Goal: Task Accomplishment & Management: Manage account settings

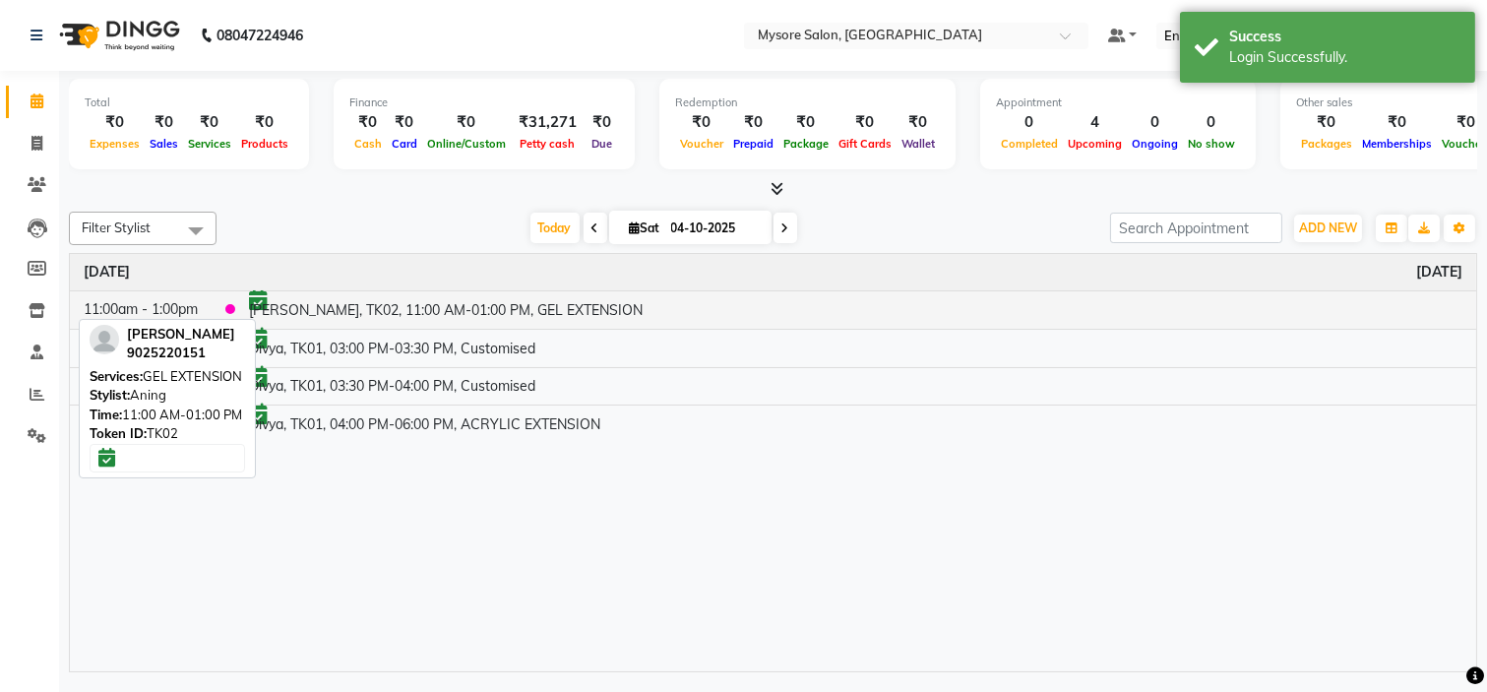
click at [638, 299] on td "[PERSON_NAME], TK02, 11:00 AM-01:00 PM, GEL EXTENSION" at bounding box center [855, 309] width 1241 height 38
select select "6"
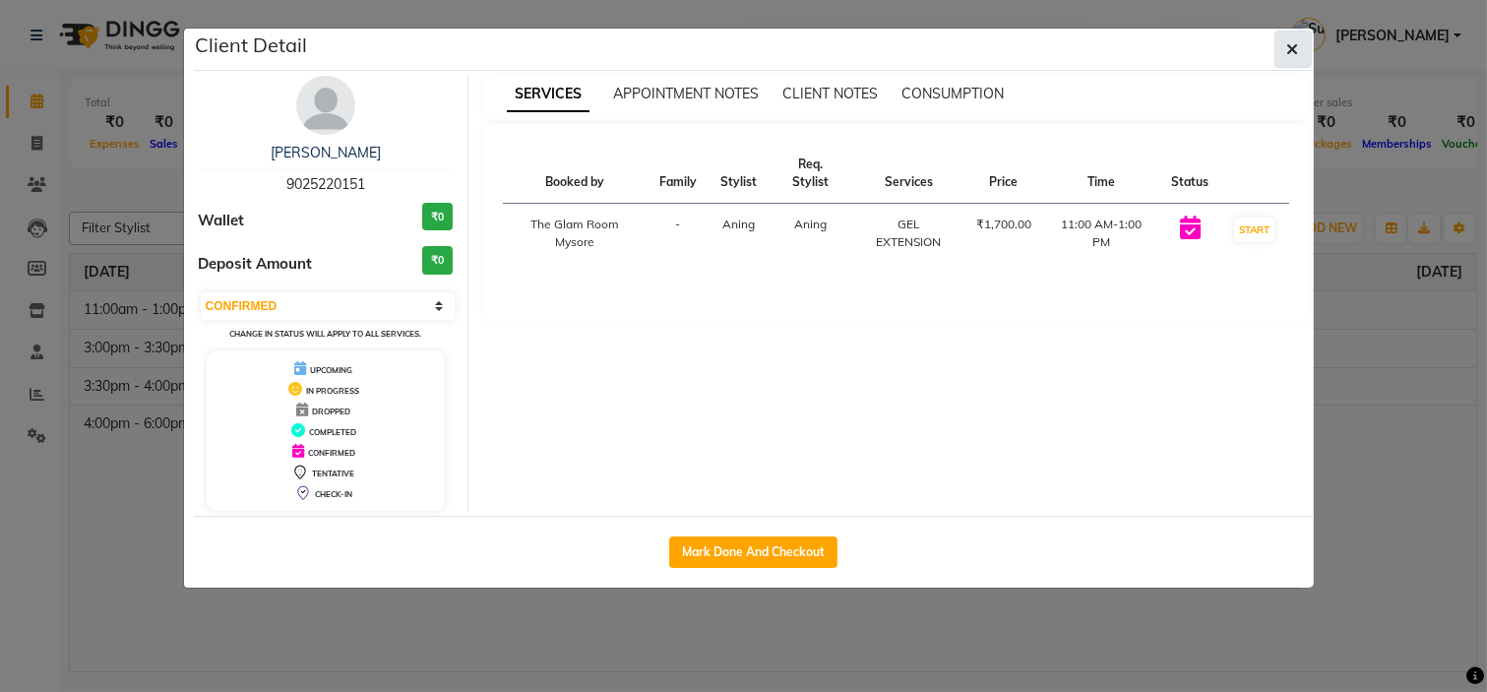
click at [1287, 41] on icon "button" at bounding box center [1293, 49] width 12 height 16
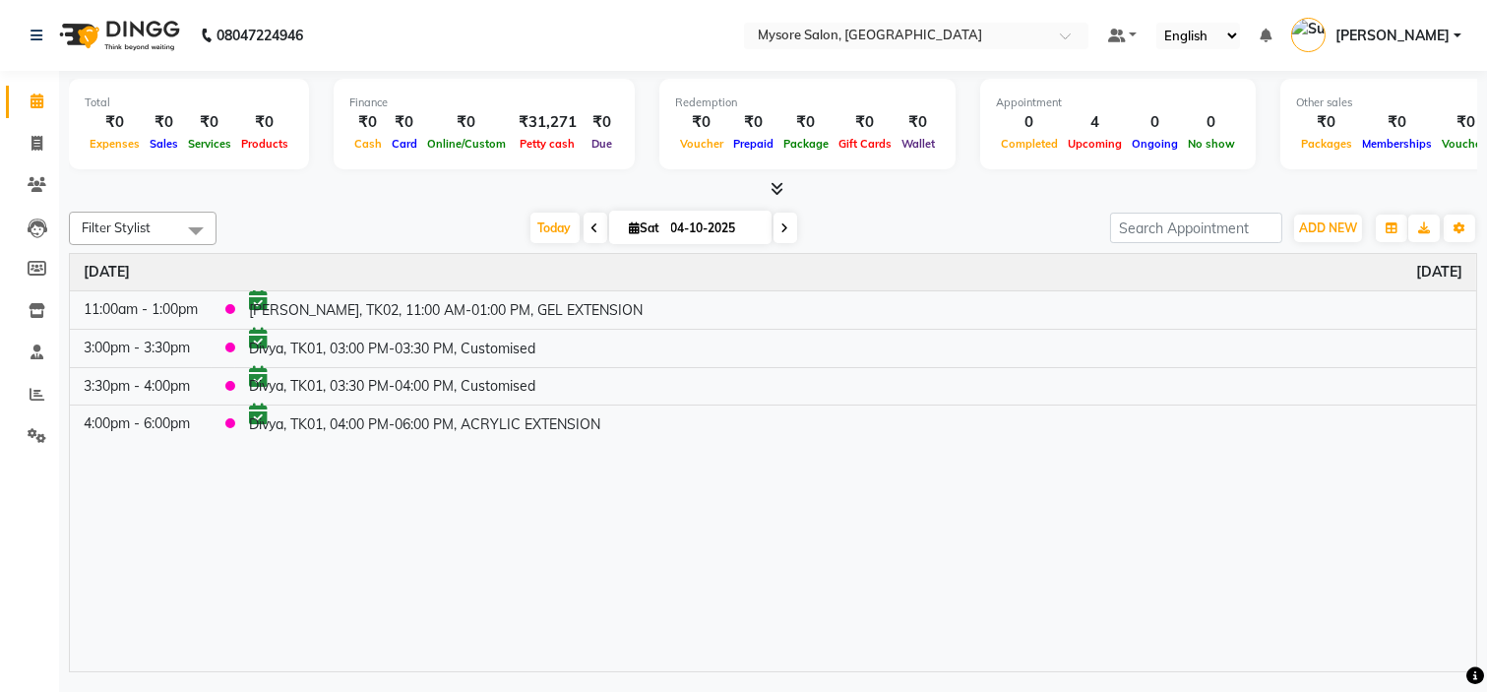
click at [591, 228] on icon at bounding box center [595, 228] width 8 height 12
type input "03-10-2025"
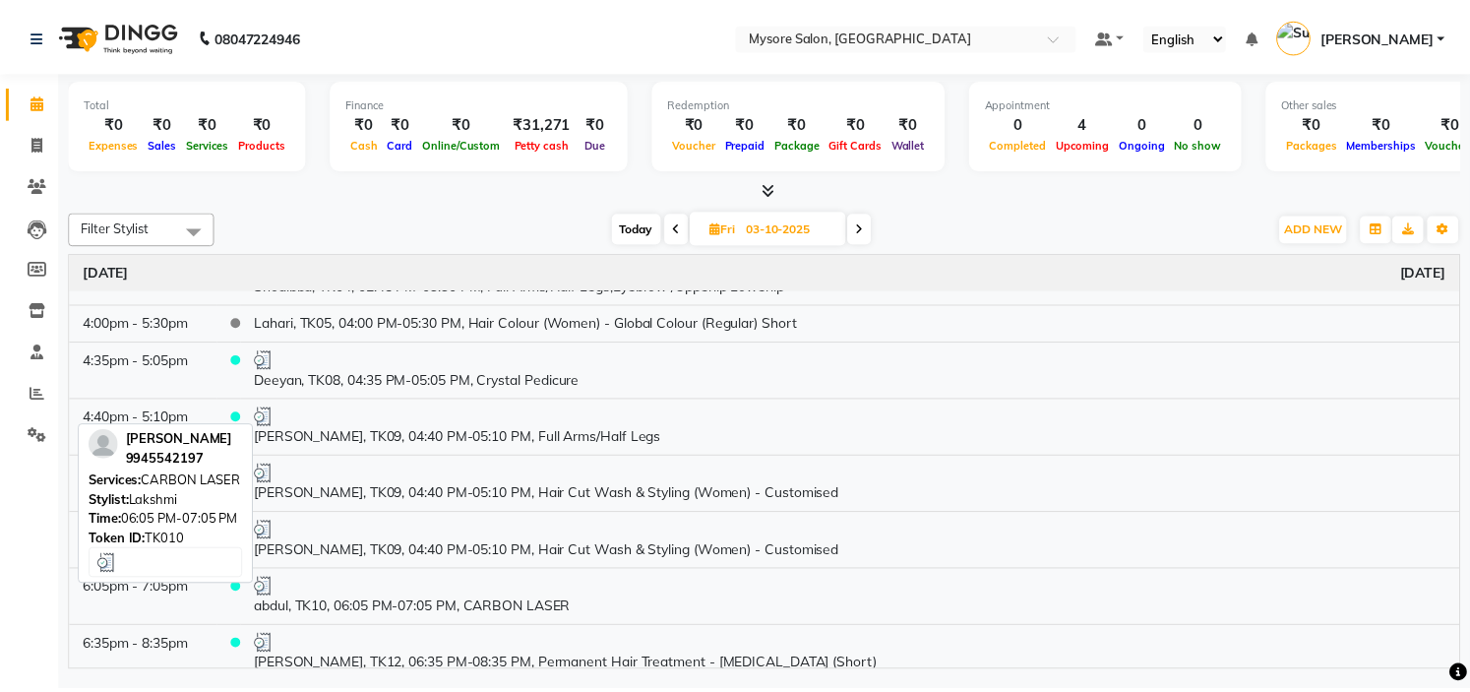
scroll to position [591, 0]
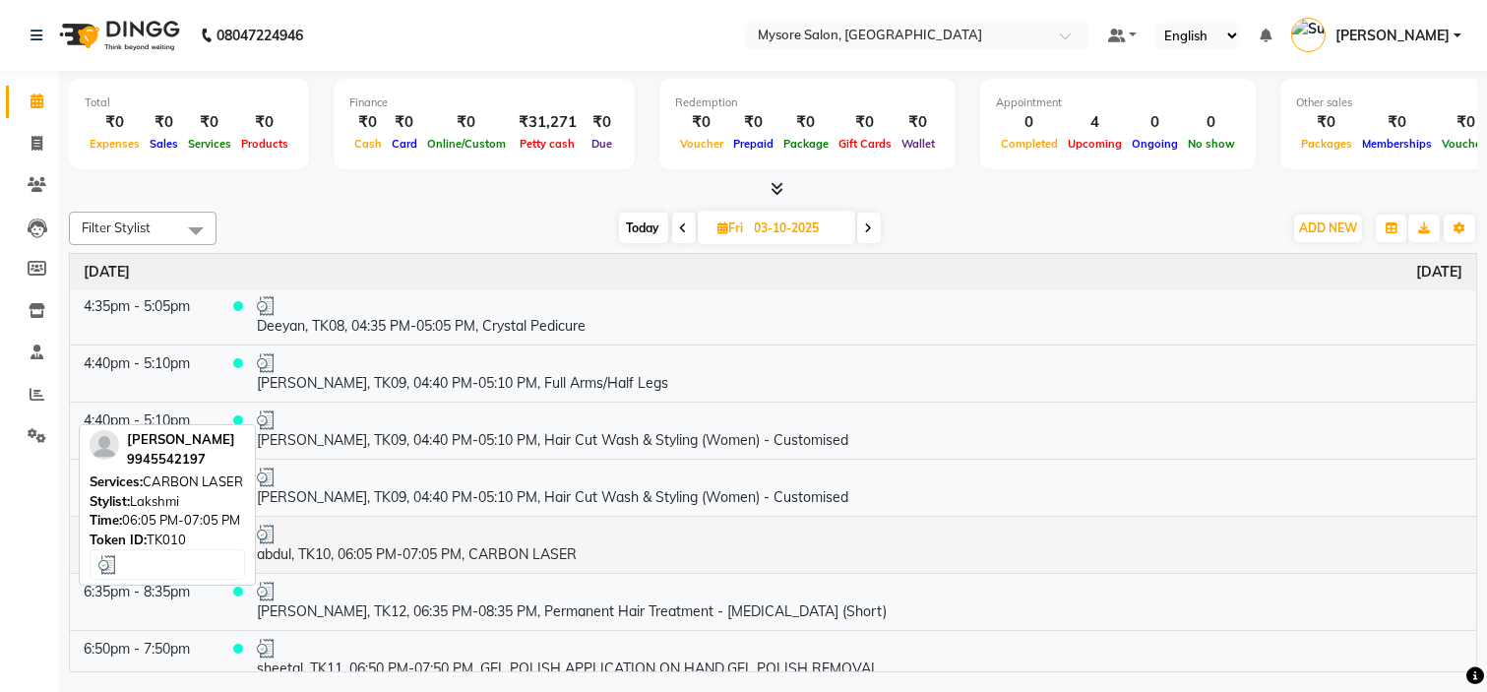
click at [480, 556] on td "abdul, TK10, 06:05 PM-07:05 PM, CARBON LASER" at bounding box center [859, 544] width 1233 height 57
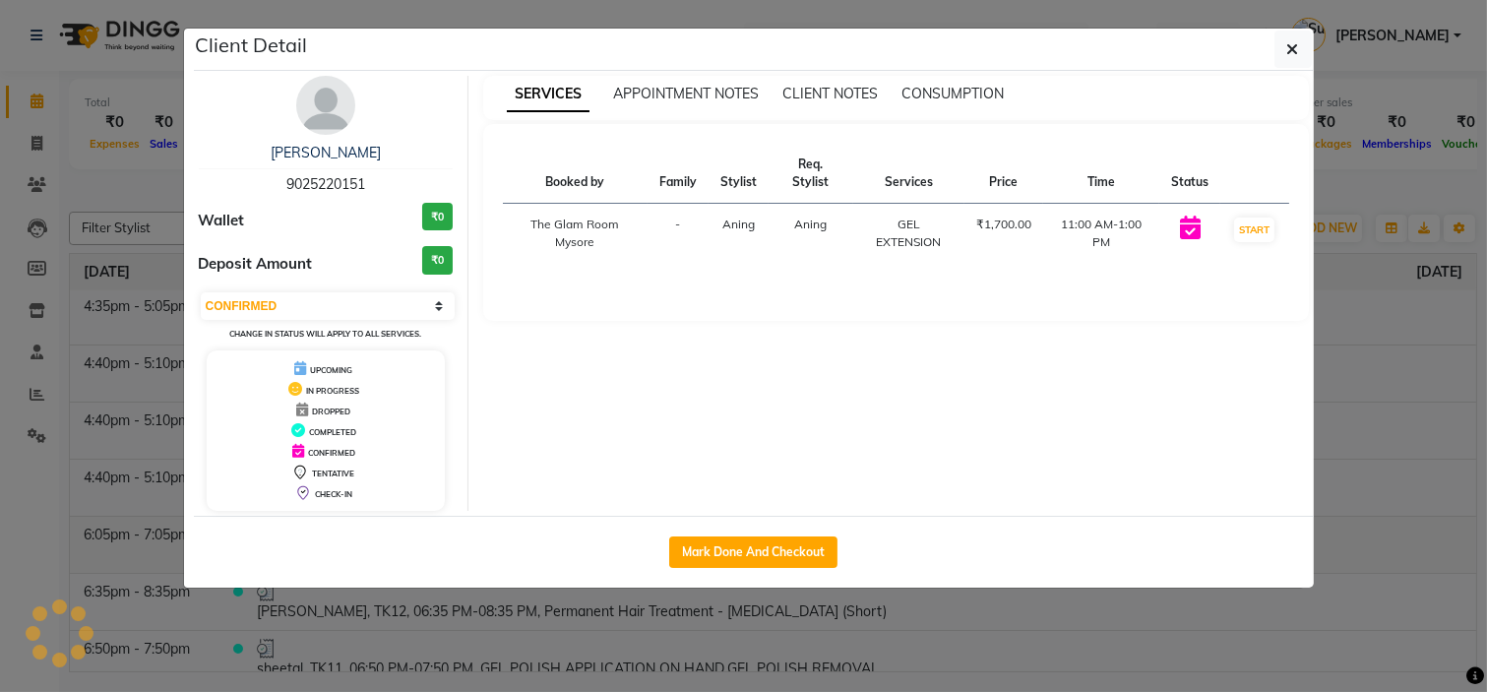
select select "3"
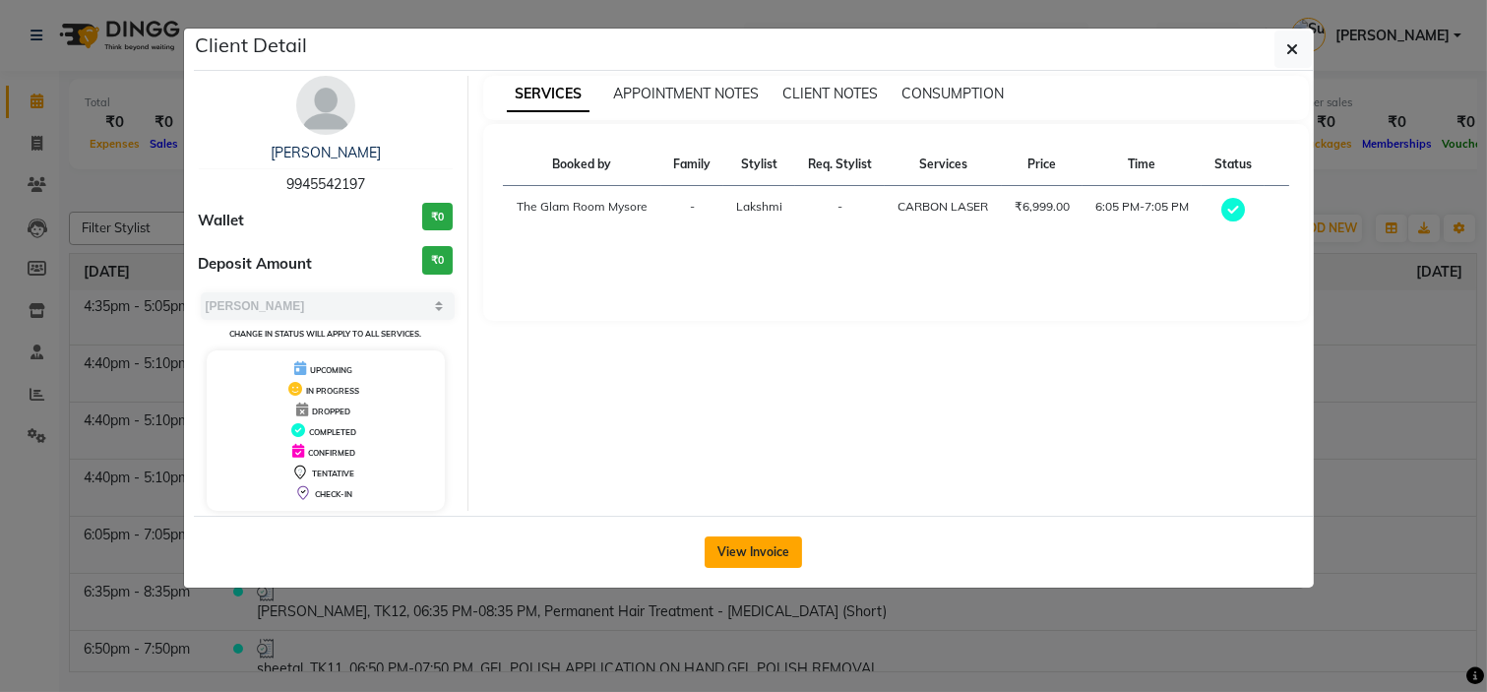
drag, startPoint x: 748, startPoint y: 532, endPoint x: 748, endPoint y: 556, distance: 23.6
click at [748, 556] on div "View Invoice" at bounding box center [754, 552] width 1120 height 72
click at [748, 556] on button "View Invoice" at bounding box center [753, 551] width 97 height 31
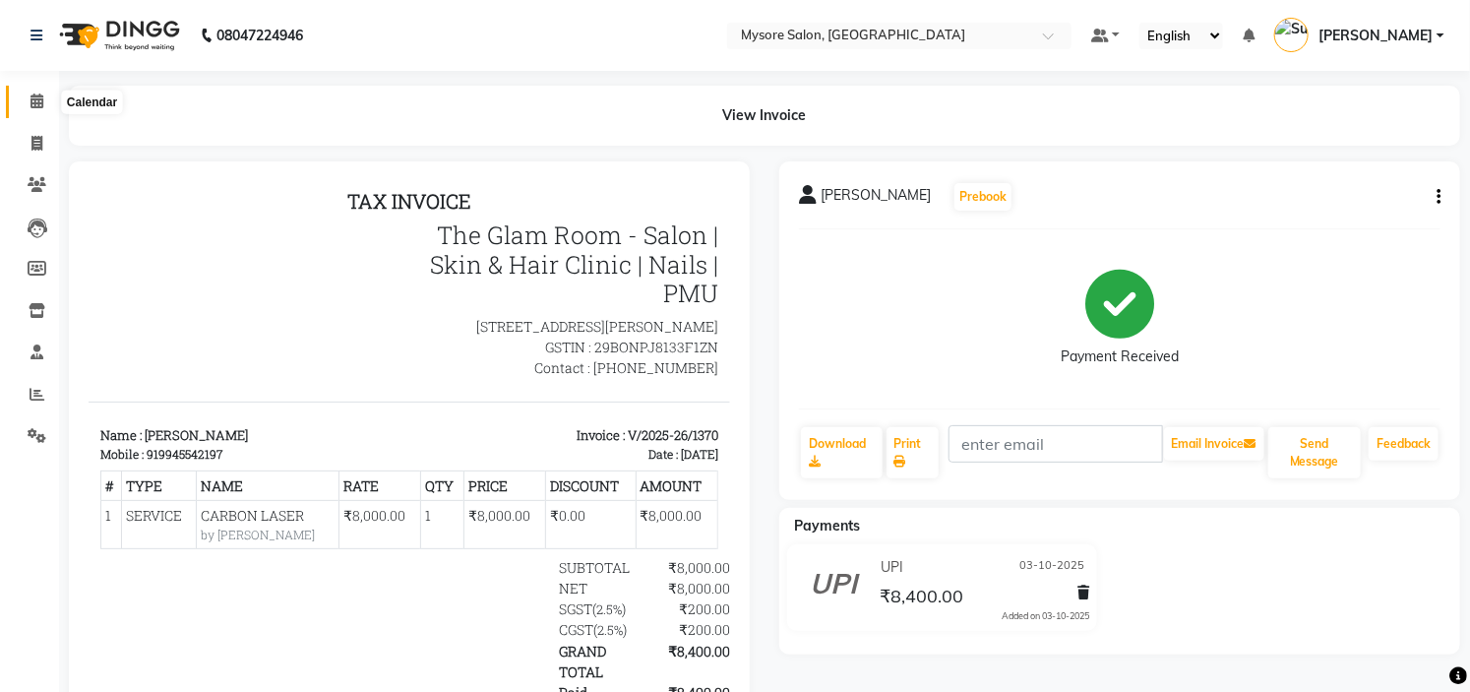
click at [36, 100] on icon at bounding box center [37, 100] width 13 height 15
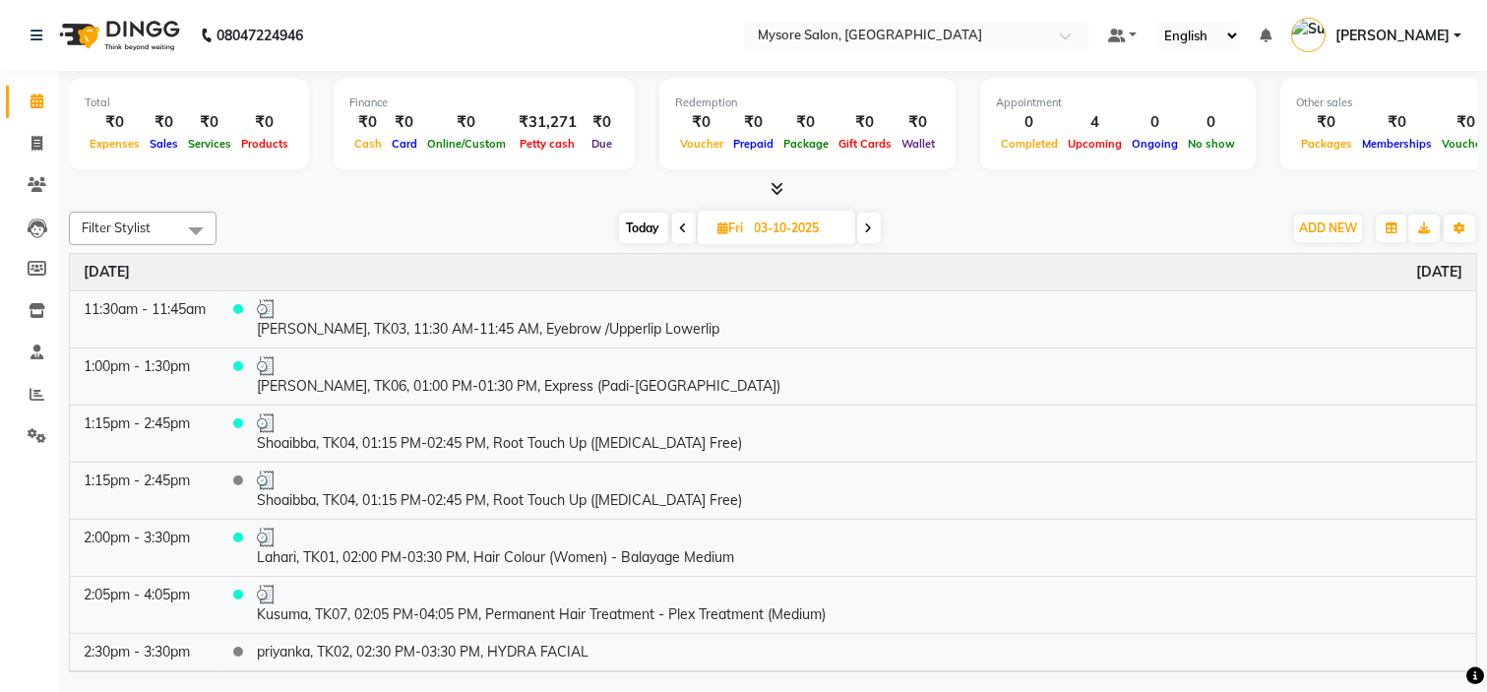
click at [683, 230] on icon at bounding box center [684, 228] width 8 height 12
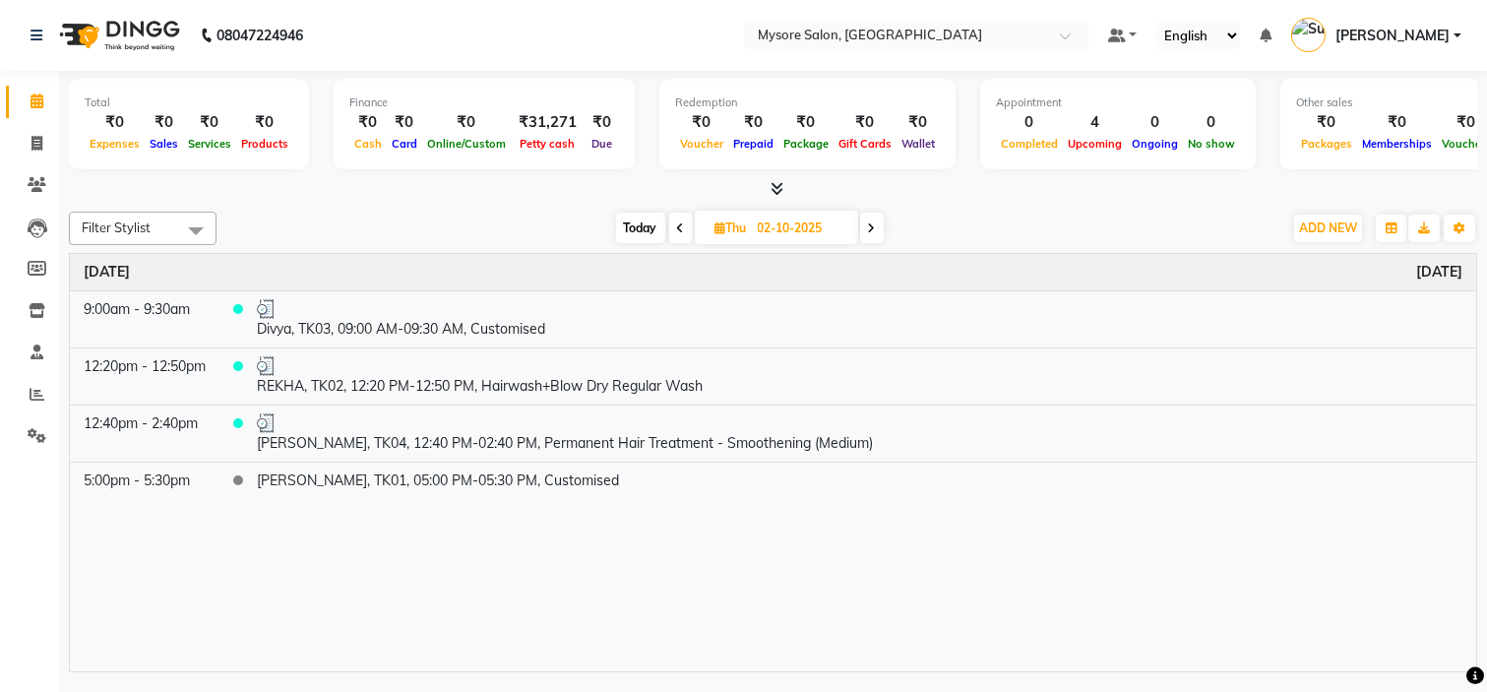
click at [683, 230] on span at bounding box center [681, 228] width 24 height 31
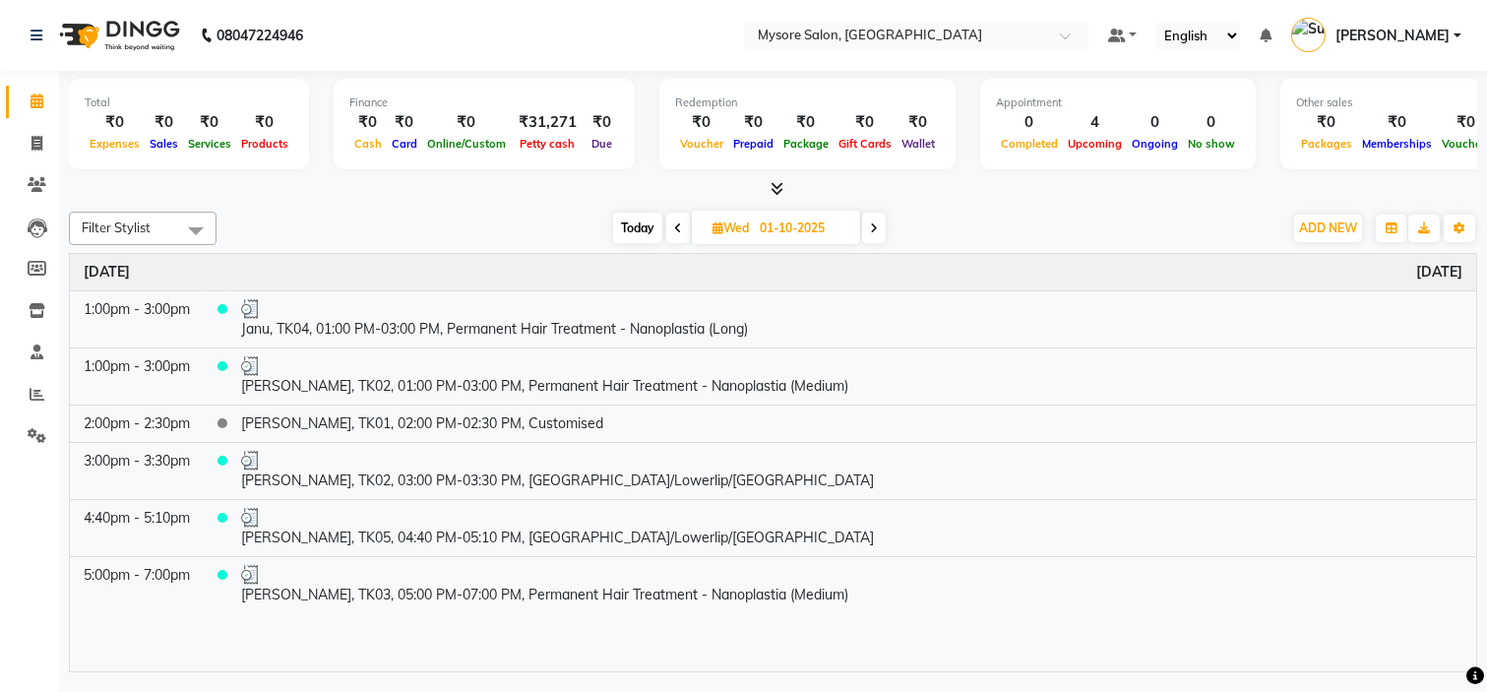
click at [882, 230] on span at bounding box center [874, 228] width 24 height 31
type input "02-10-2025"
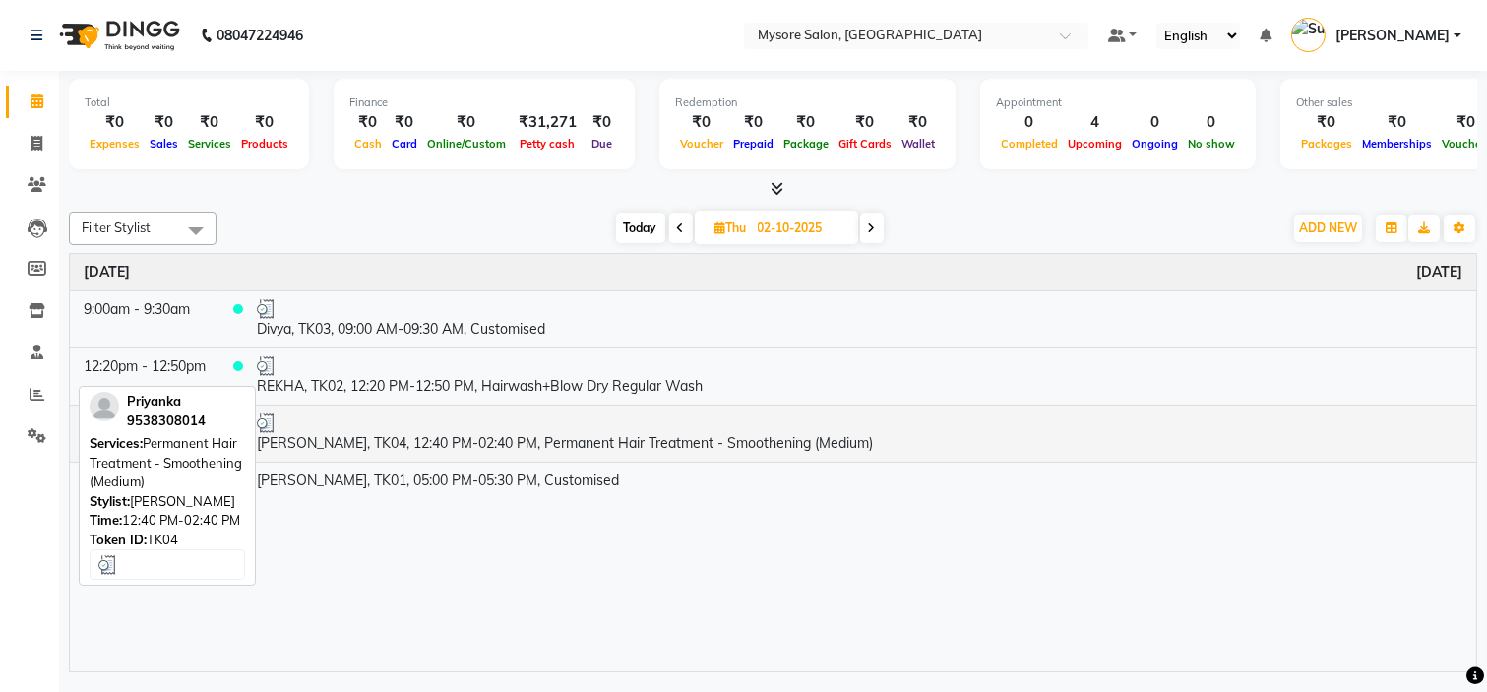
click at [541, 443] on td "Priyanka, TK04, 12:40 PM-02:40 PM, Permanent Hair Treatment - Smoothening (Medi…" at bounding box center [859, 432] width 1233 height 57
select select "3"
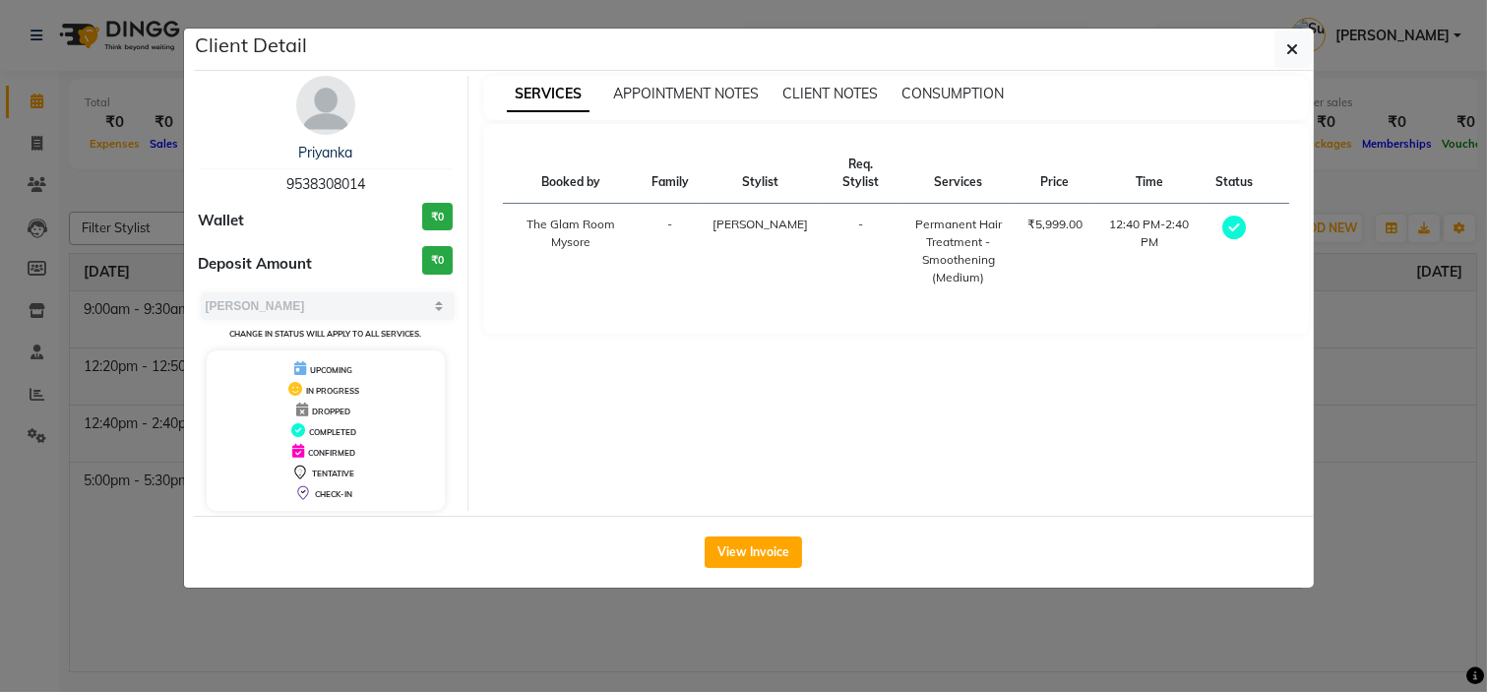
click at [527, 595] on ngb-modal-window "Client Detail Priyanka 9538308014 Wallet ₹0 Deposit Amount ₹0 Select MARK DONE …" at bounding box center [743, 346] width 1487 height 692
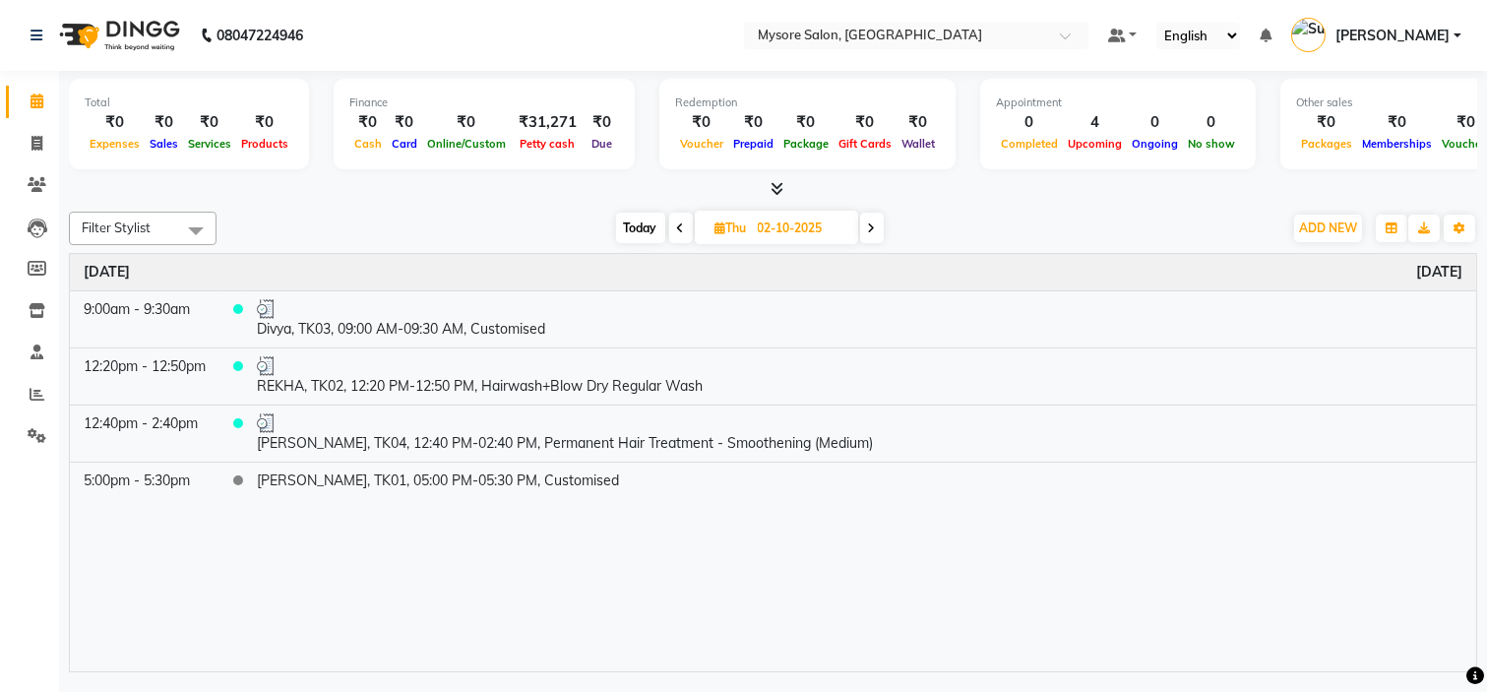
click at [879, 232] on span at bounding box center [872, 228] width 24 height 31
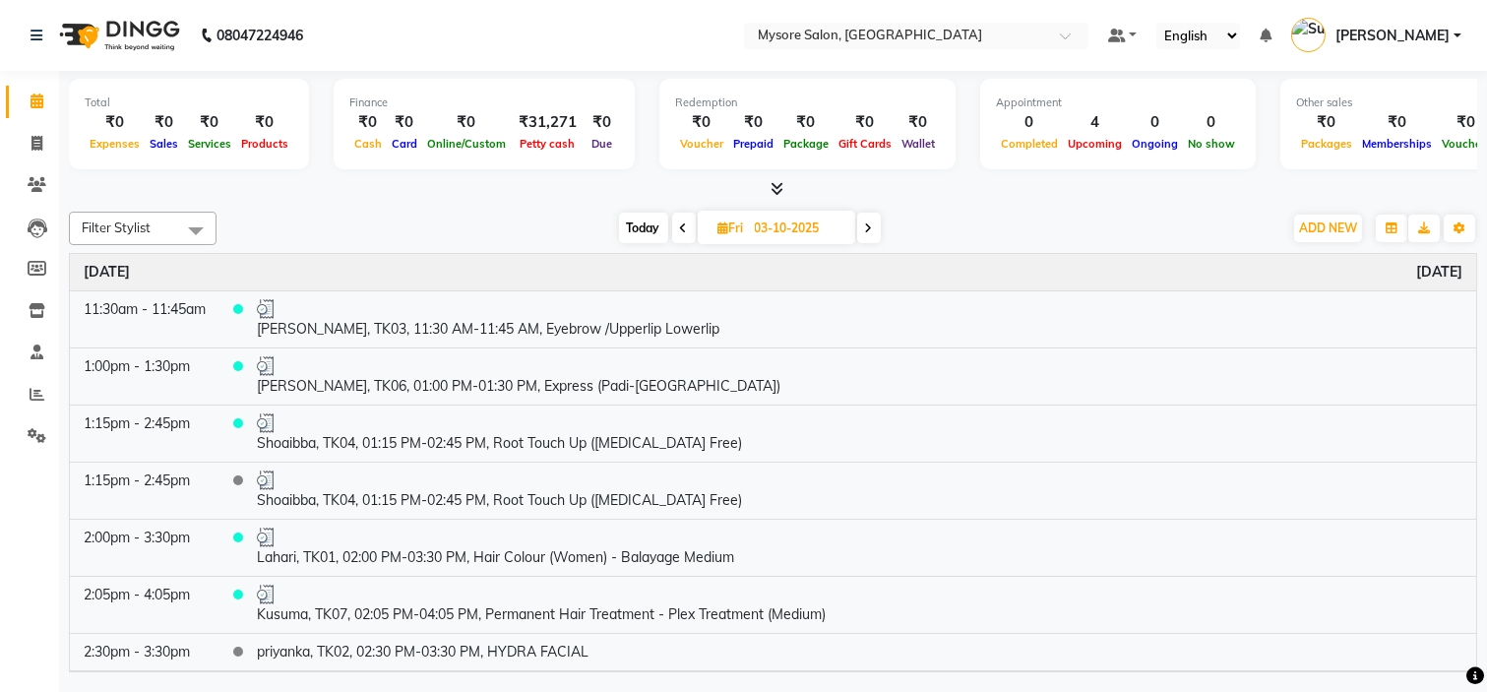
click at [638, 226] on span "Today" at bounding box center [643, 228] width 49 height 31
type input "04-10-2025"
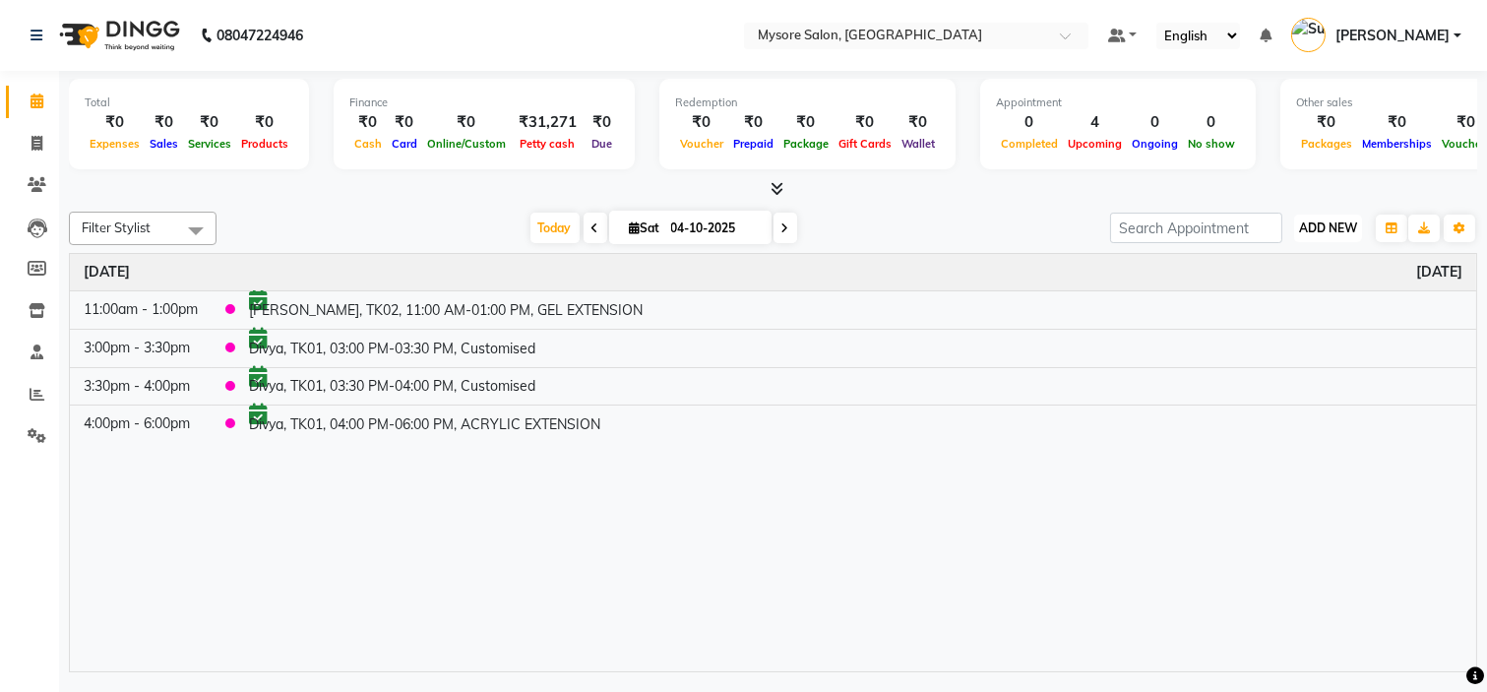
click at [1324, 230] on span "ADD NEW" at bounding box center [1328, 227] width 58 height 15
click at [1297, 263] on button "Add Appointment" at bounding box center [1282, 265] width 155 height 26
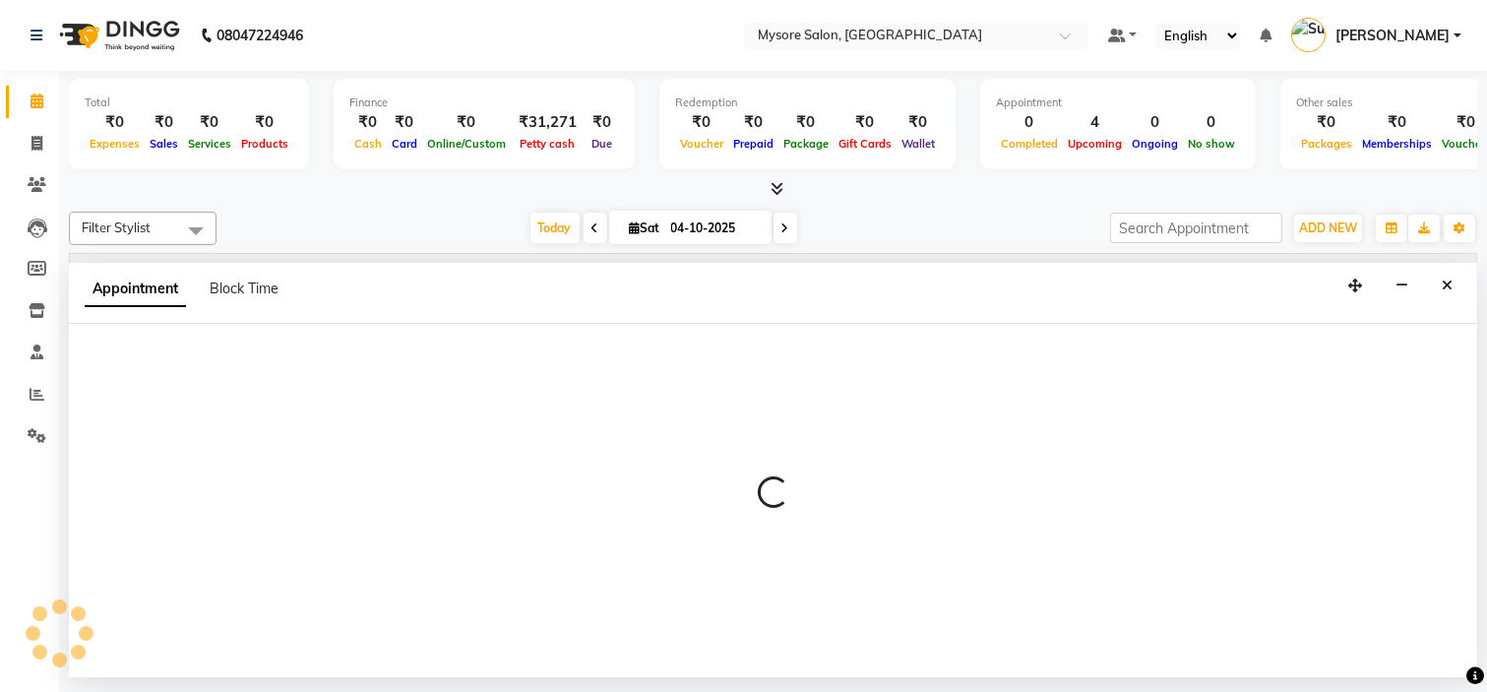
select select "540"
select select "tentative"
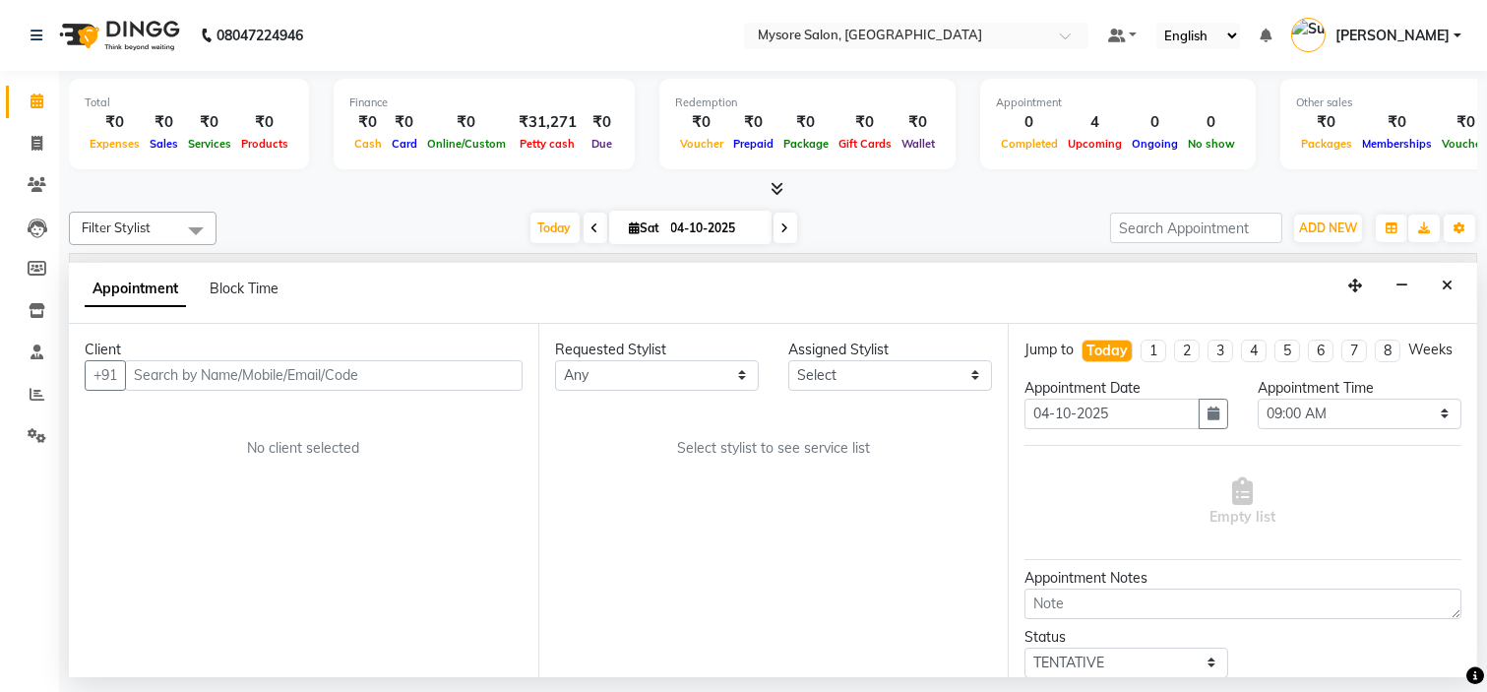
click at [425, 371] on input "text" at bounding box center [324, 375] width 398 height 31
click at [281, 372] on input "text" at bounding box center [324, 375] width 398 height 31
type input "9066133378"
click at [458, 376] on span "Add Client" at bounding box center [482, 375] width 66 height 18
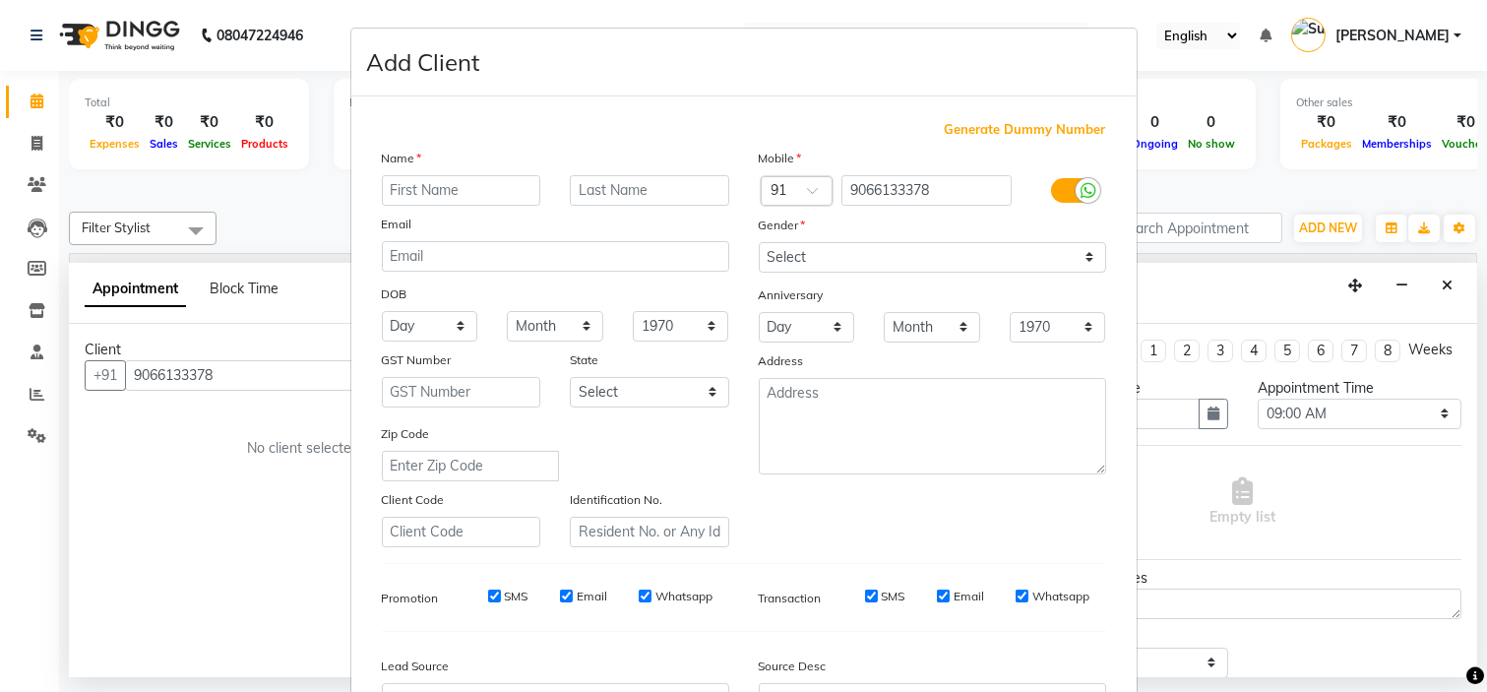
click at [472, 175] on input "text" at bounding box center [461, 190] width 159 height 31
click at [472, 188] on input "text" at bounding box center [461, 190] width 159 height 31
type input "jamuna"
click at [834, 256] on select "Select Male Female Other Prefer Not To Say" at bounding box center [932, 257] width 347 height 31
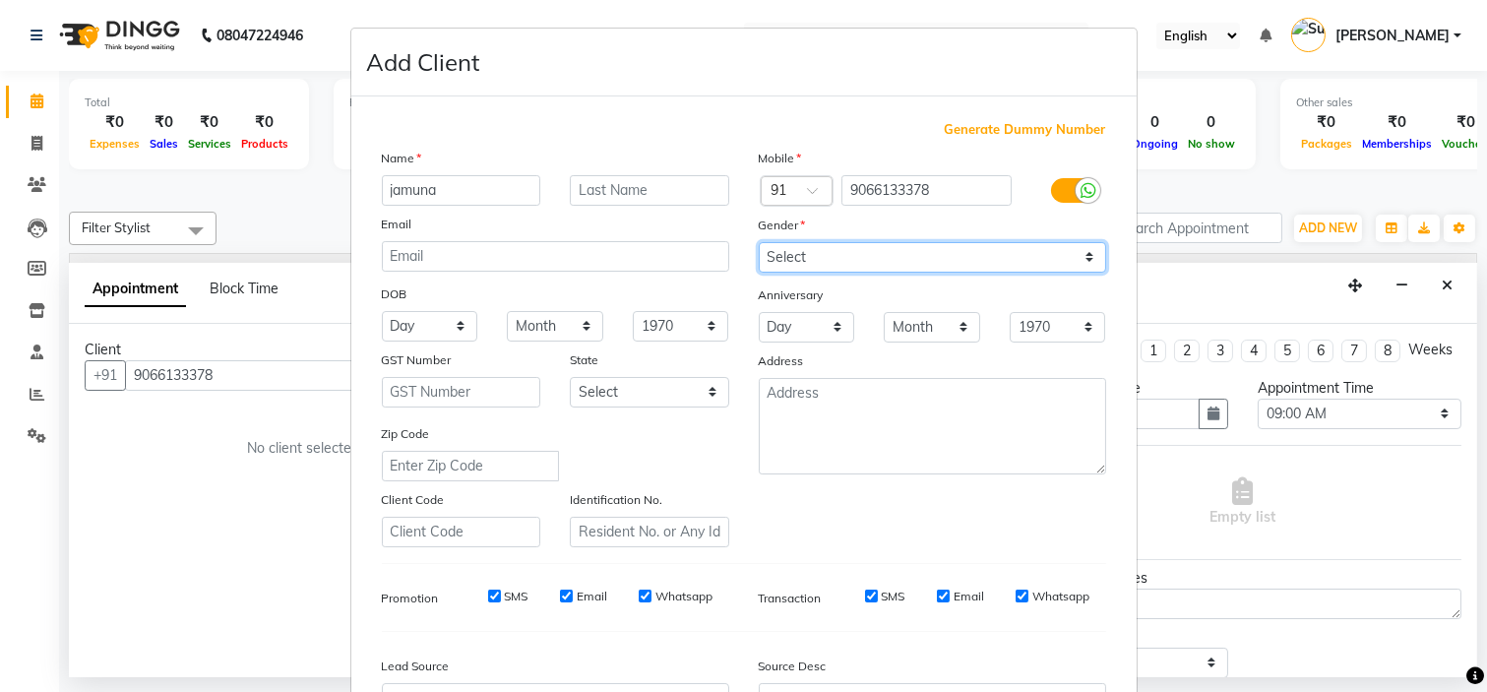
select select "female"
click at [759, 242] on select "Select Male Female Other Prefer Not To Say" at bounding box center [932, 257] width 347 height 31
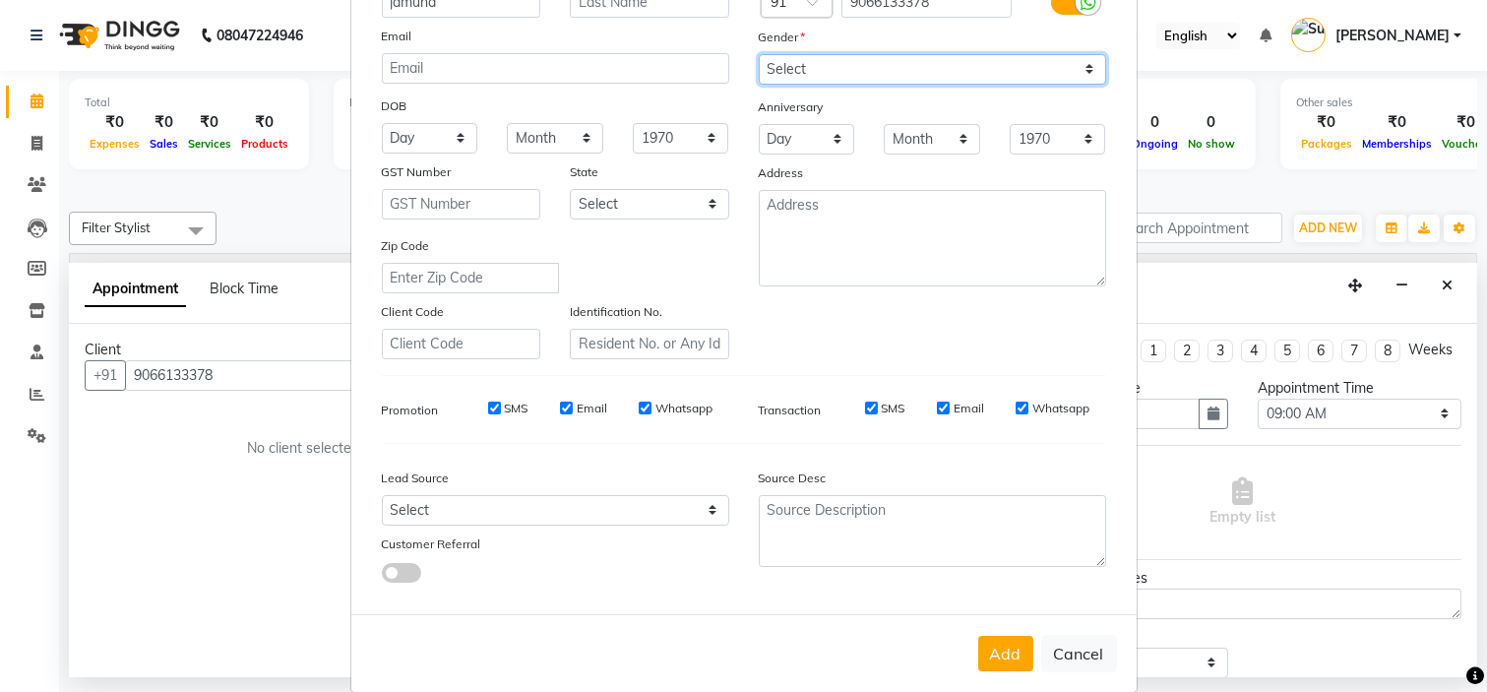
scroll to position [189, 0]
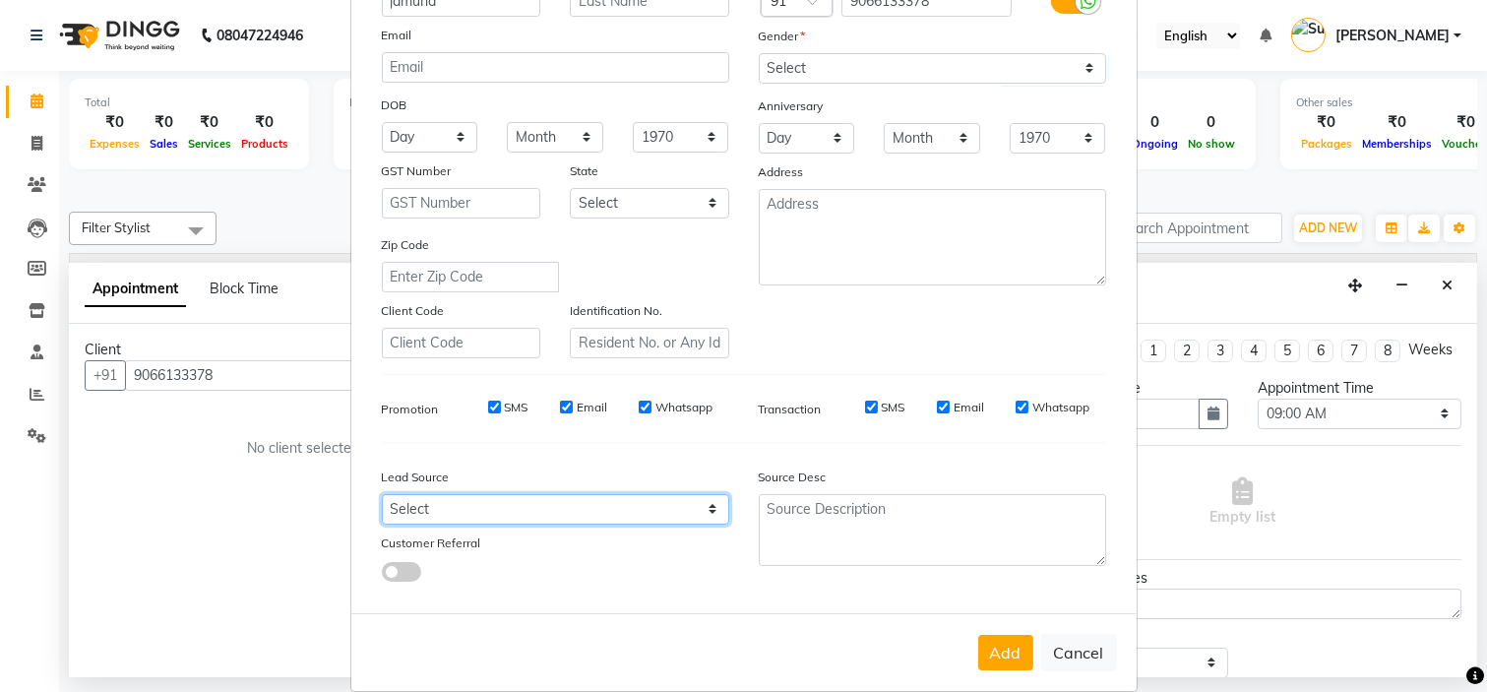
click at [594, 500] on select "Select Walk-in Referral Internet Friend Word of Mouth Advertisement Facebook Ju…" at bounding box center [555, 509] width 347 height 31
select select "29581"
click at [382, 494] on select "Select Walk-in Referral Internet Friend Word of Mouth Advertisement Facebook Ju…" at bounding box center [555, 509] width 347 height 31
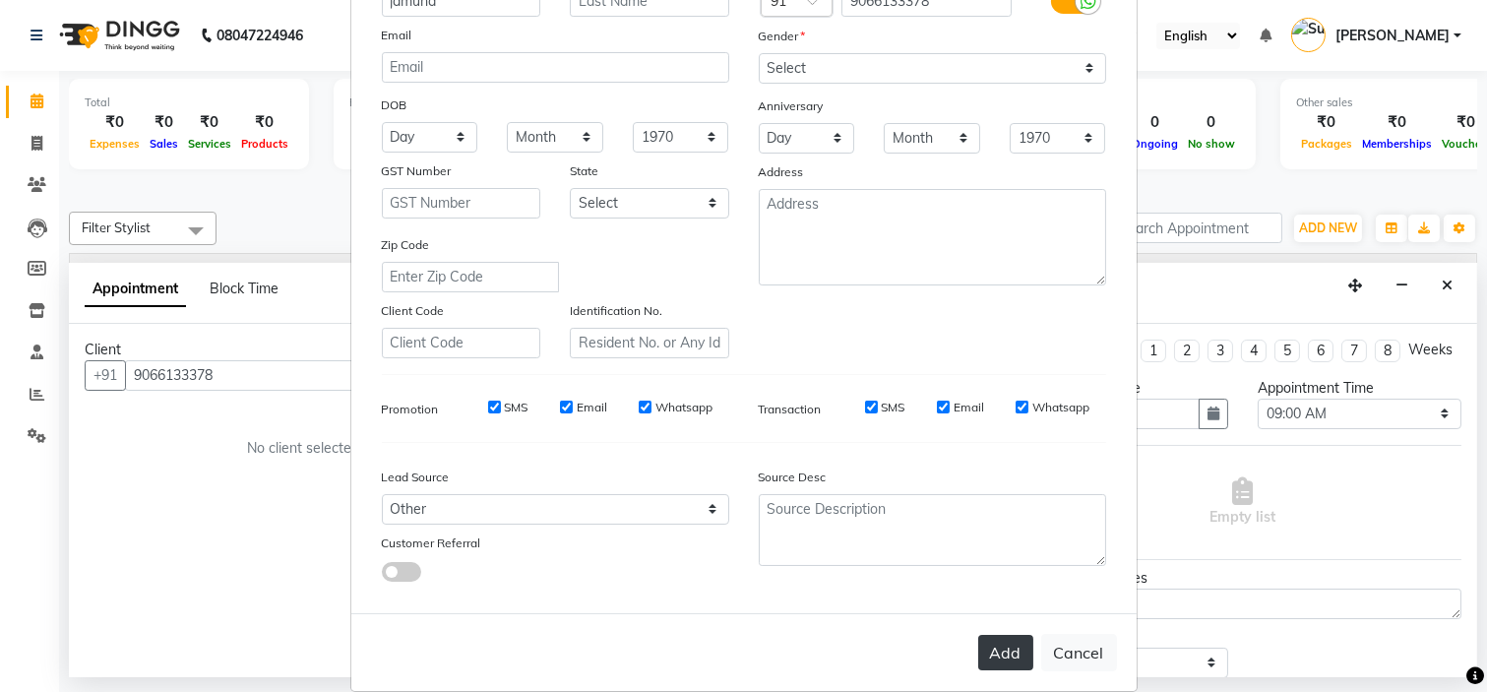
click at [990, 649] on button "Add" at bounding box center [1005, 652] width 55 height 35
select select
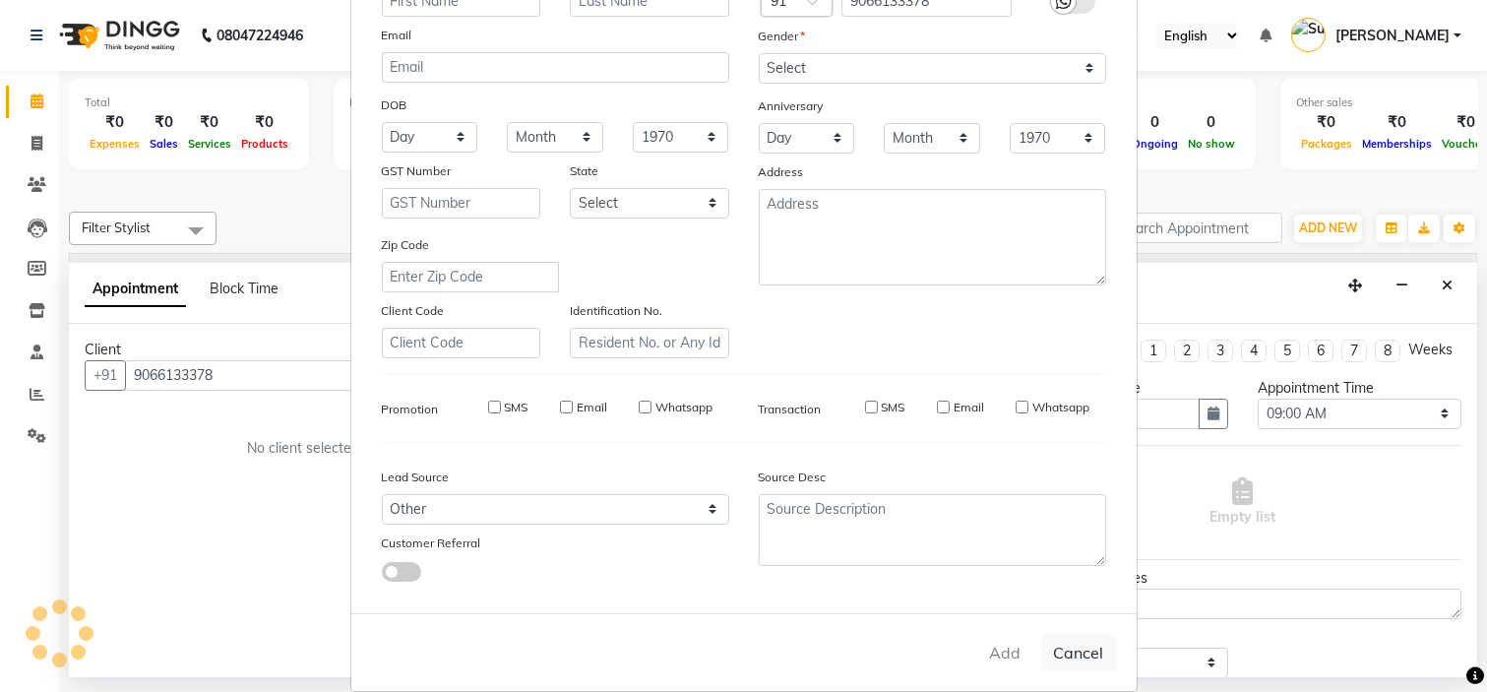
select select
checkbox input "false"
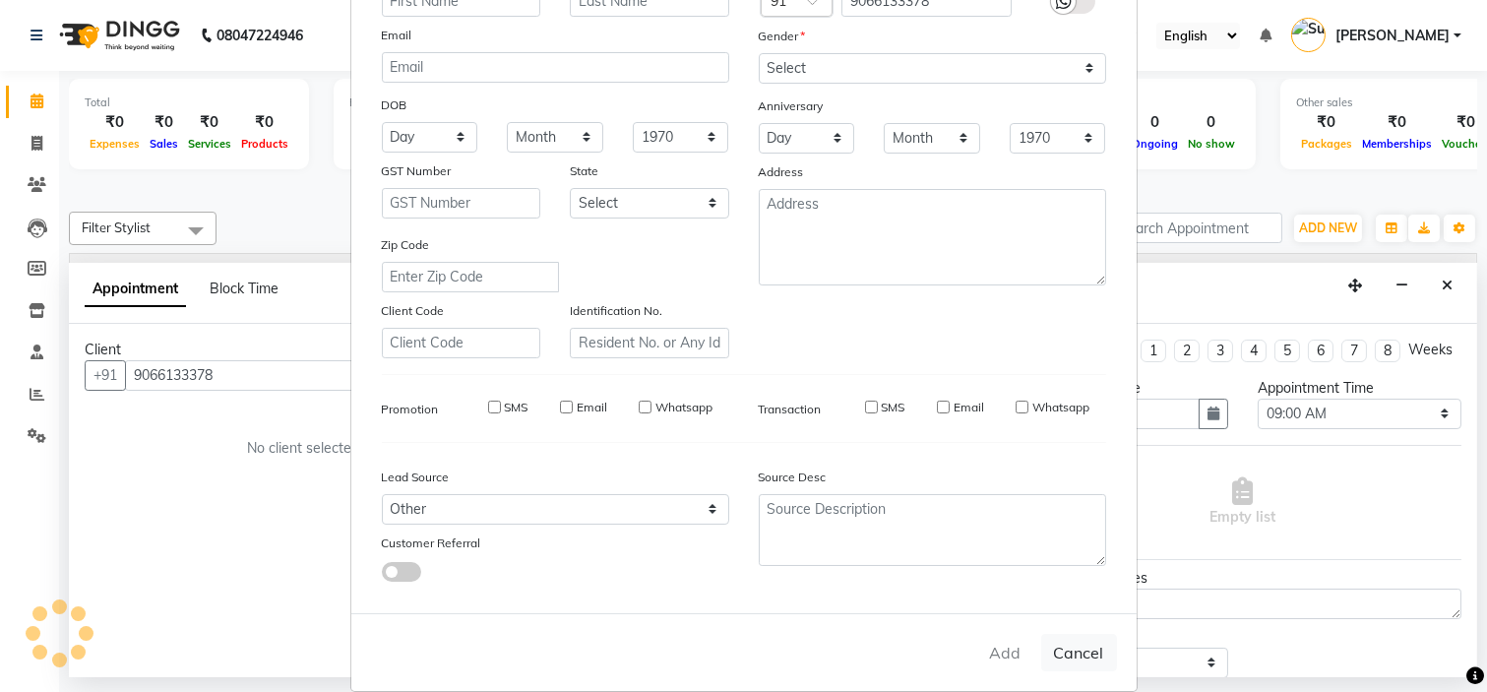
checkbox input "false"
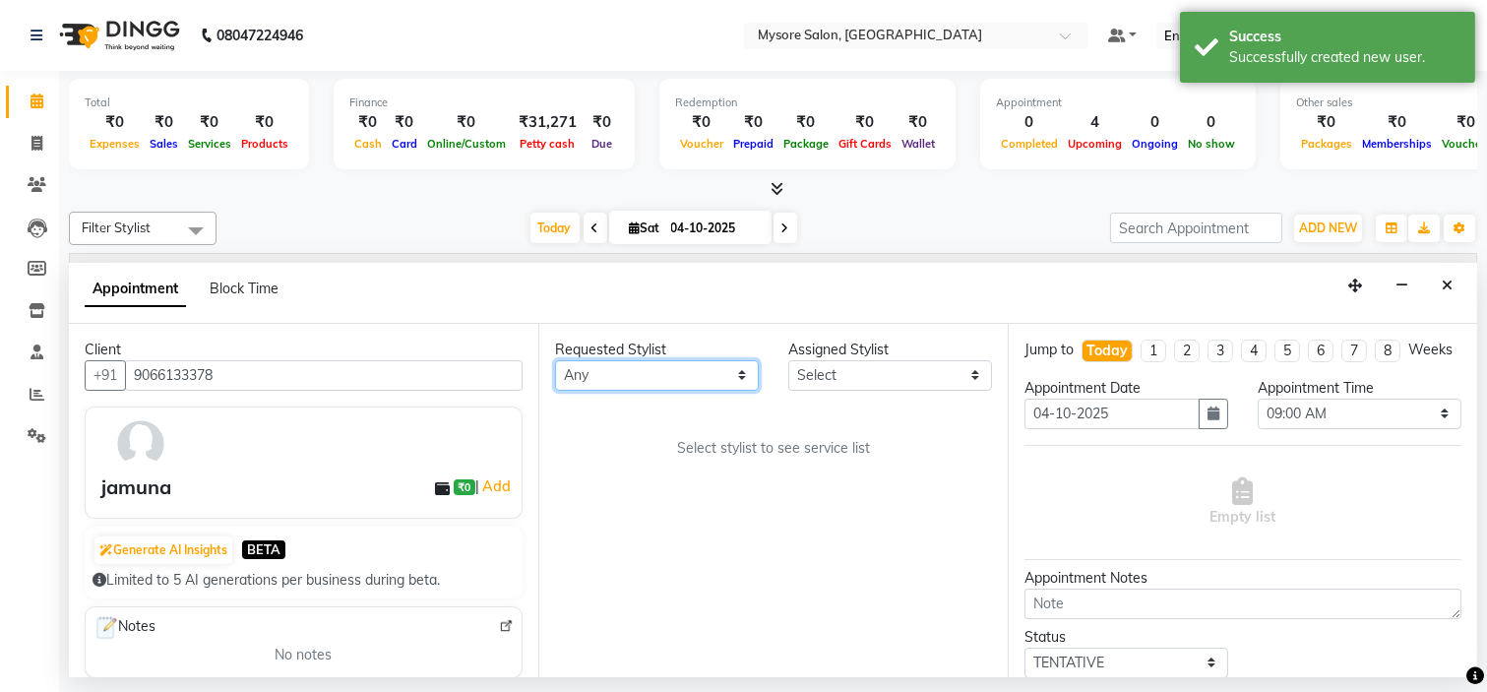
click at [686, 364] on select "Any Aning Ankita Arpitha Arti Ashwini Ayaan DR. Apurva Fatma Jayshree Lakshmi P…" at bounding box center [657, 375] width 204 height 31
select select "66079"
click at [555, 360] on select "Any Aning Ankita Arpitha Arti Ashwini Ayaan DR. Apurva Fatma Jayshree Lakshmi P…" at bounding box center [657, 375] width 204 height 31
select select "66079"
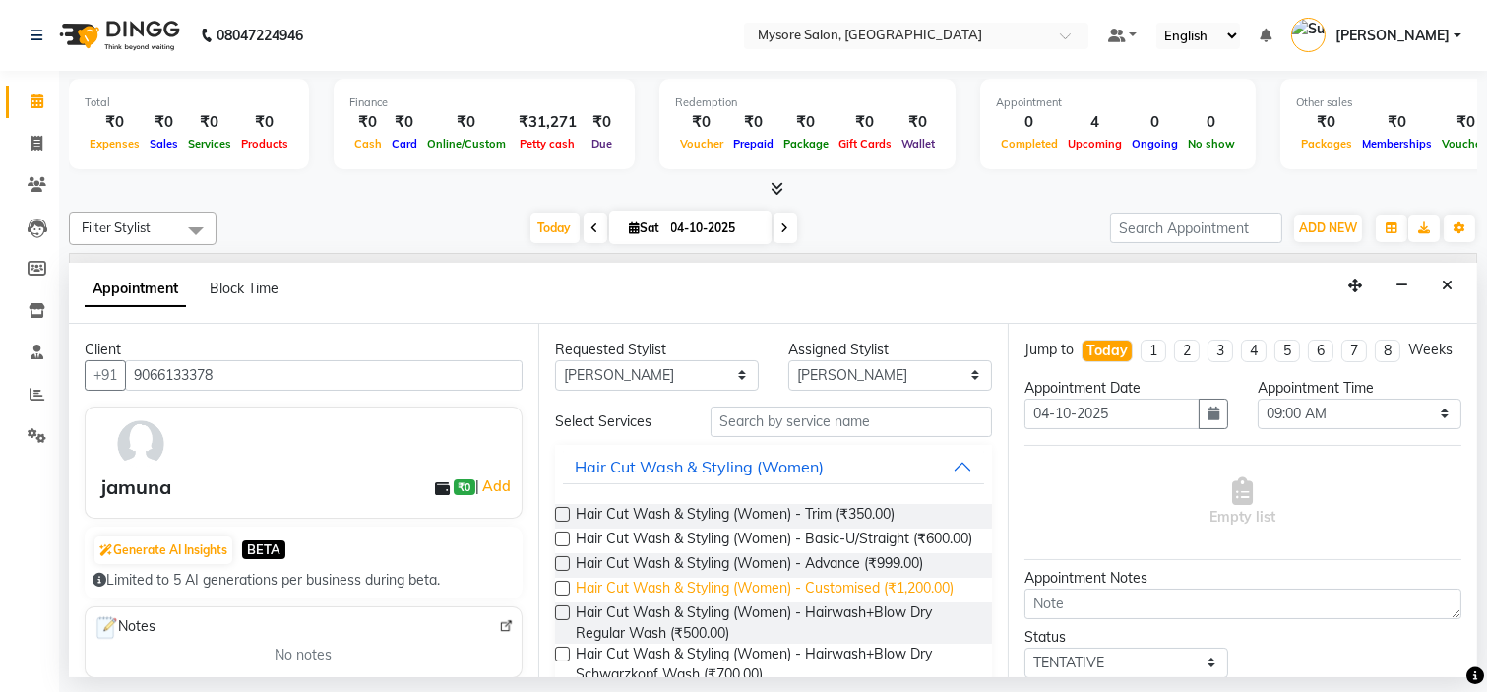
click at [624, 601] on span "Hair Cut Wash & Styling (Women) - Customised (₹1,200.00)" at bounding box center [765, 590] width 378 height 25
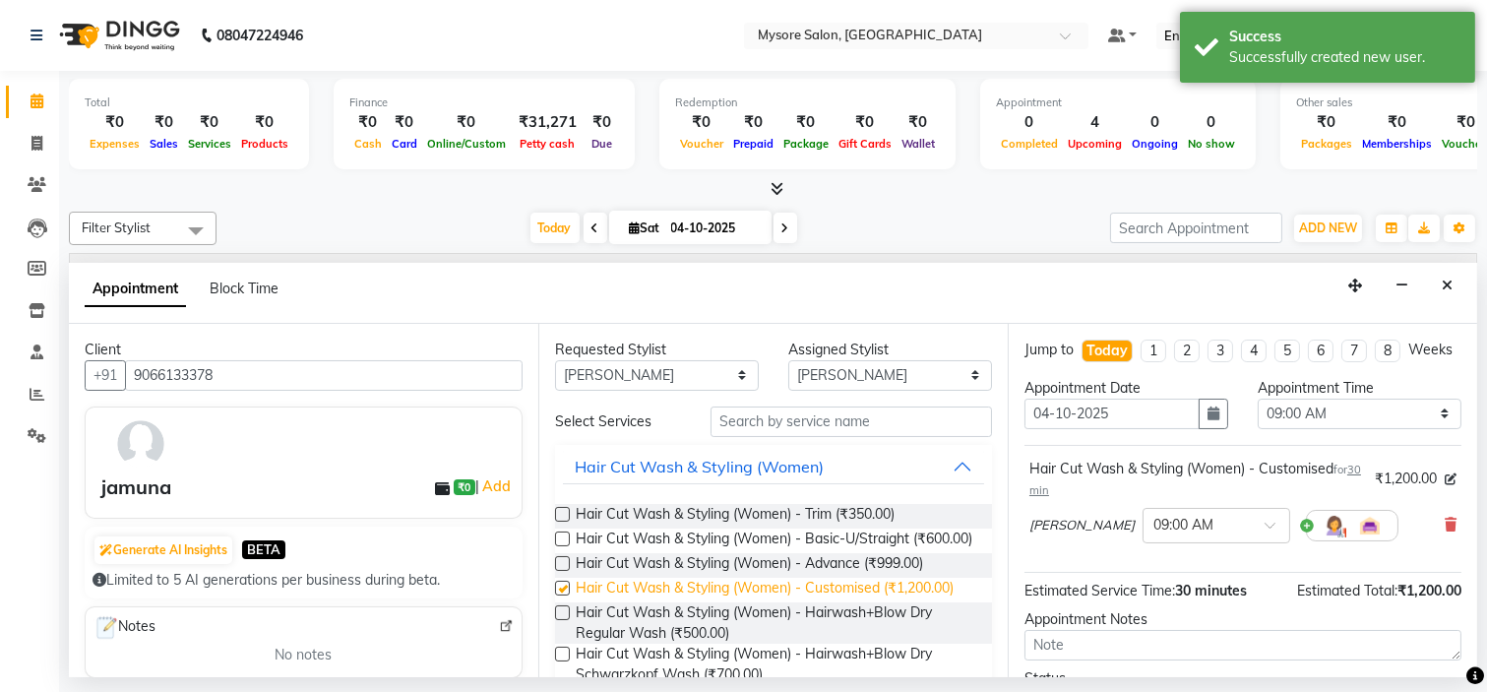
checkbox input "false"
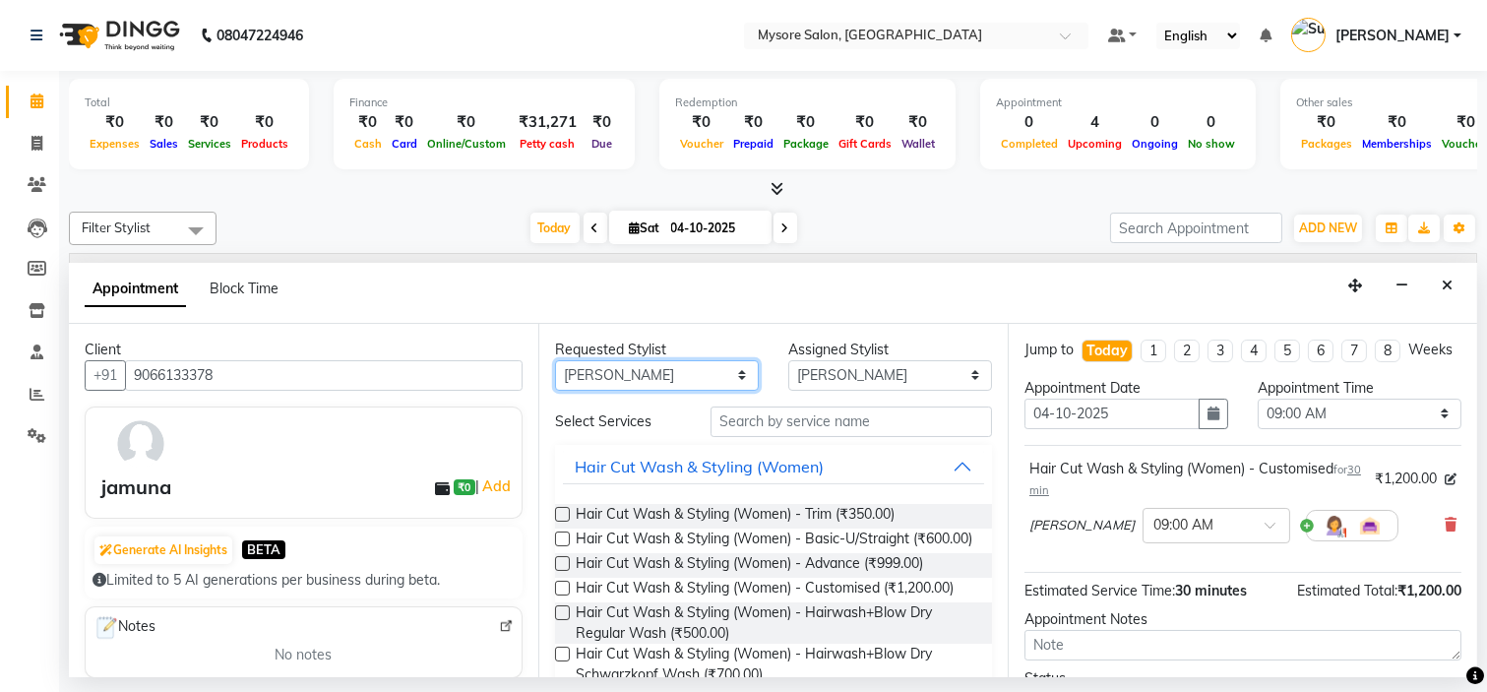
click at [664, 372] on select "Any Aning Ankita Arpitha Arti Ashwini Ayaan DR. Apurva Fatma Jayshree Lakshmi P…" at bounding box center [657, 375] width 204 height 31
select select "35251"
click at [555, 360] on select "Any Aning Ankita Arpitha Arti Ashwini Ayaan DR. Apurva Fatma Jayshree Lakshmi P…" at bounding box center [657, 375] width 204 height 31
select select "35251"
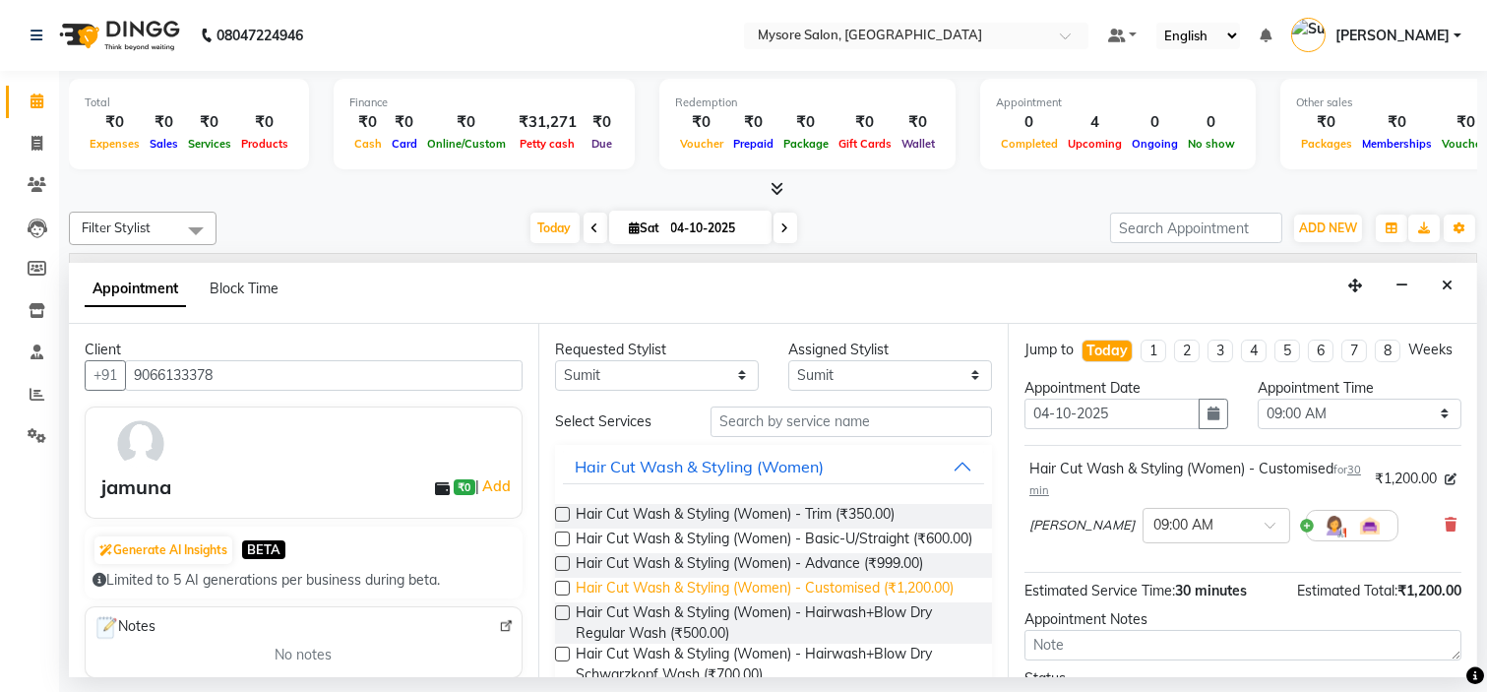
click at [651, 602] on span "Hair Cut Wash & Styling (Women) - Customised (₹1,200.00)" at bounding box center [765, 590] width 378 height 25
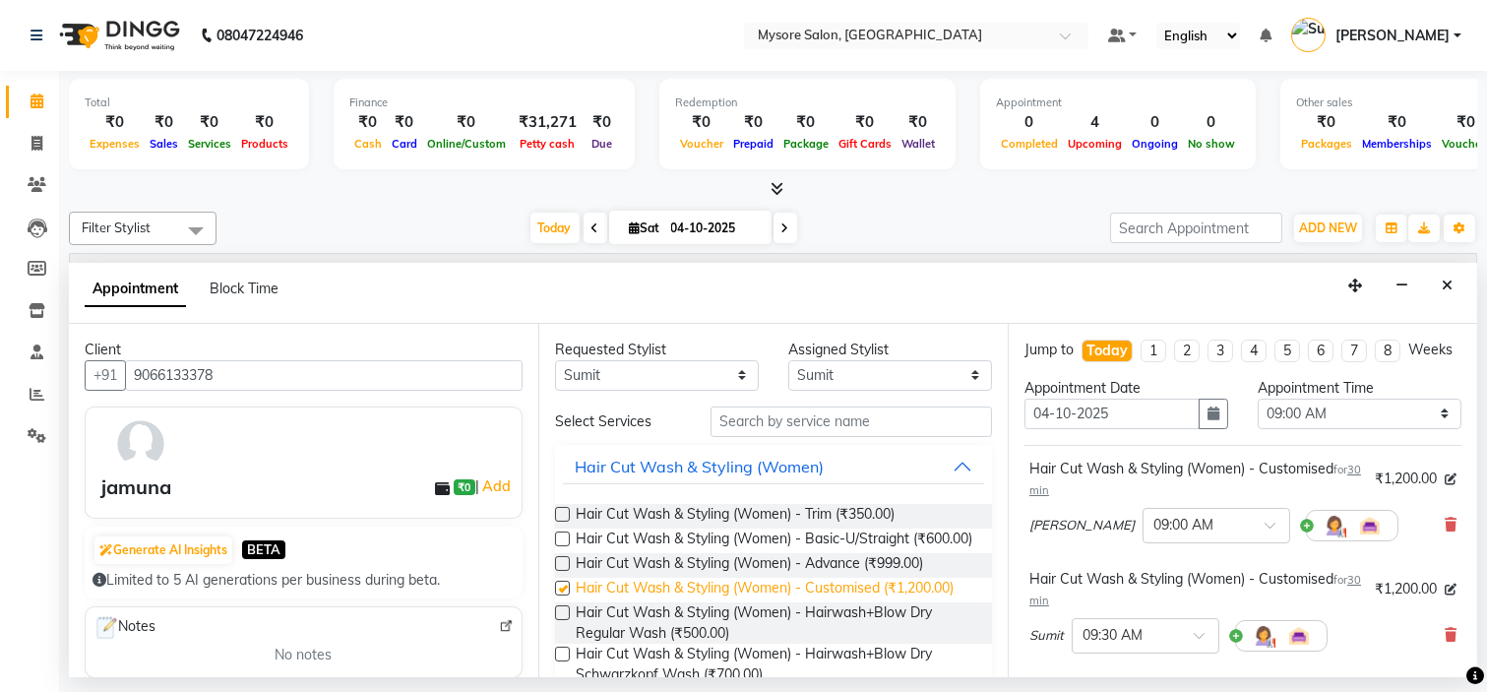
checkbox input "false"
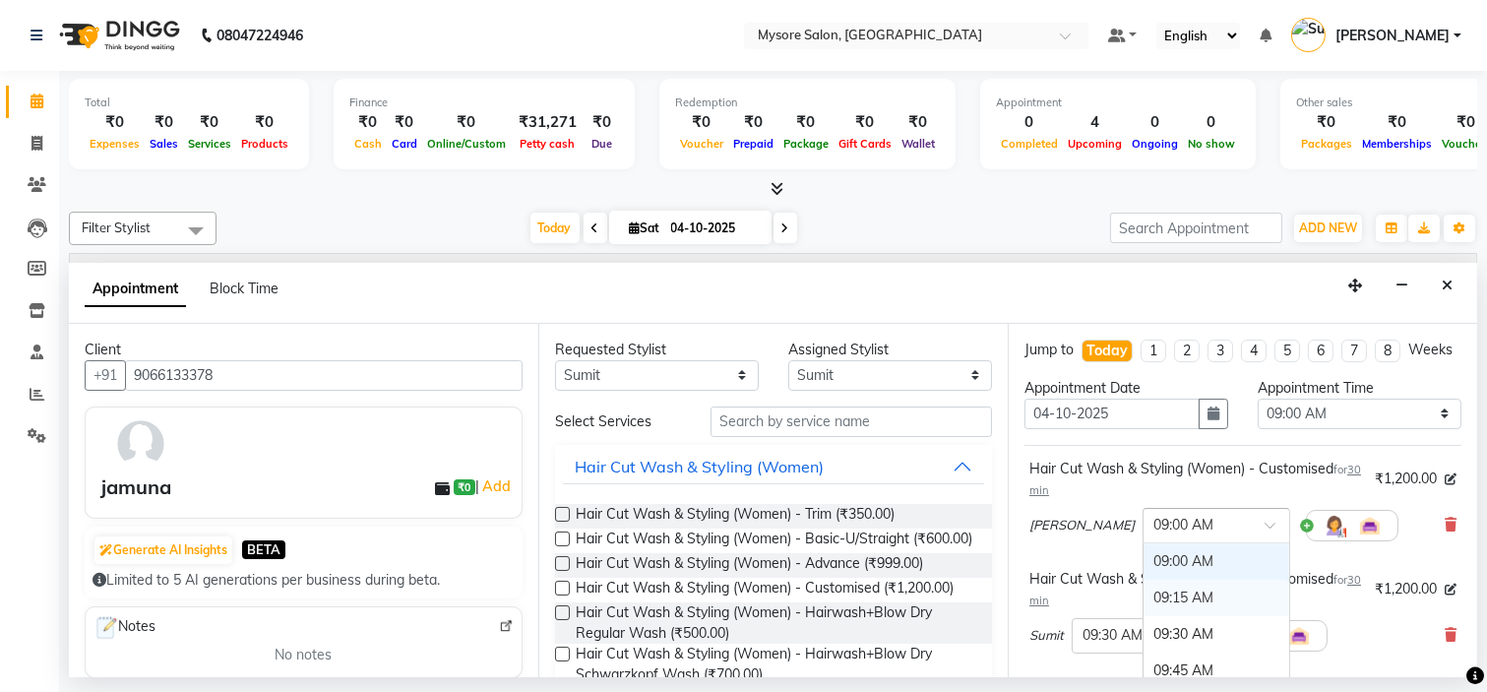
drag, startPoint x: 1134, startPoint y: 543, endPoint x: 1088, endPoint y: 631, distance: 98.6
click at [1143, 616] on div "09:15 AM" at bounding box center [1216, 598] width 146 height 36
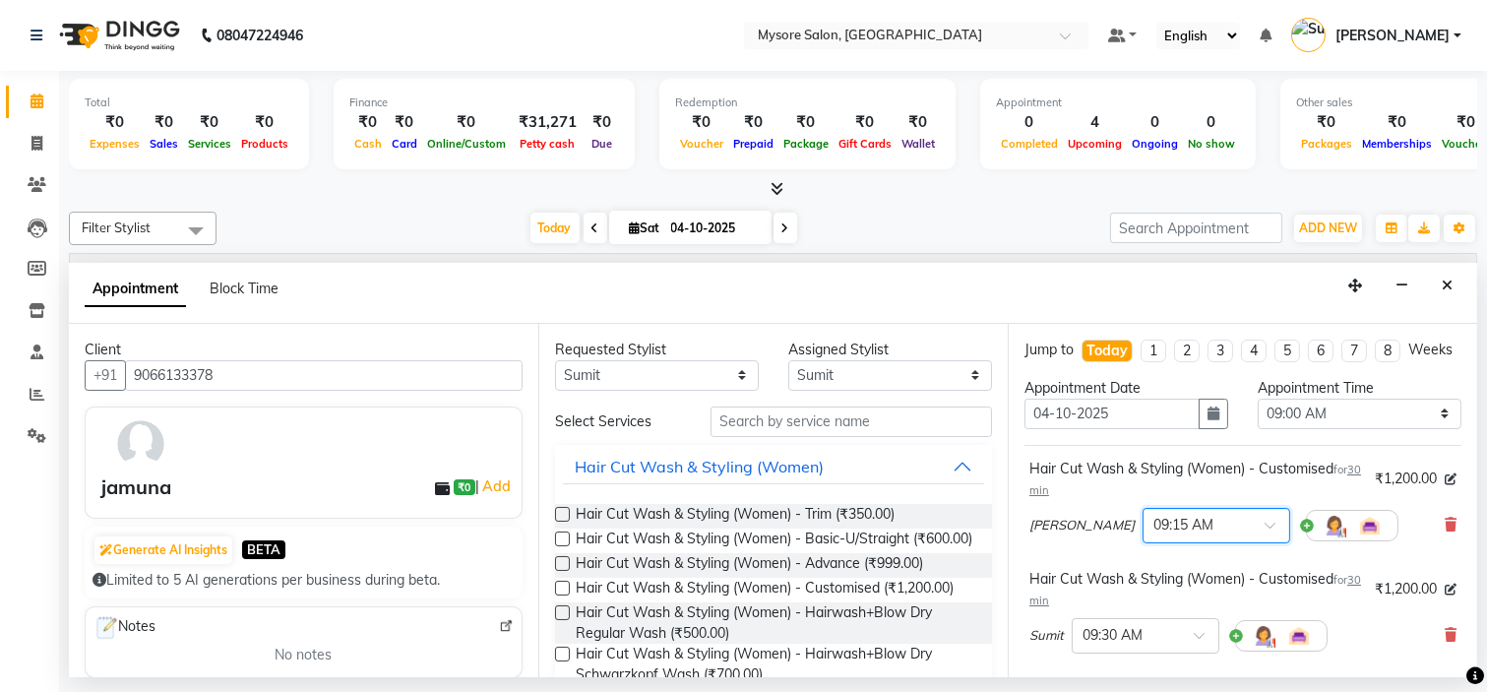
scroll to position [72, 0]
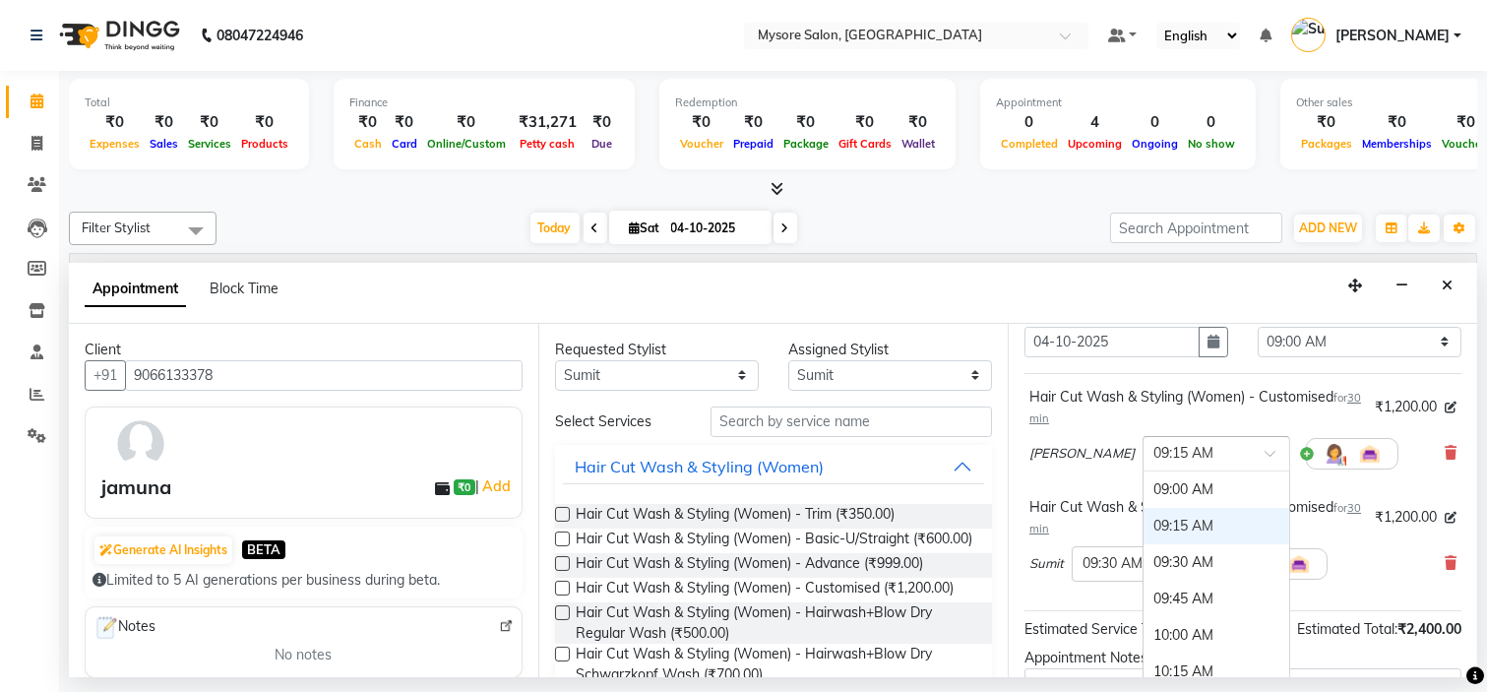
click at [1157, 463] on input "text" at bounding box center [1196, 452] width 87 height 21
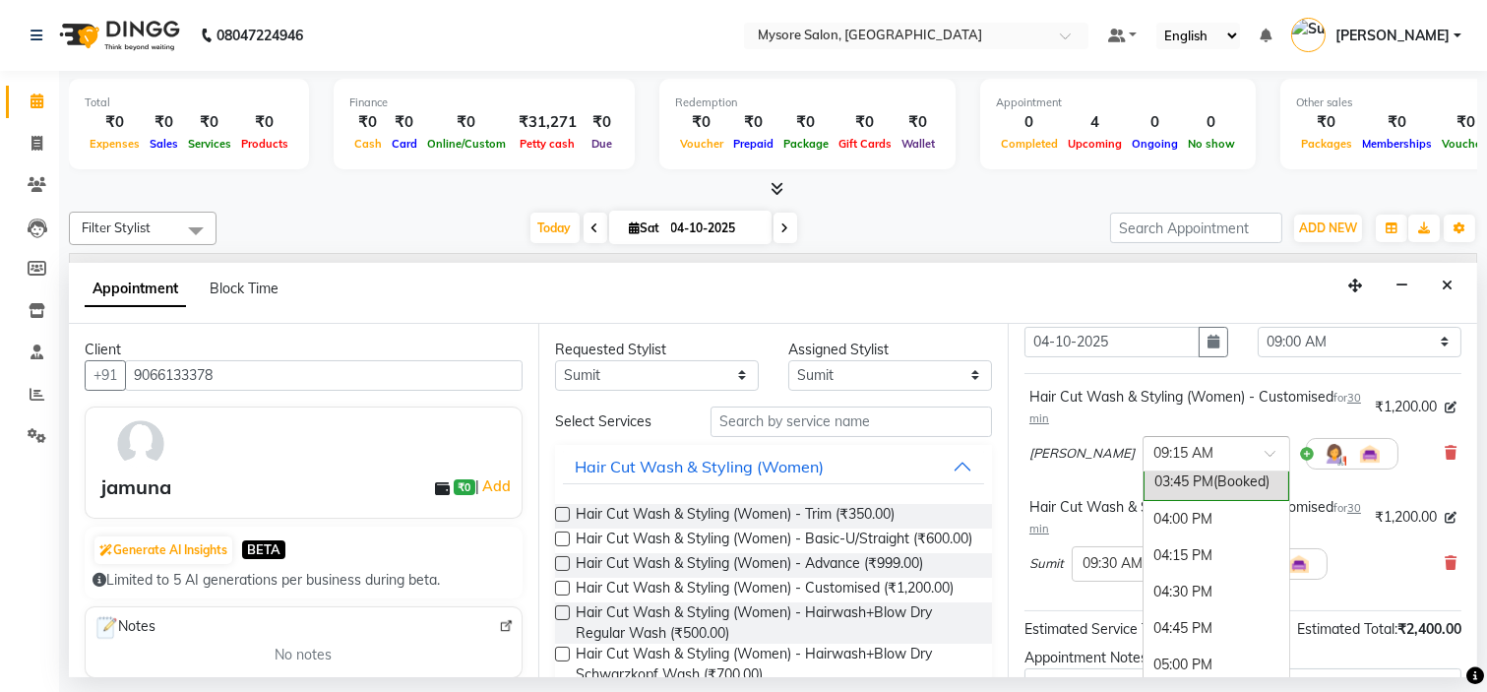
scroll to position [1002, 0]
click at [1143, 522] on div "04:00 PM" at bounding box center [1216, 511] width 146 height 36
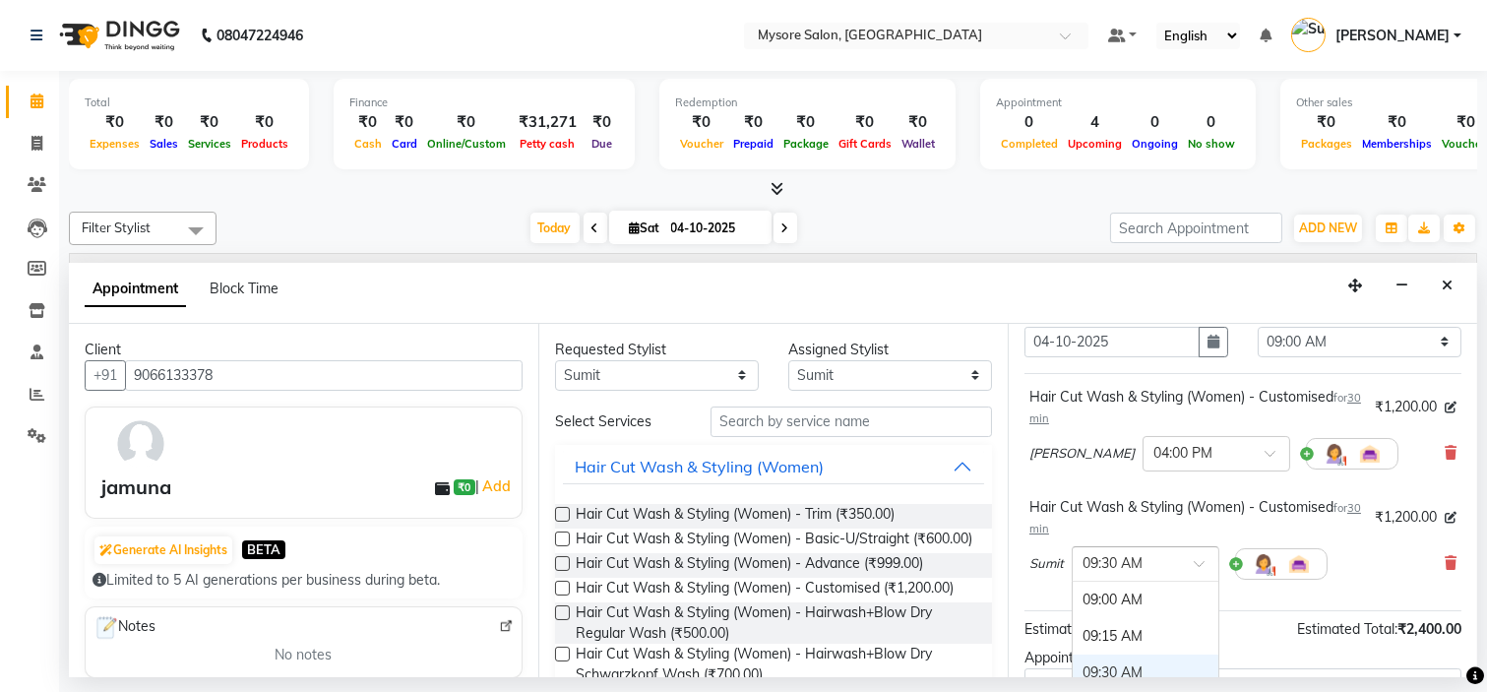
click at [1103, 573] on input "text" at bounding box center [1125, 562] width 87 height 21
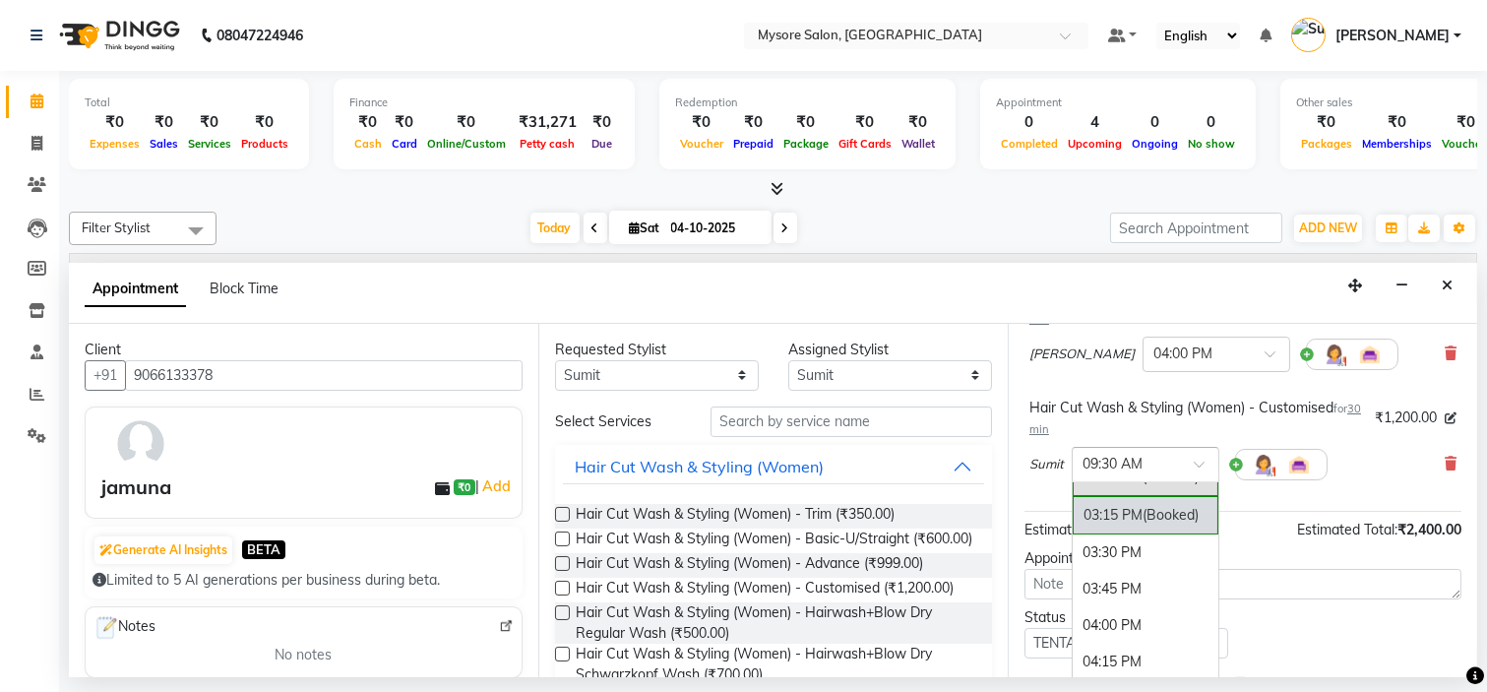
scroll to position [925, 0]
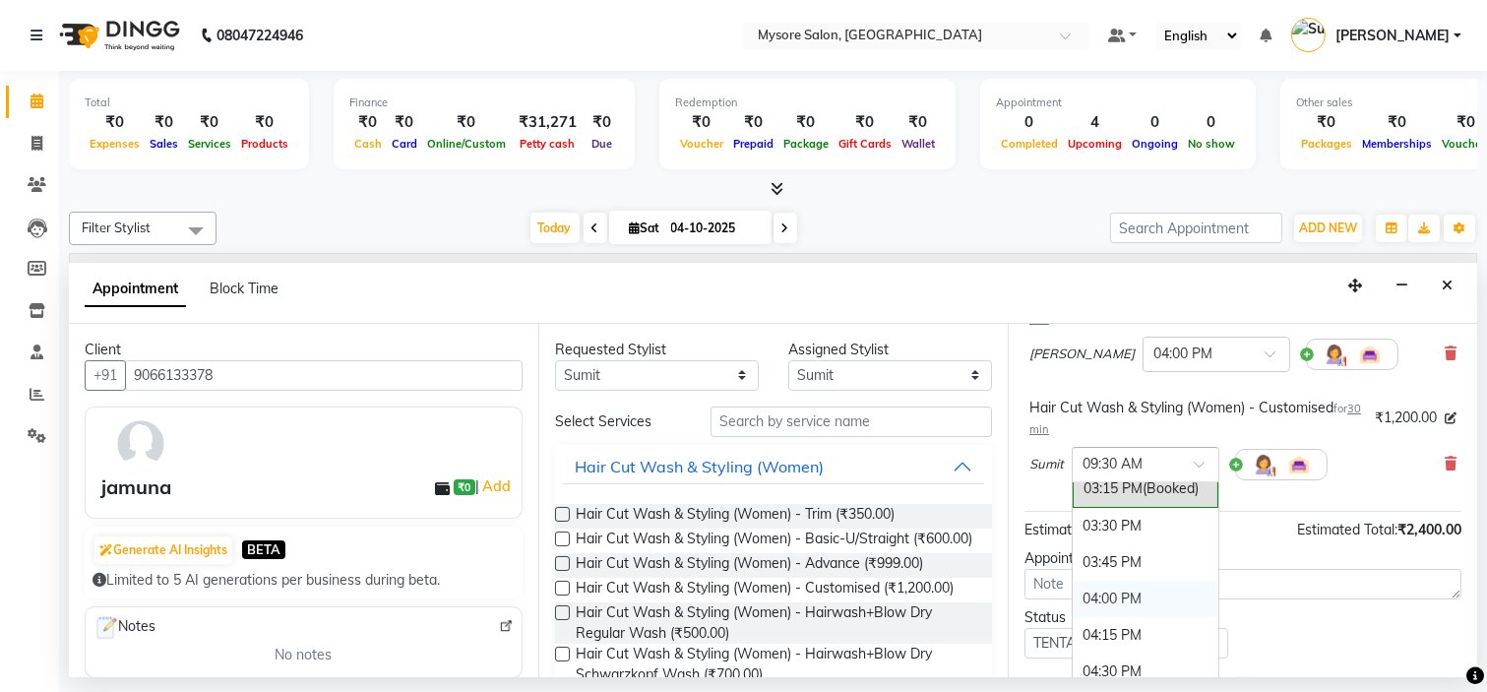
click at [1124, 616] on div "04:00 PM" at bounding box center [1146, 599] width 146 height 36
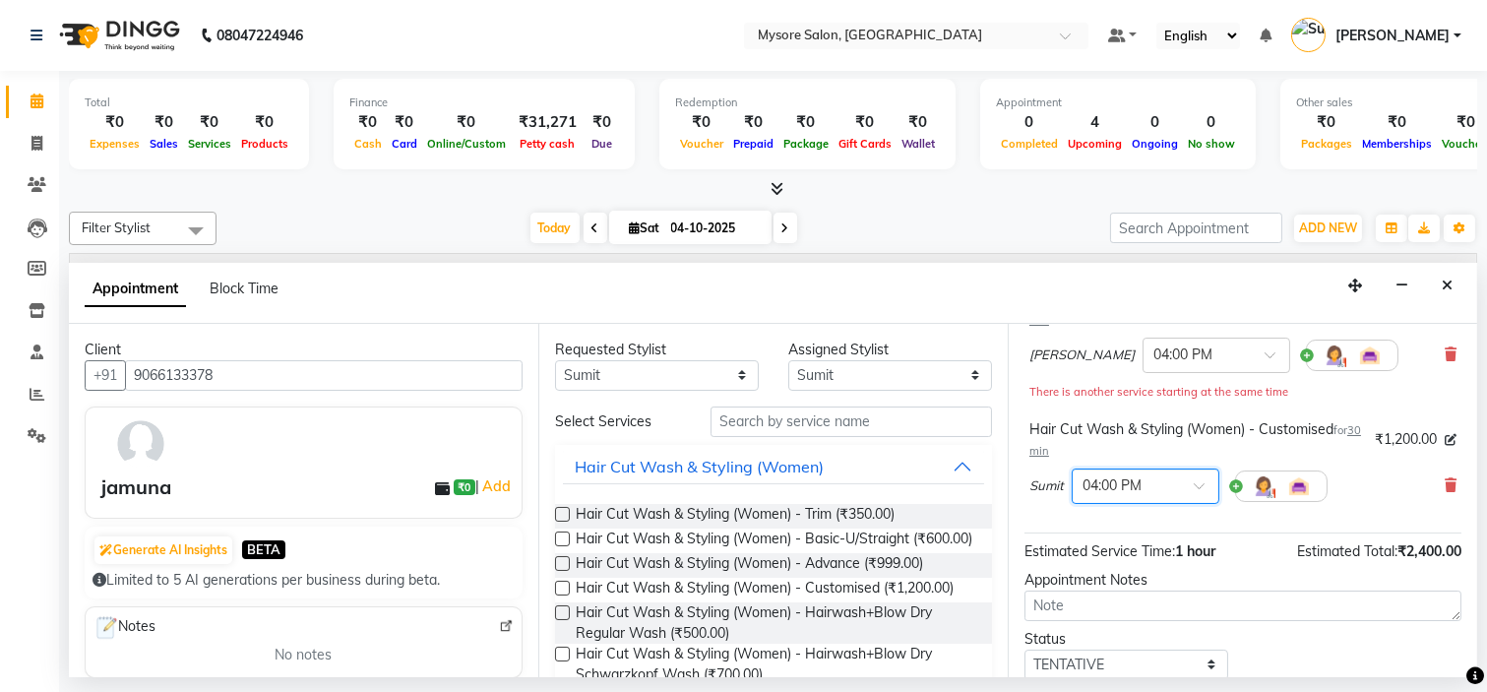
scroll to position [315, 0]
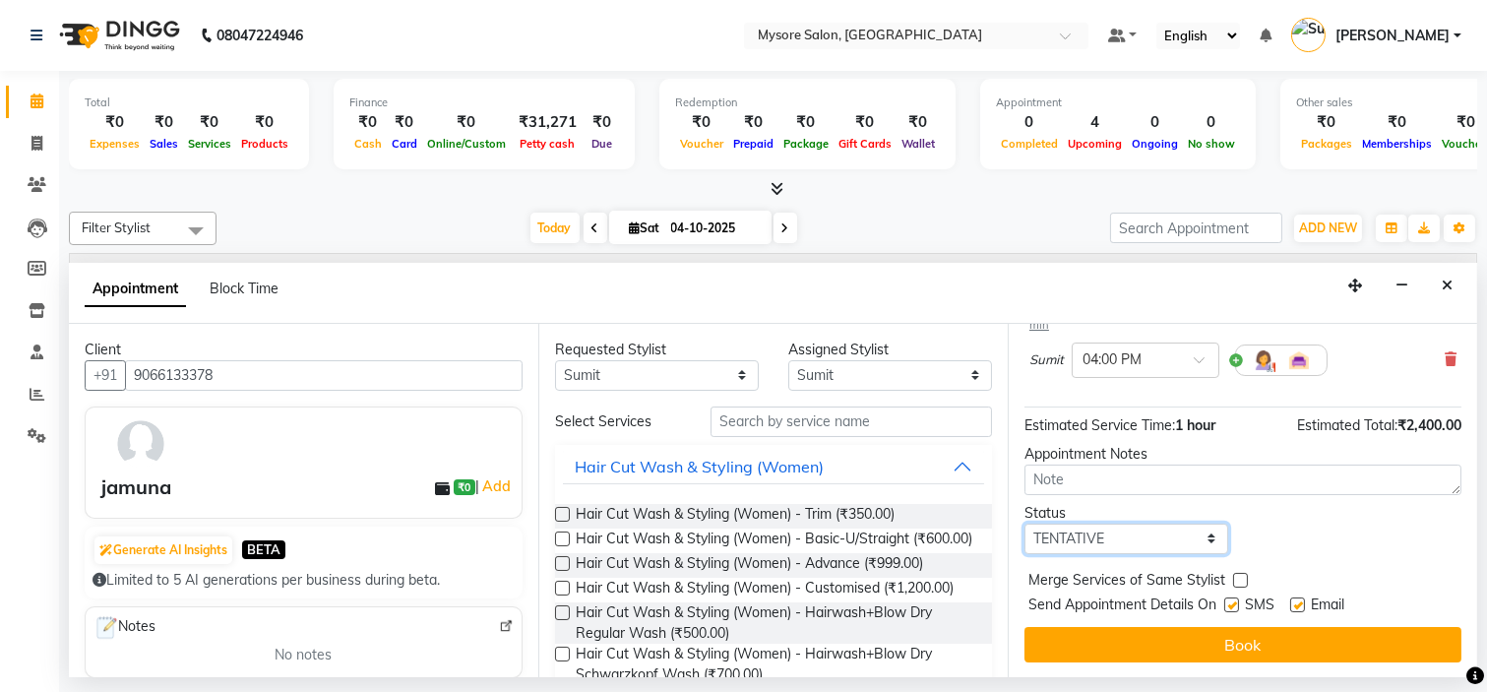
click at [1181, 542] on select "Select TENTATIVE CONFIRM CHECK-IN UPCOMING" at bounding box center [1126, 539] width 204 height 31
select select "confirm booking"
click at [1024, 524] on select "Select TENTATIVE CONFIRM CHECK-IN UPCOMING" at bounding box center [1126, 539] width 204 height 31
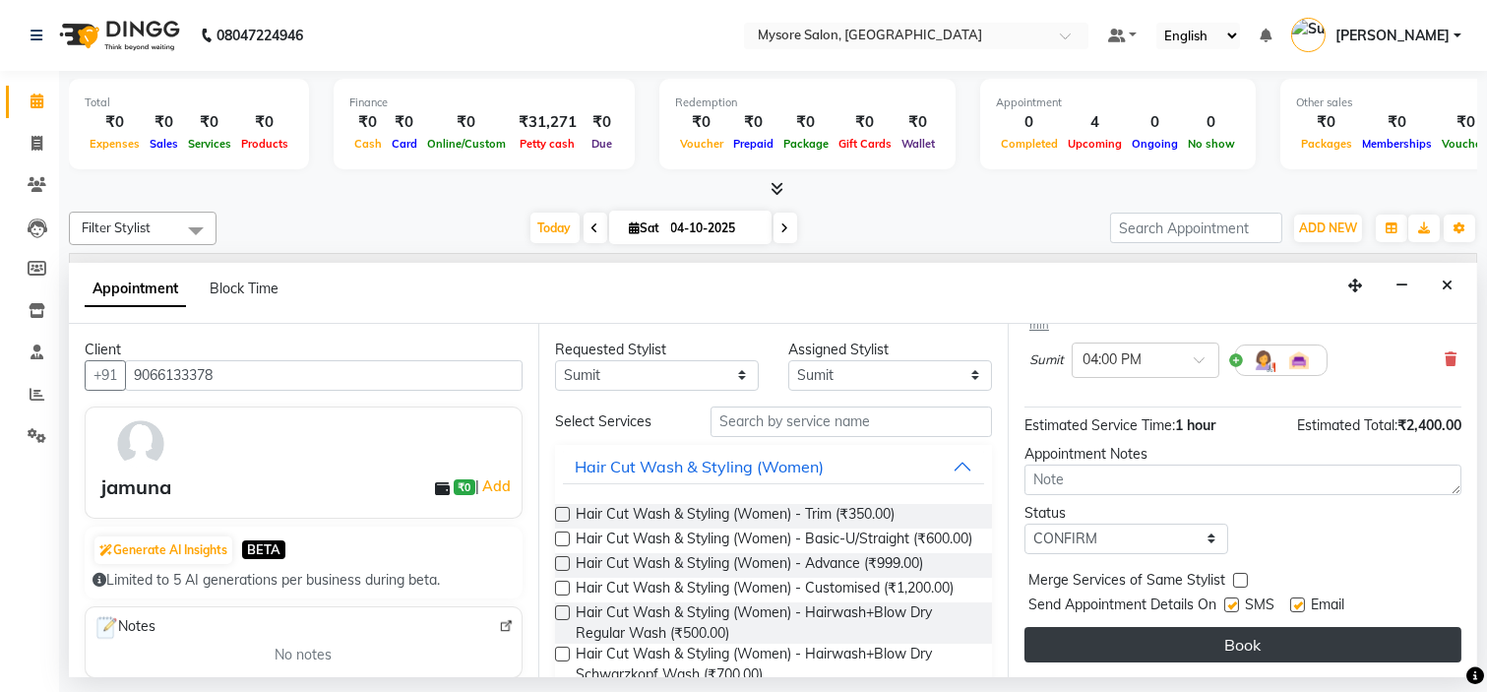
click at [1194, 641] on button "Book" at bounding box center [1242, 644] width 437 height 35
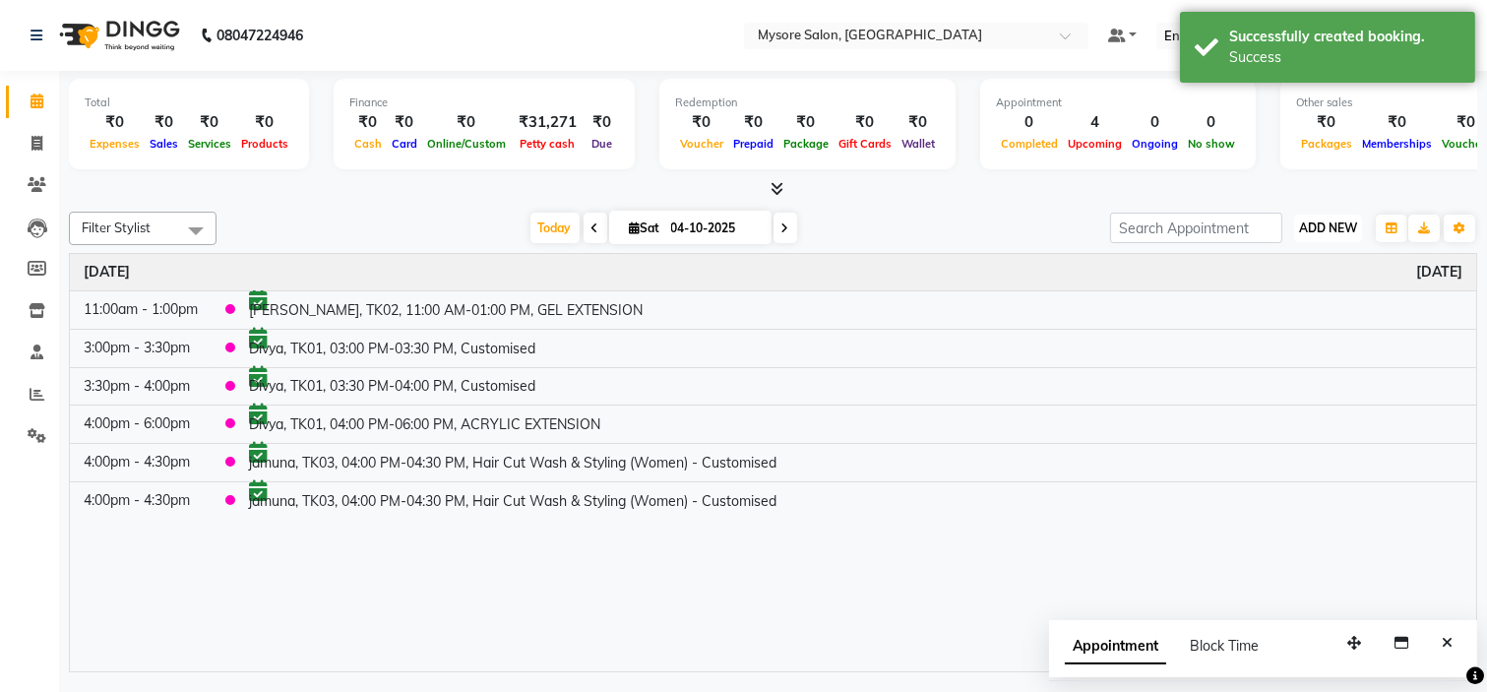
click at [1330, 233] on span "ADD NEW" at bounding box center [1328, 227] width 58 height 15
click at [1293, 266] on button "Add Appointment" at bounding box center [1282, 265] width 155 height 26
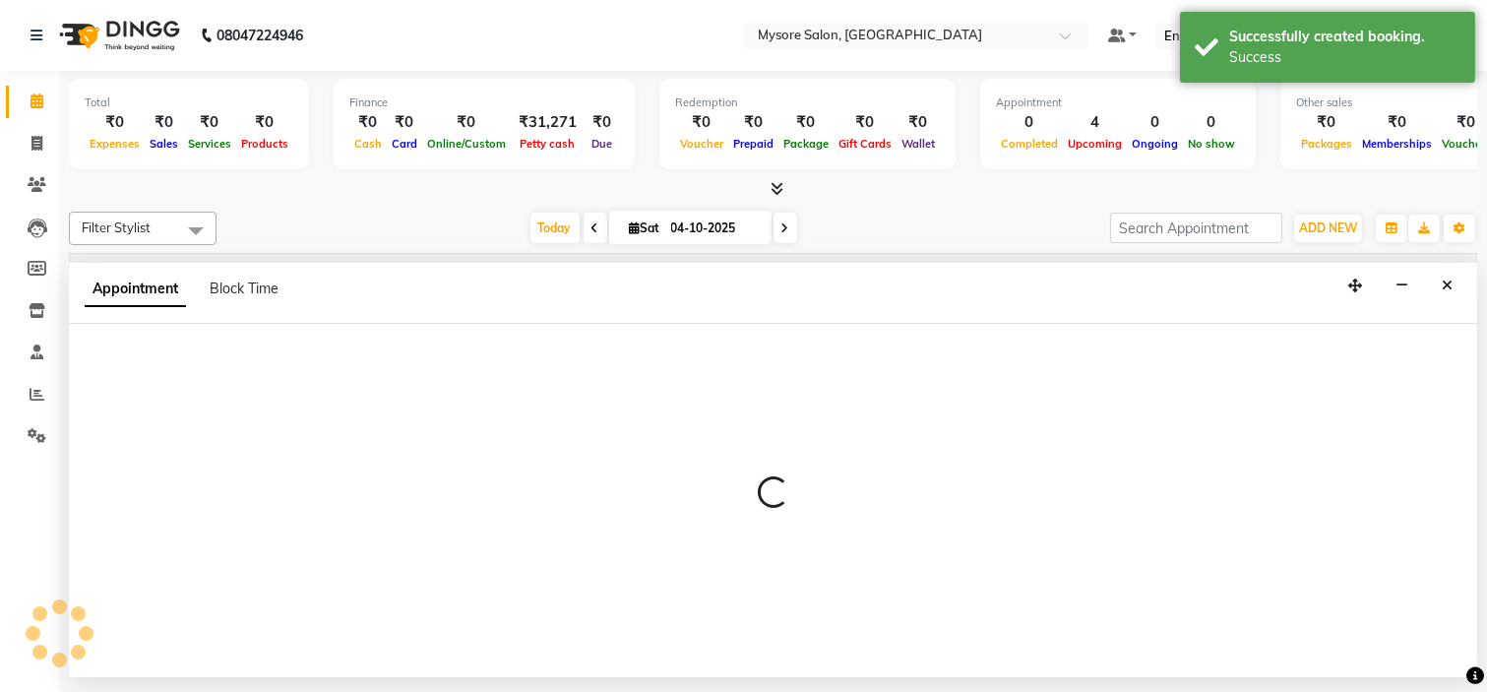
select select "540"
select select "tentative"
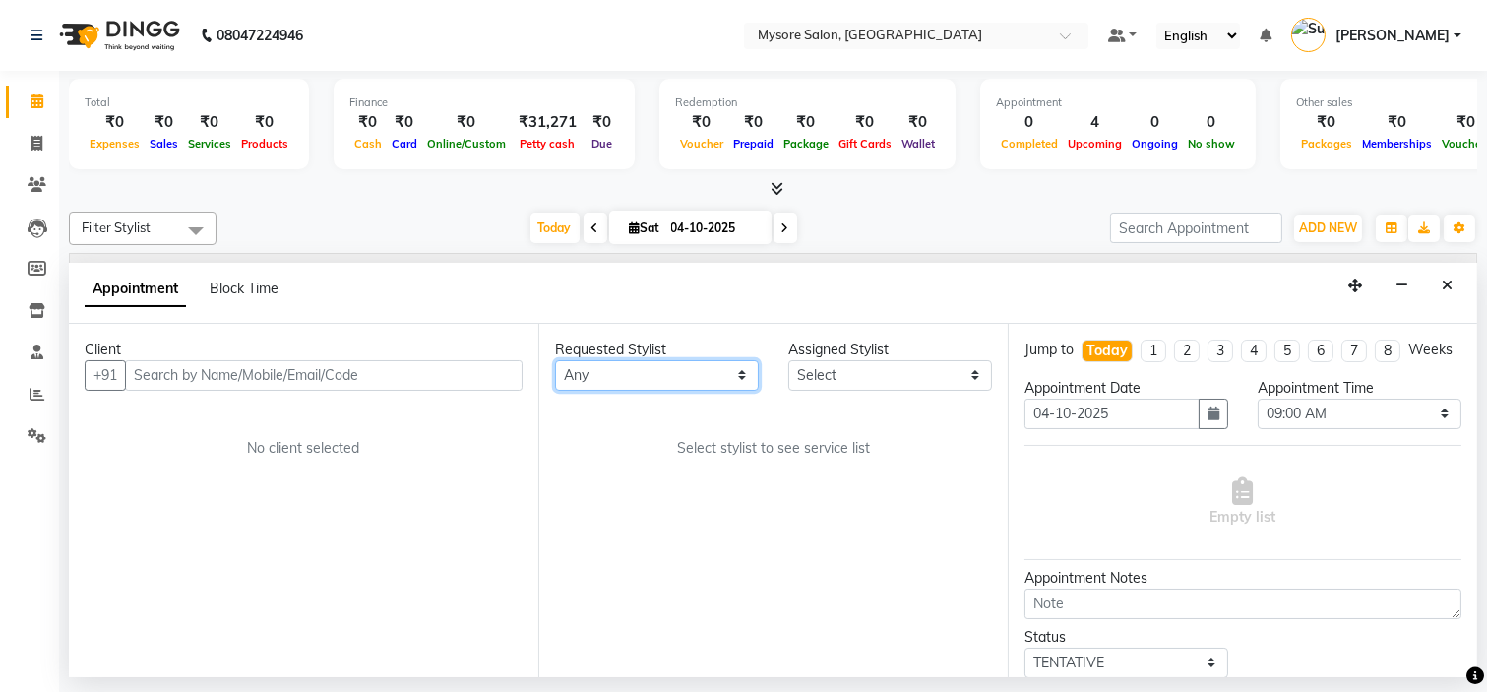
click at [663, 369] on select "Any Aning Ankita Arpitha Arti Ashwini Ayaan DR. Apurva Fatma Jayshree Lakshmi P…" at bounding box center [657, 375] width 204 height 31
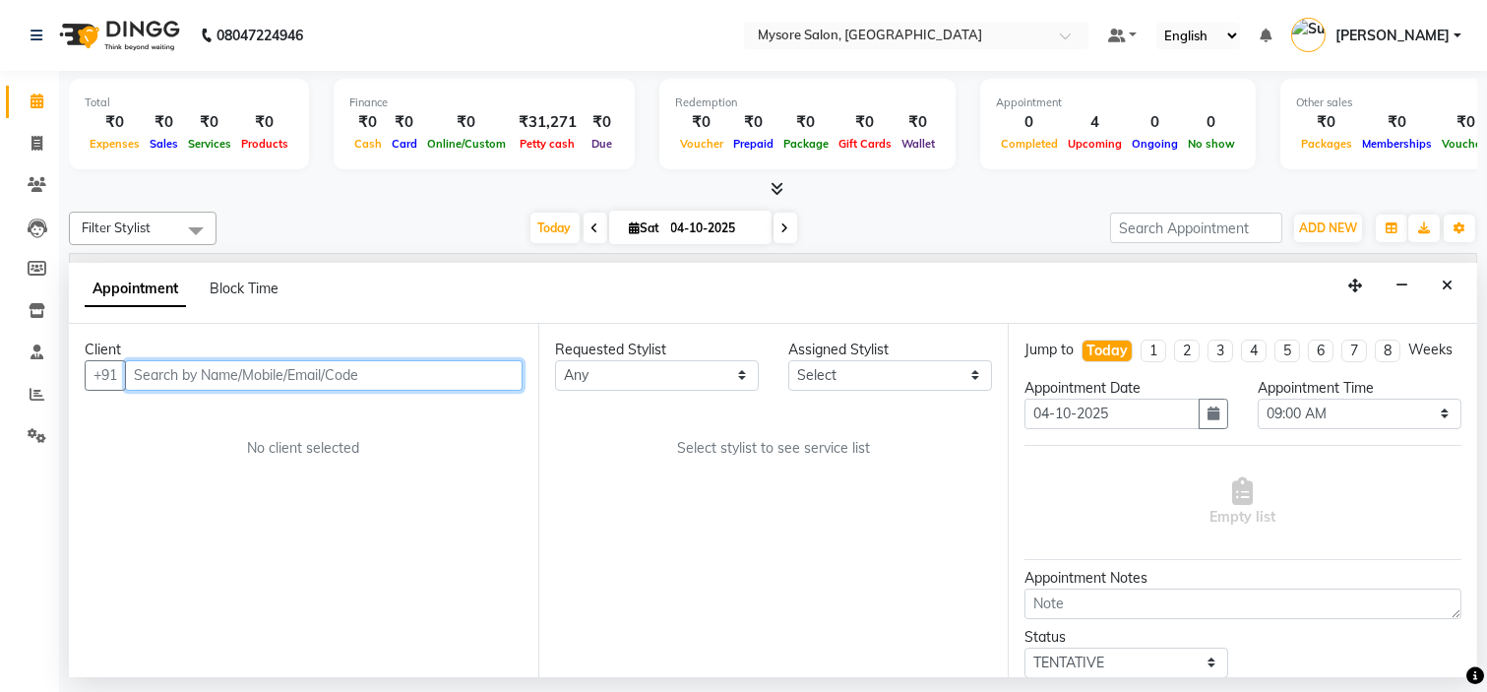
click at [400, 382] on input "text" at bounding box center [324, 375] width 398 height 31
type input "7892894363"
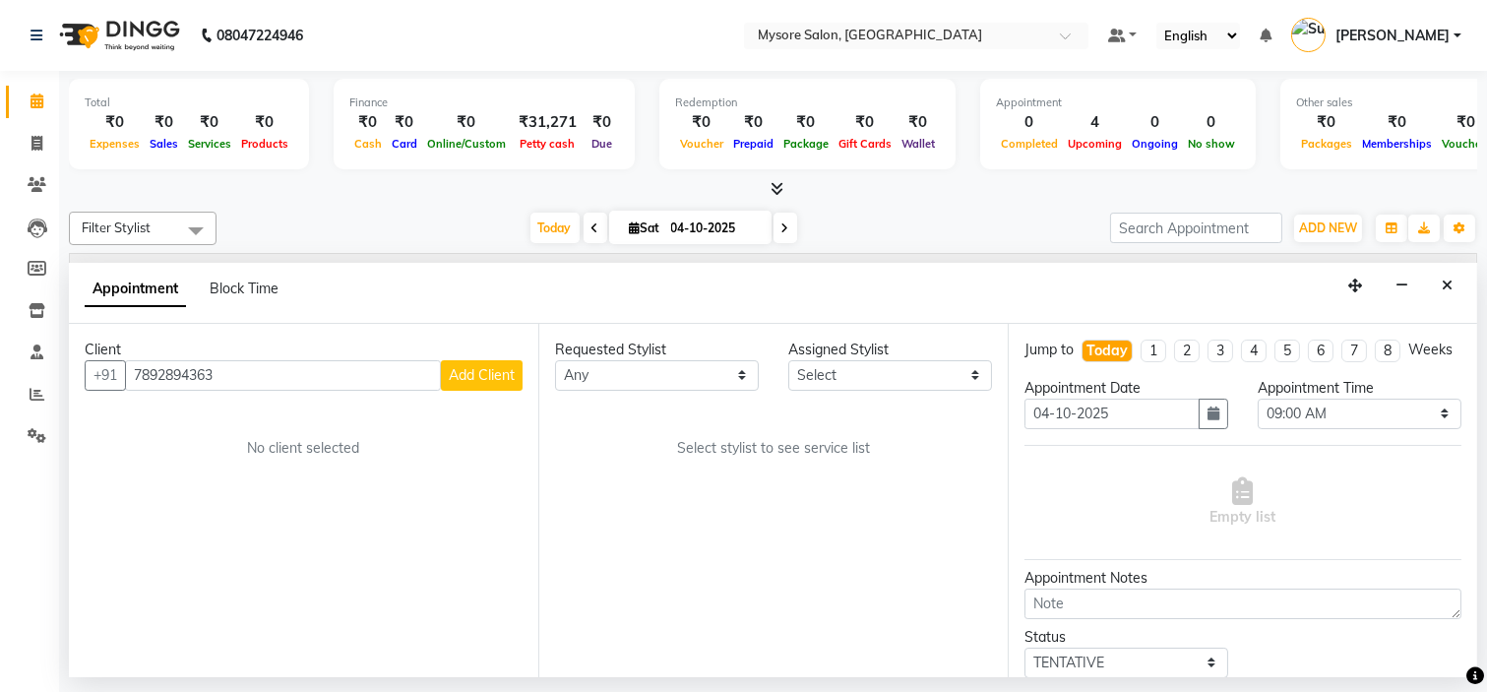
click at [482, 368] on span "Add Client" at bounding box center [482, 375] width 66 height 18
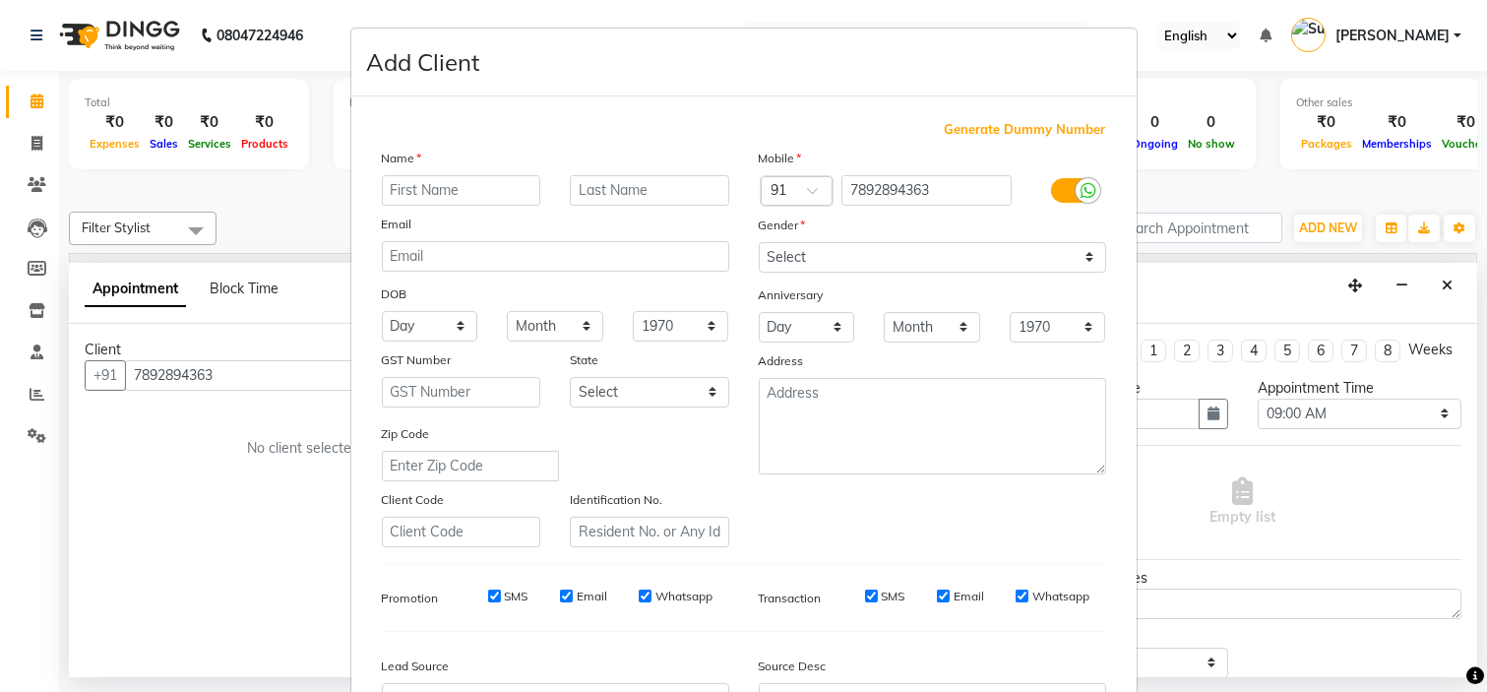
click at [460, 191] on input "text" at bounding box center [461, 190] width 159 height 31
type input "smita"
click at [794, 242] on select "Select Male Female Other Prefer Not To Say" at bounding box center [932, 257] width 347 height 31
select select "female"
click at [759, 242] on select "Select Male Female Other Prefer Not To Say" at bounding box center [932, 257] width 347 height 31
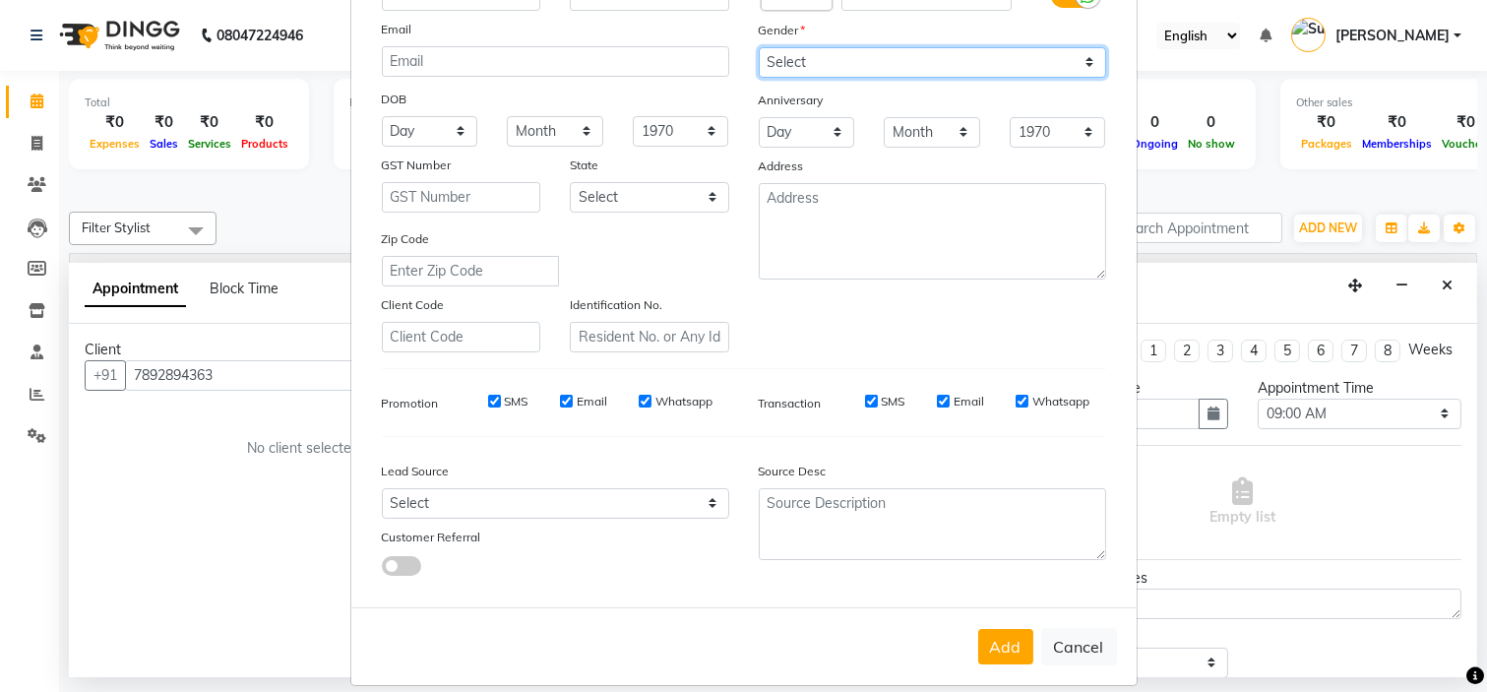
scroll to position [197, 0]
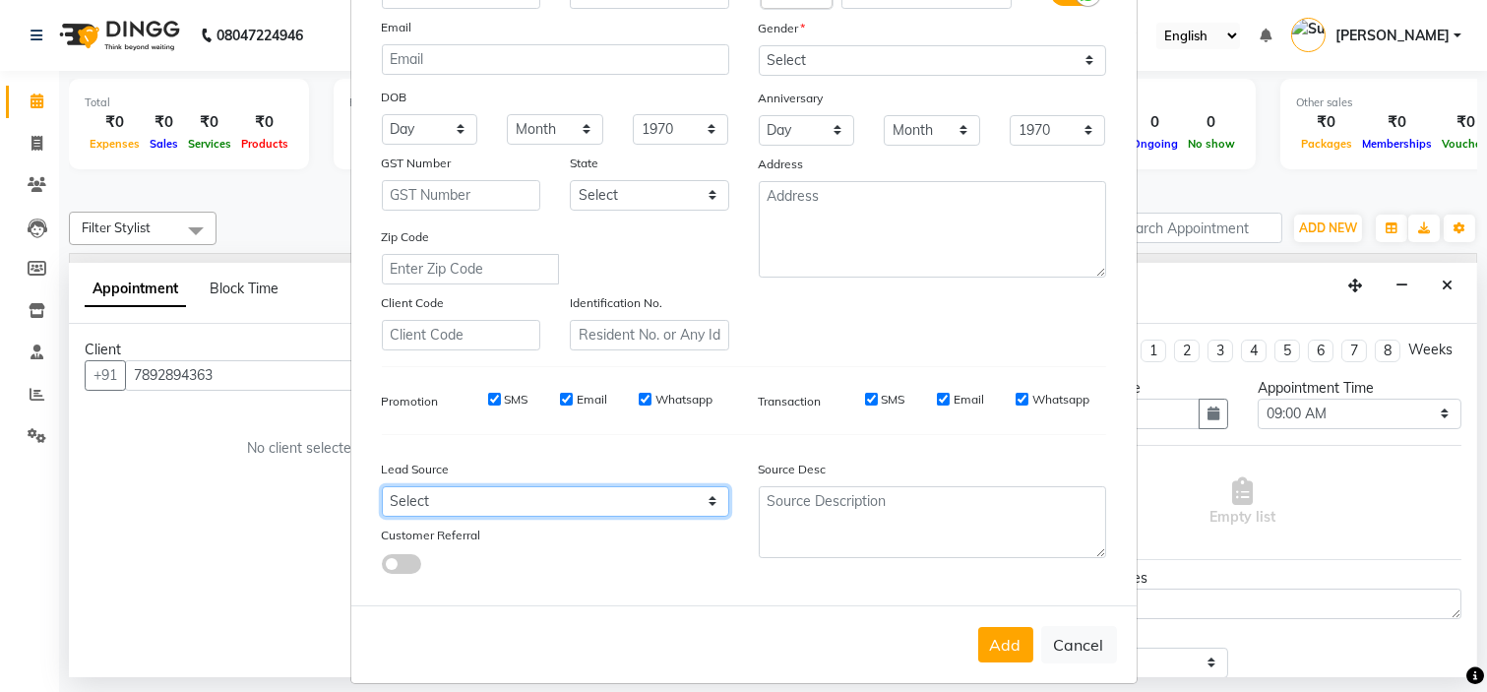
click at [557, 507] on select "Select Walk-in Referral Internet Friend Word of Mouth Advertisement Facebook Ju…" at bounding box center [555, 501] width 347 height 31
select select "29581"
click at [382, 487] on select "Select Walk-in Referral Internet Friend Word of Mouth Advertisement Facebook Ju…" at bounding box center [555, 501] width 347 height 31
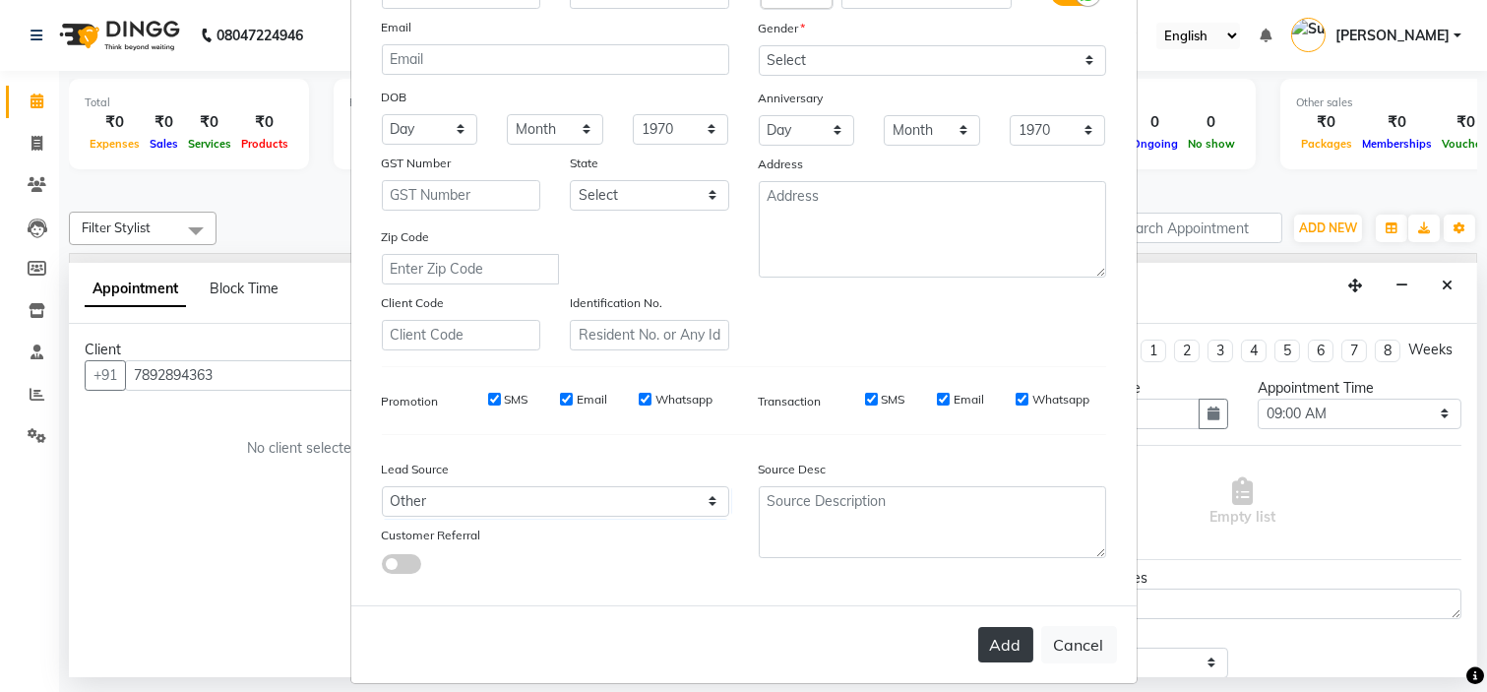
click at [986, 631] on button "Add" at bounding box center [1005, 644] width 55 height 35
select select
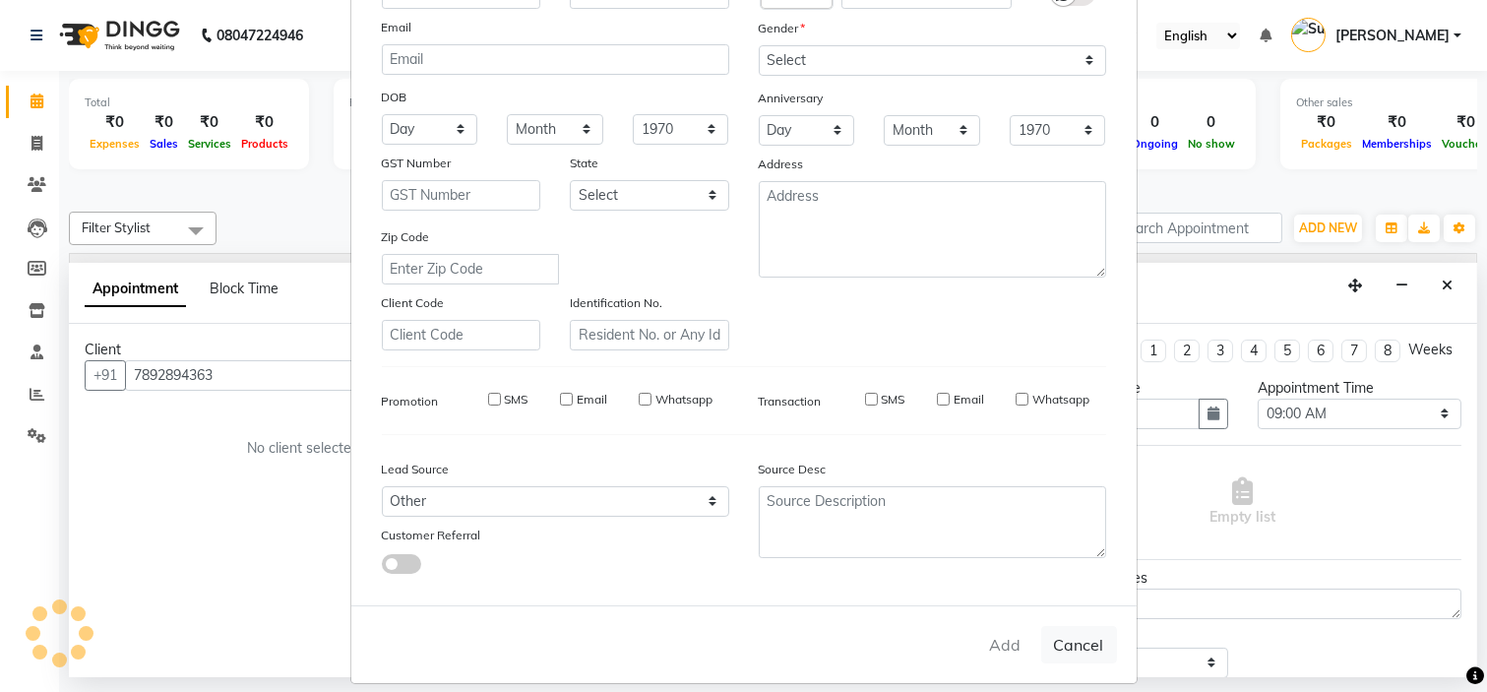
select select
checkbox input "false"
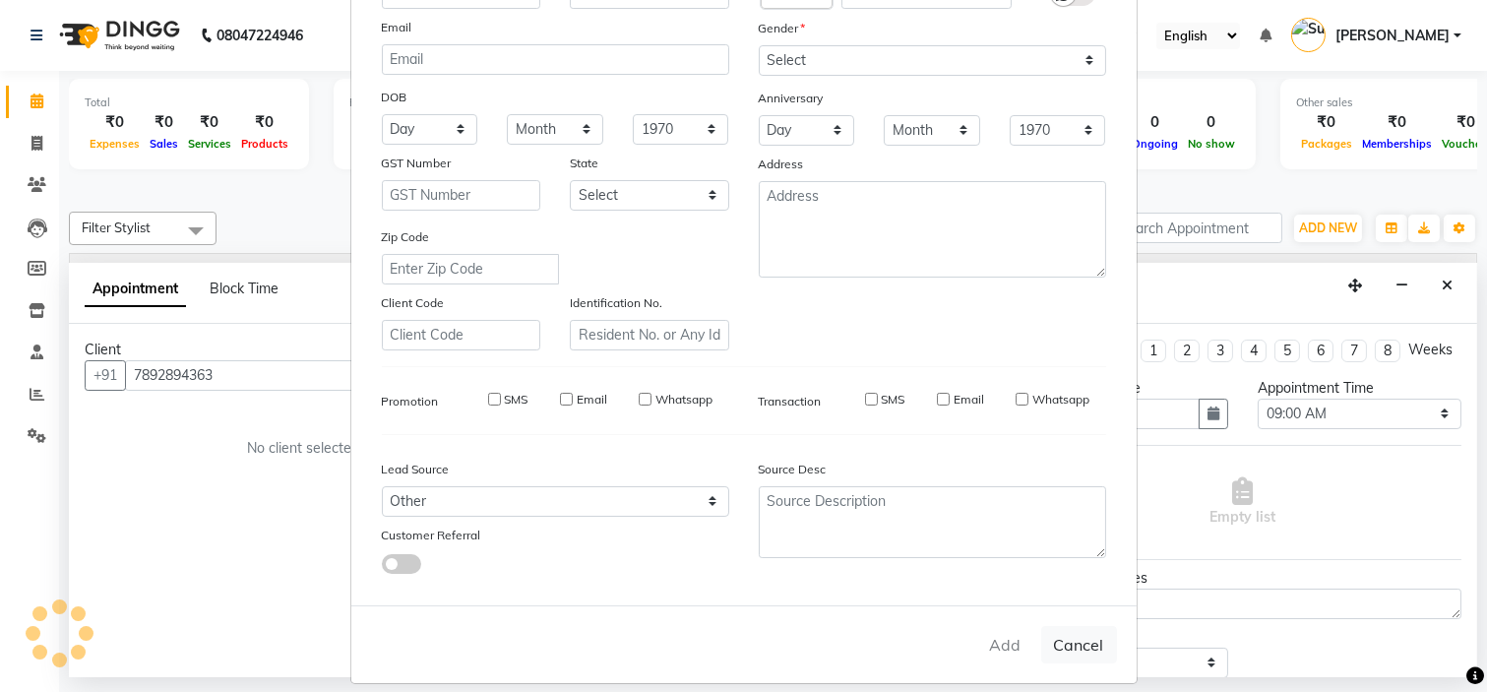
checkbox input "false"
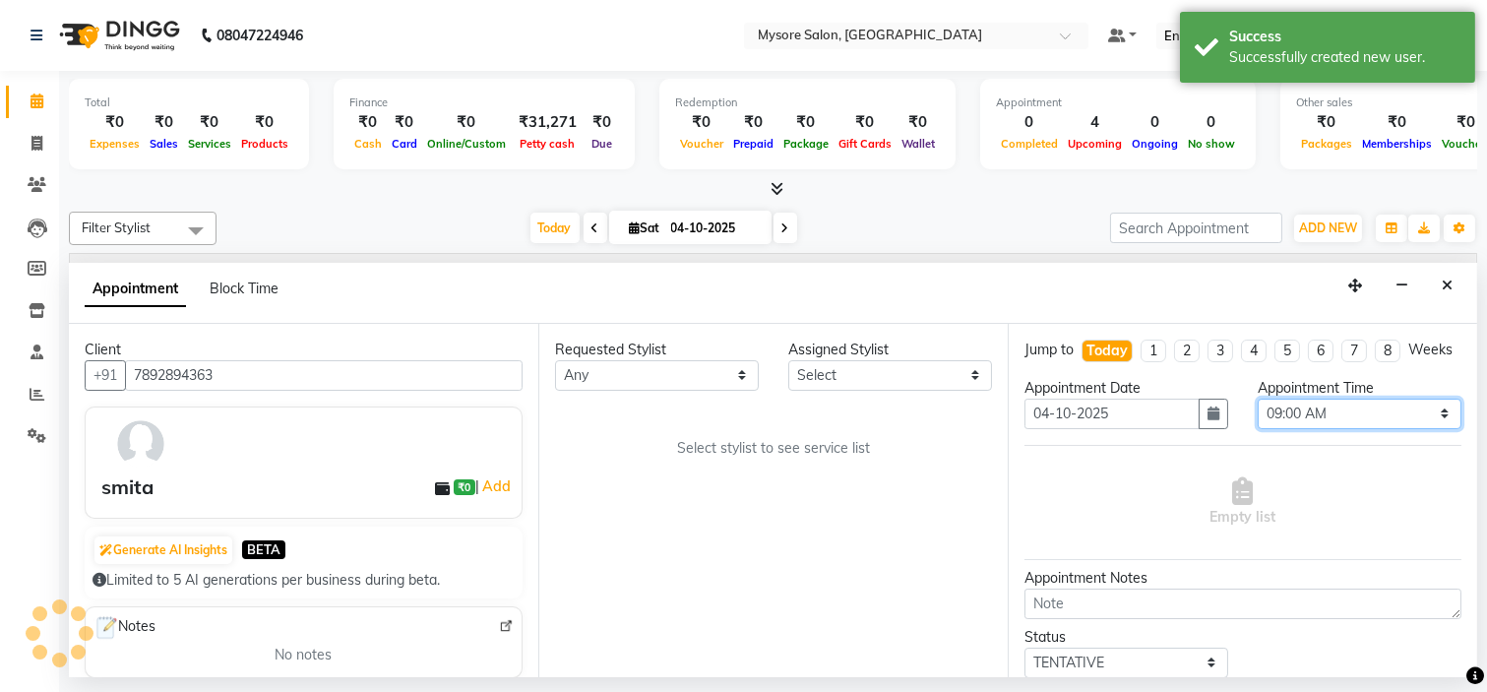
click at [1335, 417] on select "Select 09:00 AM 09:15 AM 09:30 AM 09:45 AM 10:00 AM 10:15 AM 10:30 AM 10:45 AM …" at bounding box center [1360, 414] width 204 height 31
select select "840"
click at [1258, 415] on select "Select 09:00 AM 09:15 AM 09:30 AM 09:45 AM 10:00 AM 10:15 AM 10:30 AM 10:45 AM …" at bounding box center [1360, 414] width 204 height 31
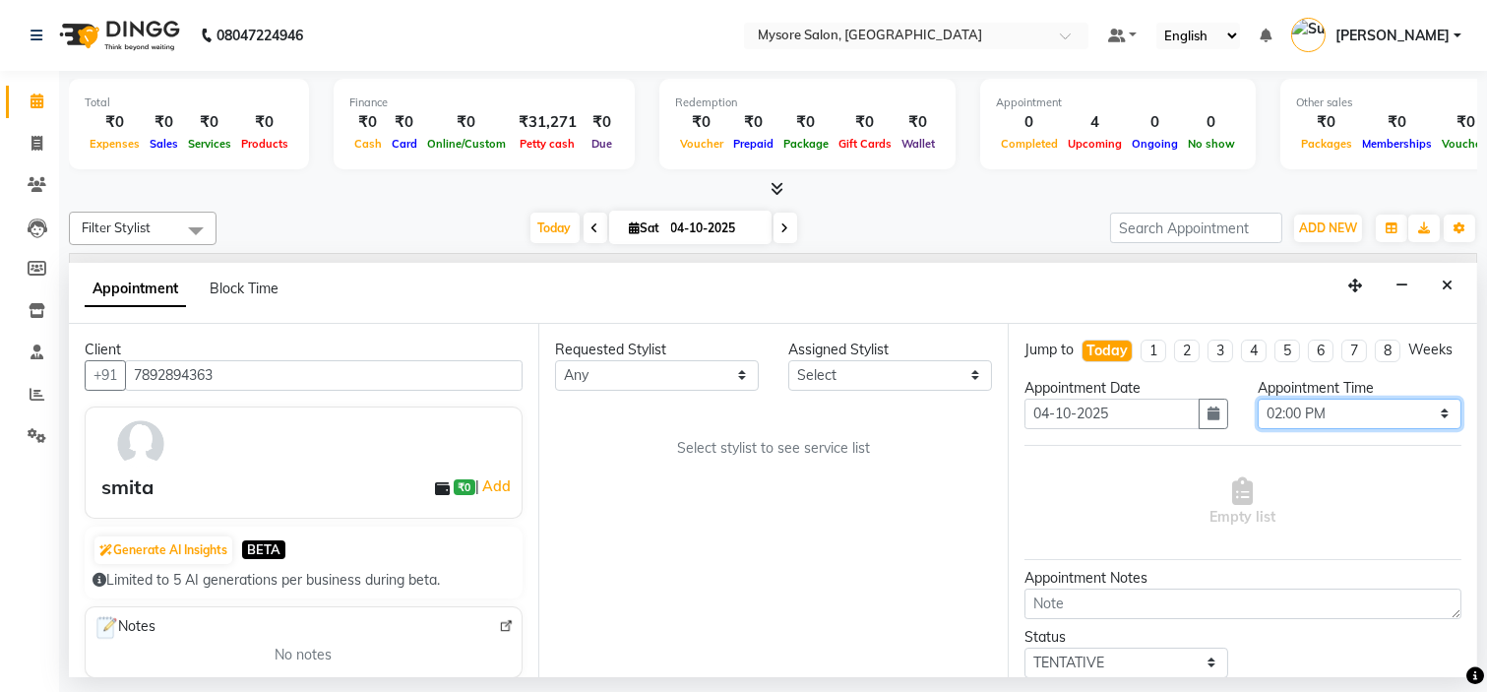
scroll to position [145, 0]
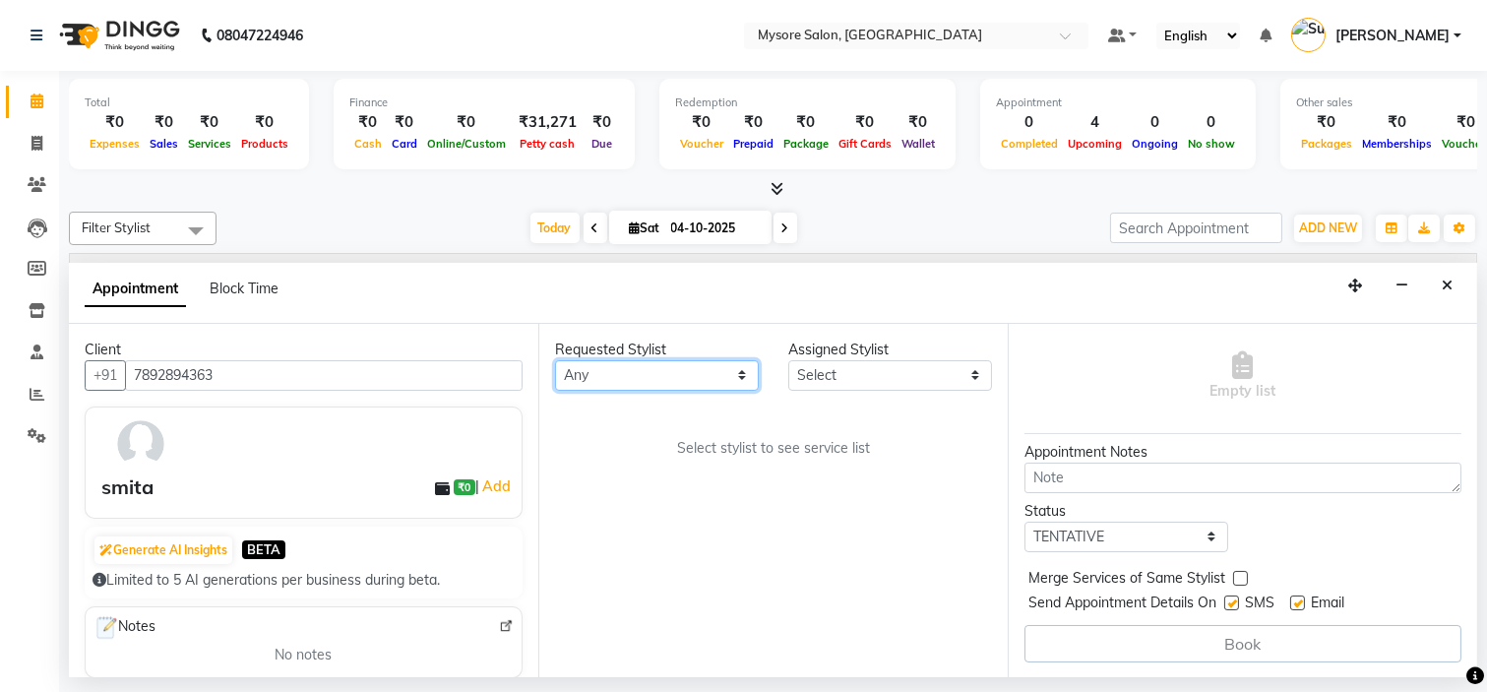
click at [618, 369] on select "Any Aning Ankita Arpitha Arti Ashwini Ayaan DR. Apurva Fatma Jayshree Lakshmi P…" at bounding box center [657, 375] width 204 height 31
select select "35251"
click at [555, 360] on select "Any Aning Ankita Arpitha Arti Ashwini Ayaan DR. Apurva Fatma Jayshree Lakshmi P…" at bounding box center [657, 375] width 204 height 31
select select "35251"
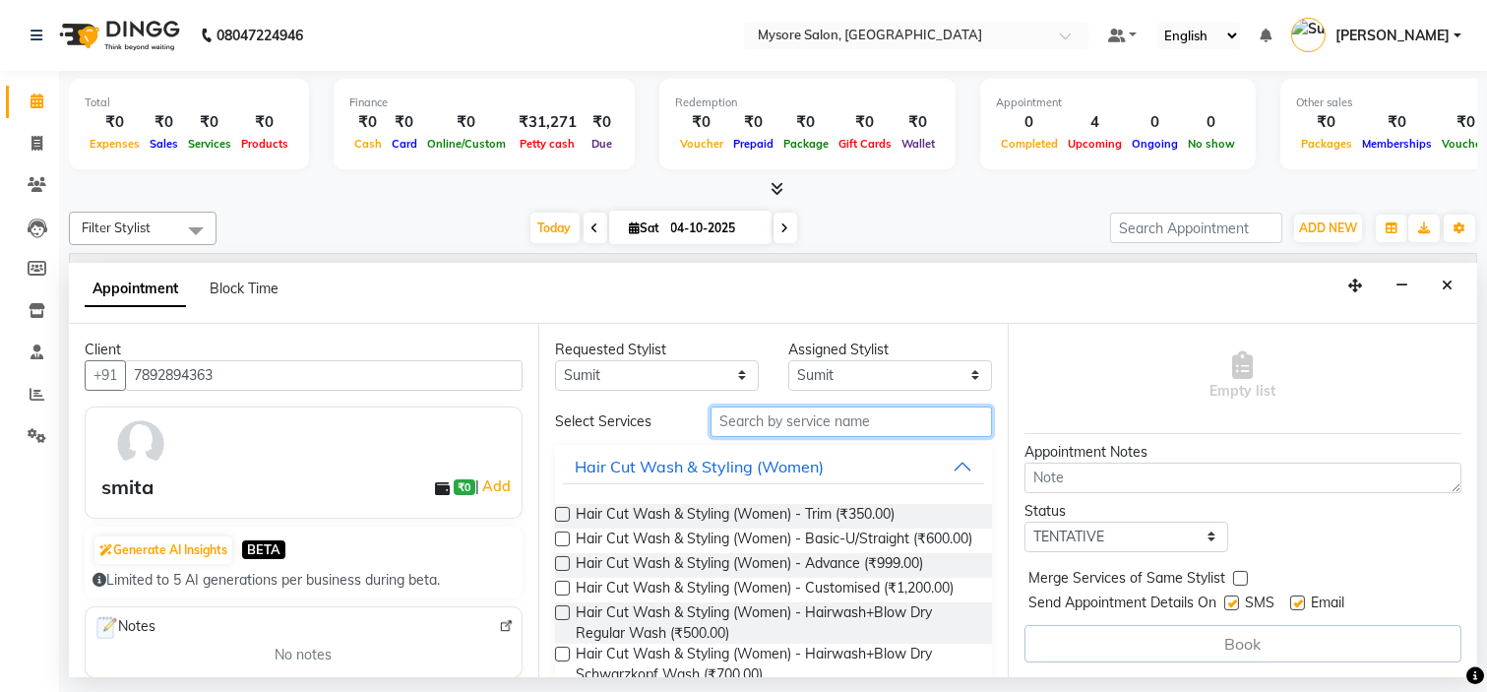
click at [769, 415] on input "text" at bounding box center [851, 421] width 281 height 31
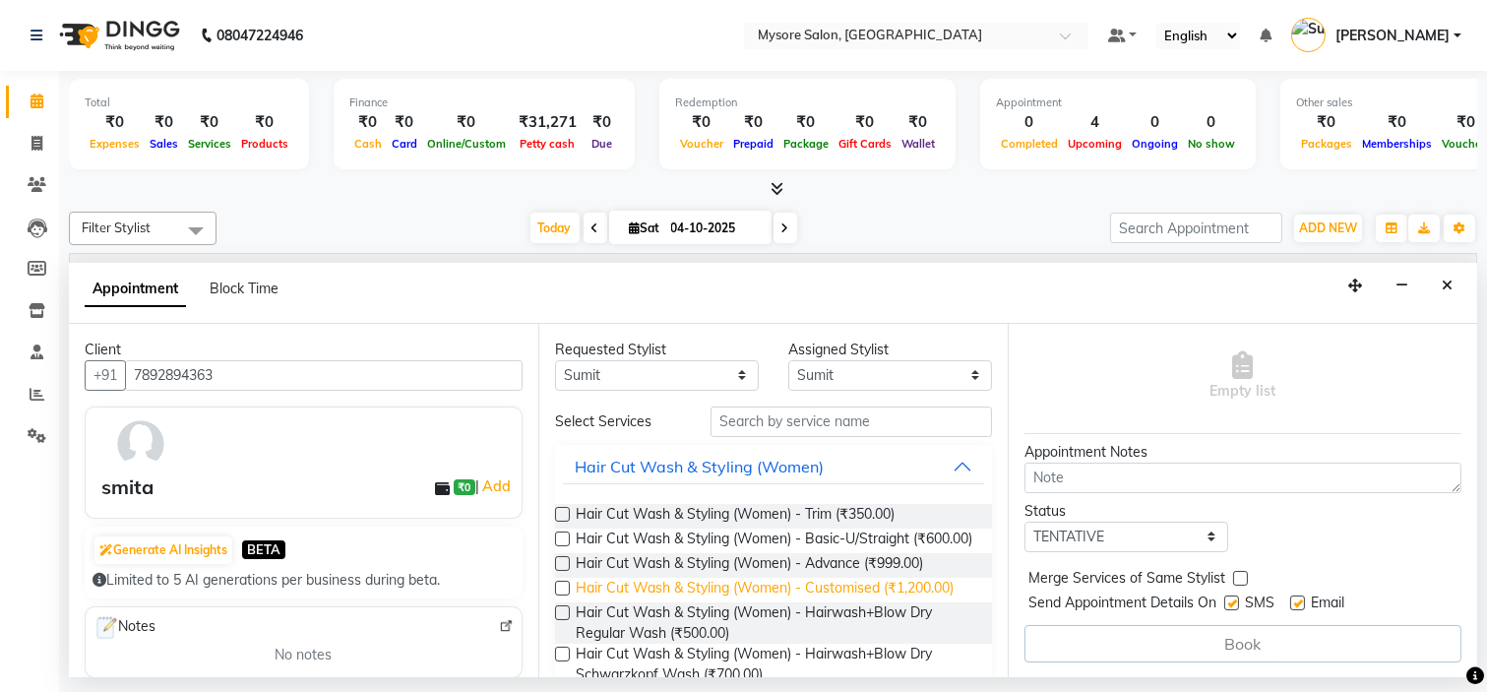
click at [630, 602] on span "Hair Cut Wash & Styling (Women) - Customised (₹1,200.00)" at bounding box center [765, 590] width 378 height 25
checkbox input "false"
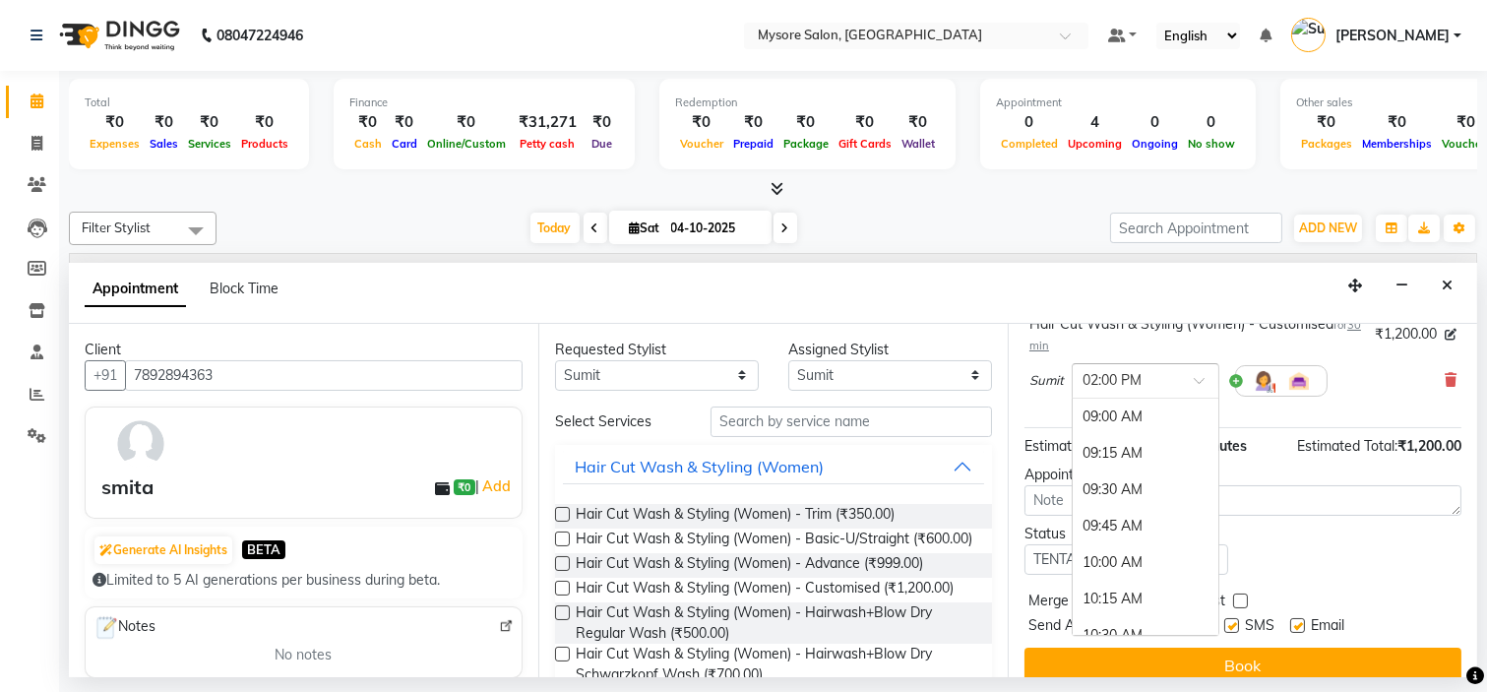
scroll to position [726, 0]
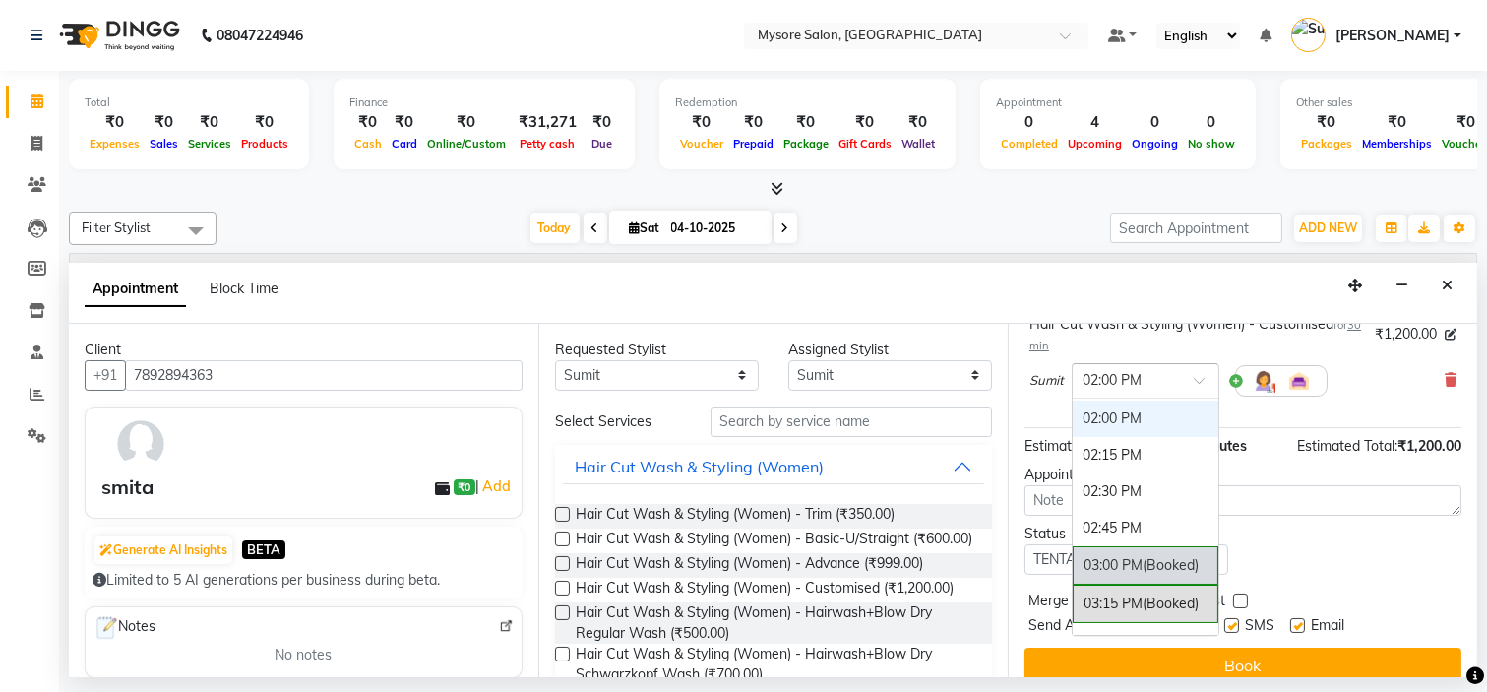
drag, startPoint x: 1159, startPoint y: 394, endPoint x: 1282, endPoint y: 572, distance: 216.5
click at [1282, 572] on div "Jump to Today 1 2 3 4 5 6 7 8 Weeks Appointment Date 04-10-2025 Appointment Tim…" at bounding box center [1242, 501] width 469 height 354
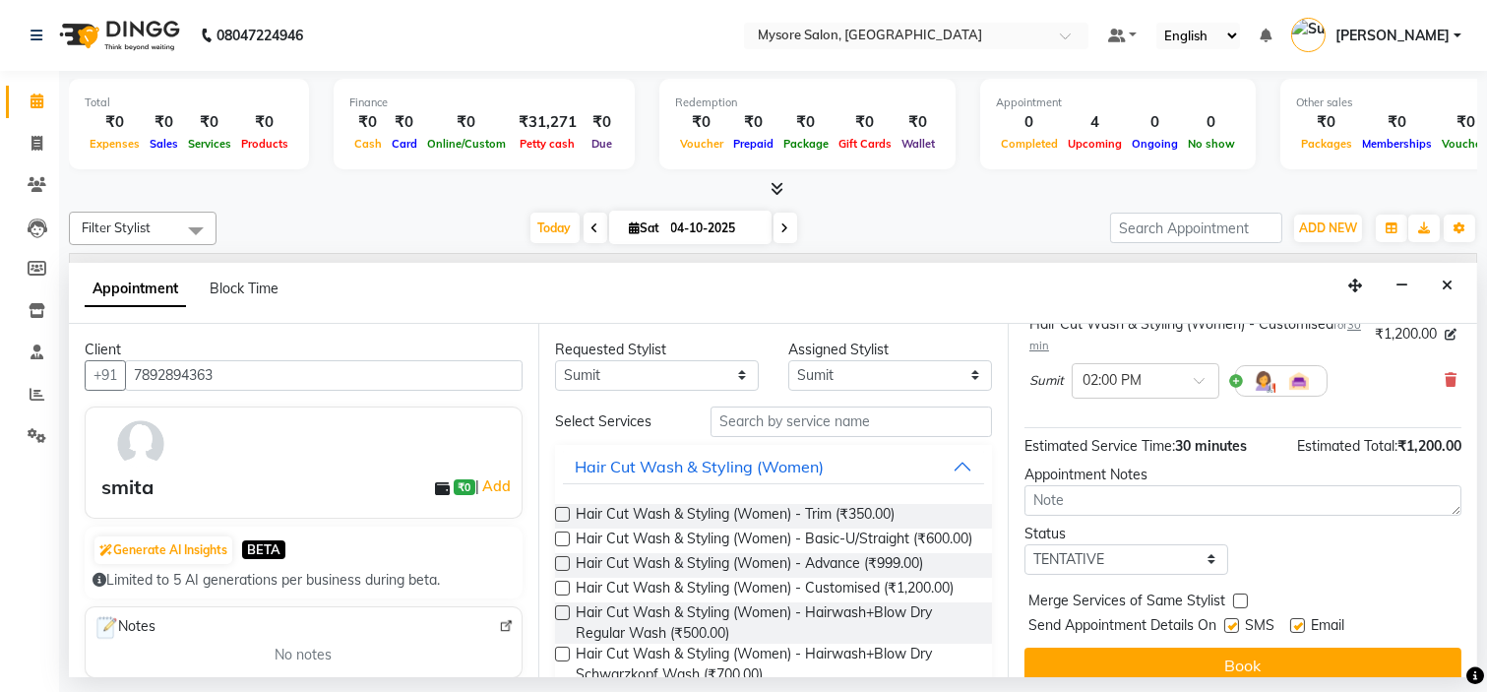
drag, startPoint x: 1282, startPoint y: 572, endPoint x: 1163, endPoint y: 573, distance: 119.1
click at [1163, 573] on div "Status Select TENTATIVE CONFIRM CHECK-IN UPCOMING" at bounding box center [1243, 549] width 466 height 51
drag, startPoint x: 1163, startPoint y: 573, endPoint x: 1086, endPoint y: 493, distance: 110.7
click at [1086, 493] on div "Jump to Today 1 2 3 4 5 6 7 8 Weeks Appointment Date 04-10-2025 Appointment Tim…" at bounding box center [1242, 501] width 469 height 354
select select "confirm booking"
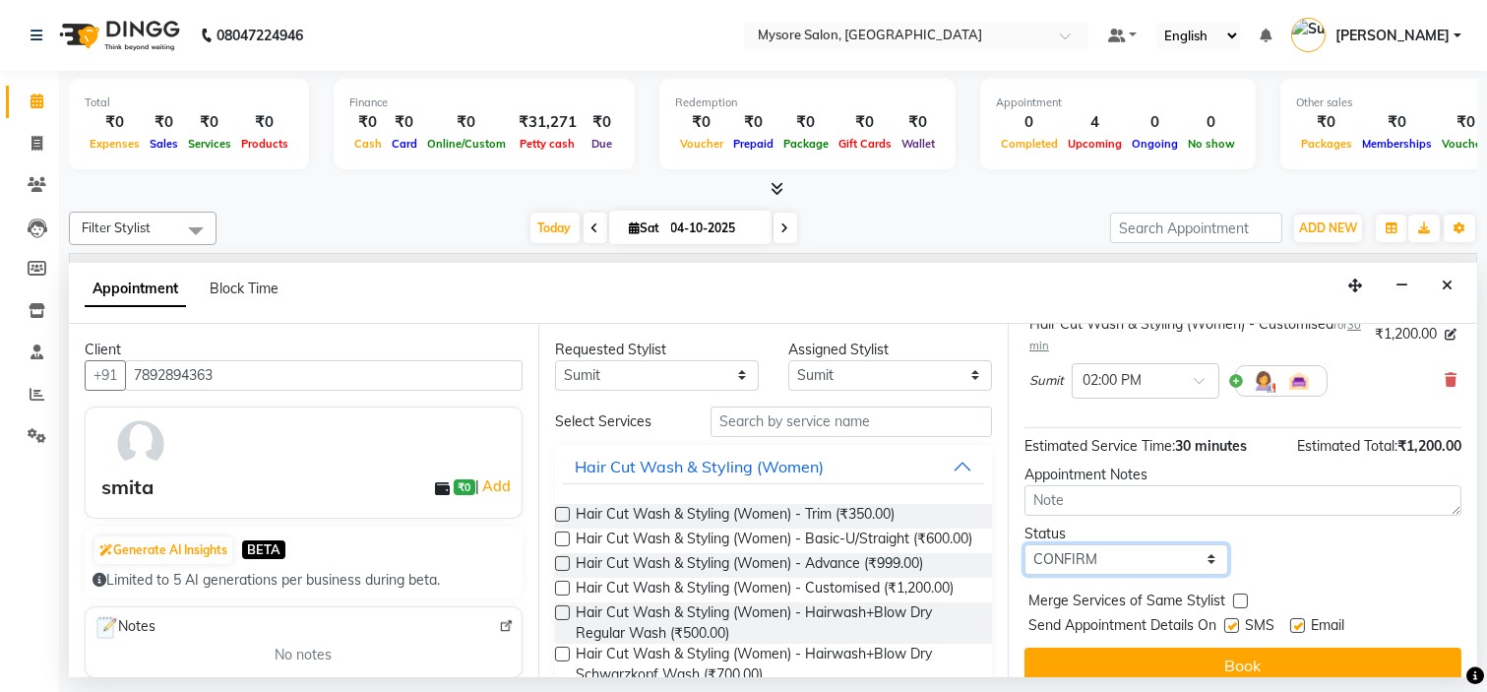
click at [1024, 561] on select "Select TENTATIVE CONFIRM CHECK-IN UPCOMING" at bounding box center [1126, 559] width 204 height 31
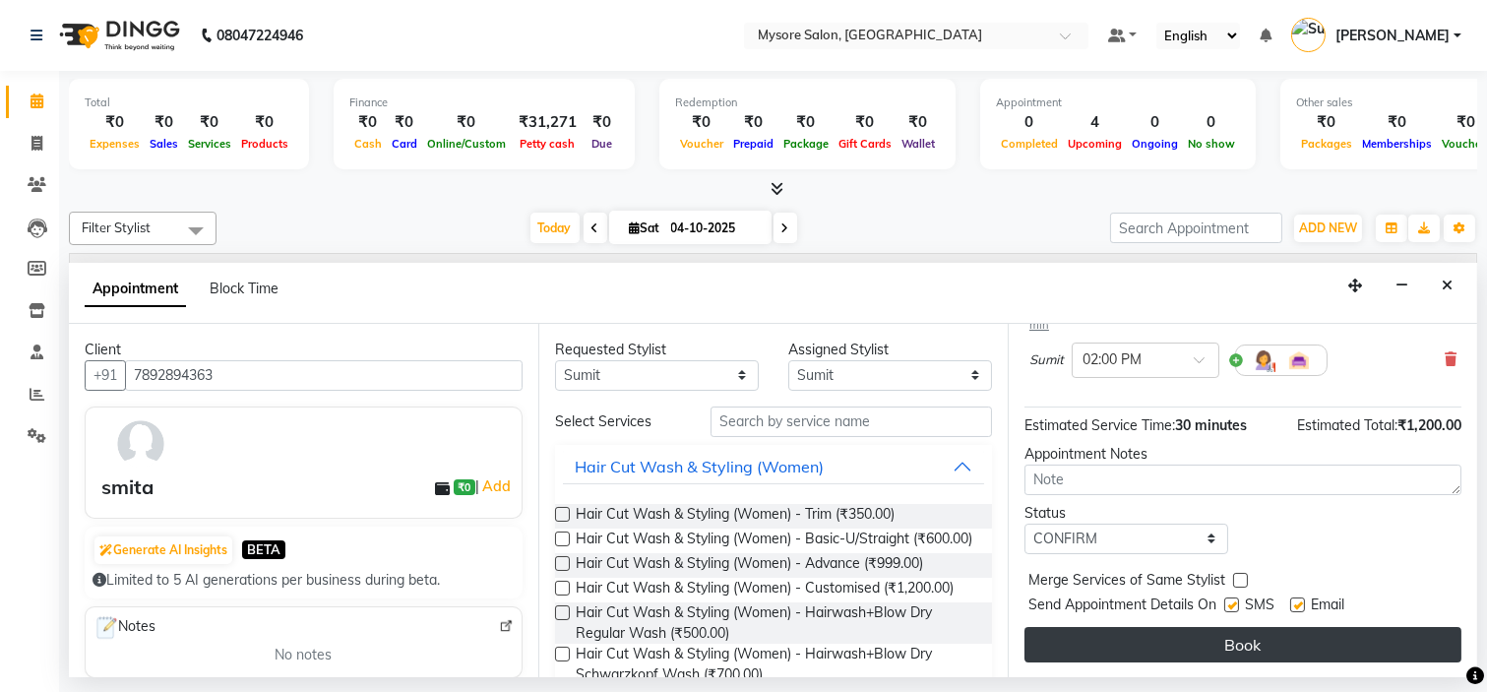
click at [1198, 650] on button "Book" at bounding box center [1242, 644] width 437 height 35
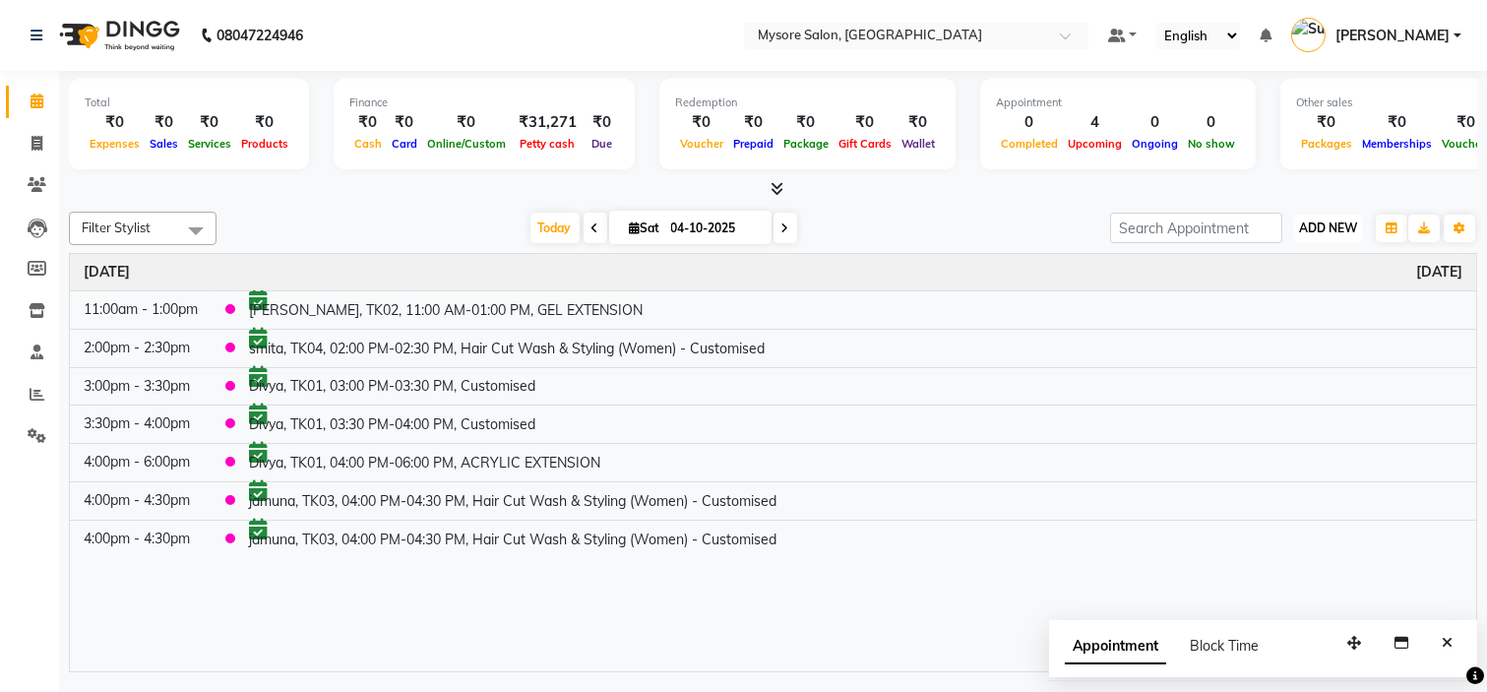
click at [1341, 229] on span "ADD NEW" at bounding box center [1328, 227] width 58 height 15
click at [1294, 266] on button "Add Appointment" at bounding box center [1282, 265] width 155 height 26
select select "tentative"
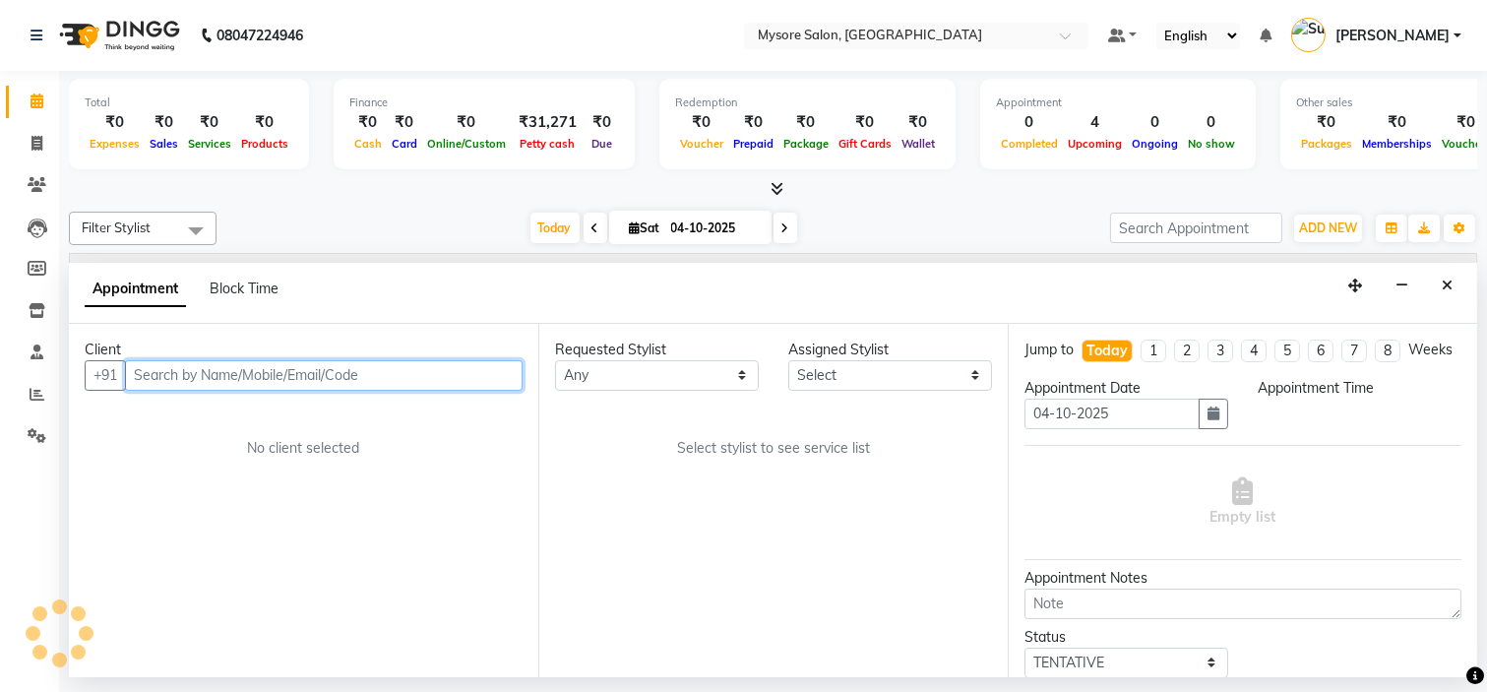
select select "540"
click at [346, 381] on input "text" at bounding box center [324, 375] width 398 height 31
type input "9"
type input "8861421321"
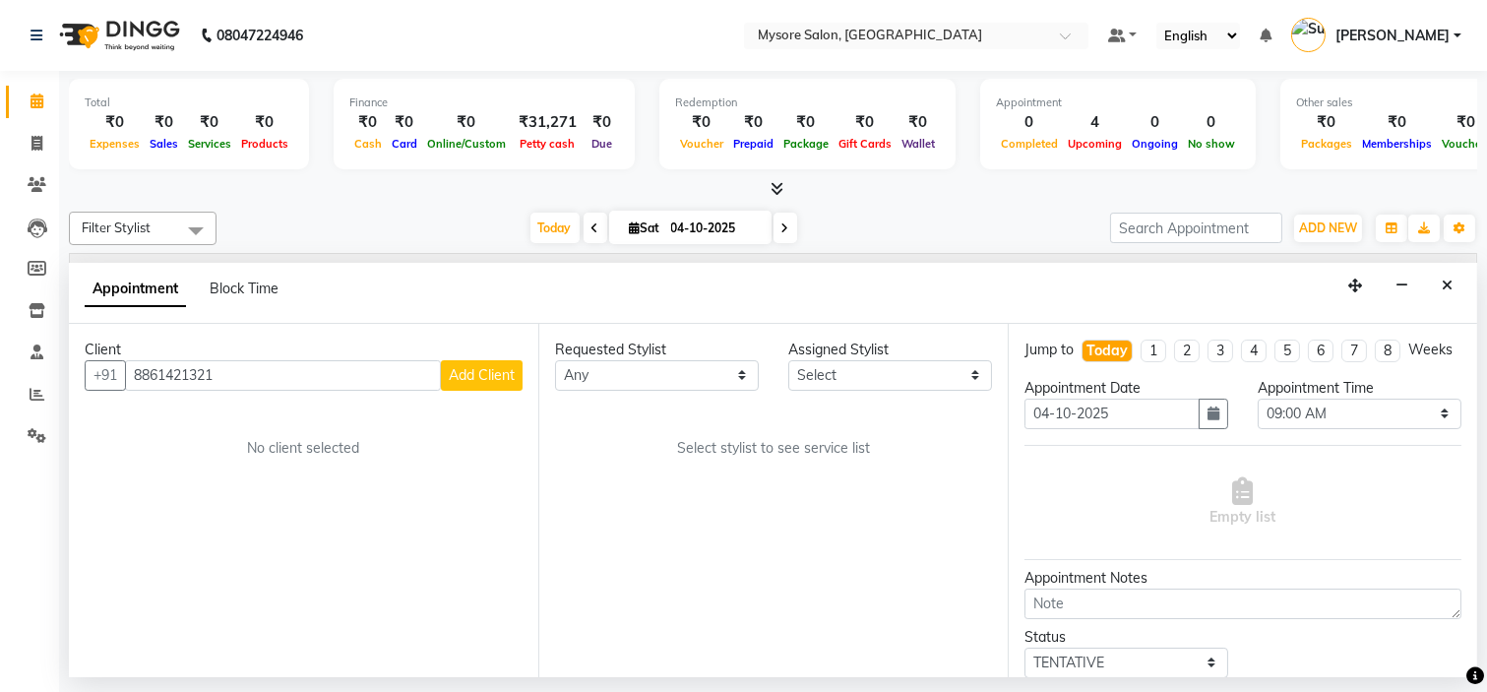
click at [482, 360] on button "Add Client" at bounding box center [482, 375] width 82 height 31
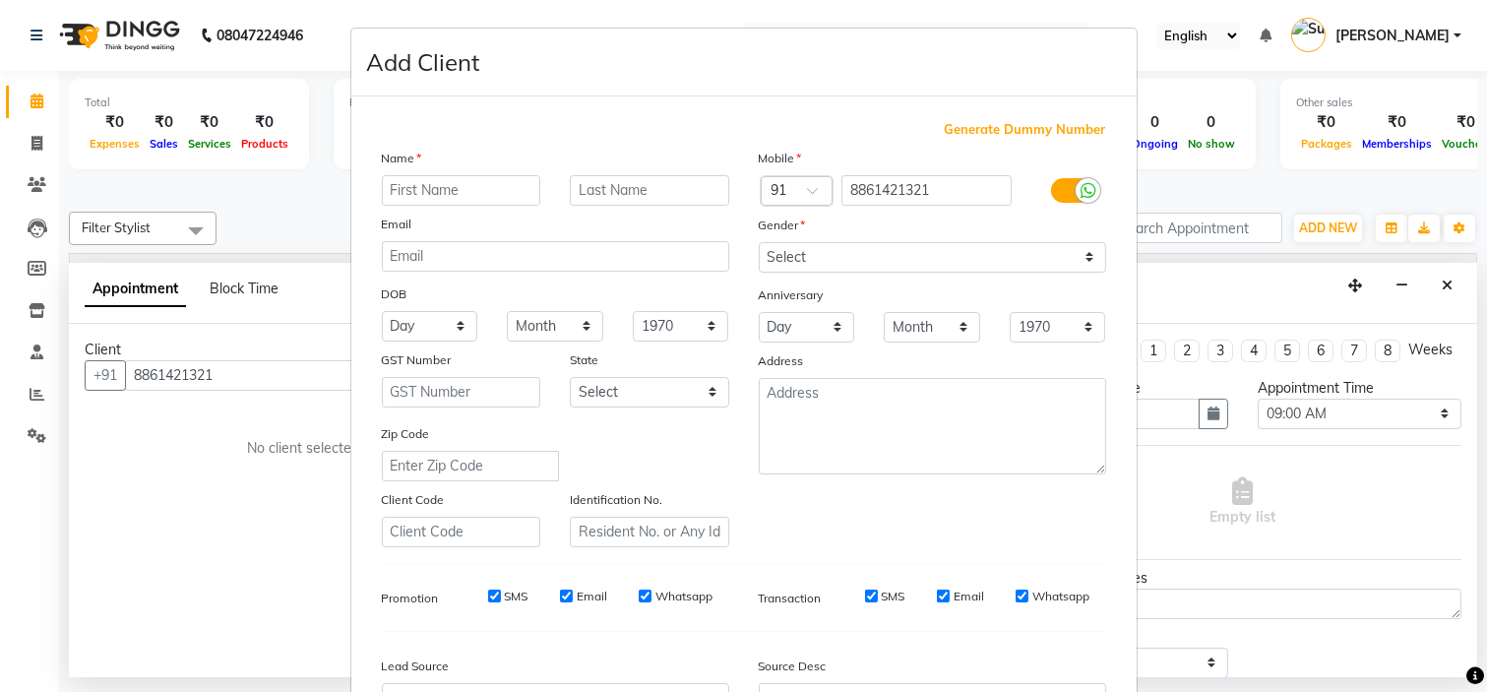
click at [446, 194] on input "text" at bounding box center [461, 190] width 159 height 31
type input "vajay"
click at [870, 251] on select "Select Male Female Other Prefer Not To Say" at bounding box center [932, 257] width 347 height 31
click at [759, 242] on select "Select Male Female Other Prefer Not To Say" at bounding box center [932, 257] width 347 height 31
click at [896, 261] on select "Select Male Female Other Prefer Not To Say" at bounding box center [932, 257] width 347 height 31
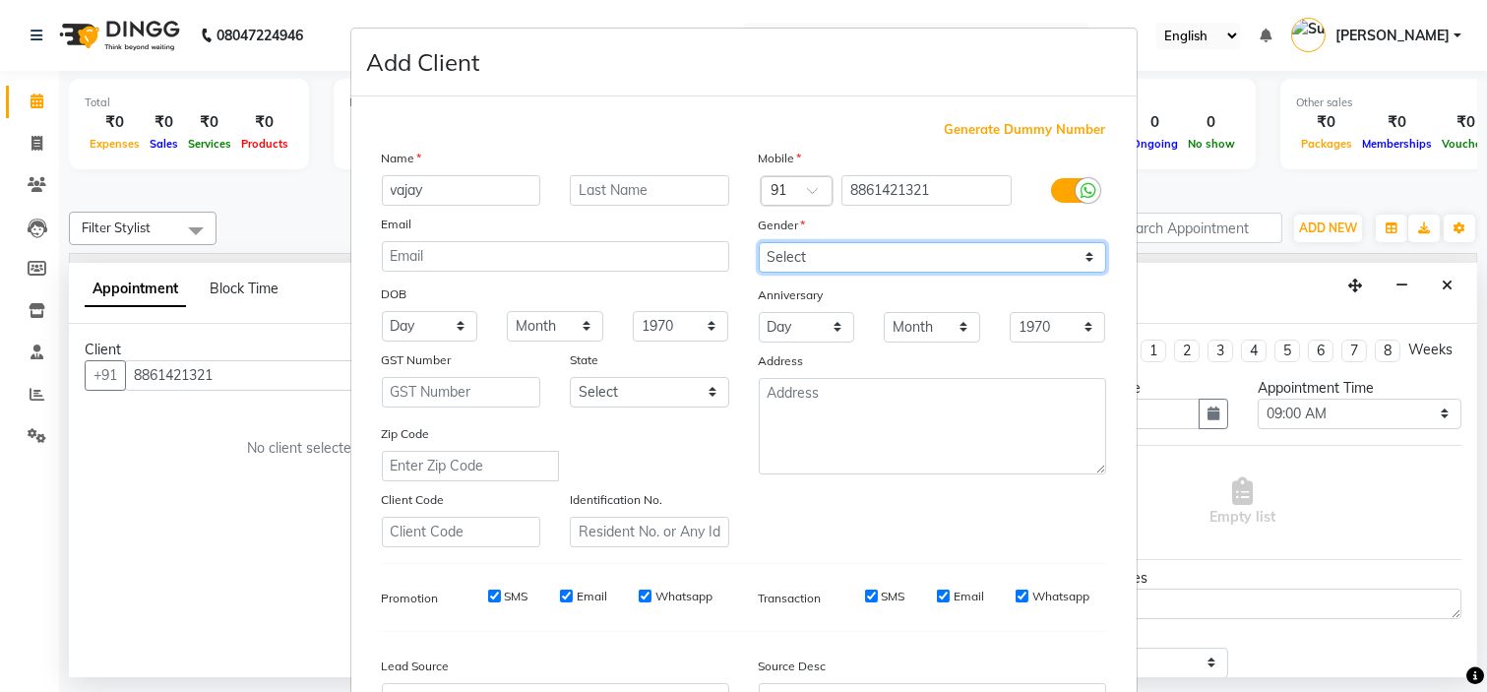
select select "male"
click at [759, 242] on select "Select Male Female Other Prefer Not To Say" at bounding box center [932, 257] width 347 height 31
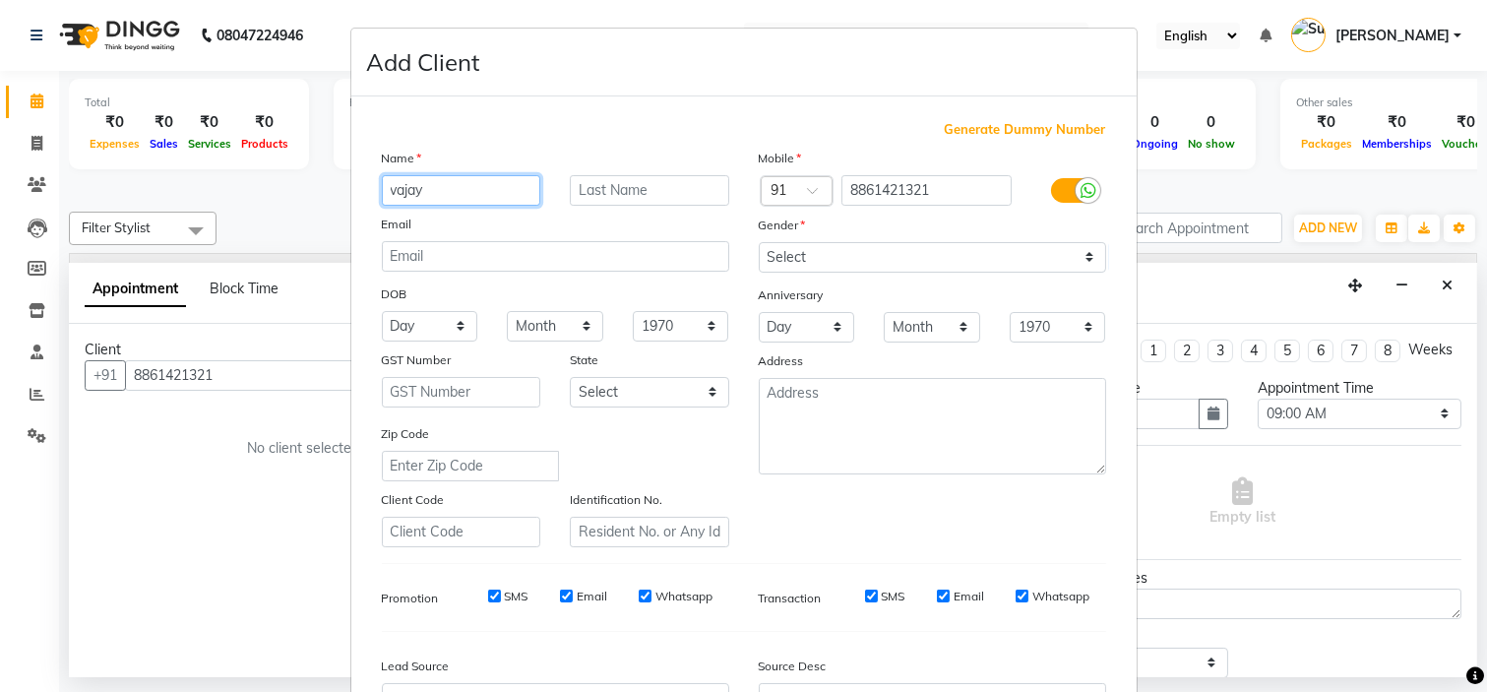
click at [473, 197] on input "vajay" at bounding box center [461, 190] width 159 height 31
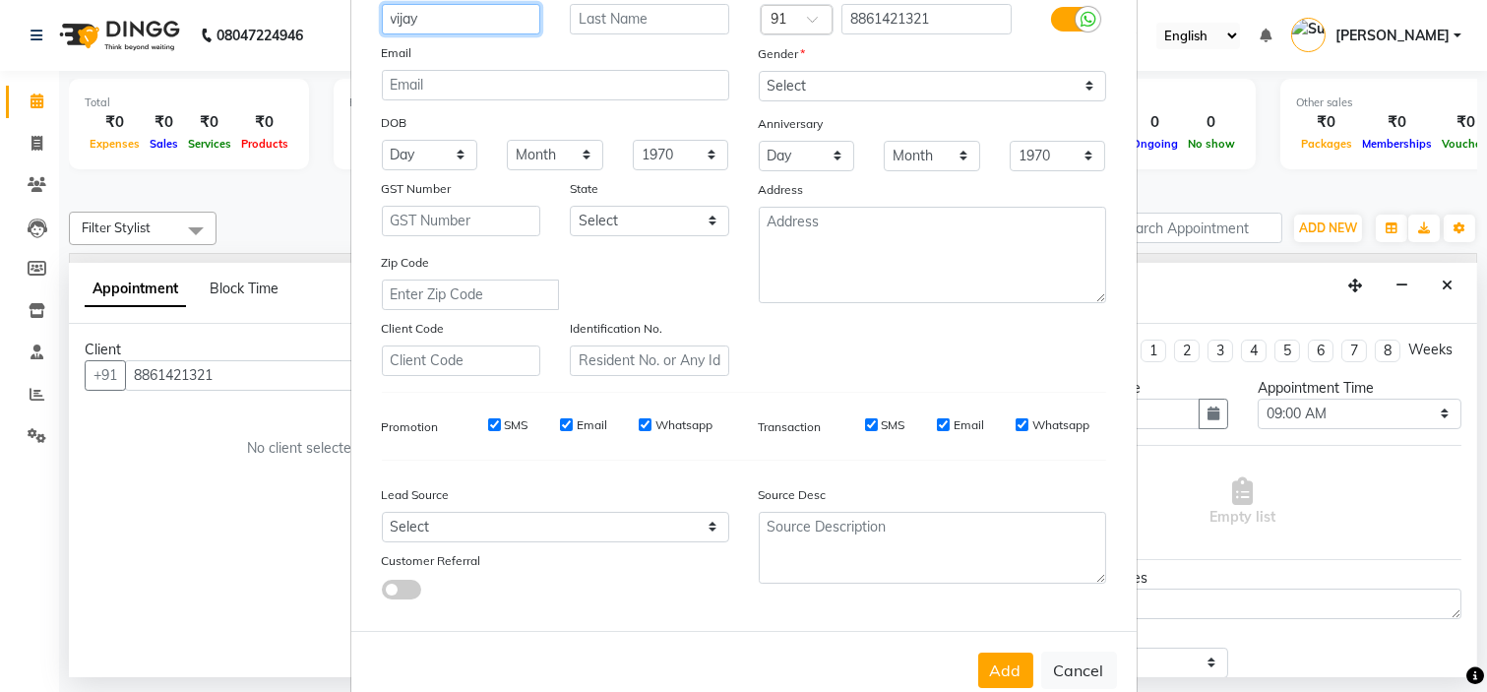
scroll to position [172, 0]
type input "vijay"
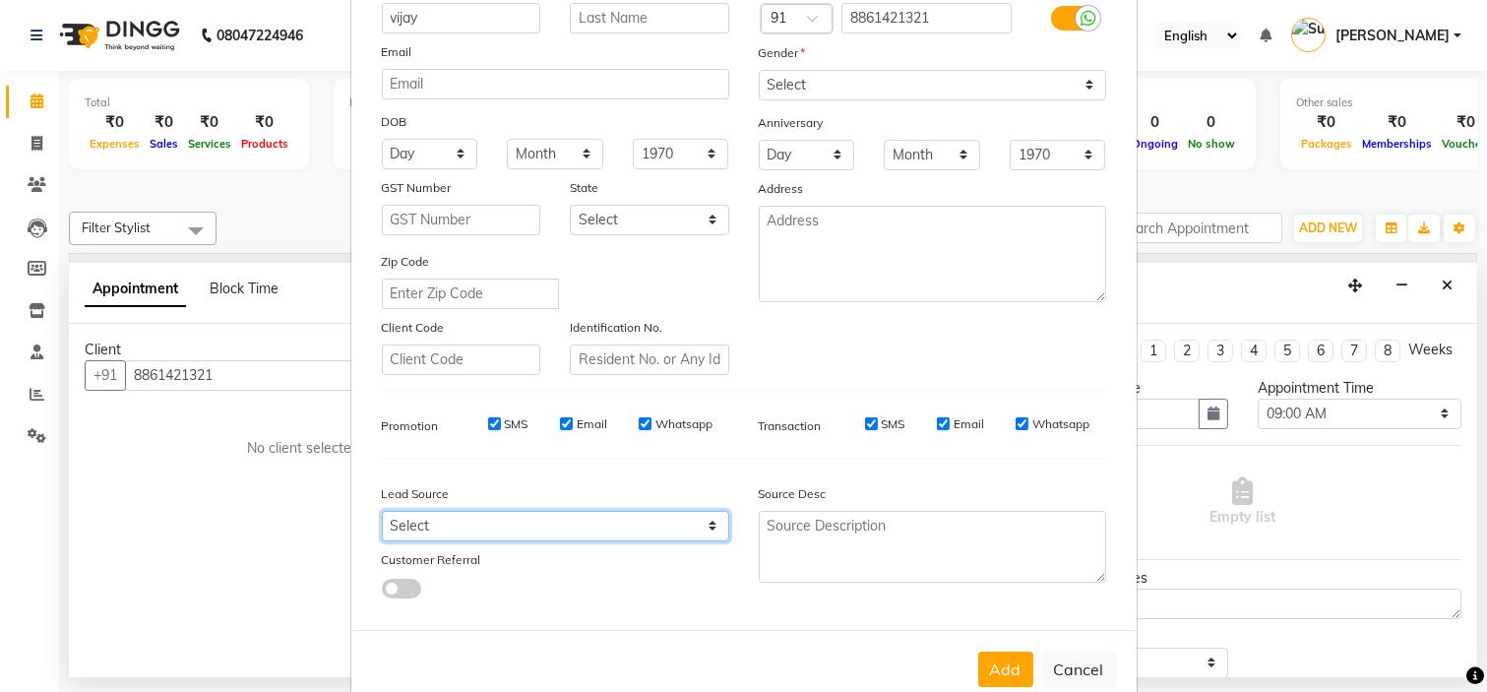
click at [465, 525] on select "Select Walk-in Referral Internet Friend Word of Mouth Advertisement Facebook Ju…" at bounding box center [555, 526] width 347 height 31
select select "29581"
click at [382, 511] on select "Select Walk-in Referral Internet Friend Word of Mouth Advertisement Facebook Ju…" at bounding box center [555, 526] width 347 height 31
click at [982, 659] on button "Add" at bounding box center [1005, 668] width 55 height 35
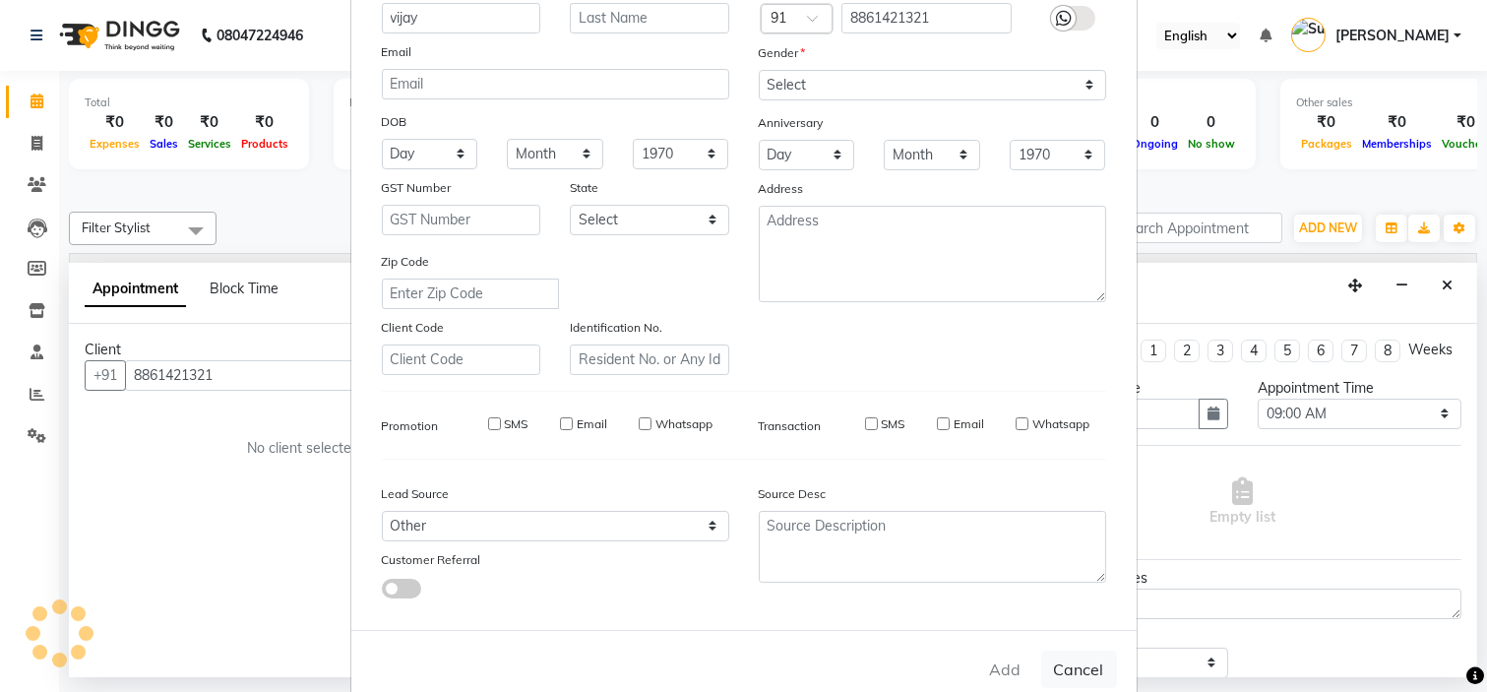
select select
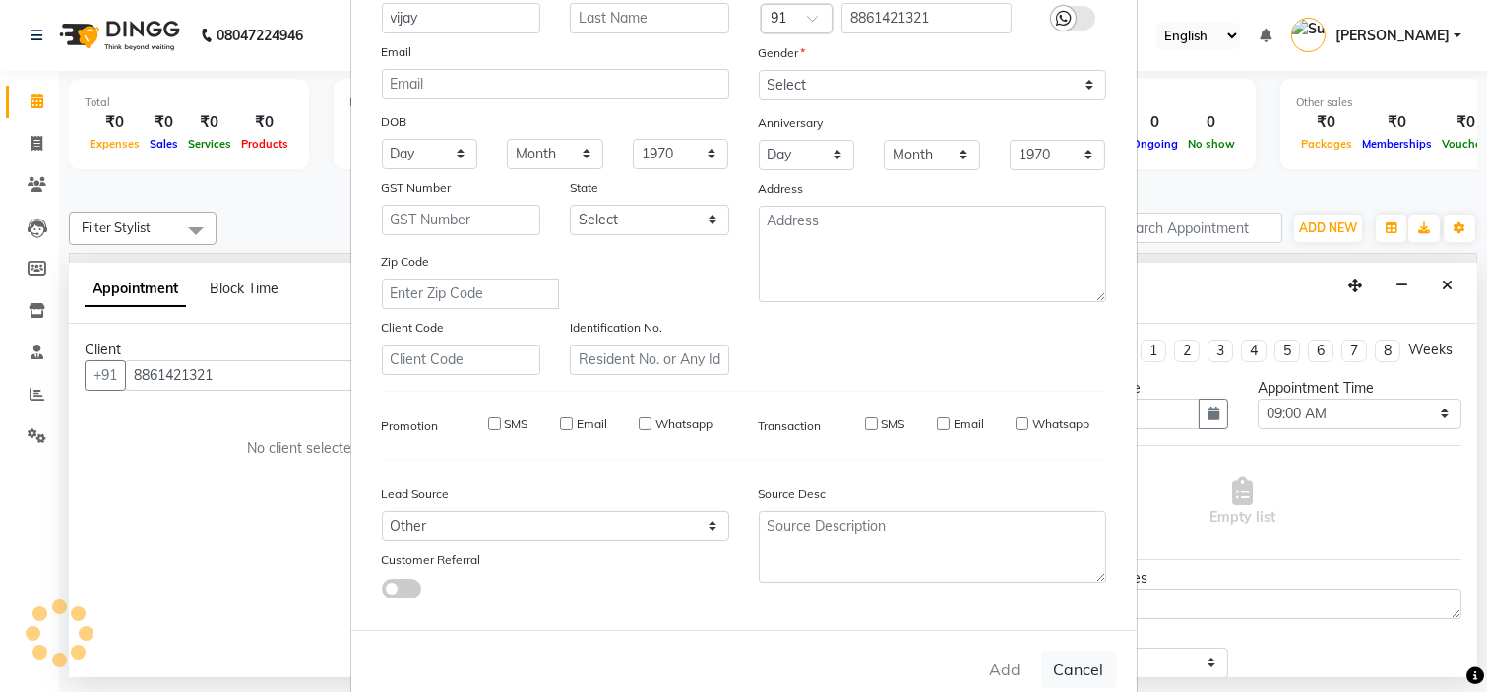
select select
checkbox input "false"
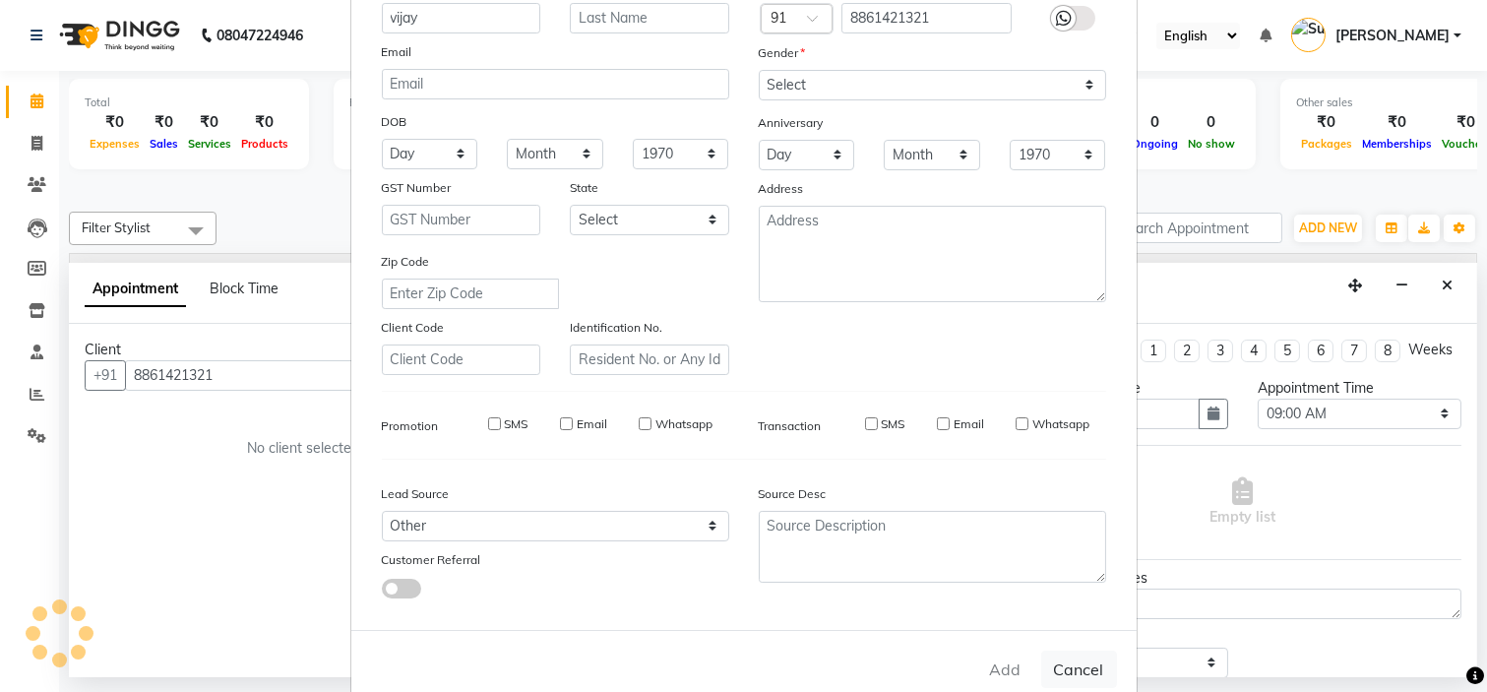
checkbox input "false"
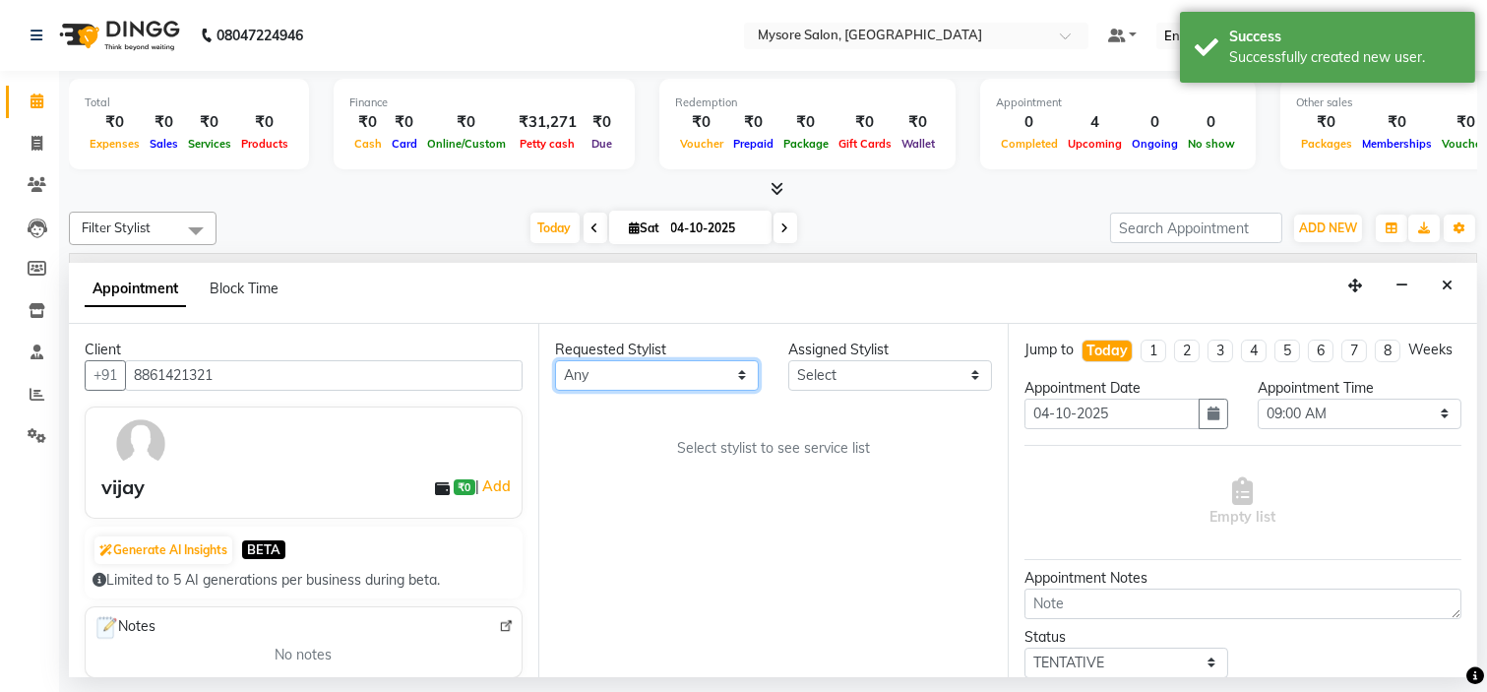
drag, startPoint x: 665, startPoint y: 371, endPoint x: 593, endPoint y: 297, distance: 103.0
click at [593, 297] on app-booking "Appointment Block Time Client +91 8861421321 vijay ₹0 | Add Generate AI Insight…" at bounding box center [773, 470] width 1408 height 415
select select "32741"
click at [555, 360] on select "Any Aning Ankita Arpitha Arti Ashwini Ayaan DR. Apurva Fatma Jayshree Lakshmi P…" at bounding box center [657, 375] width 204 height 31
select select "32741"
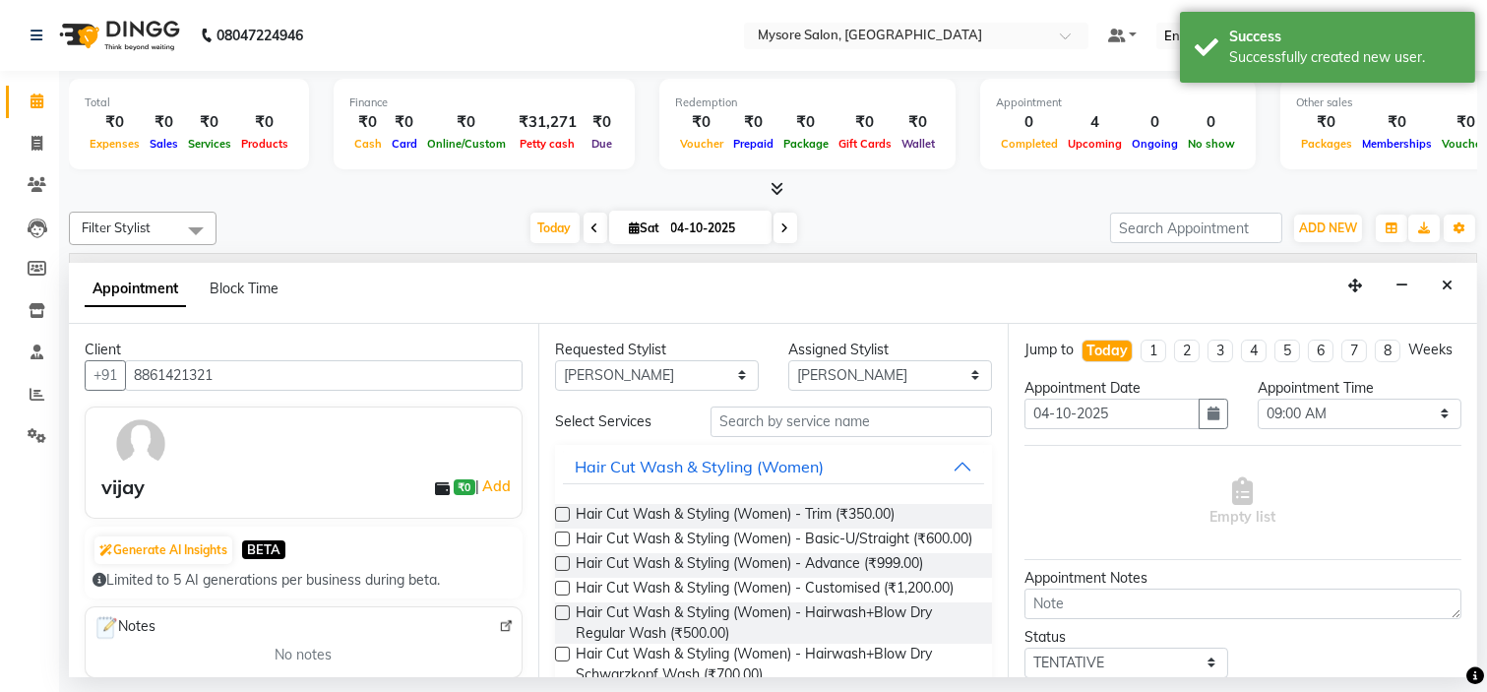
click at [593, 297] on div "Appointment Block Time" at bounding box center [773, 293] width 1408 height 61
click at [626, 370] on select "Any Aning Ankita Arpitha Arti Ashwini Ayaan DR. Apurva Fatma Jayshree Lakshmi P…" at bounding box center [657, 375] width 204 height 31
select select "35251"
click at [555, 360] on select "Any Aning Ankita Arpitha Arti Ashwini Ayaan DR. Apurva Fatma Jayshree Lakshmi P…" at bounding box center [657, 375] width 204 height 31
select select "35251"
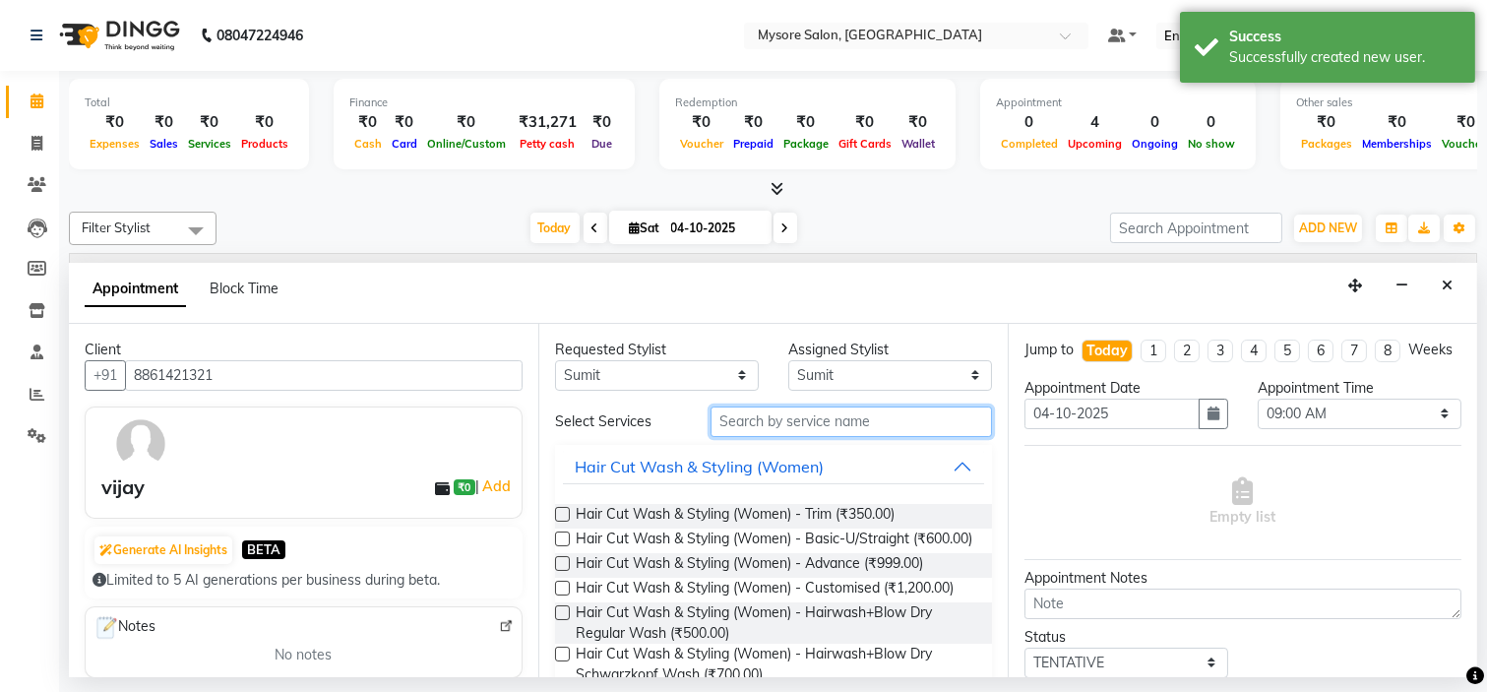
click at [821, 423] on input "text" at bounding box center [851, 421] width 281 height 31
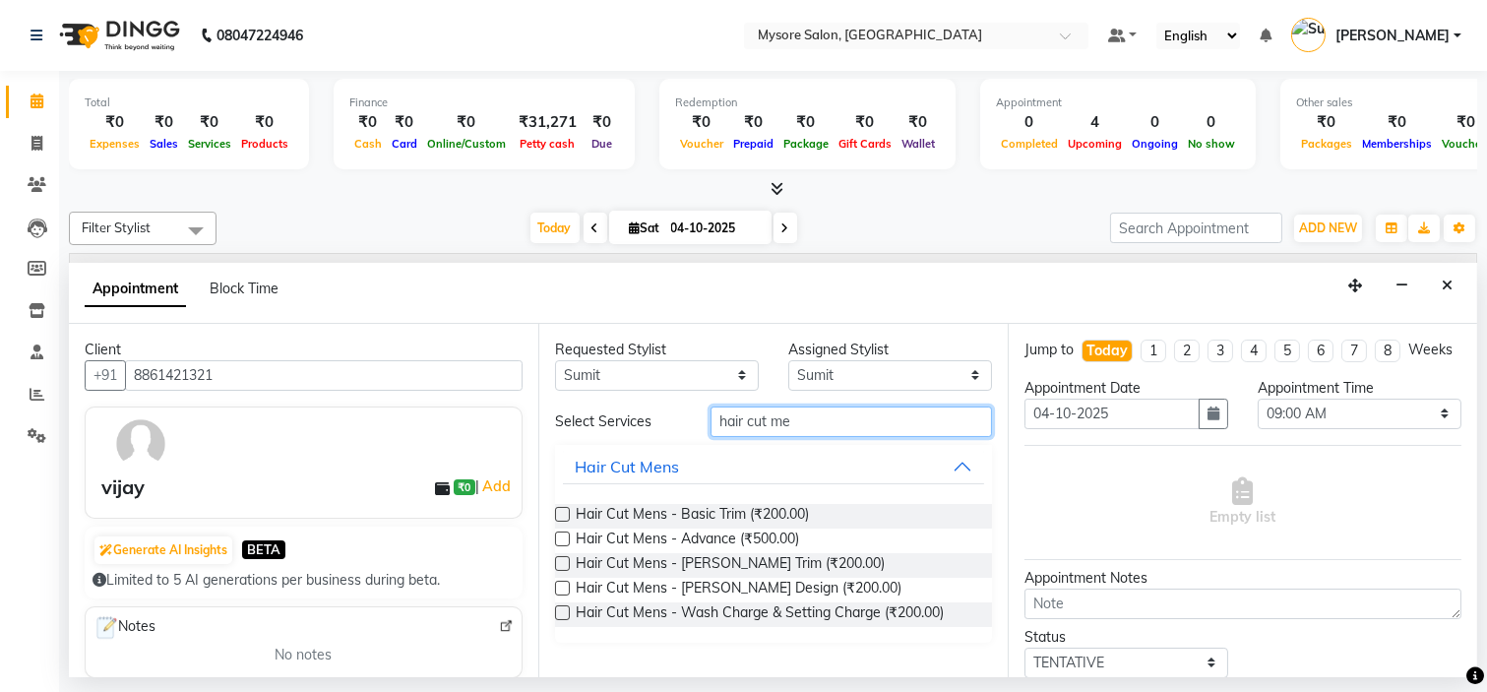
type input "hair cut me"
click at [559, 541] on label at bounding box center [562, 538] width 15 height 15
click at [559, 541] on input "checkbox" at bounding box center [561, 540] width 13 height 13
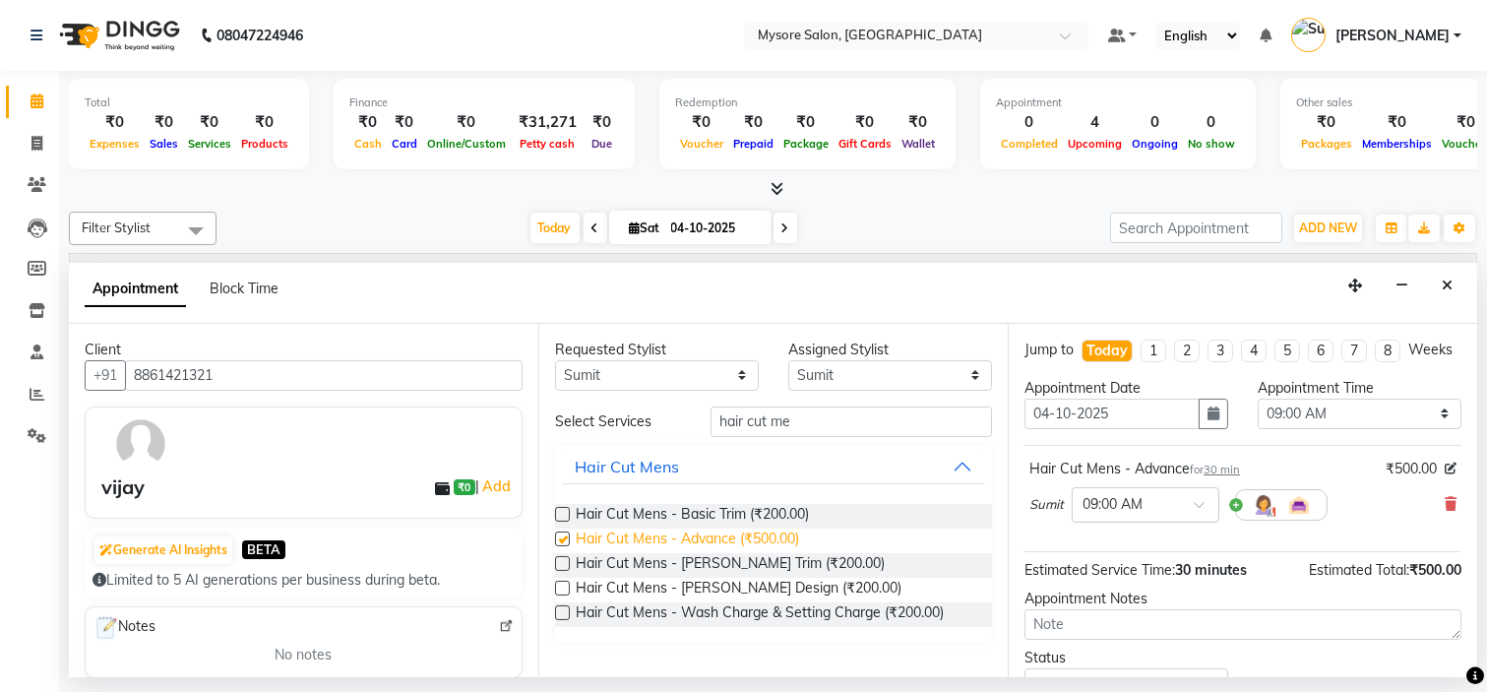
checkbox input "false"
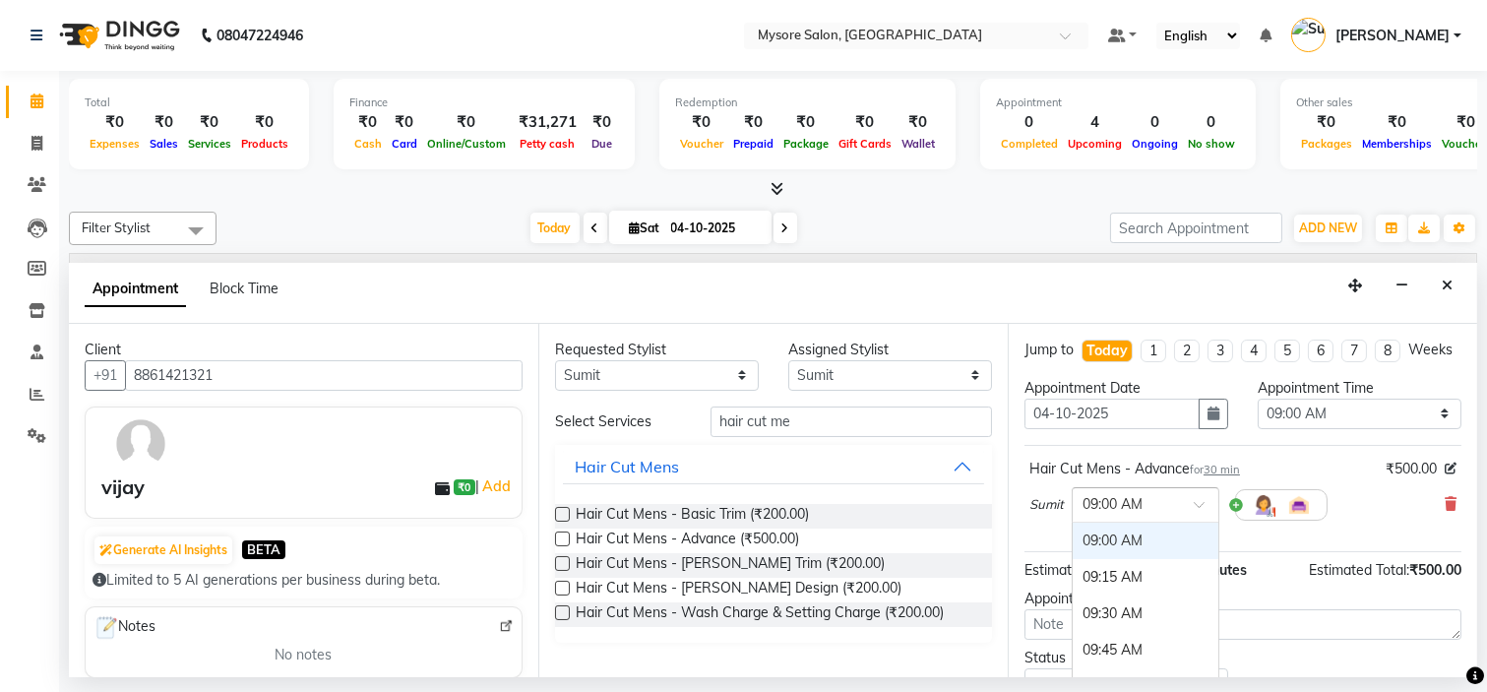
click at [1126, 514] on input "text" at bounding box center [1125, 503] width 87 height 21
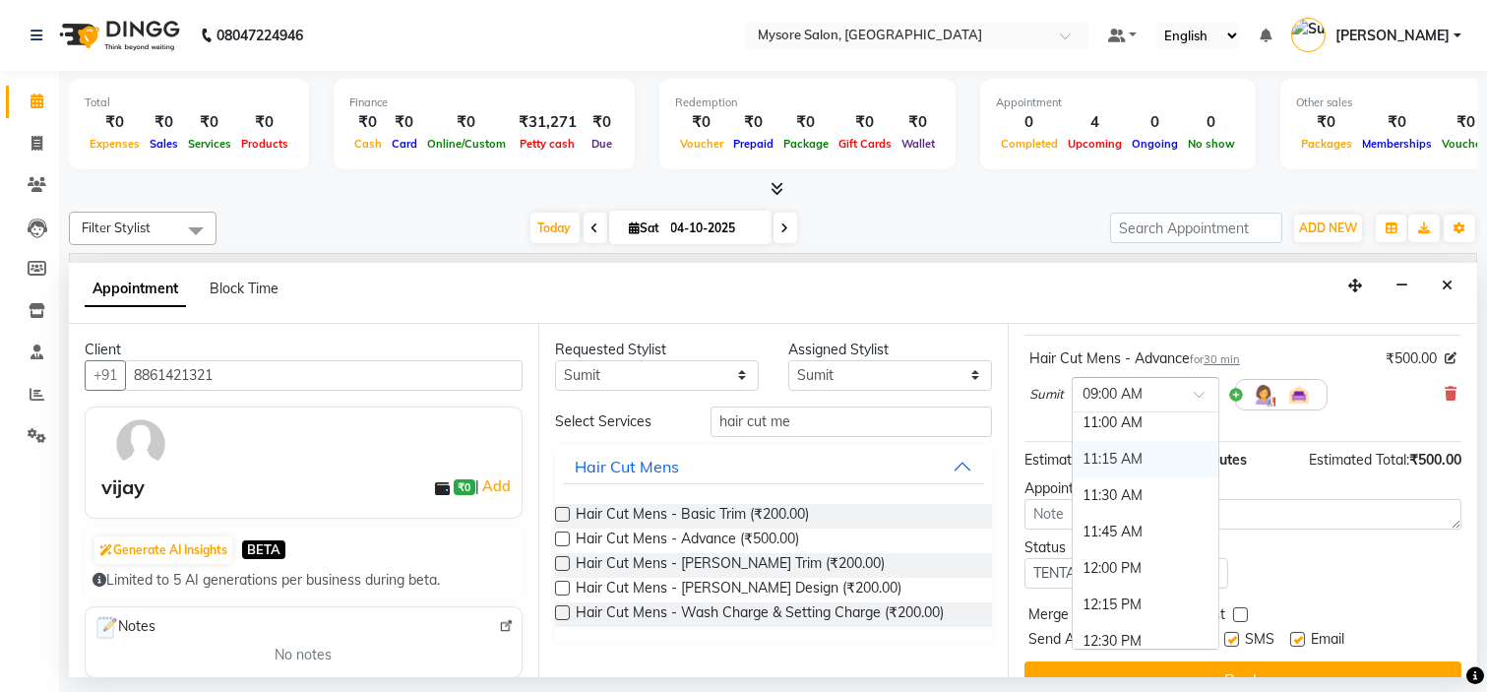
scroll to position [301, 0]
click at [1108, 584] on div "12:00 PM" at bounding box center [1146, 566] width 146 height 36
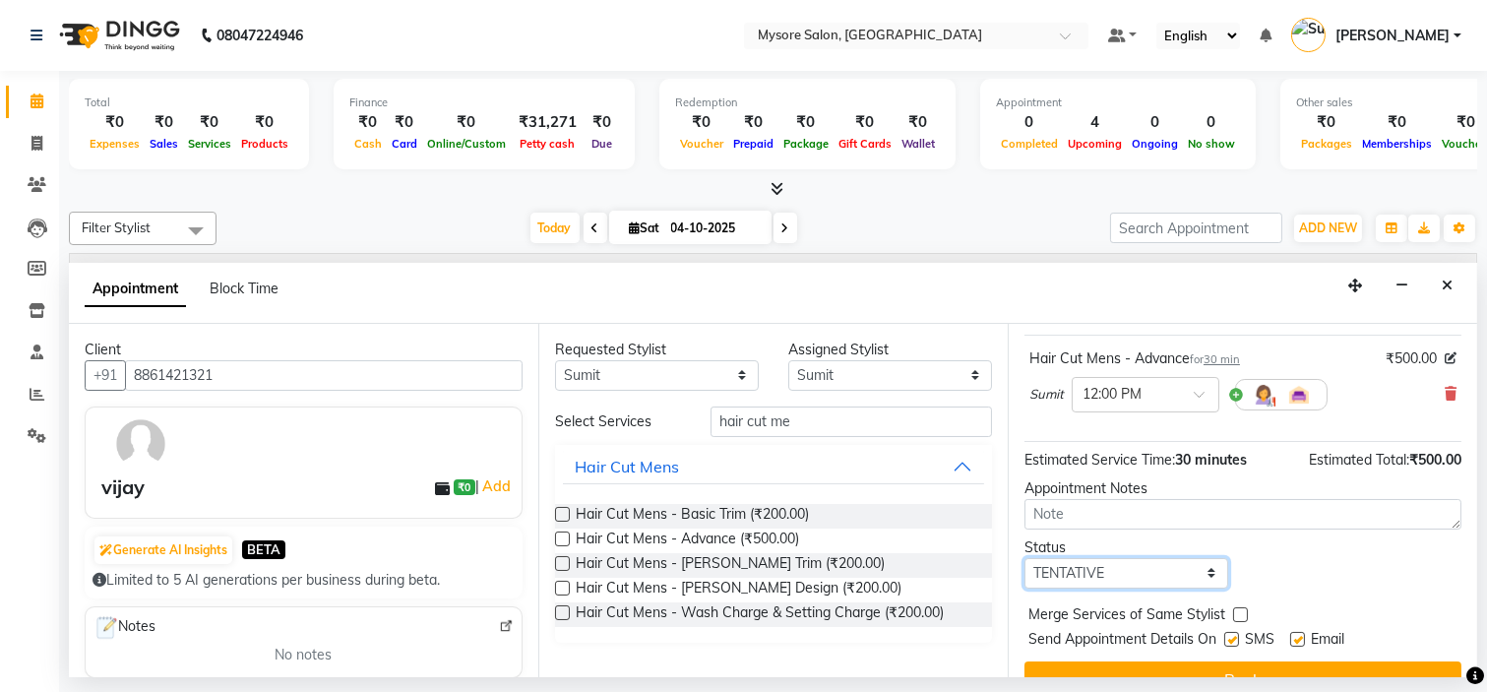
click at [1098, 588] on select "Select TENTATIVE CONFIRM CHECK-IN UPCOMING" at bounding box center [1126, 573] width 204 height 31
select select "confirm booking"
click at [1024, 576] on select "Select TENTATIVE CONFIRM CHECK-IN UPCOMING" at bounding box center [1126, 573] width 204 height 31
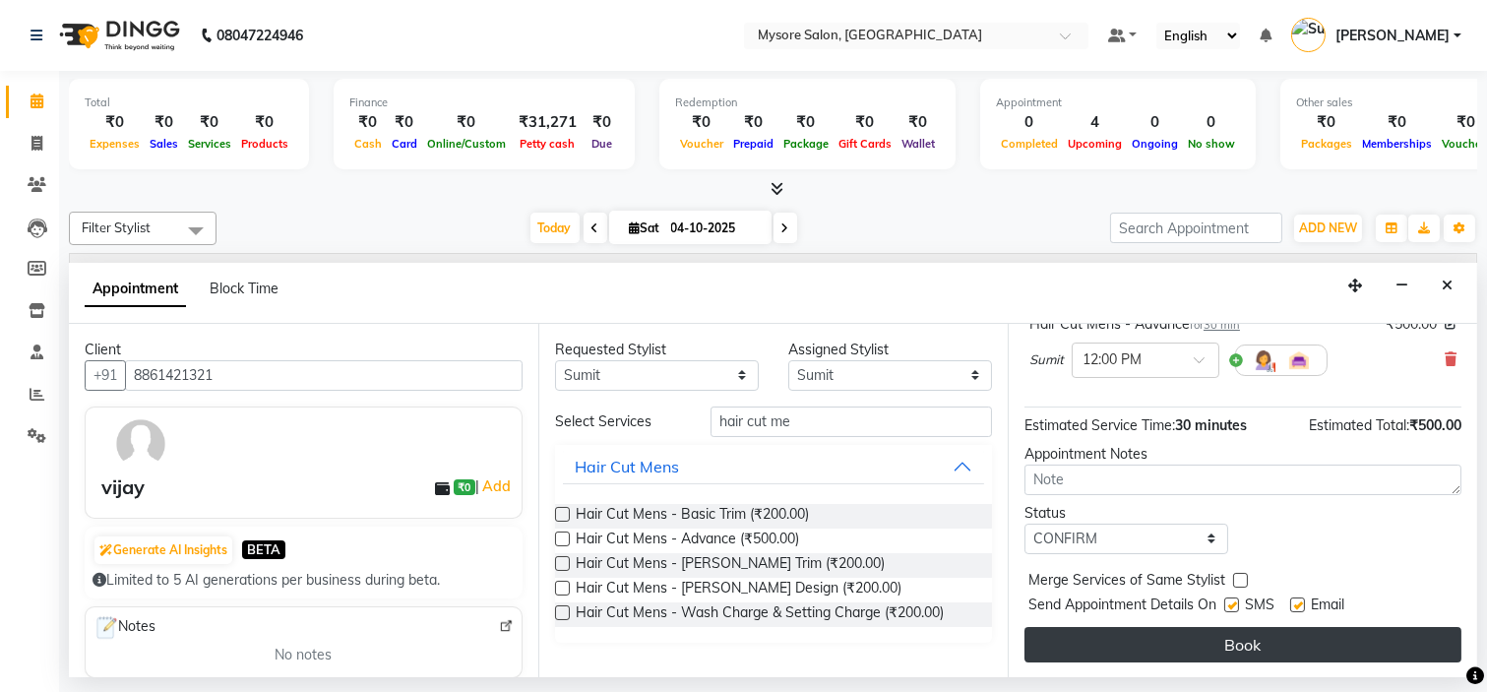
click at [1197, 651] on button "Book" at bounding box center [1242, 644] width 437 height 35
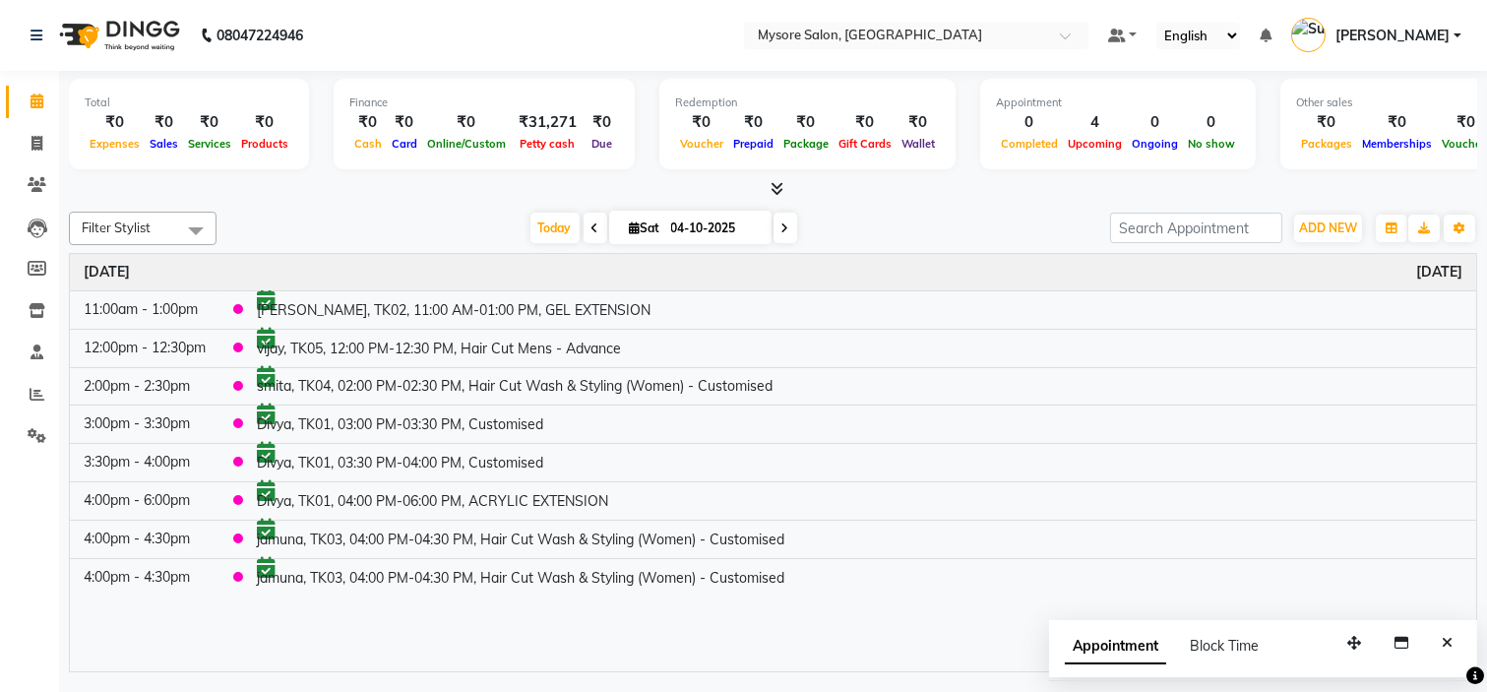
click at [591, 228] on icon at bounding box center [595, 228] width 8 height 12
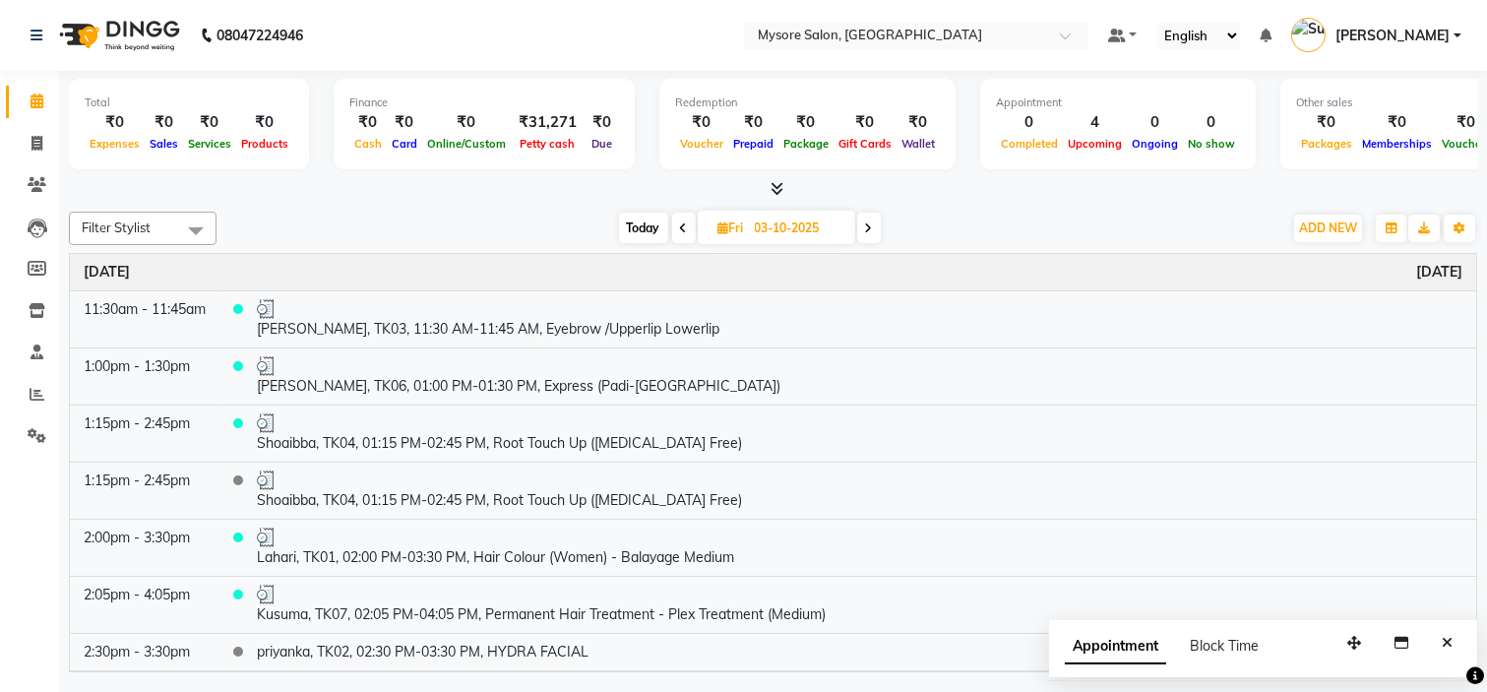
click at [682, 222] on icon at bounding box center [684, 228] width 8 height 12
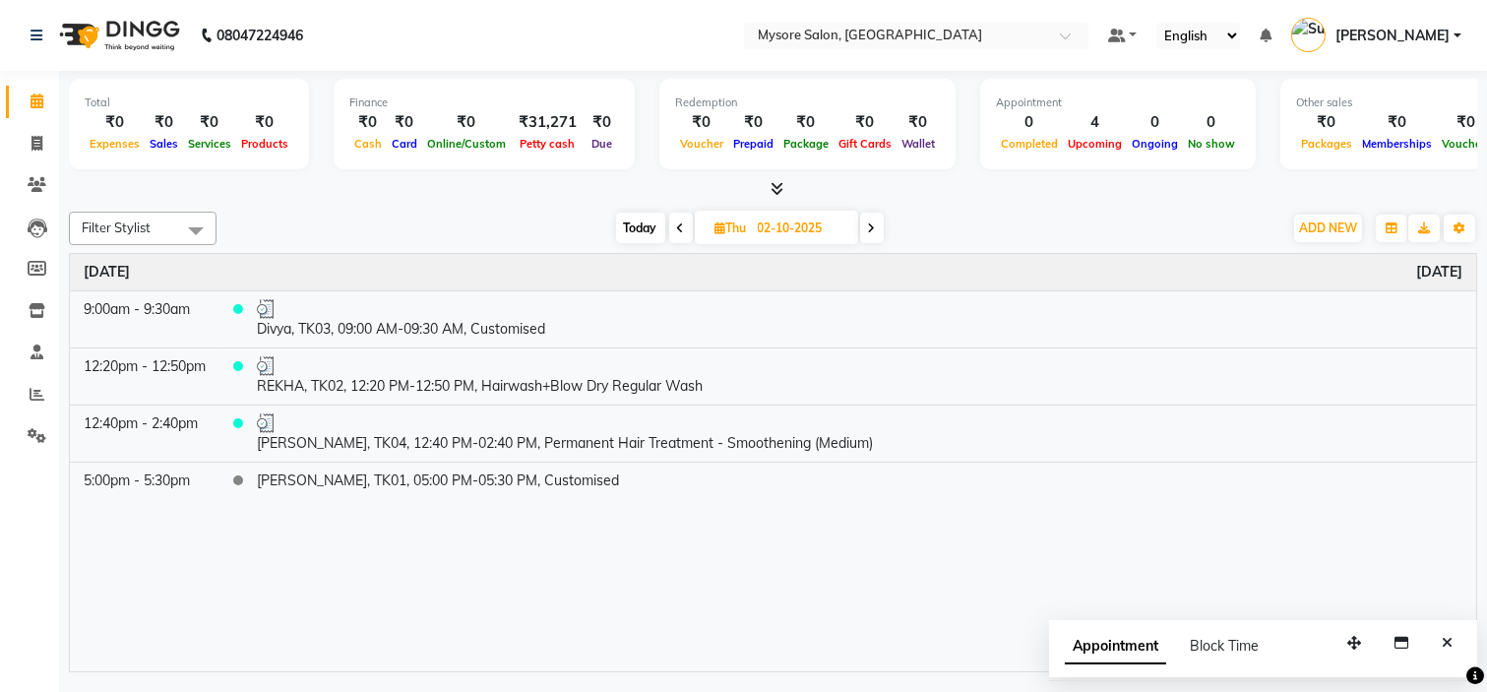
click at [679, 223] on icon at bounding box center [681, 228] width 8 height 12
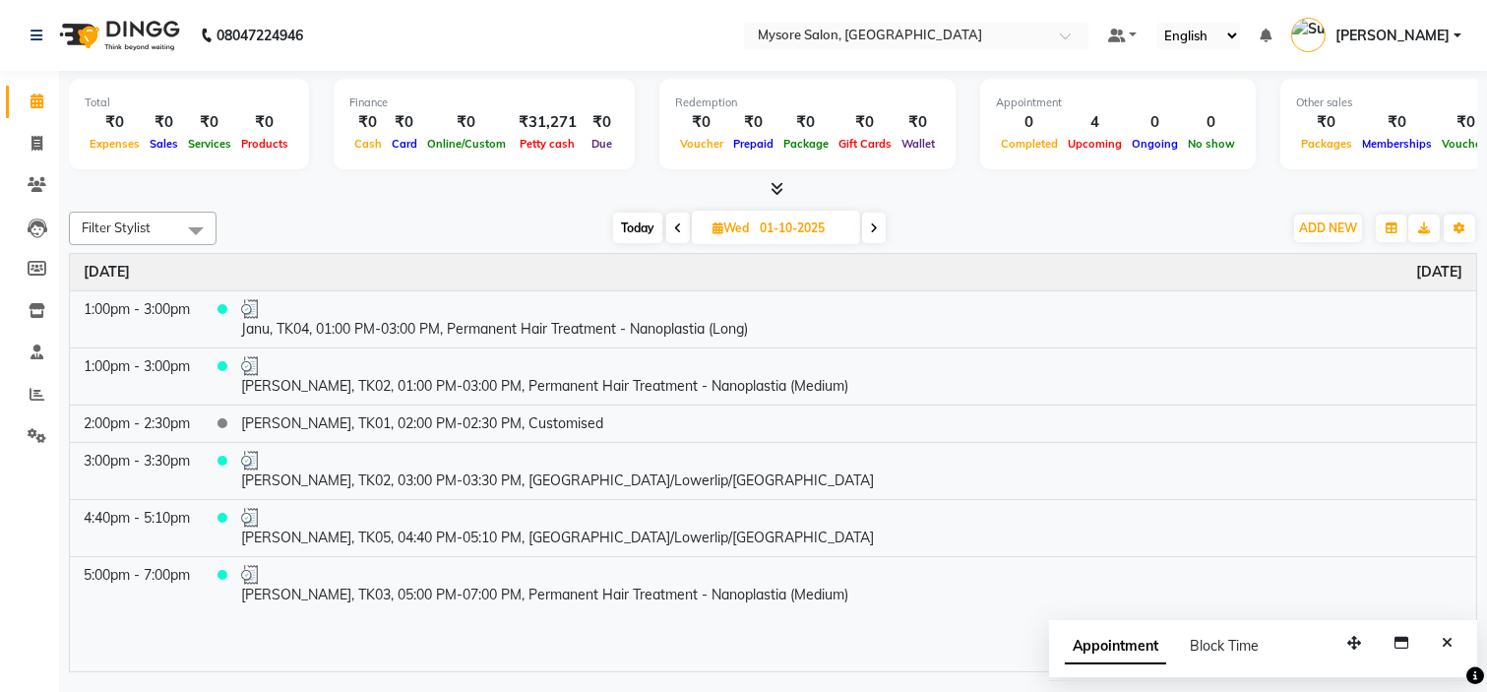
click at [679, 223] on icon at bounding box center [678, 228] width 8 height 12
type input "30-09-2025"
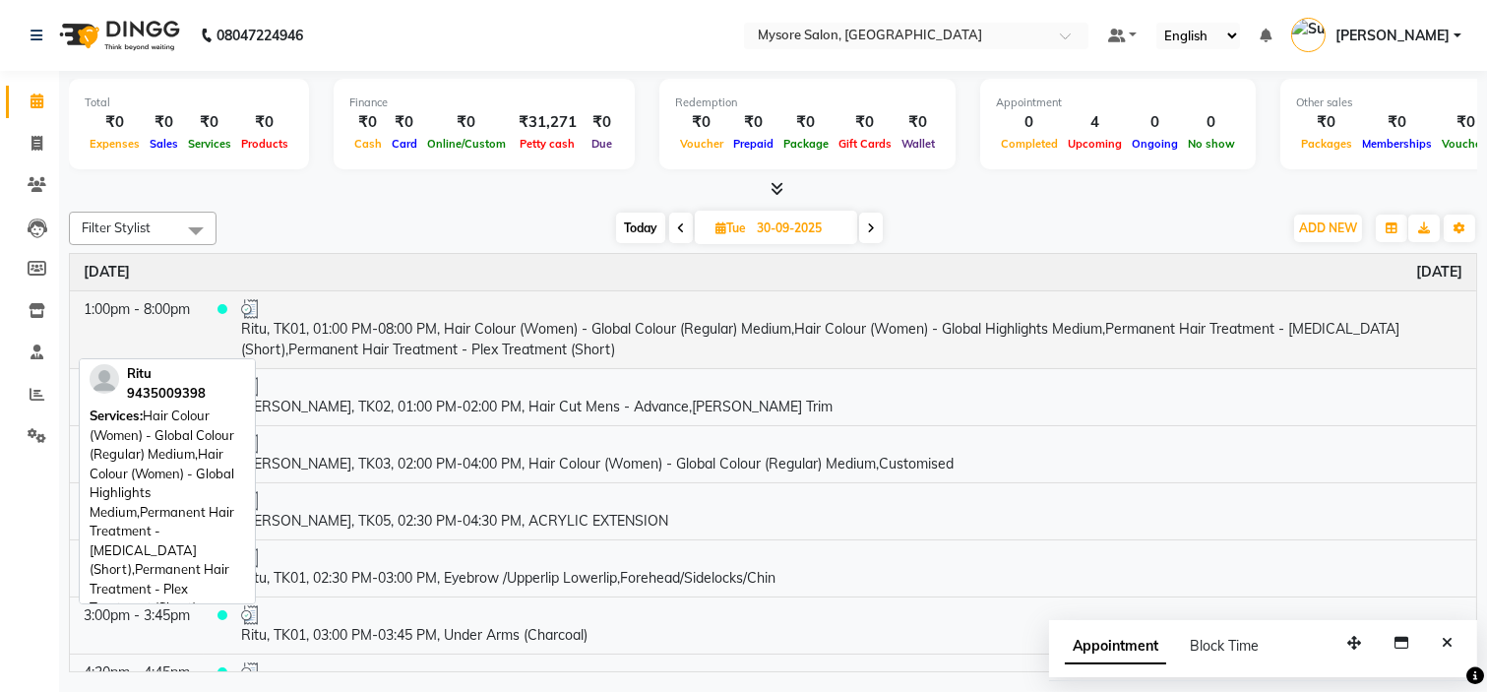
click at [509, 354] on td "Ritu, TK01, 01:00 PM-08:00 PM, Hair Colour (Women) - Global Colour (Regular) Me…" at bounding box center [851, 329] width 1249 height 78
select select "3"
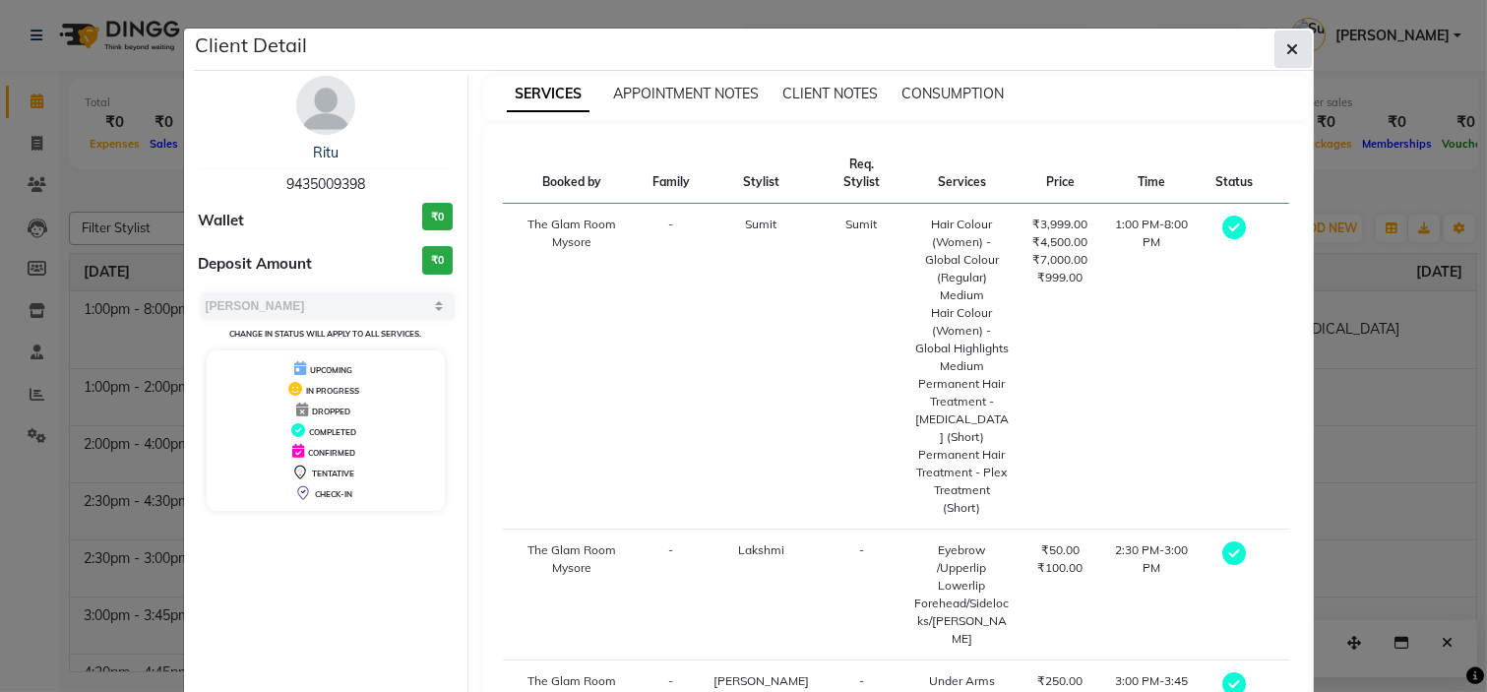
click at [1287, 43] on icon "button" at bounding box center [1293, 49] width 12 height 16
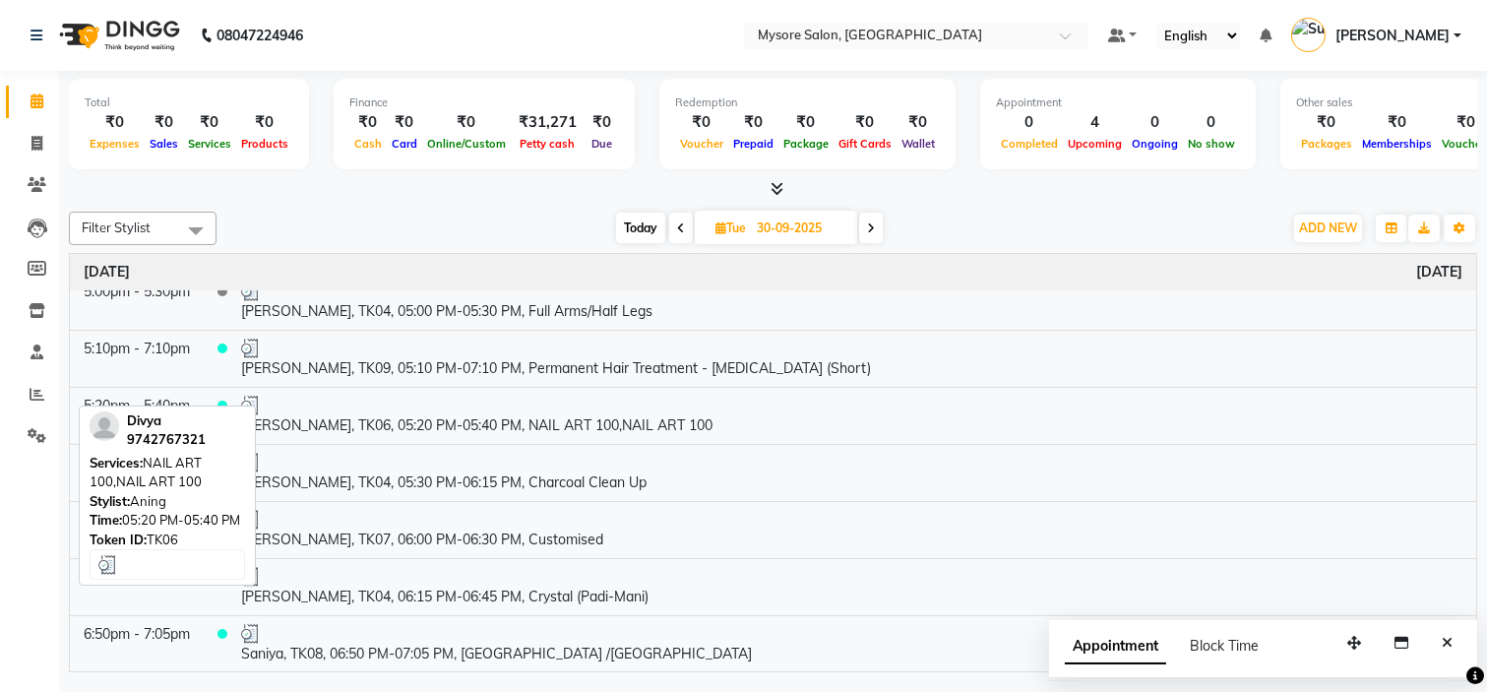
scroll to position [0, 0]
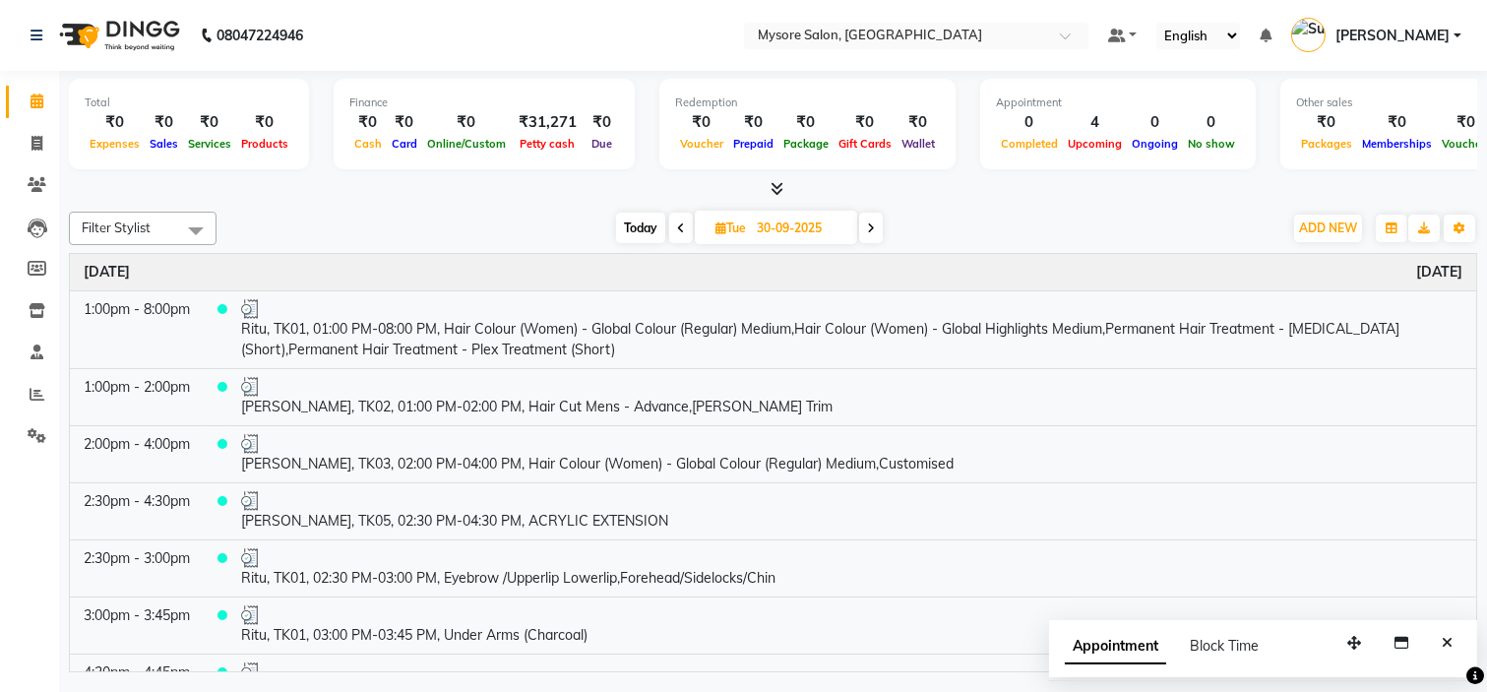
click at [677, 226] on icon at bounding box center [681, 228] width 8 height 12
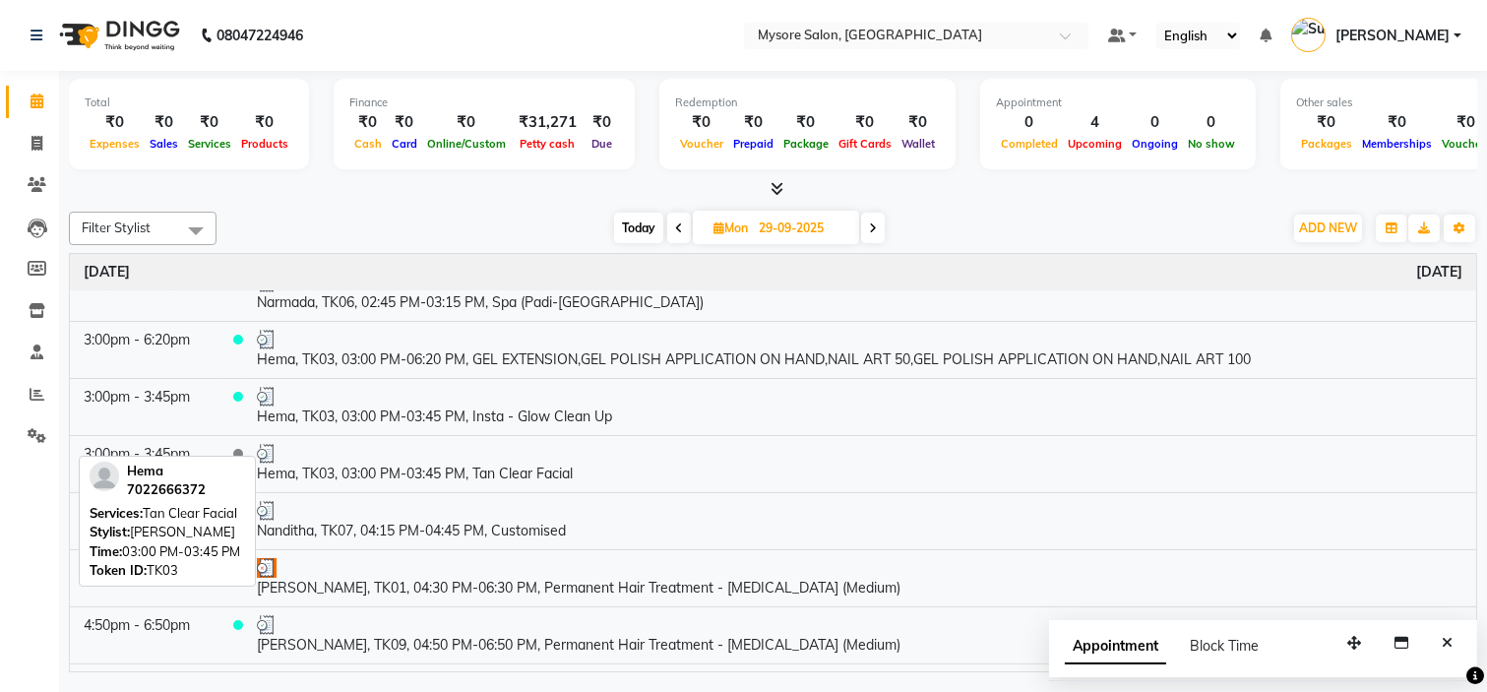
scroll to position [399, 0]
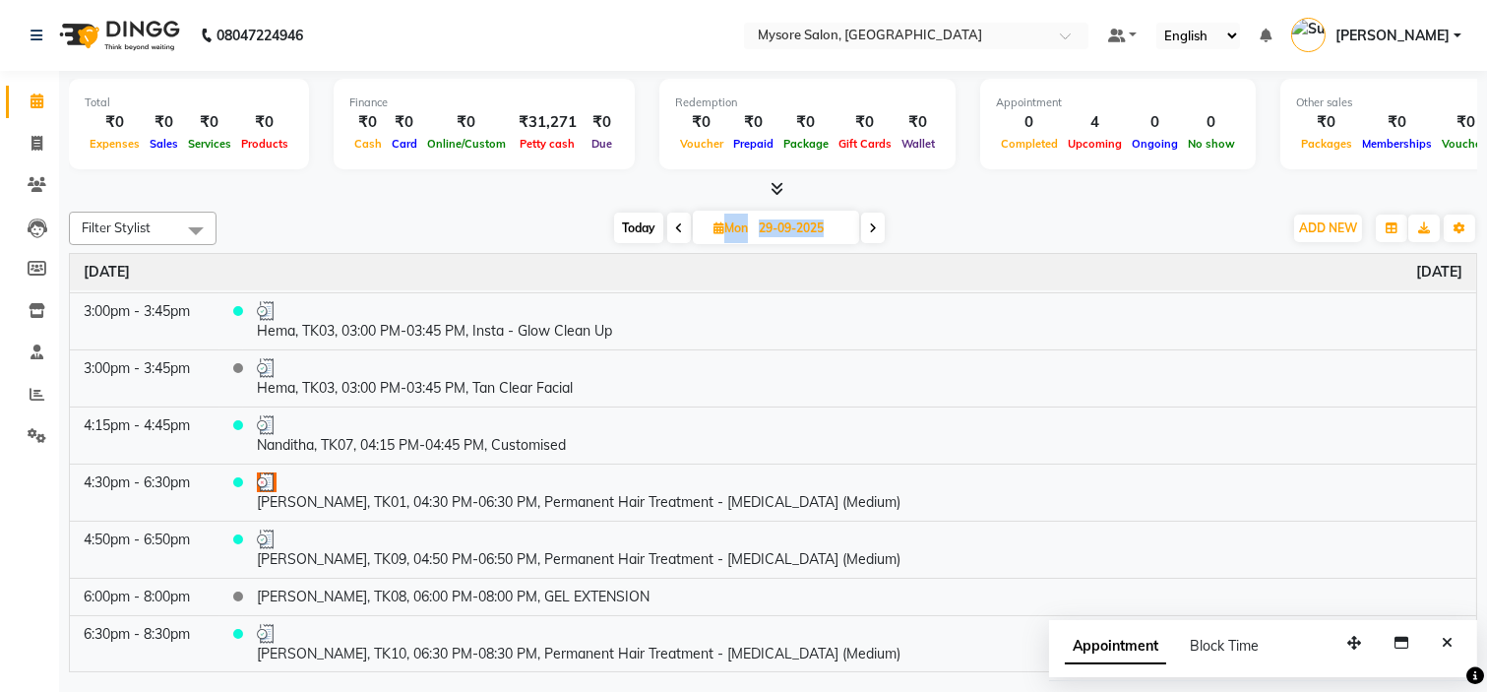
drag, startPoint x: 711, startPoint y: 214, endPoint x: 867, endPoint y: 236, distance: 157.1
click at [867, 236] on div "Today Mon 29-09-2025" at bounding box center [749, 229] width 275 height 30
click at [867, 236] on span at bounding box center [873, 228] width 24 height 31
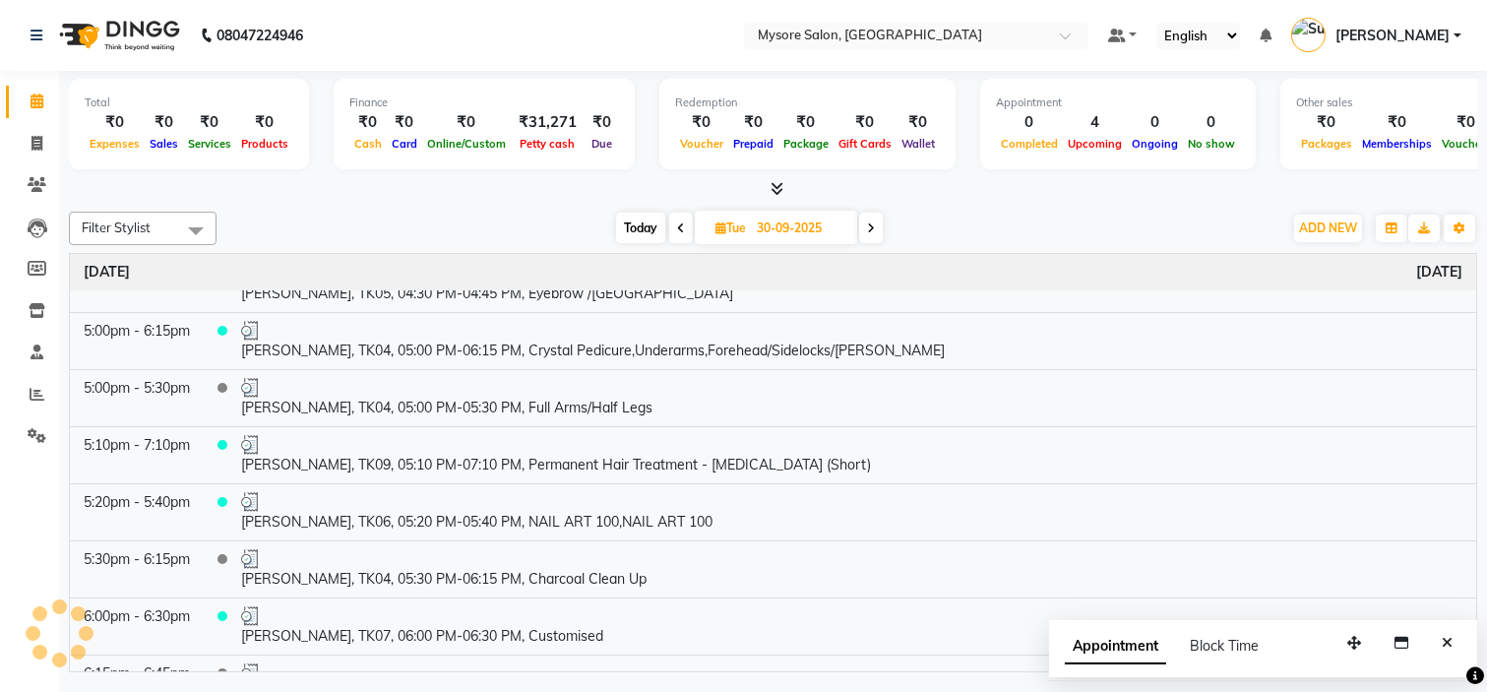
click at [867, 236] on span at bounding box center [871, 228] width 24 height 31
click at [867, 236] on span at bounding box center [874, 228] width 24 height 31
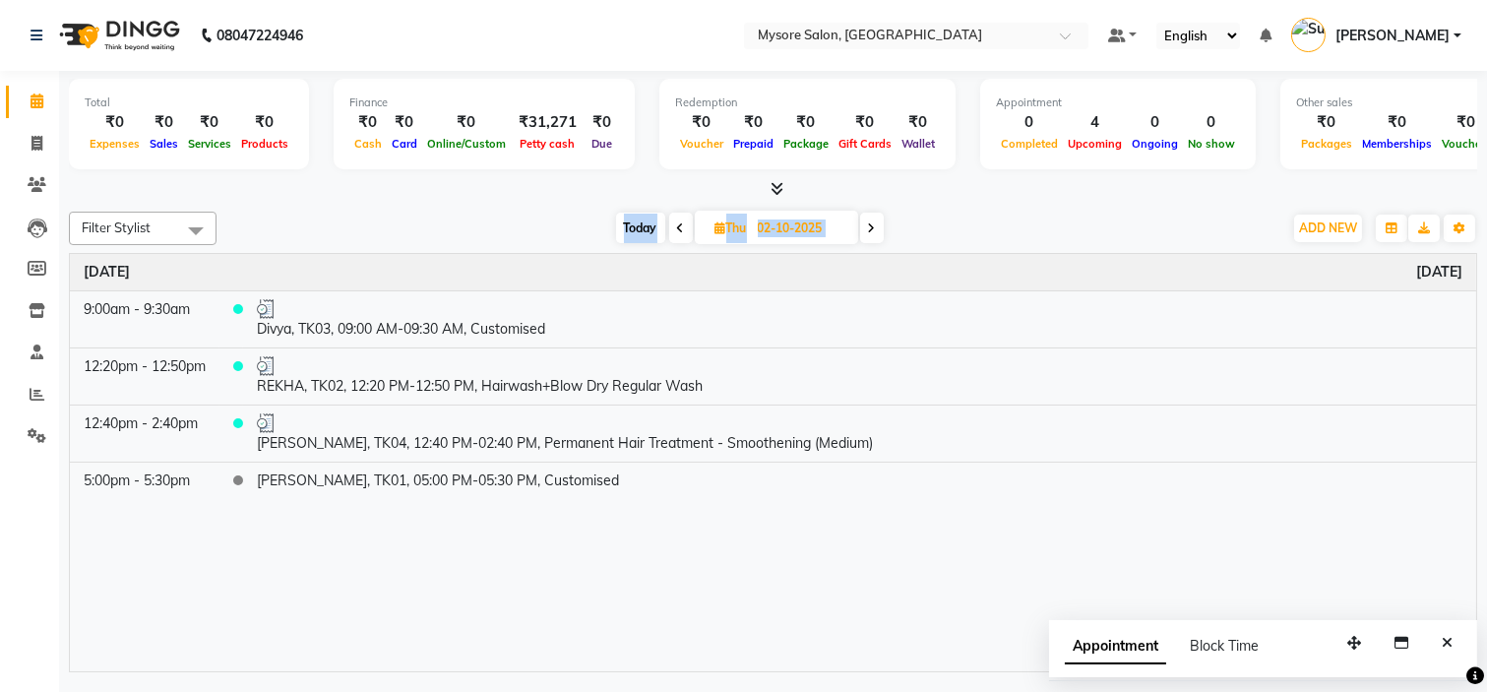
click at [867, 236] on span at bounding box center [872, 228] width 24 height 31
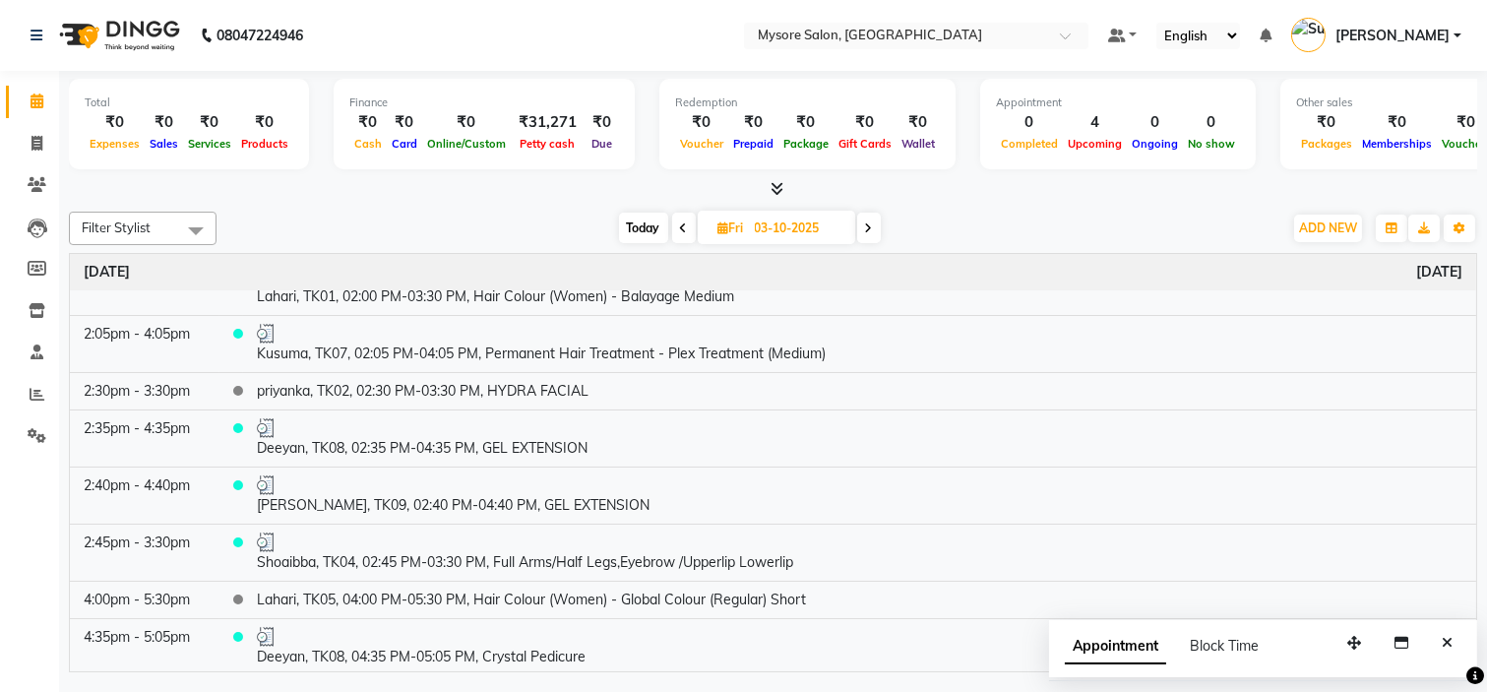
scroll to position [262, 0]
click at [683, 222] on icon at bounding box center [684, 228] width 8 height 12
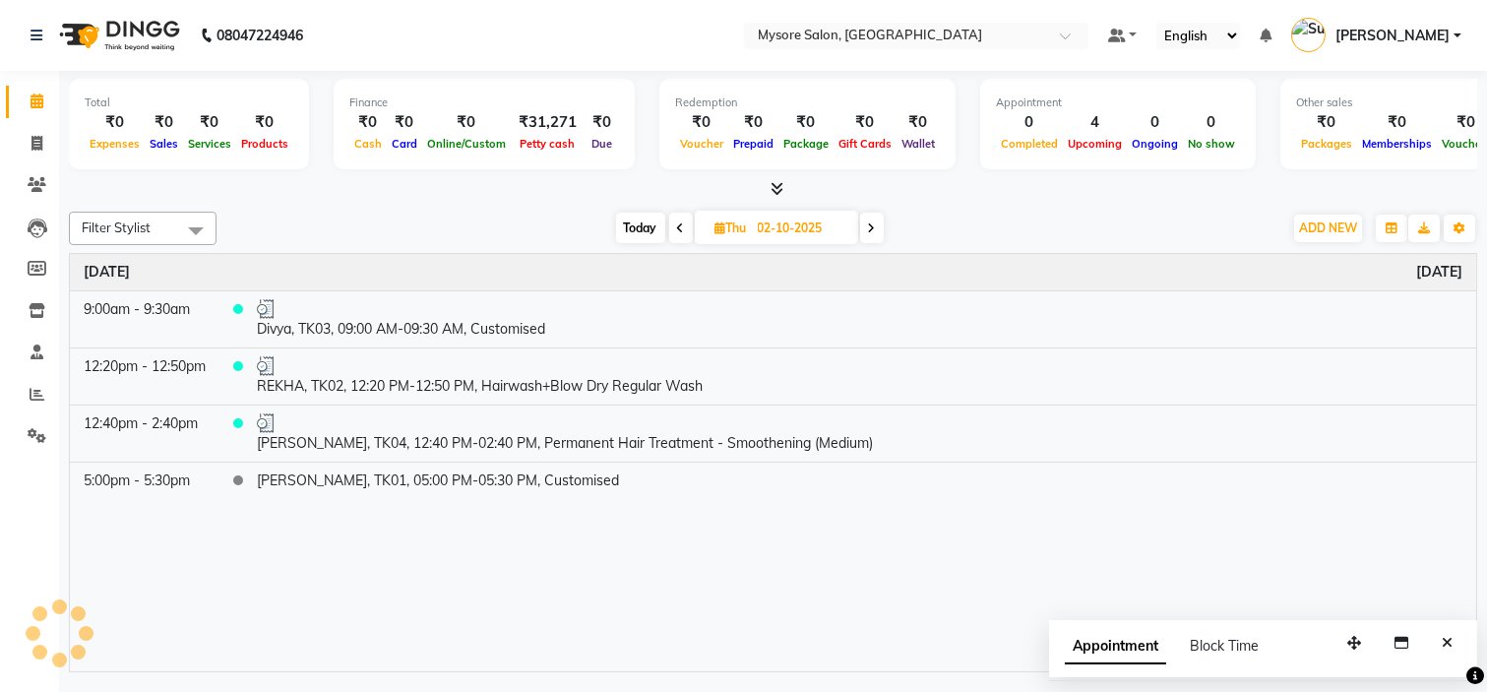
scroll to position [0, 0]
click at [646, 230] on span "Today" at bounding box center [640, 228] width 49 height 31
type input "04-10-2025"
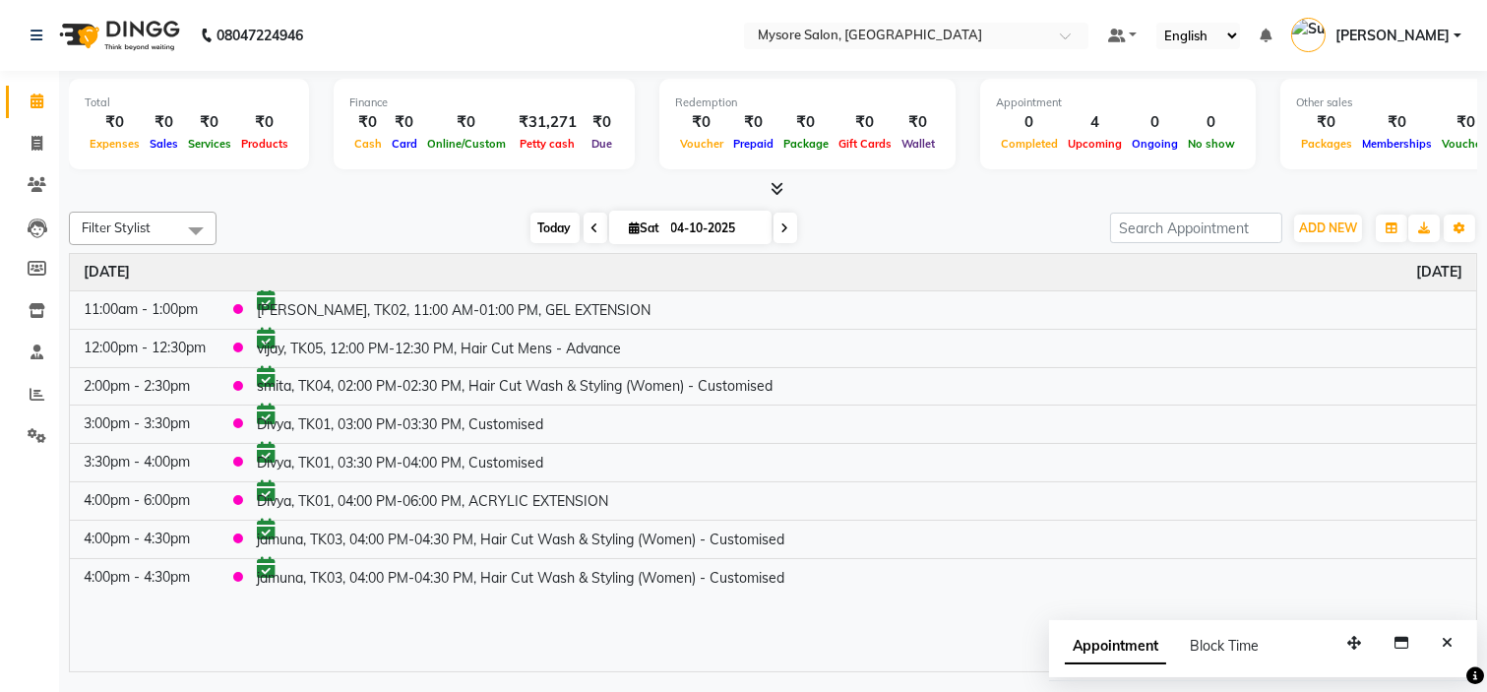
click at [556, 226] on span "Today" at bounding box center [554, 228] width 49 height 31
click at [1442, 638] on icon "Close" at bounding box center [1447, 643] width 11 height 14
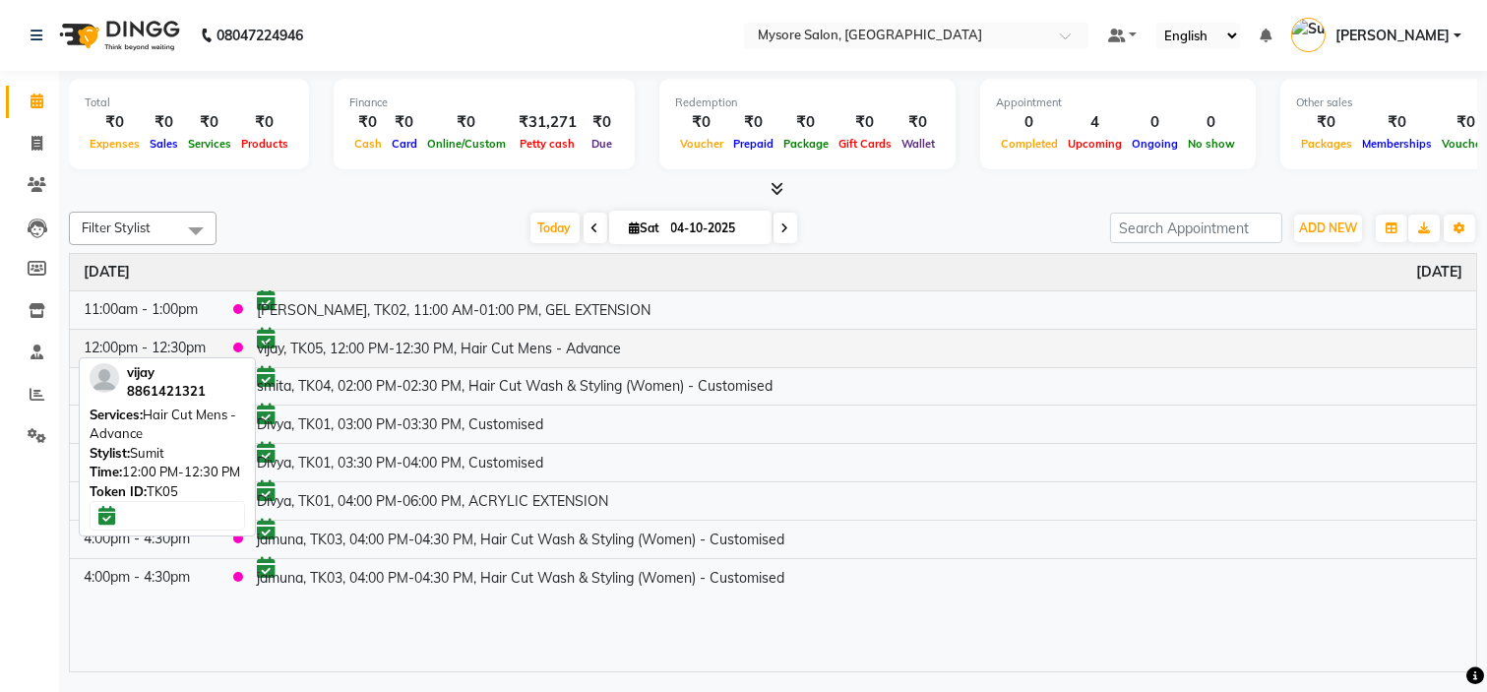
click at [469, 348] on td "vijay, TK05, 12:00 PM-12:30 PM, Hair Cut Mens - Advance" at bounding box center [859, 348] width 1233 height 38
select select "6"
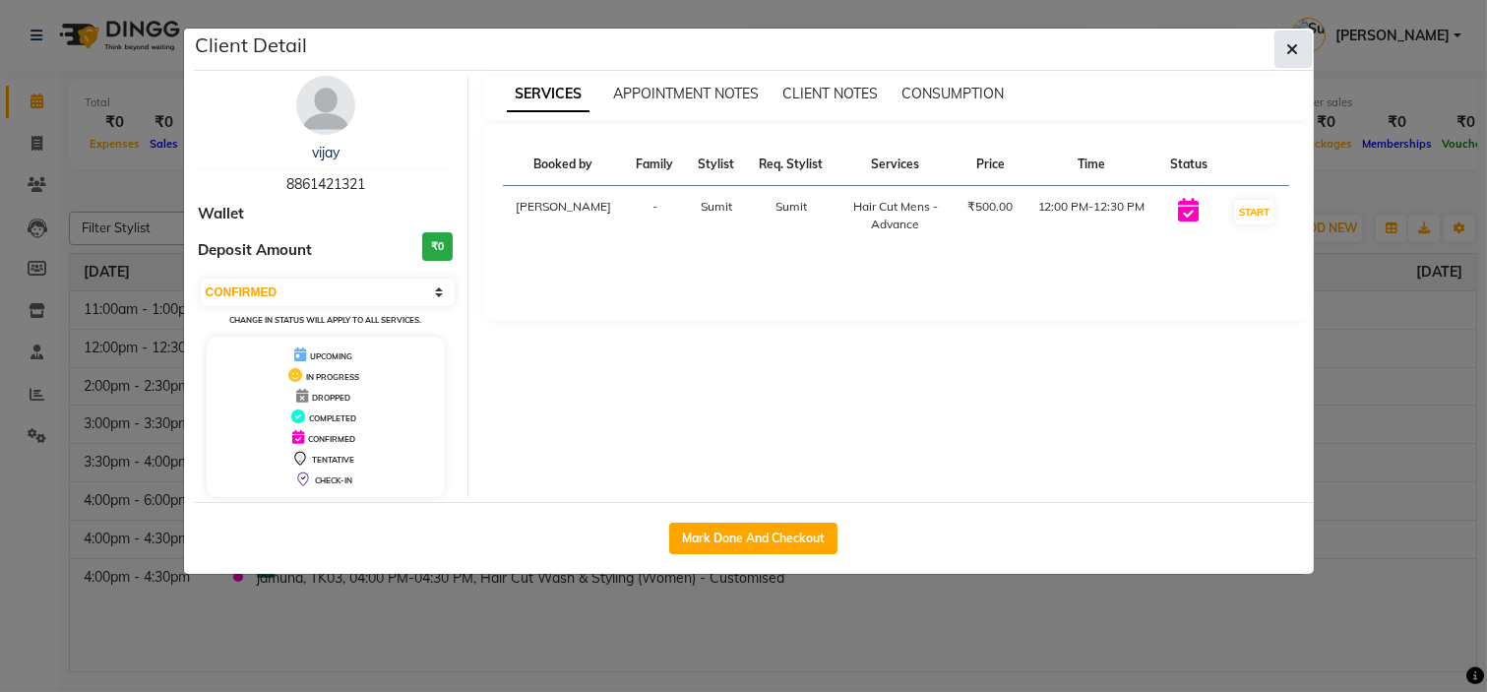
click at [1292, 47] on icon "button" at bounding box center [1293, 49] width 12 height 16
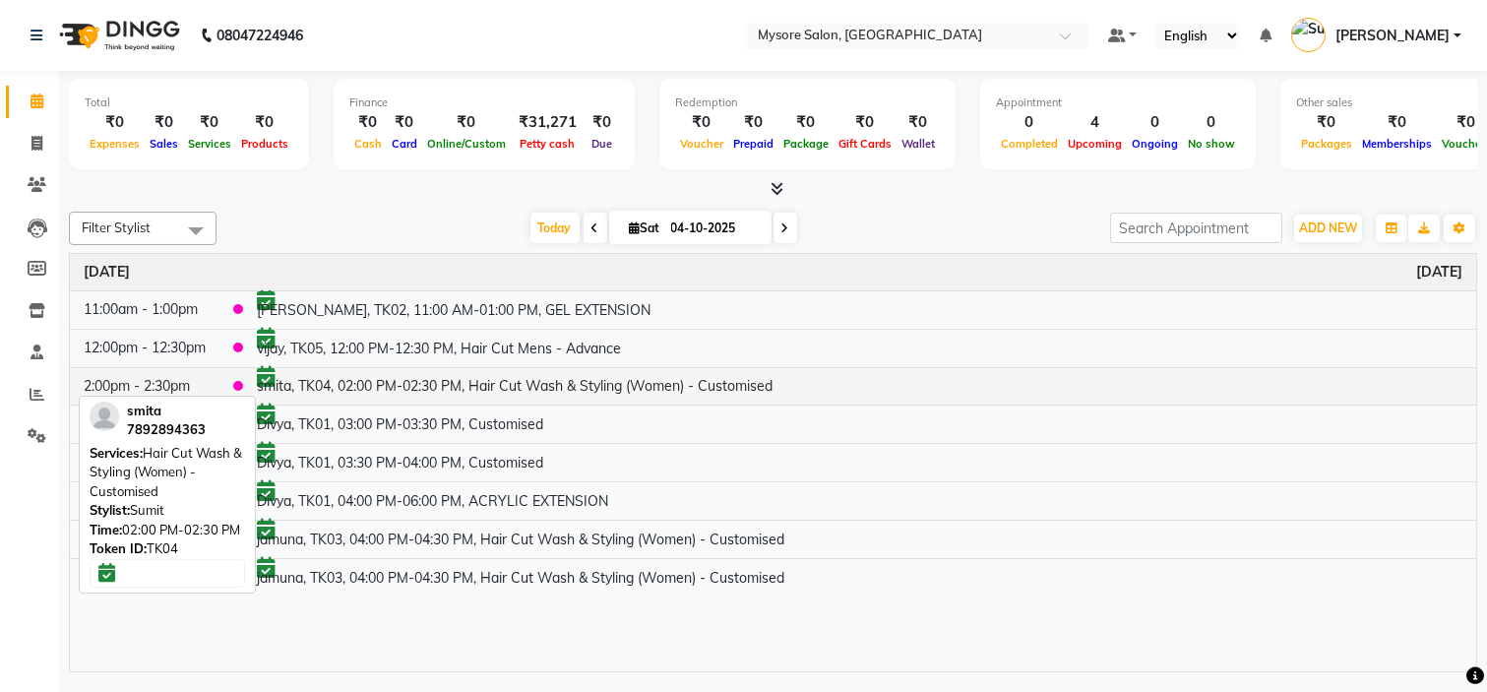
click at [419, 385] on td "smita, TK04, 02:00 PM-02:30 PM, Hair Cut Wash & Styling (Women) - Customised" at bounding box center [859, 386] width 1233 height 38
select select "6"
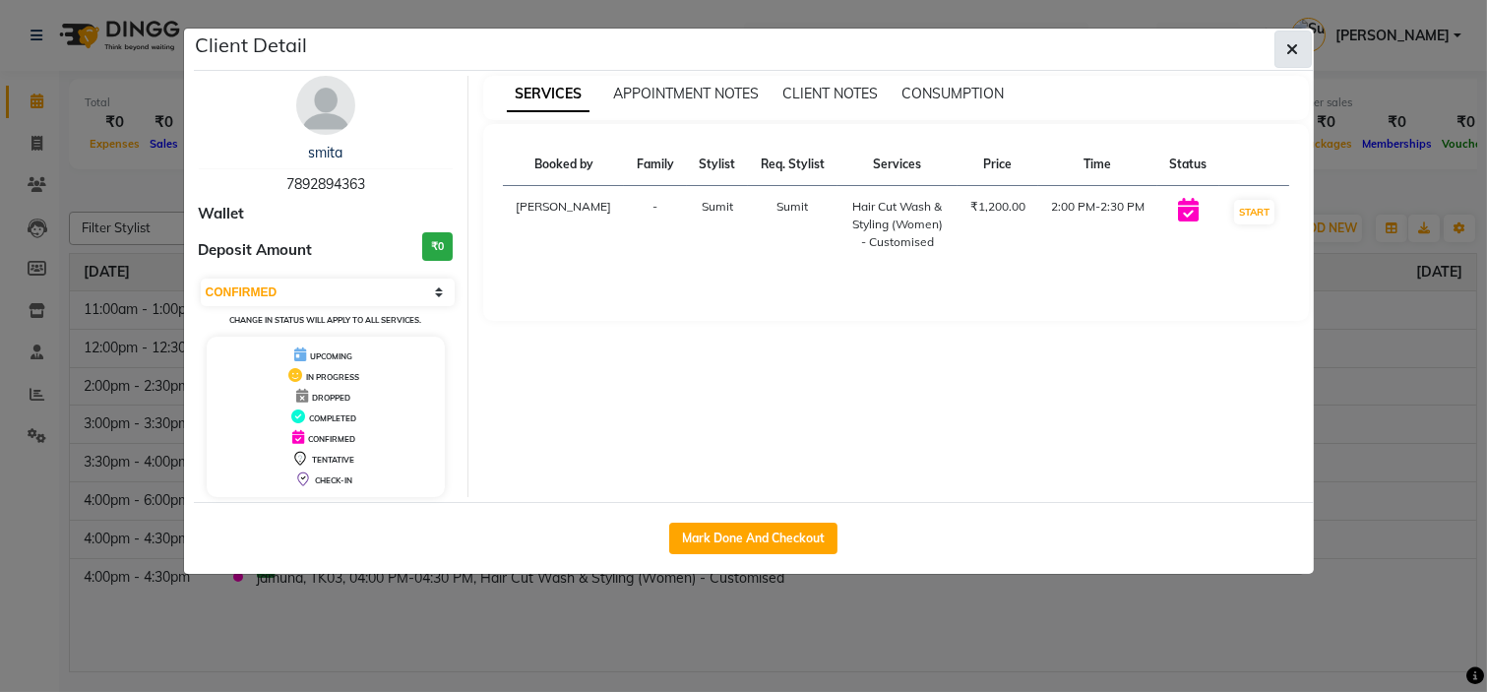
click at [1300, 40] on button "button" at bounding box center [1292, 49] width 37 height 37
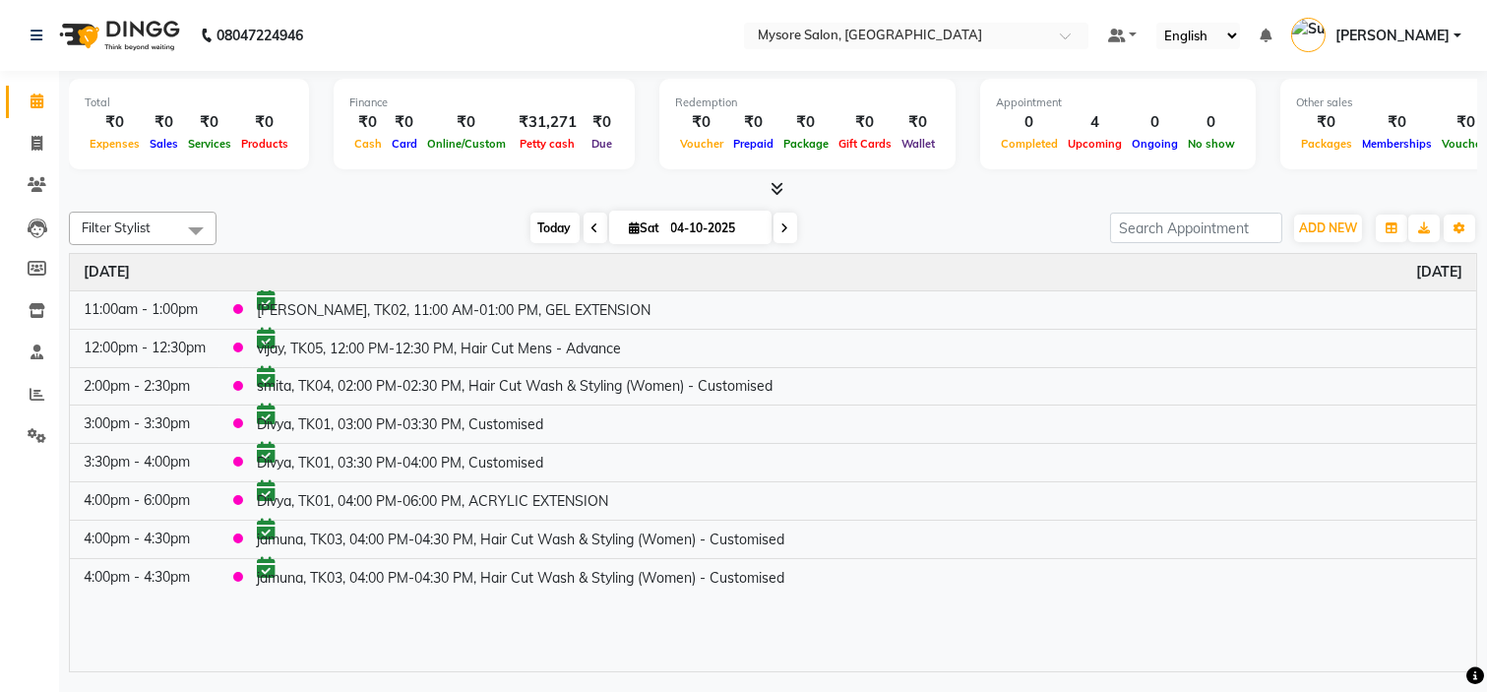
click at [537, 219] on span "Today" at bounding box center [554, 228] width 49 height 31
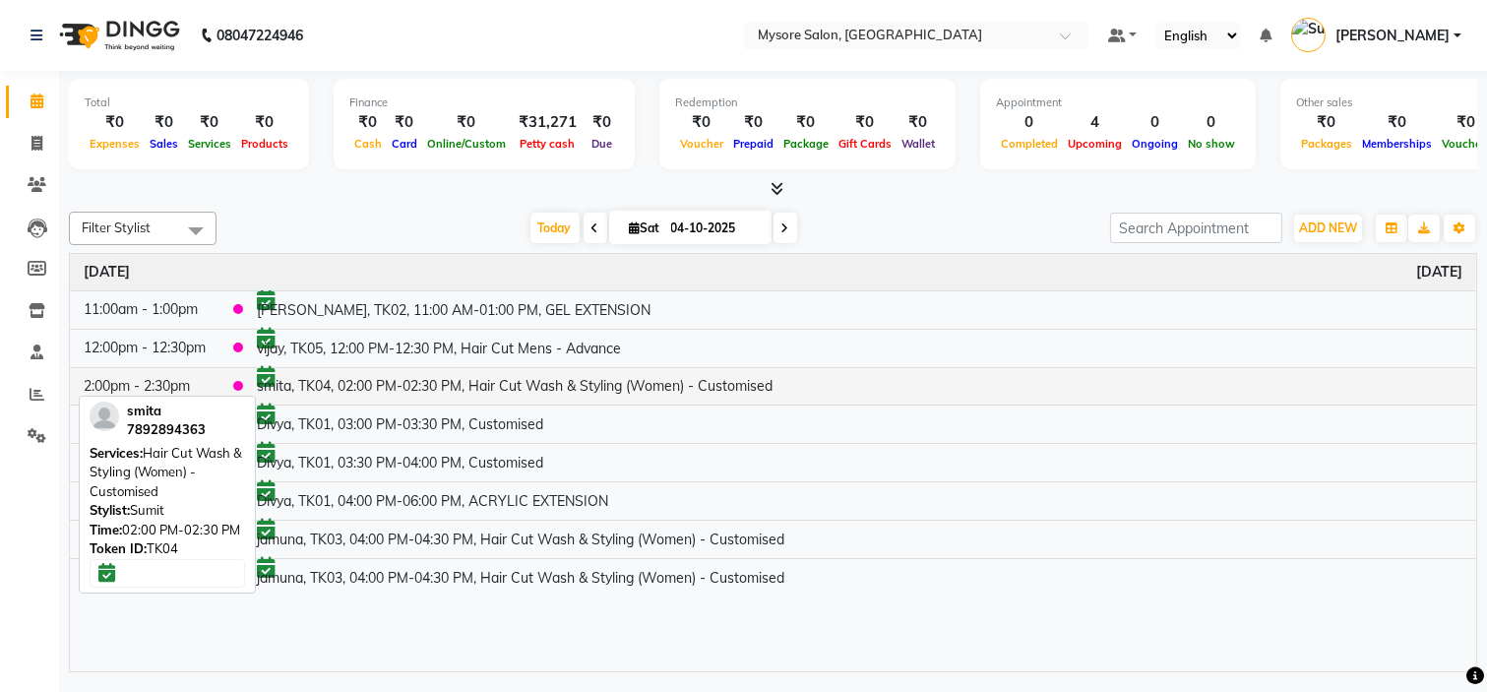
click at [478, 391] on td "smita, TK04, 02:00 PM-02:30 PM, Hair Cut Wash & Styling (Women) - Customised" at bounding box center [859, 386] width 1233 height 38
select select "6"
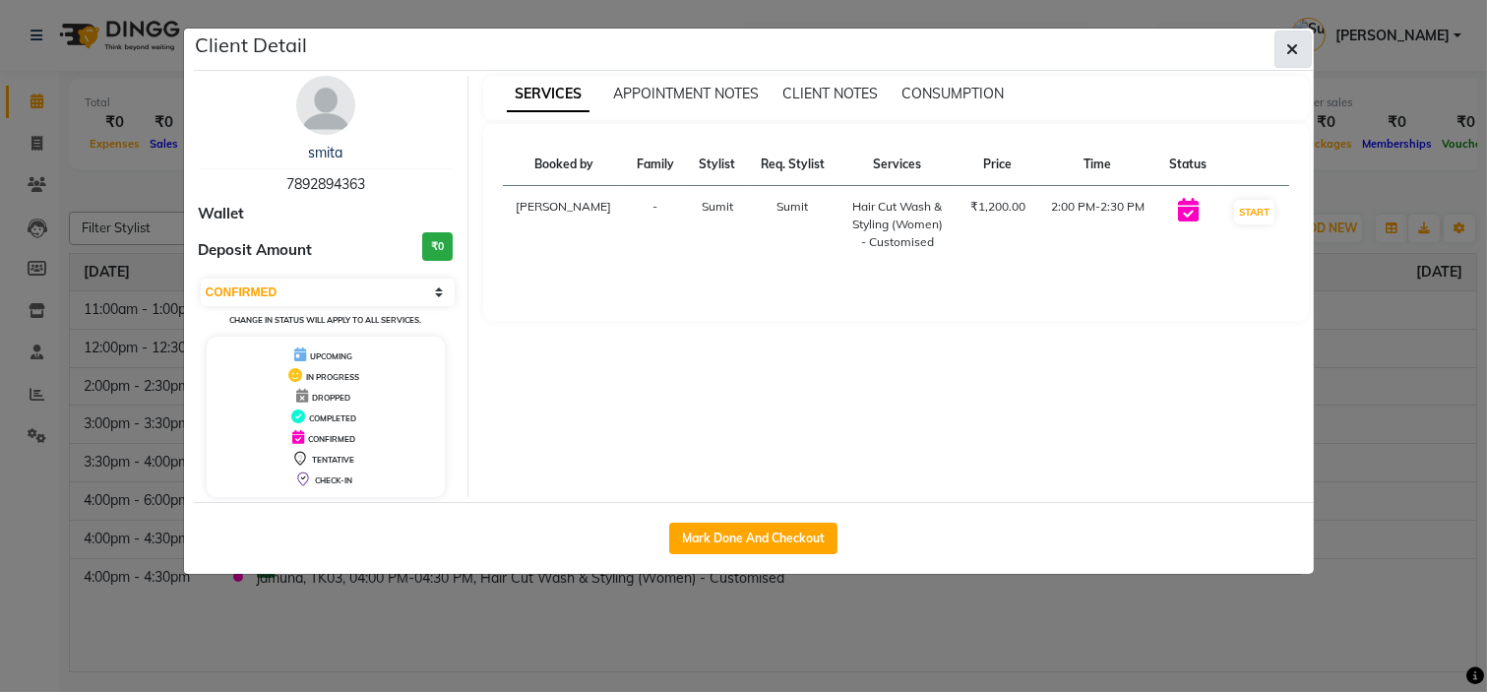
click at [1289, 52] on icon "button" at bounding box center [1293, 49] width 12 height 16
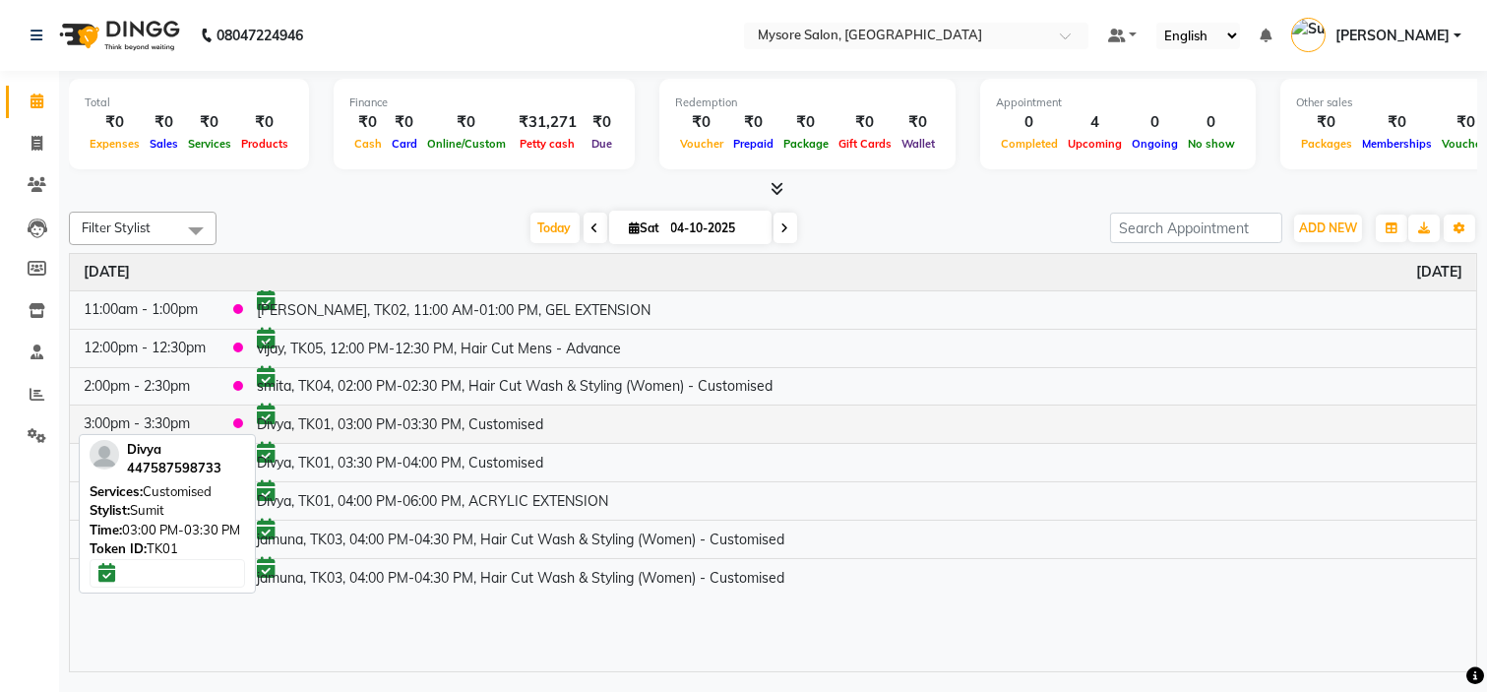
click at [429, 428] on td "Divya, TK01, 03:00 PM-03:30 PM, Customised" at bounding box center [859, 424] width 1233 height 38
select select "6"
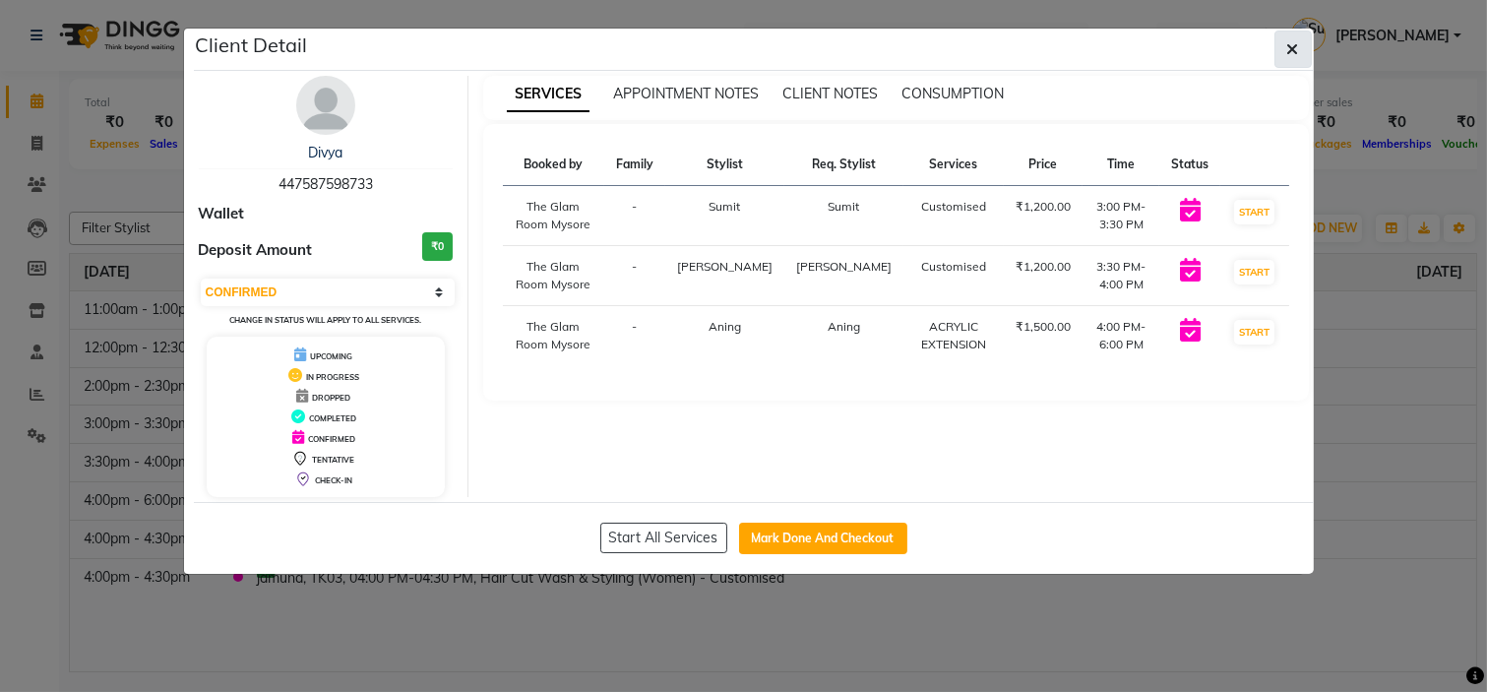
click at [1287, 49] on icon "button" at bounding box center [1293, 49] width 12 height 16
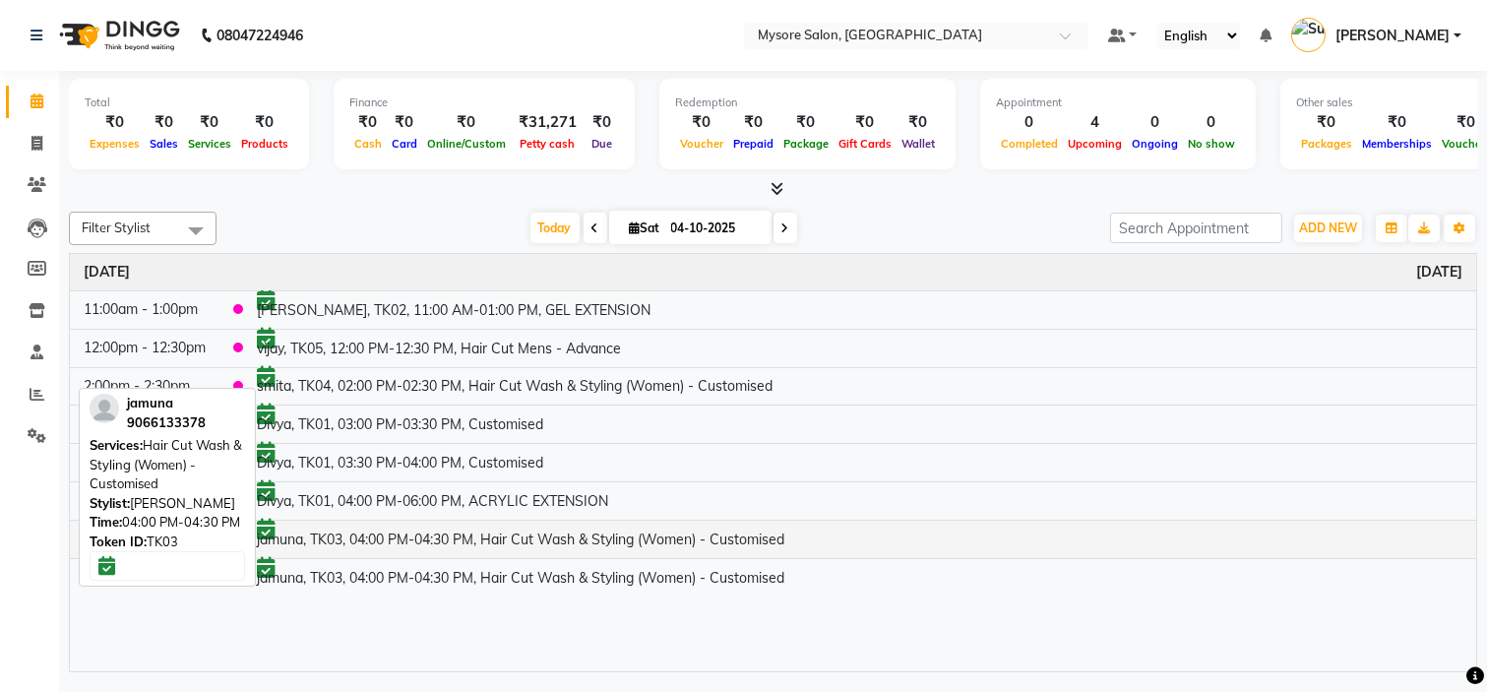
click at [378, 546] on td "jamuna, TK03, 04:00 PM-04:30 PM, Hair Cut Wash & Styling (Women) - Customised" at bounding box center [859, 540] width 1233 height 38
select select "6"
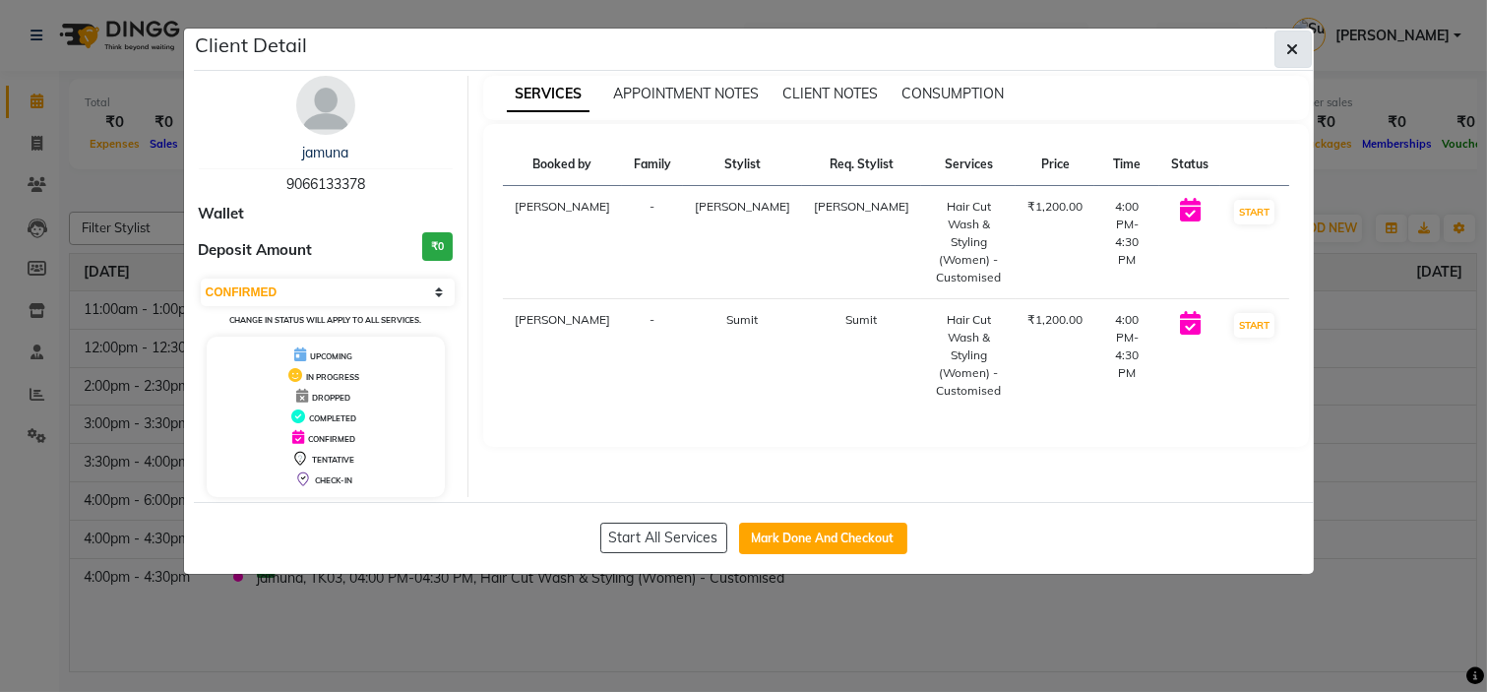
click at [1292, 33] on button "button" at bounding box center [1292, 49] width 37 height 37
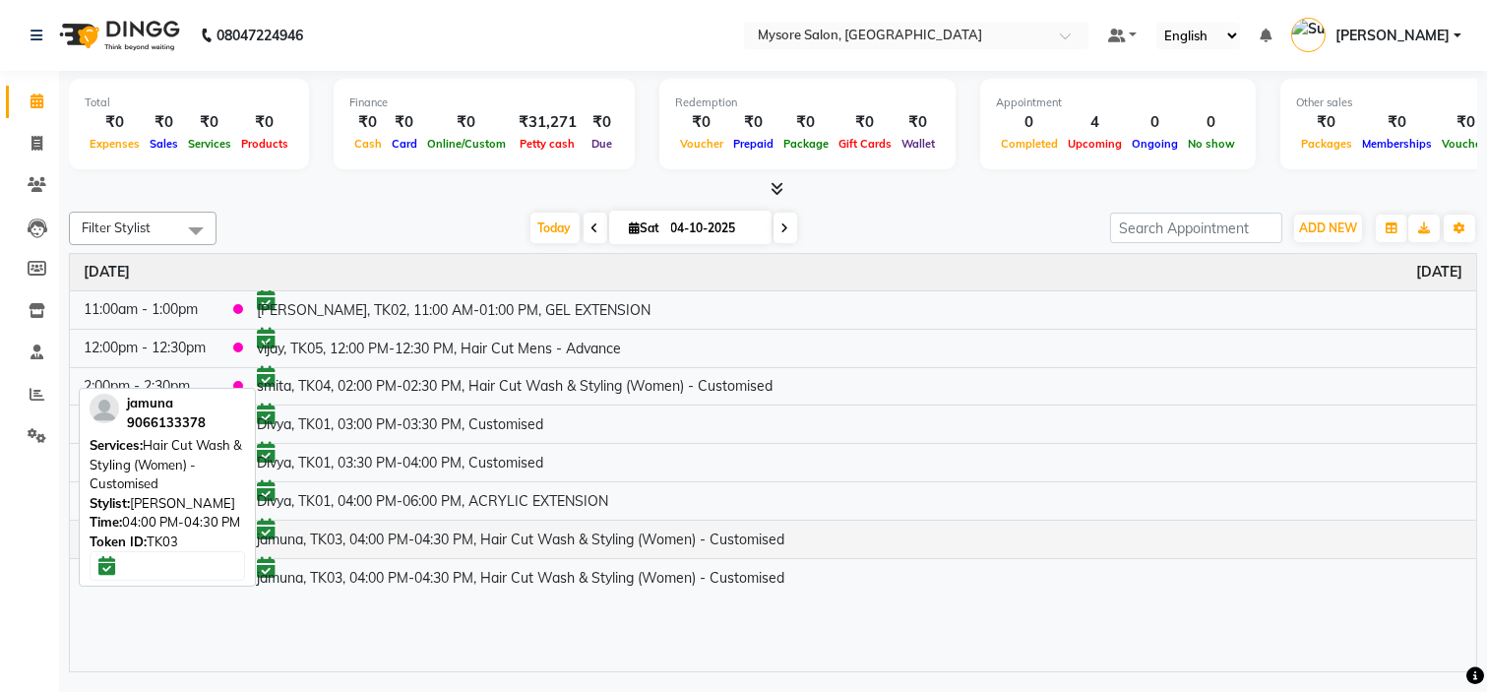
click at [468, 534] on td "jamuna, TK03, 04:00 PM-04:30 PM, Hair Cut Wash & Styling (Women) - Customised" at bounding box center [859, 540] width 1233 height 38
select select "6"
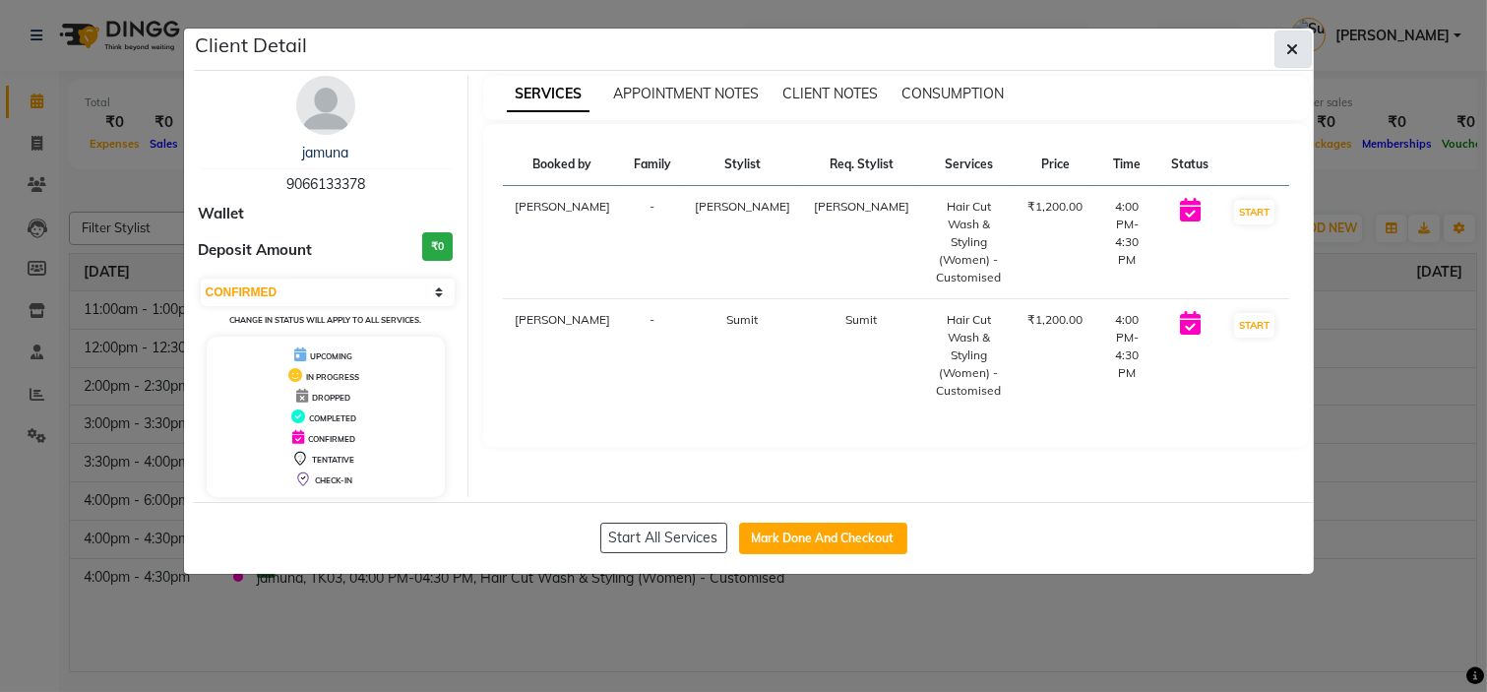
click at [1289, 60] on button "button" at bounding box center [1292, 49] width 37 height 37
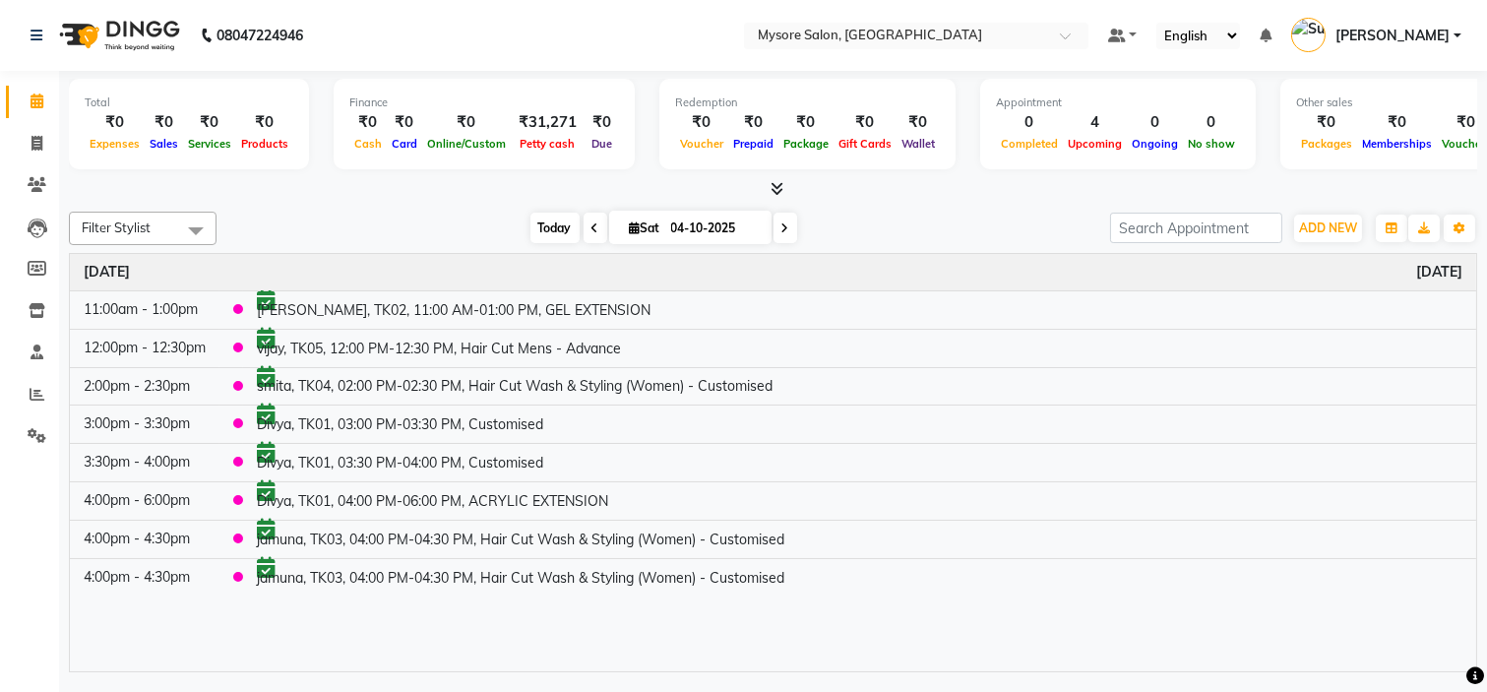
click at [535, 223] on span "Today" at bounding box center [554, 228] width 49 height 31
click at [1341, 233] on span "ADD NEW" at bounding box center [1328, 227] width 58 height 15
click at [1311, 259] on button "Add Appointment" at bounding box center [1282, 265] width 155 height 26
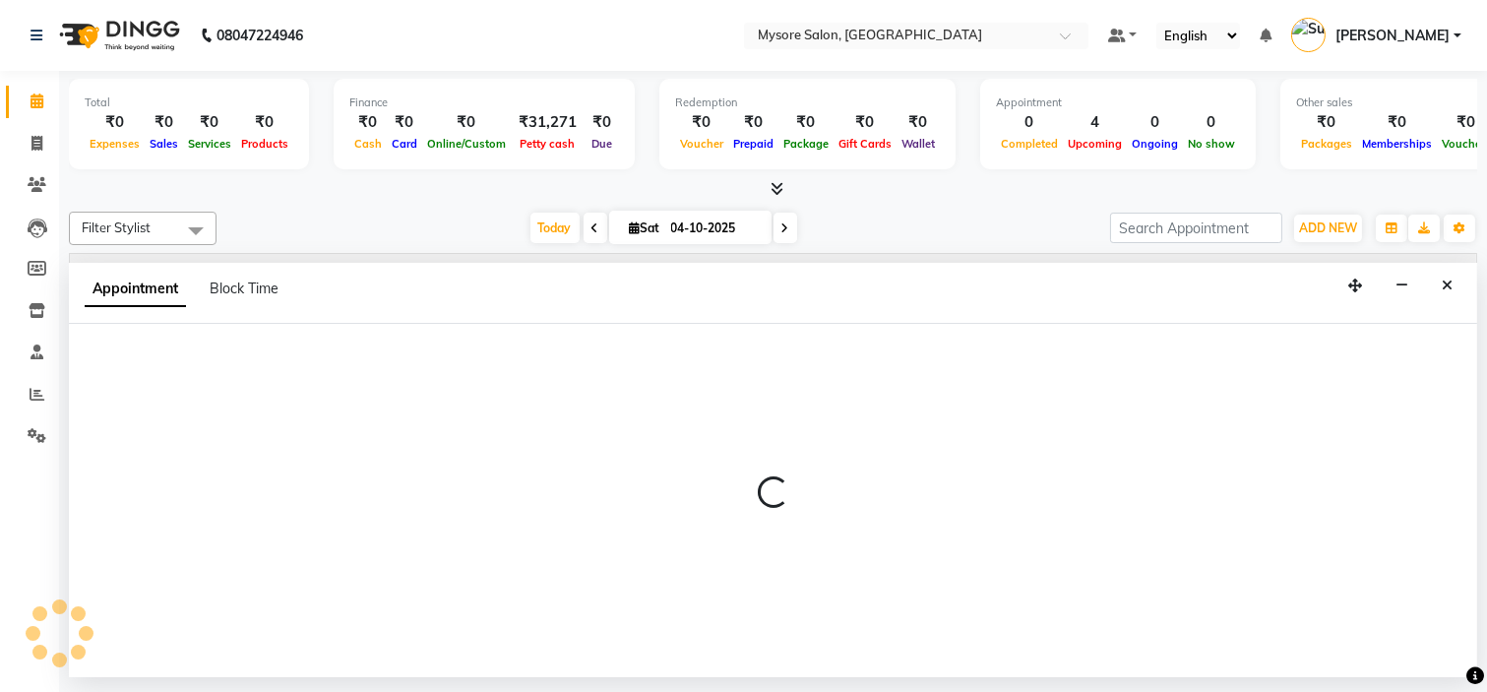
select select "tentative"
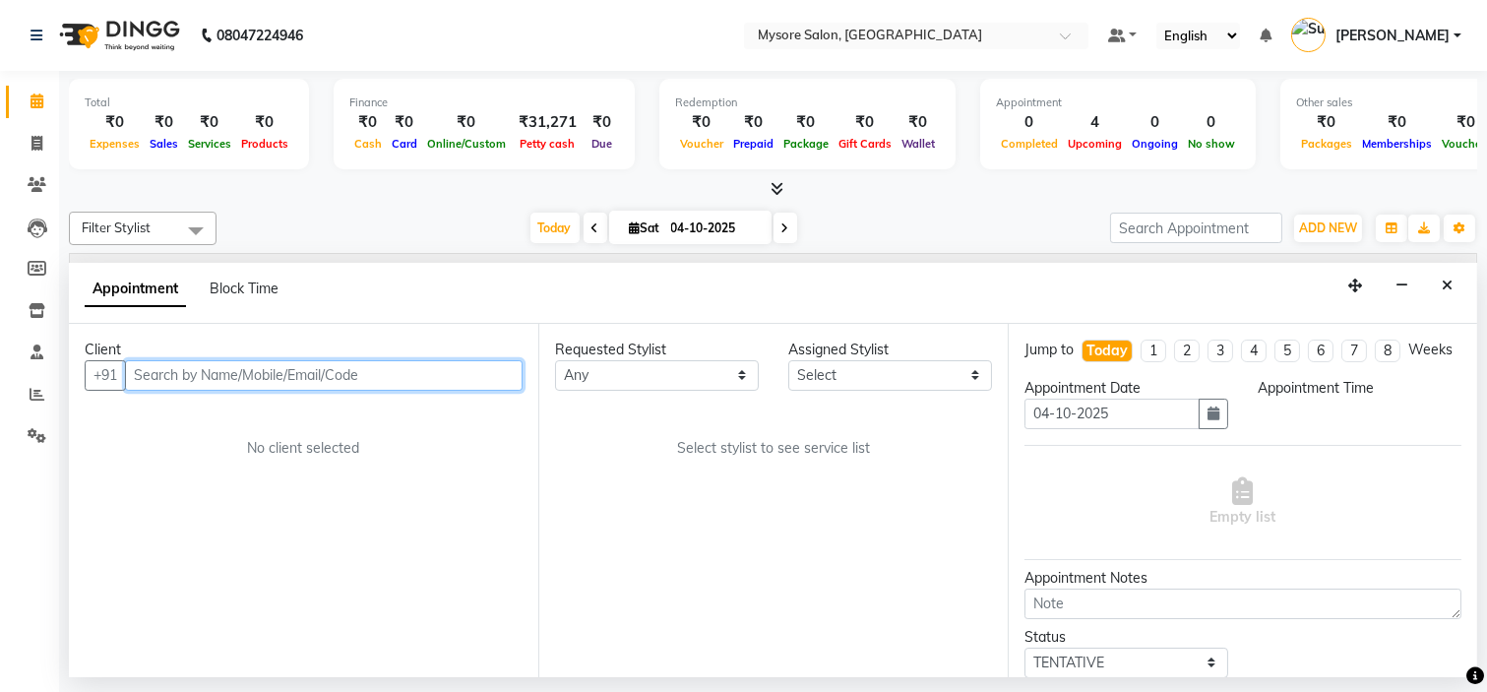
select select "540"
click at [197, 364] on input "text" at bounding box center [324, 375] width 398 height 31
paste input "82968 98435"
click at [180, 367] on input "82968 98435" at bounding box center [283, 375] width 316 height 31
type input "8296898435"
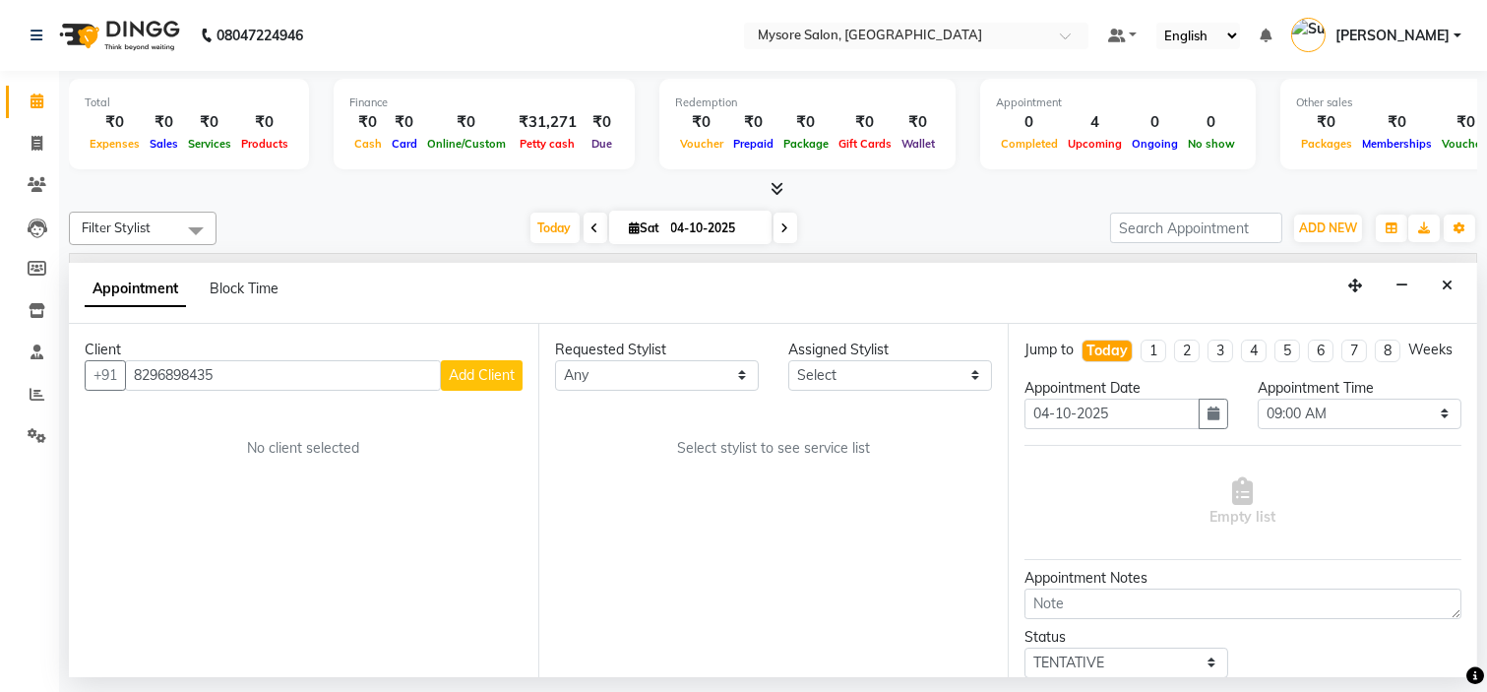
click at [465, 374] on span "Add Client" at bounding box center [482, 375] width 66 height 18
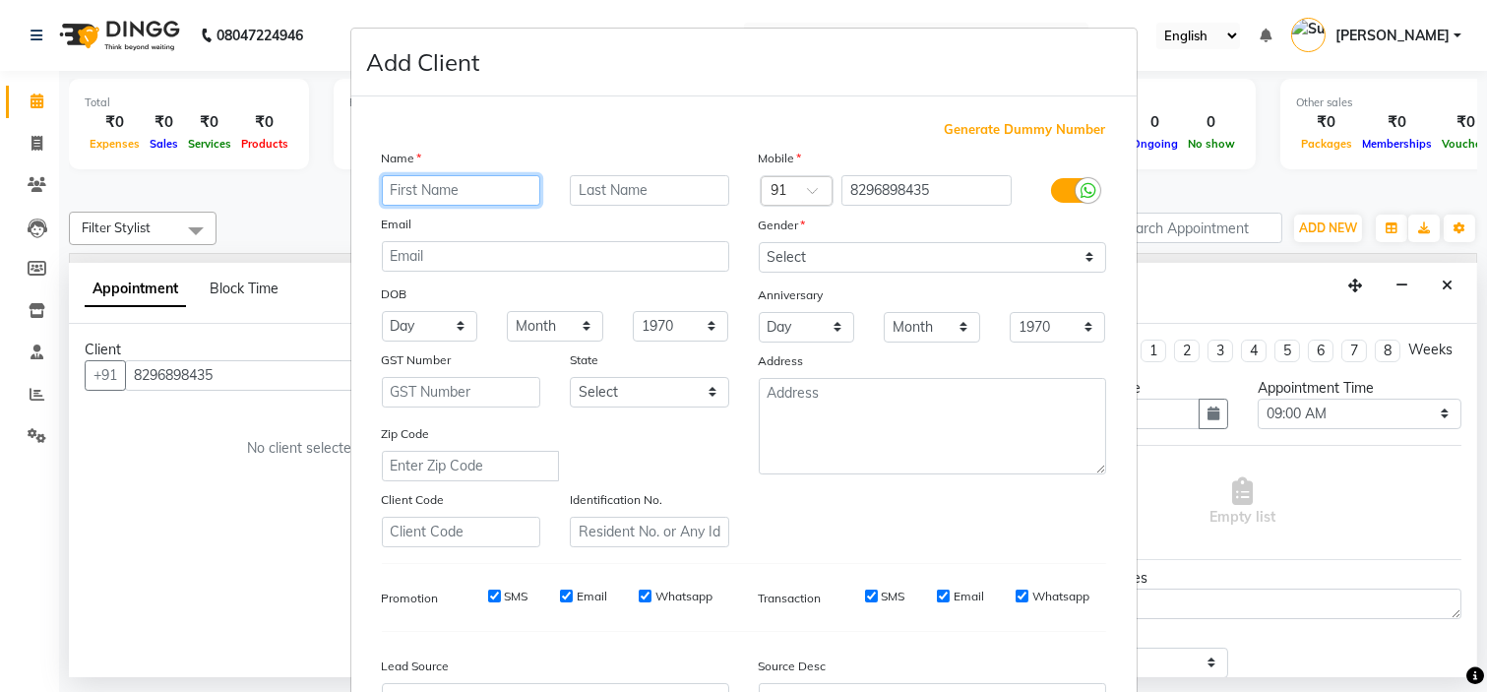
click at [498, 198] on input "text" at bounding box center [461, 190] width 159 height 31
paste input "sinchana"
click at [389, 185] on input "sinchana" at bounding box center [461, 190] width 159 height 31
type input "Sinchana"
click at [625, 106] on div "Generate Dummy Number Name Sinchana Email DOB Day 01 02 03 04 05 06 07 08 09 10…" at bounding box center [743, 449] width 785 height 706
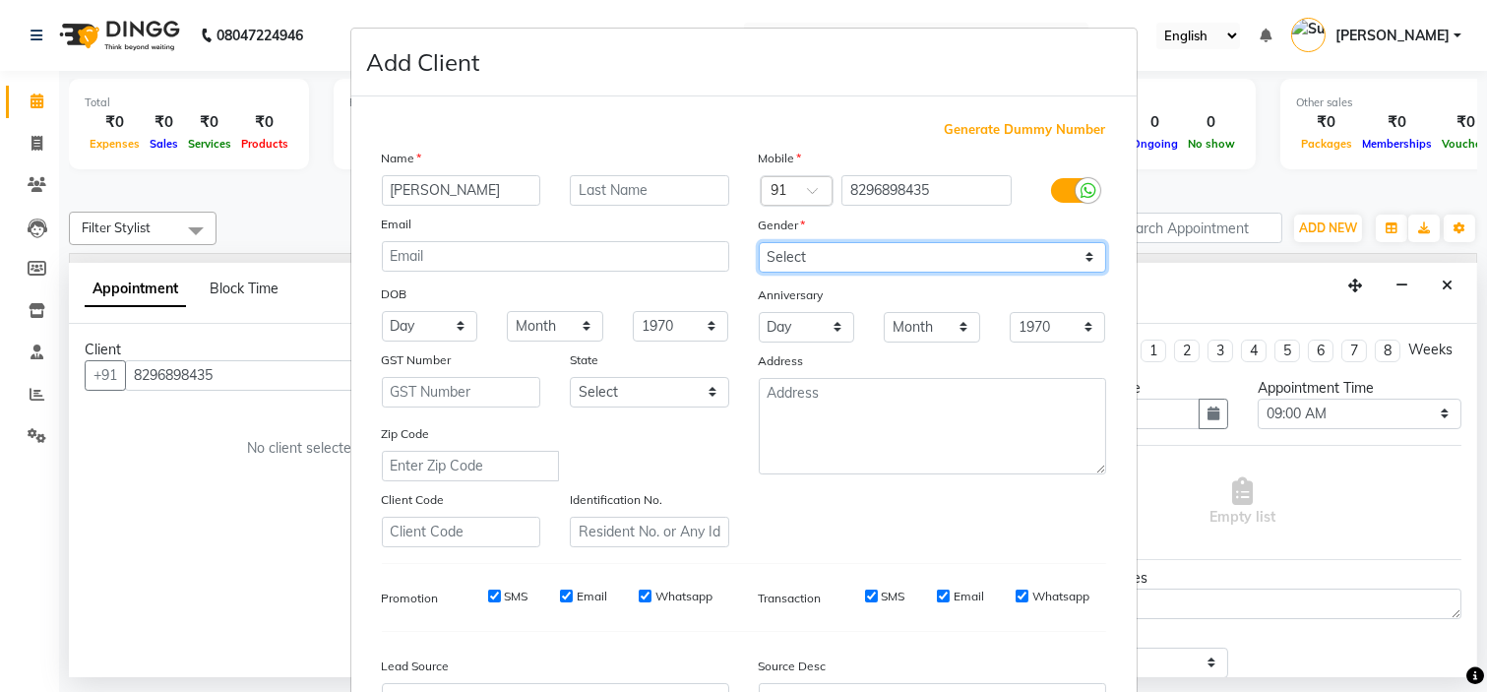
click at [894, 254] on select "Select Male Female Other Prefer Not To Say" at bounding box center [932, 257] width 347 height 31
select select "female"
click at [759, 242] on select "Select Male Female Other Prefer Not To Say" at bounding box center [932, 257] width 347 height 31
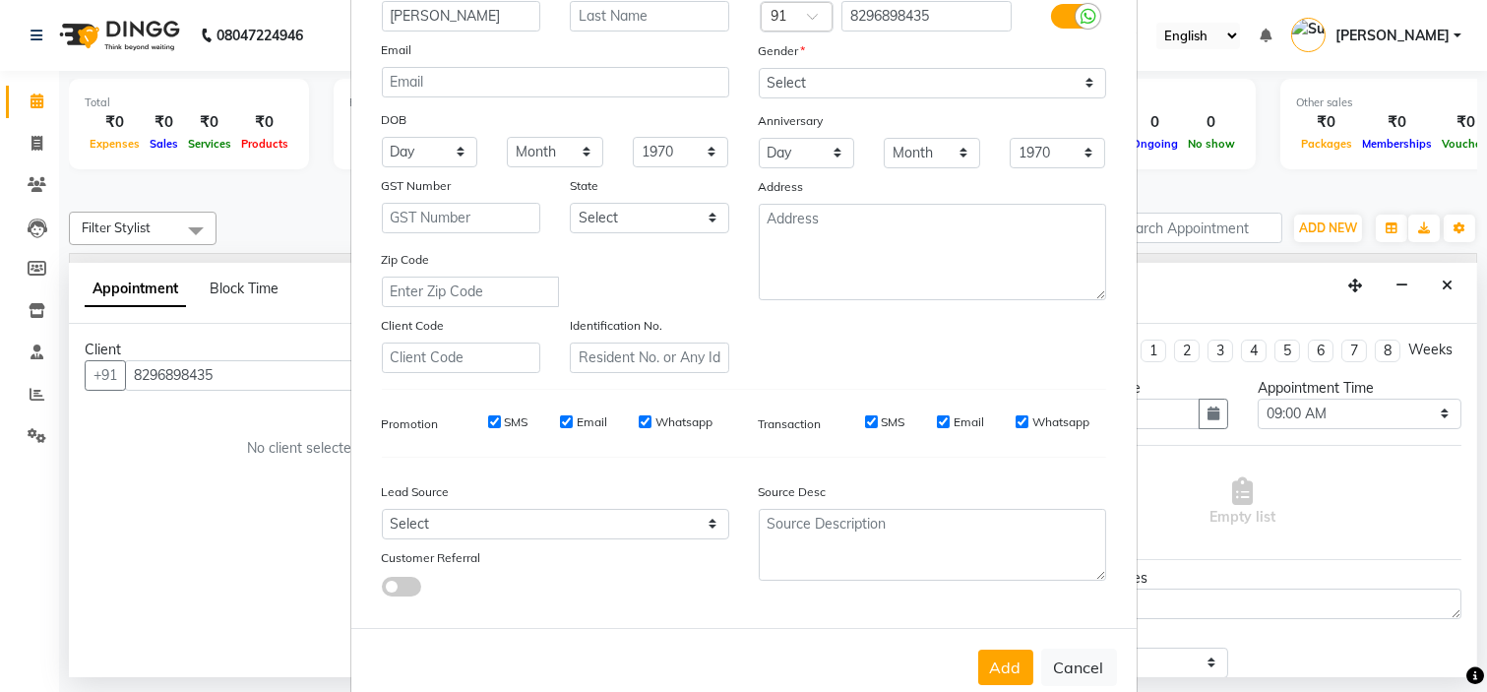
scroll to position [217, 0]
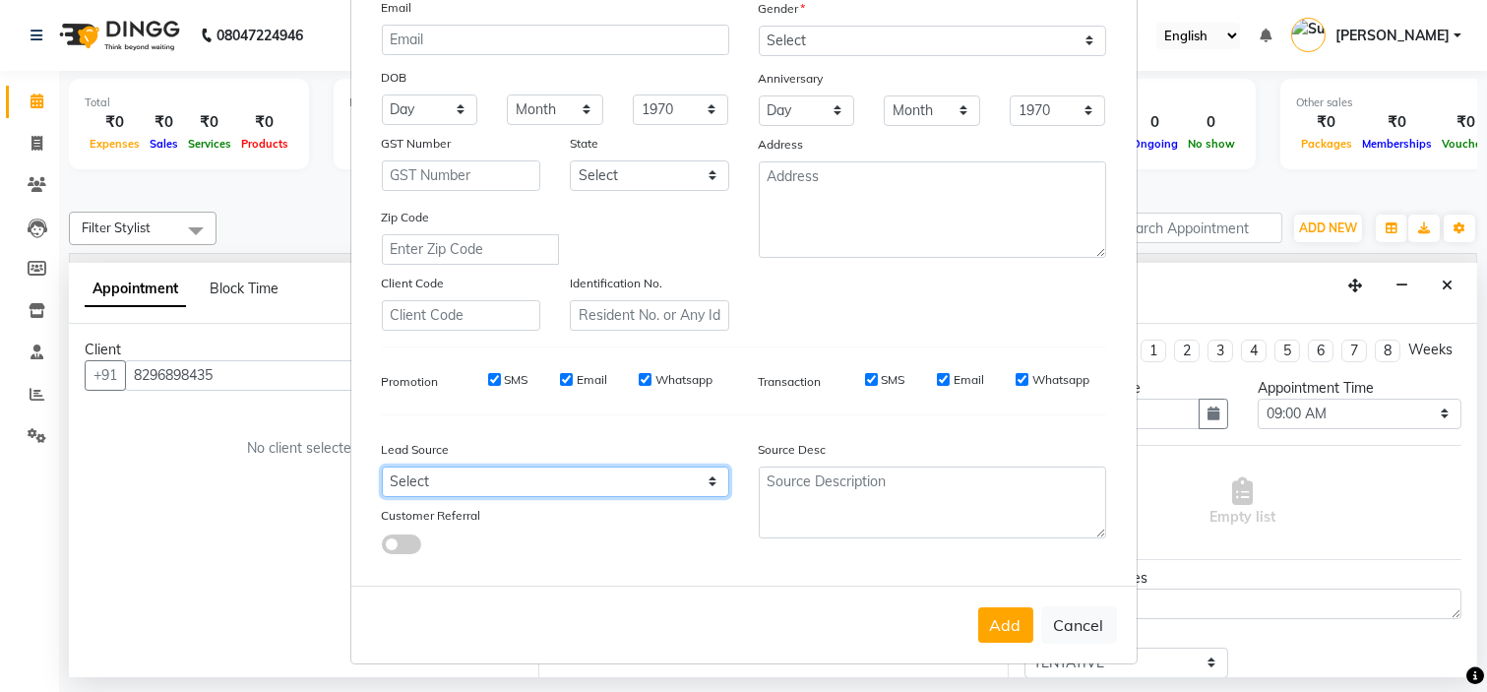
click at [607, 483] on select "Select Walk-in Referral Internet Friend Word of Mouth Advertisement Facebook Ju…" at bounding box center [555, 481] width 347 height 31
select select "40676"
click at [382, 466] on select "Select Walk-in Referral Internet Friend Word of Mouth Advertisement Facebook Ju…" at bounding box center [555, 481] width 347 height 31
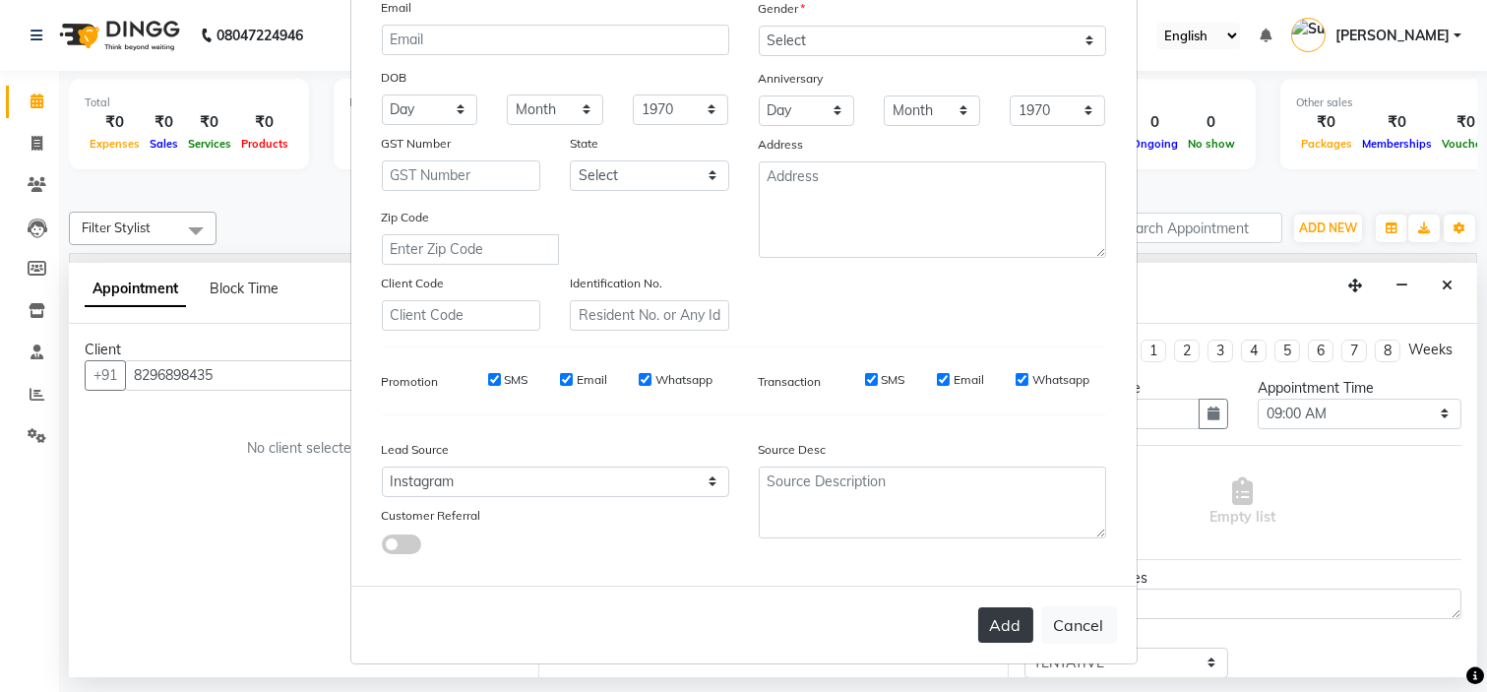
click at [1002, 622] on button "Add" at bounding box center [1005, 624] width 55 height 35
select select
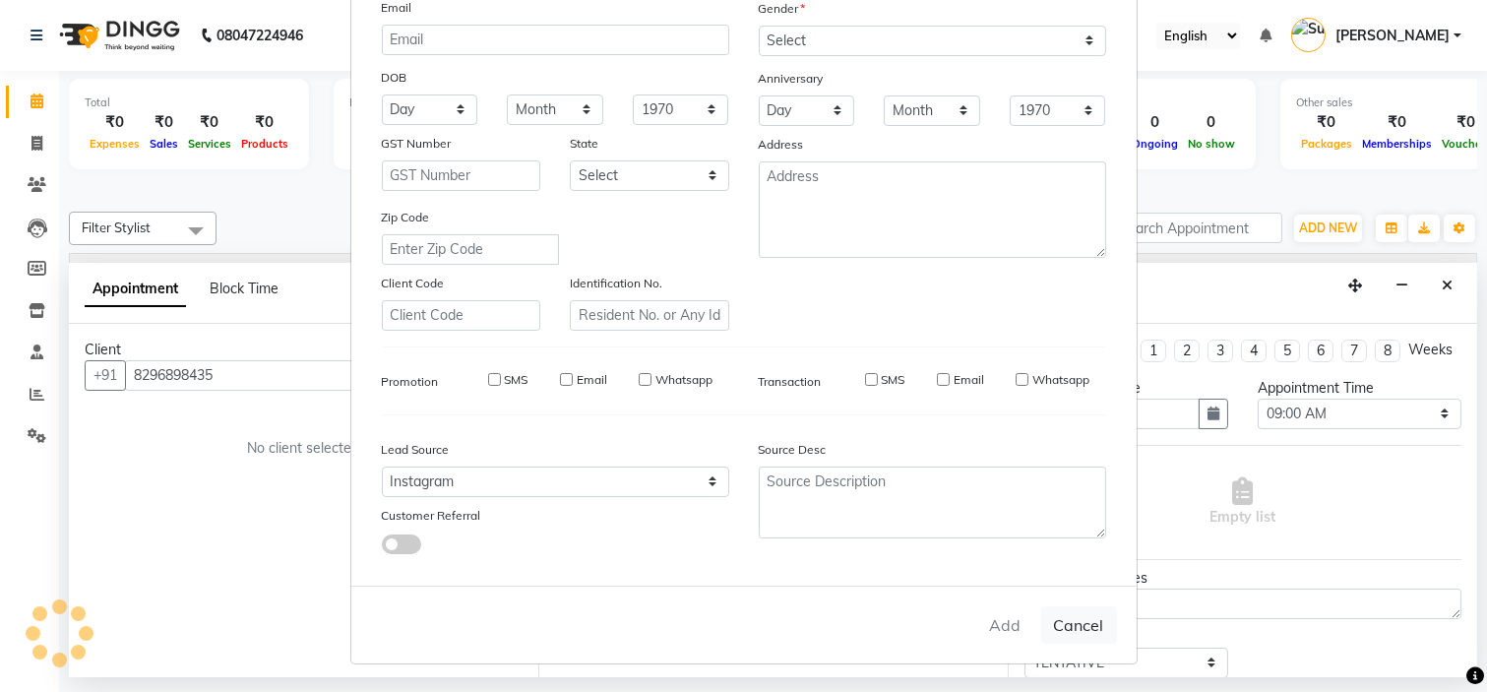
select select
checkbox input "false"
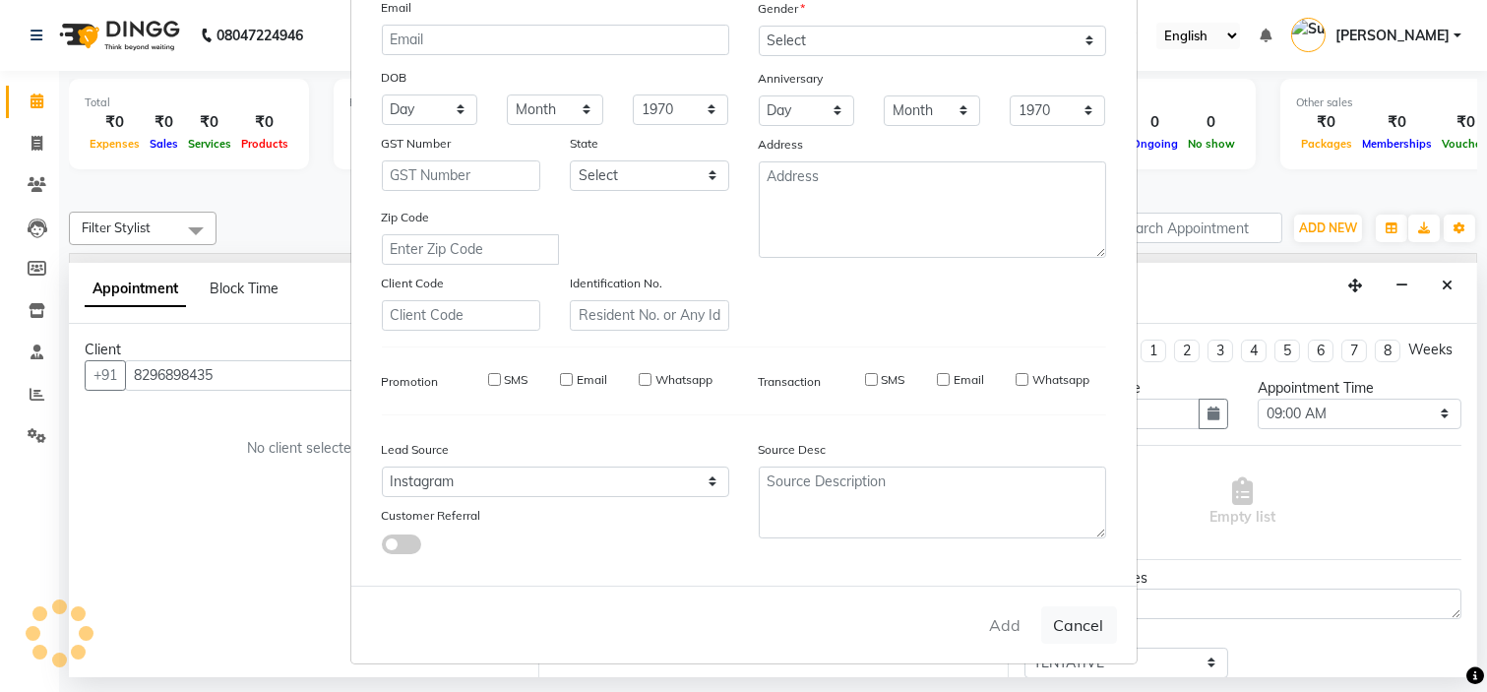
checkbox input "false"
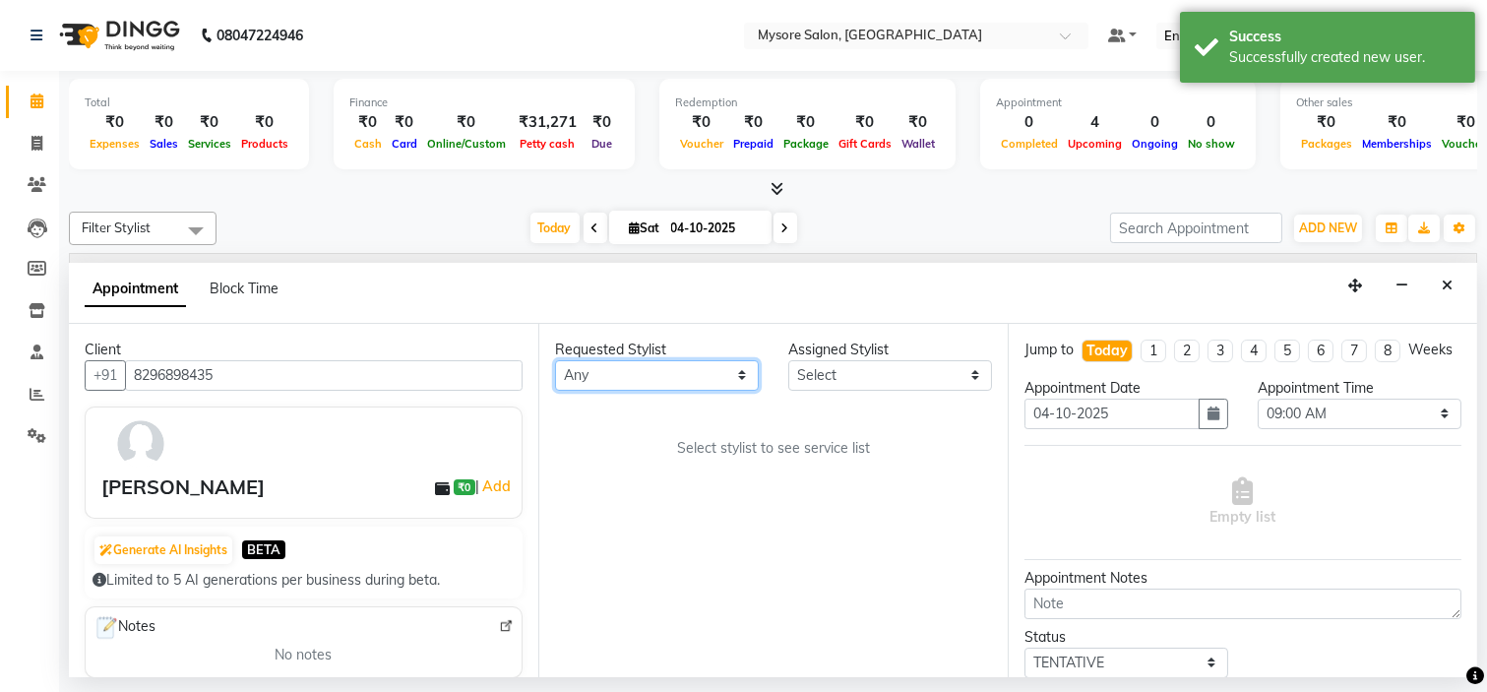
click at [690, 374] on select "Any Aning Ankita Arpitha Arti Ashwini Ayaan DR. Apurva Fatma Jayshree Lakshmi P…" at bounding box center [657, 375] width 204 height 31
select select "66079"
click at [555, 360] on select "Any Aning Ankita Arpitha Arti Ashwini Ayaan DR. Apurva Fatma Jayshree Lakshmi P…" at bounding box center [657, 375] width 204 height 31
select select "66079"
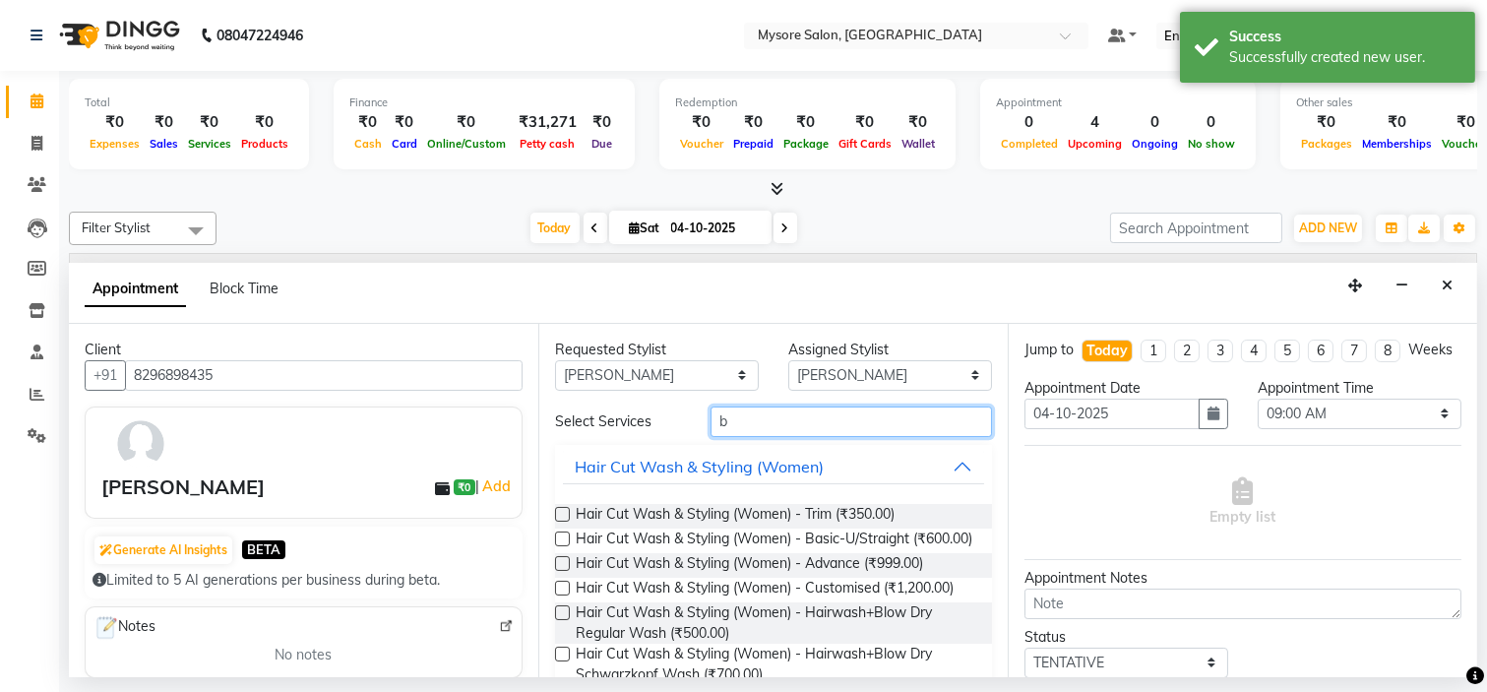
click at [879, 429] on input "b" at bounding box center [851, 421] width 281 height 31
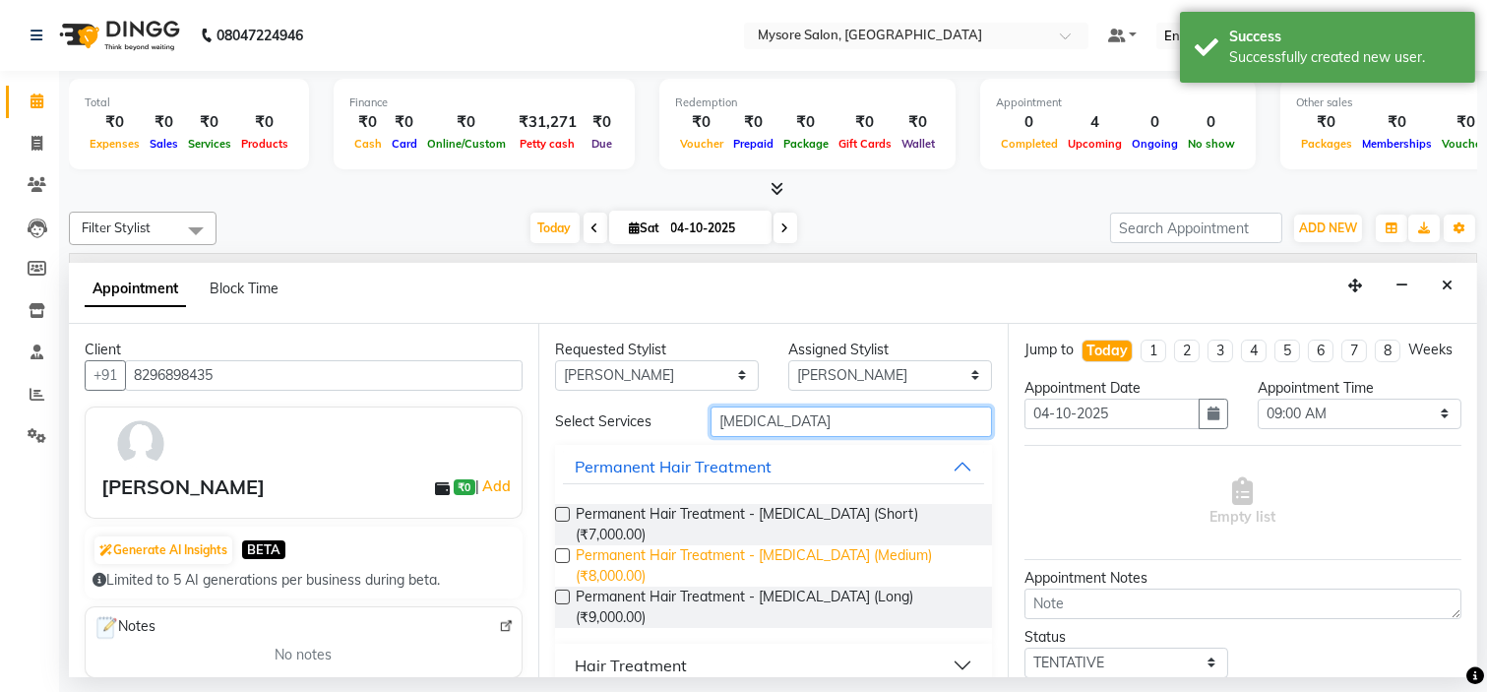
type input "botox"
click at [839, 545] on span "Permanent Hair Treatment - Botox (Medium) (₹8,000.00)" at bounding box center [776, 565] width 401 height 41
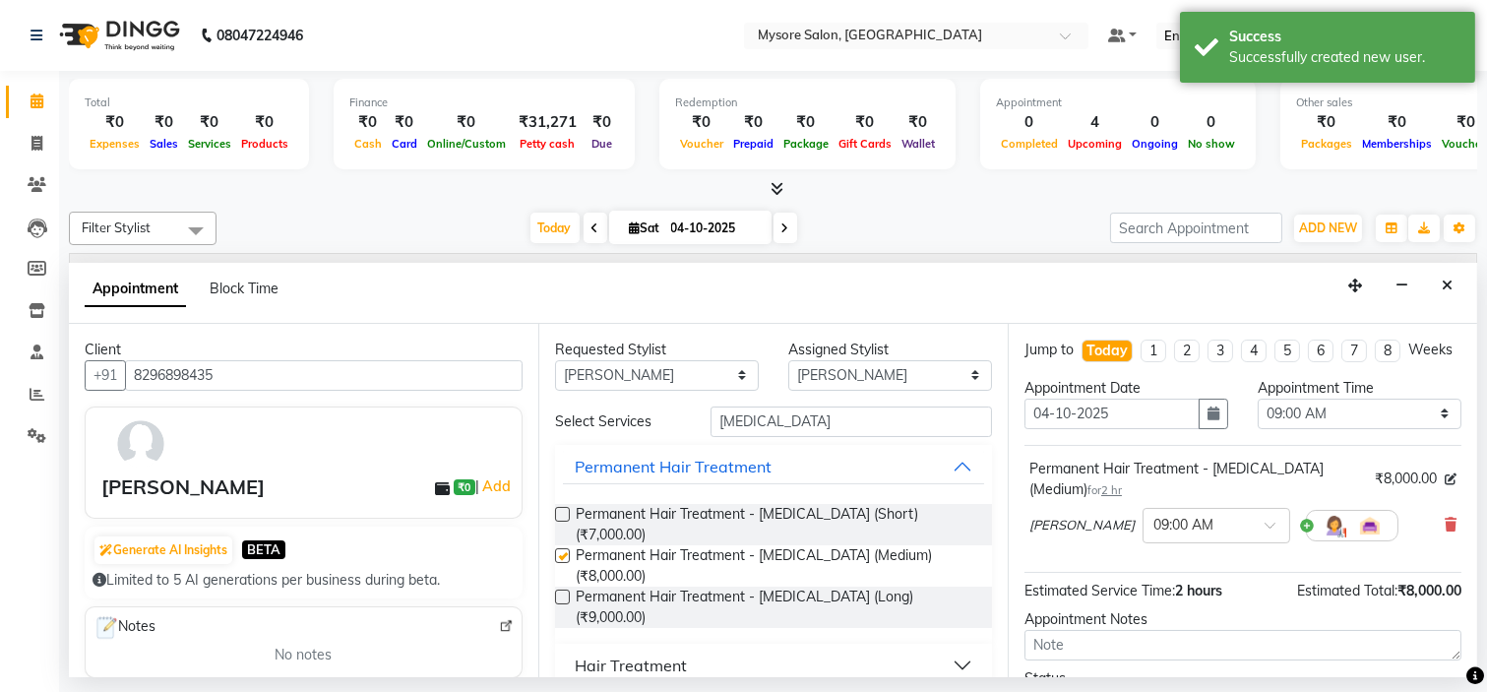
checkbox input "false"
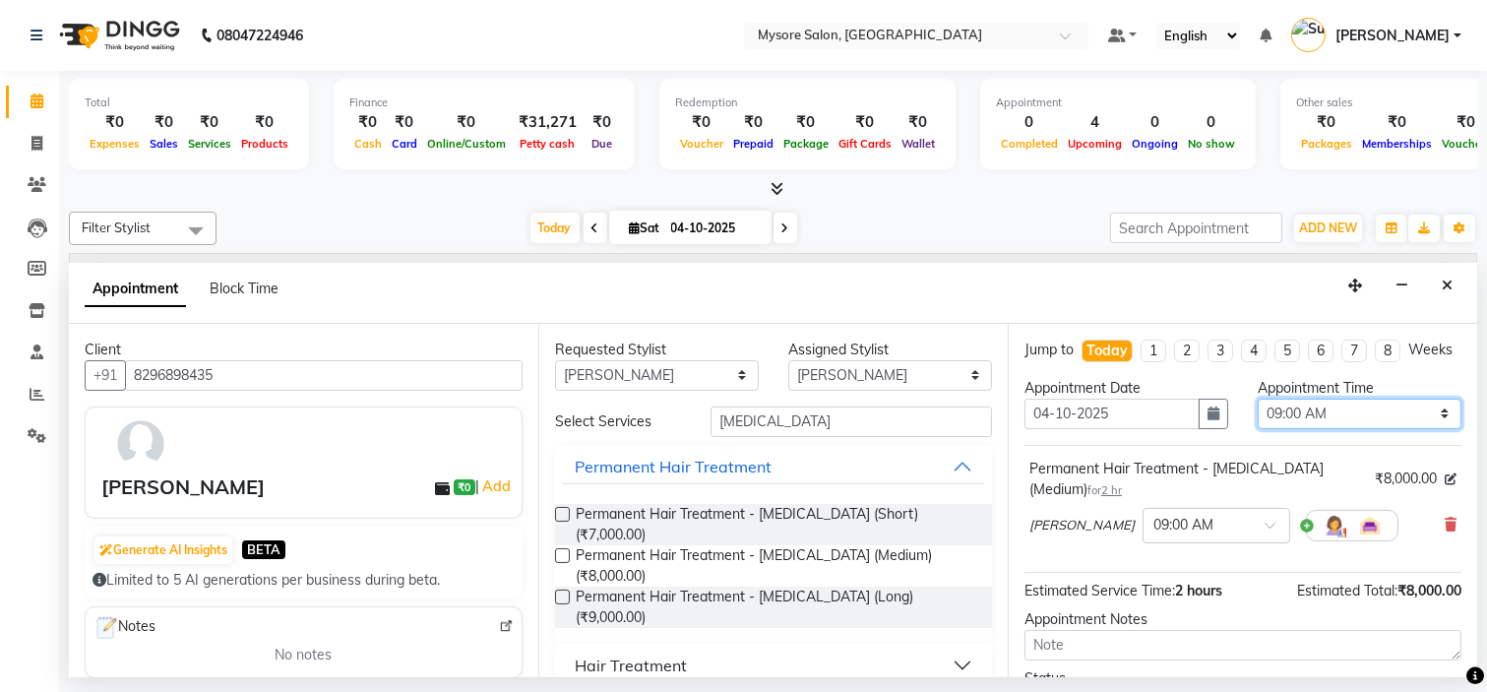
click at [1359, 420] on select "Select 09:00 AM 09:15 AM 09:30 AM 09:45 AM 10:00 AM 10:15 AM 10:30 AM 10:45 AM …" at bounding box center [1360, 414] width 204 height 31
select select "960"
click at [1258, 415] on select "Select 09:00 AM 09:15 AM 09:30 AM 09:45 AM 10:00 AM 10:15 AM 10:30 AM 10:45 AM …" at bounding box center [1360, 414] width 204 height 31
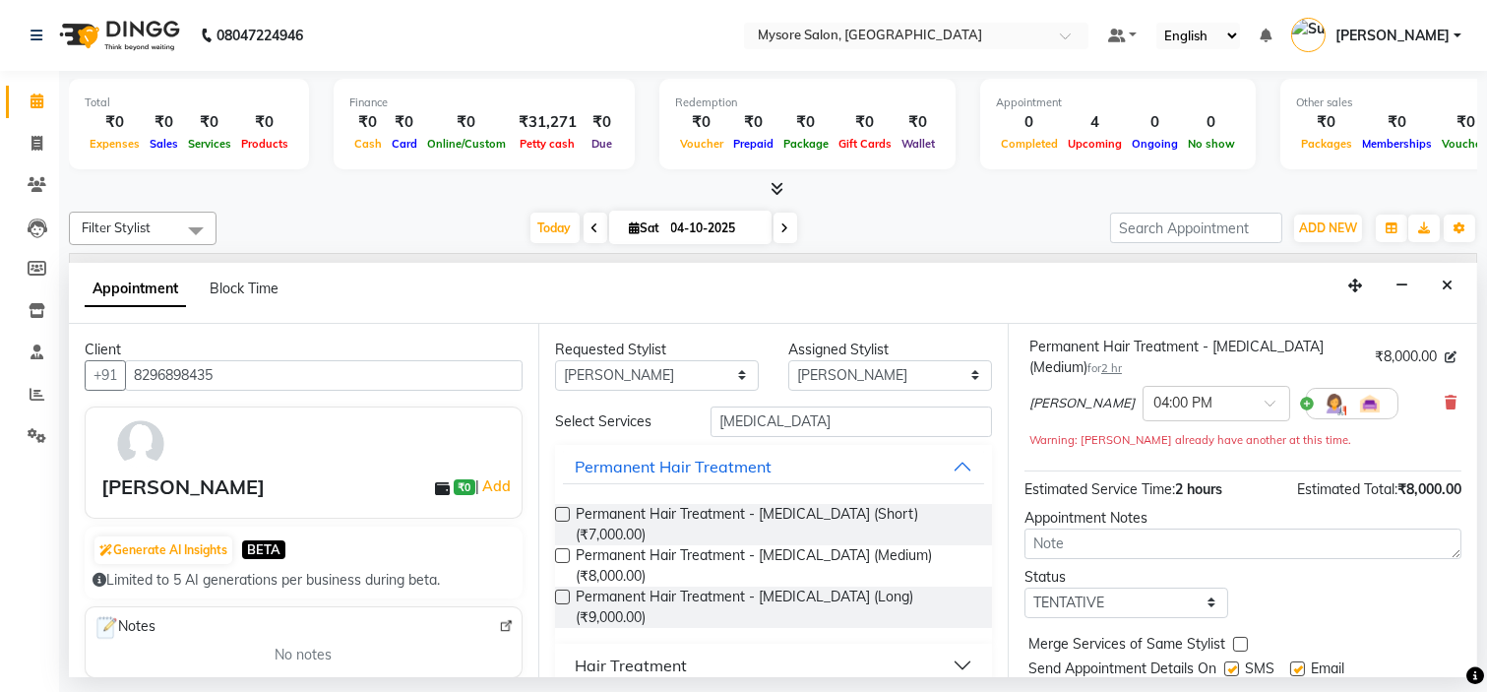
scroll to position [204, 0]
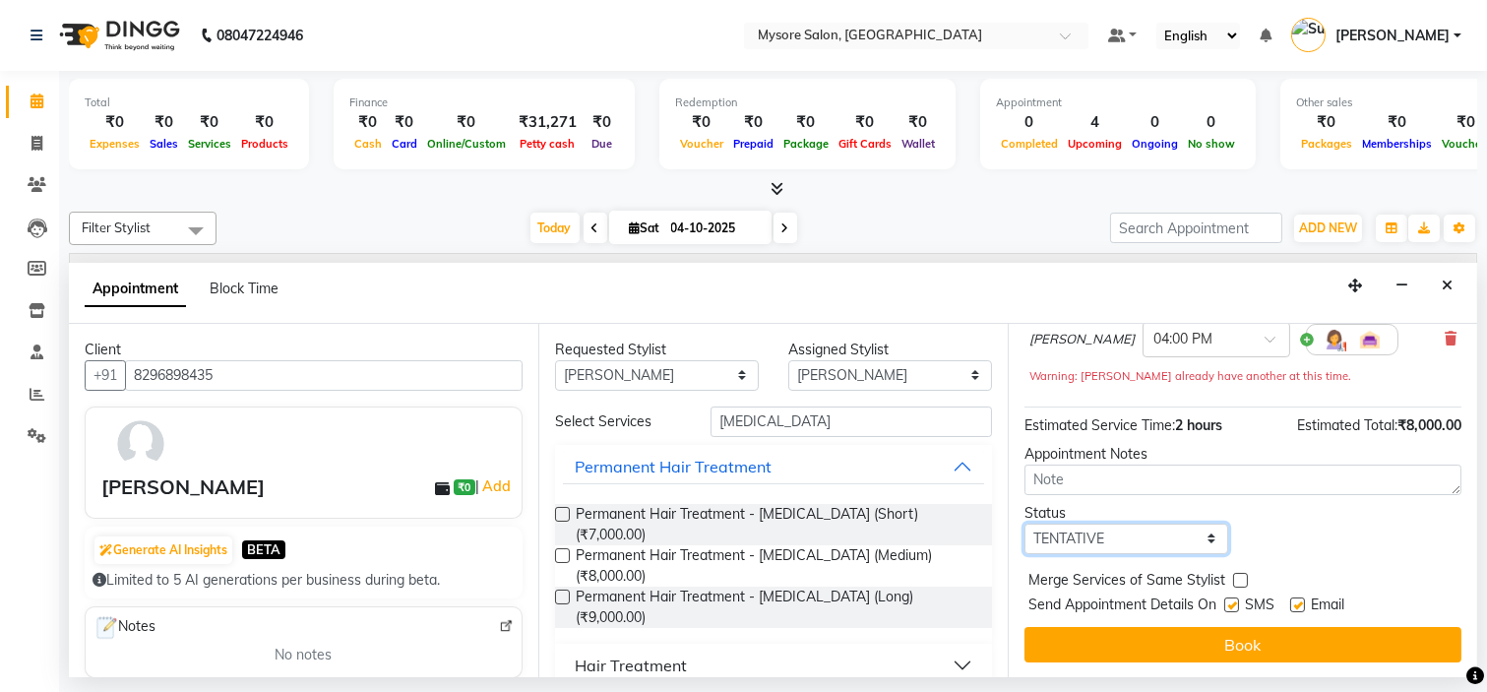
click at [1179, 546] on select "Select TENTATIVE CONFIRM CHECK-IN UPCOMING" at bounding box center [1126, 539] width 204 height 31
select select "confirm booking"
click at [1024, 524] on select "Select TENTATIVE CONFIRM CHECK-IN UPCOMING" at bounding box center [1126, 539] width 204 height 31
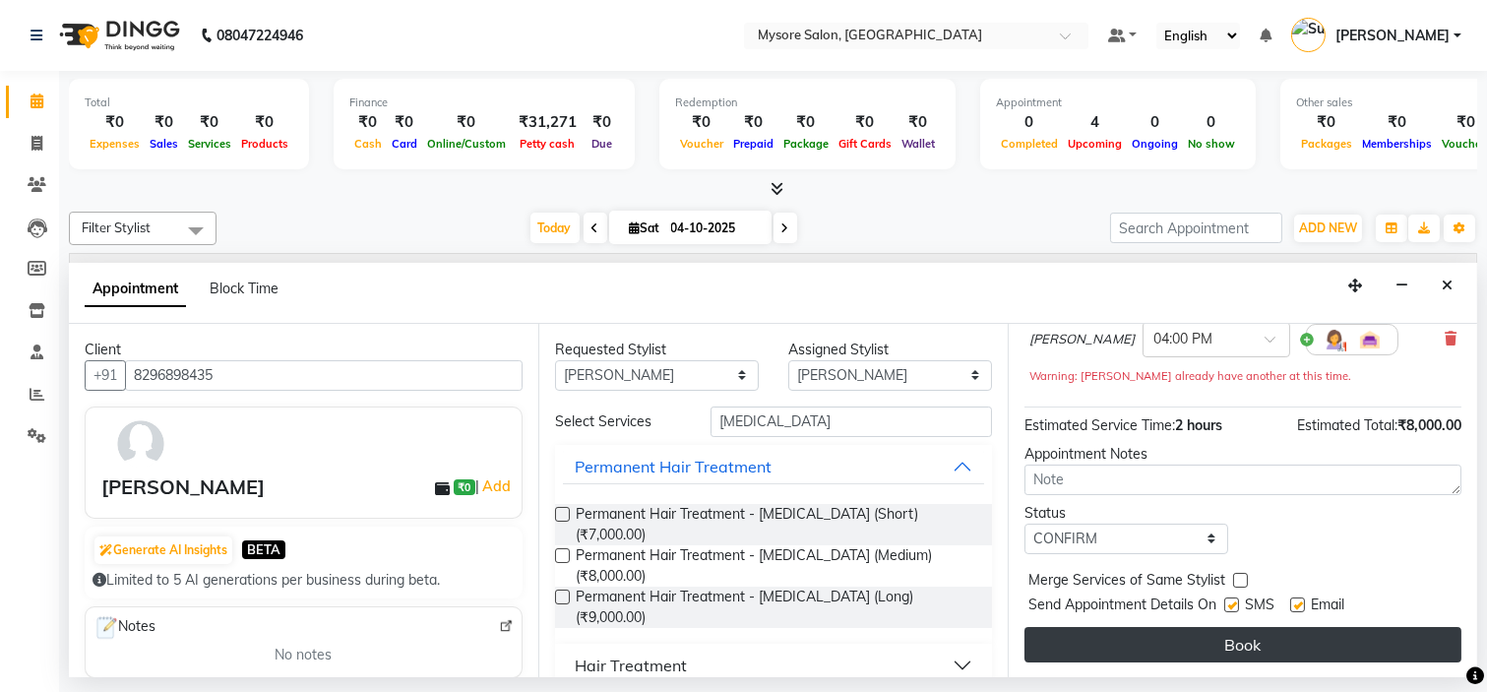
click at [1187, 645] on button "Book" at bounding box center [1242, 644] width 437 height 35
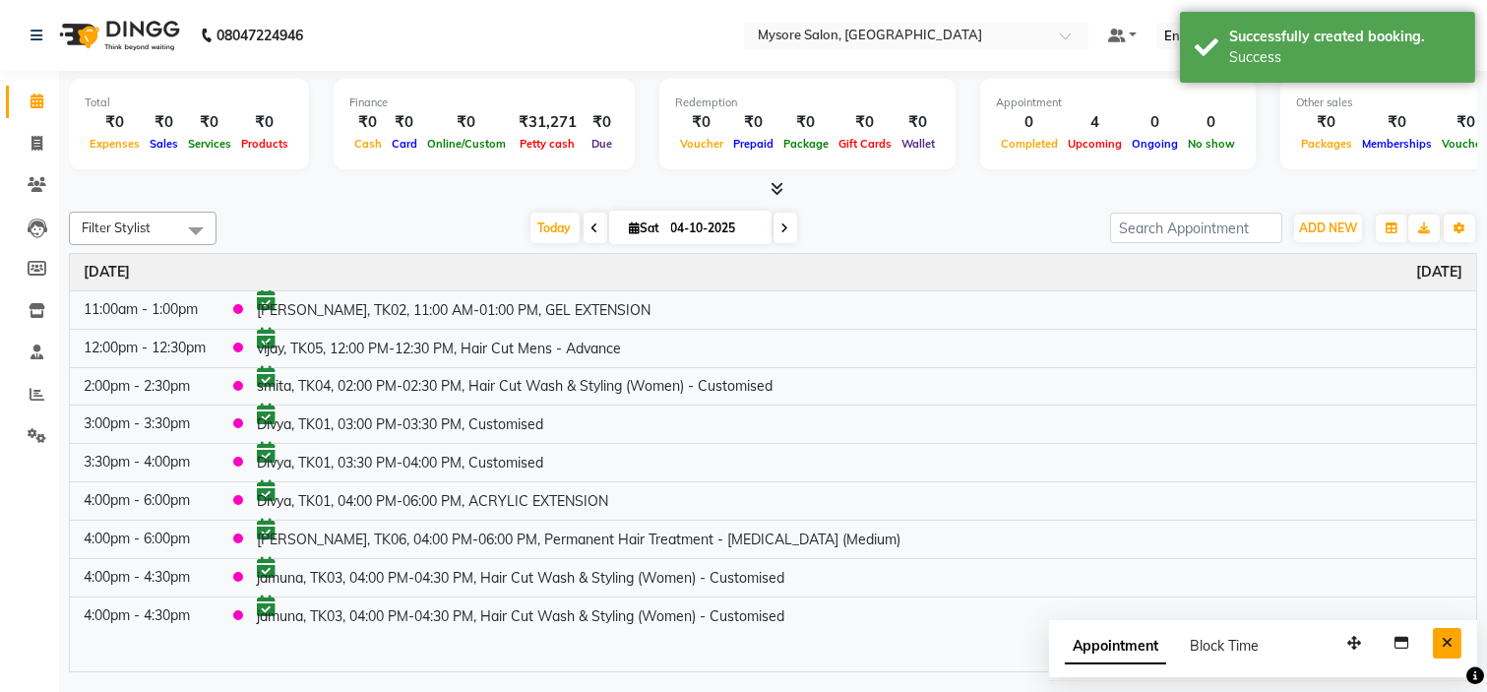
click at [1452, 642] on icon "Close" at bounding box center [1447, 643] width 11 height 14
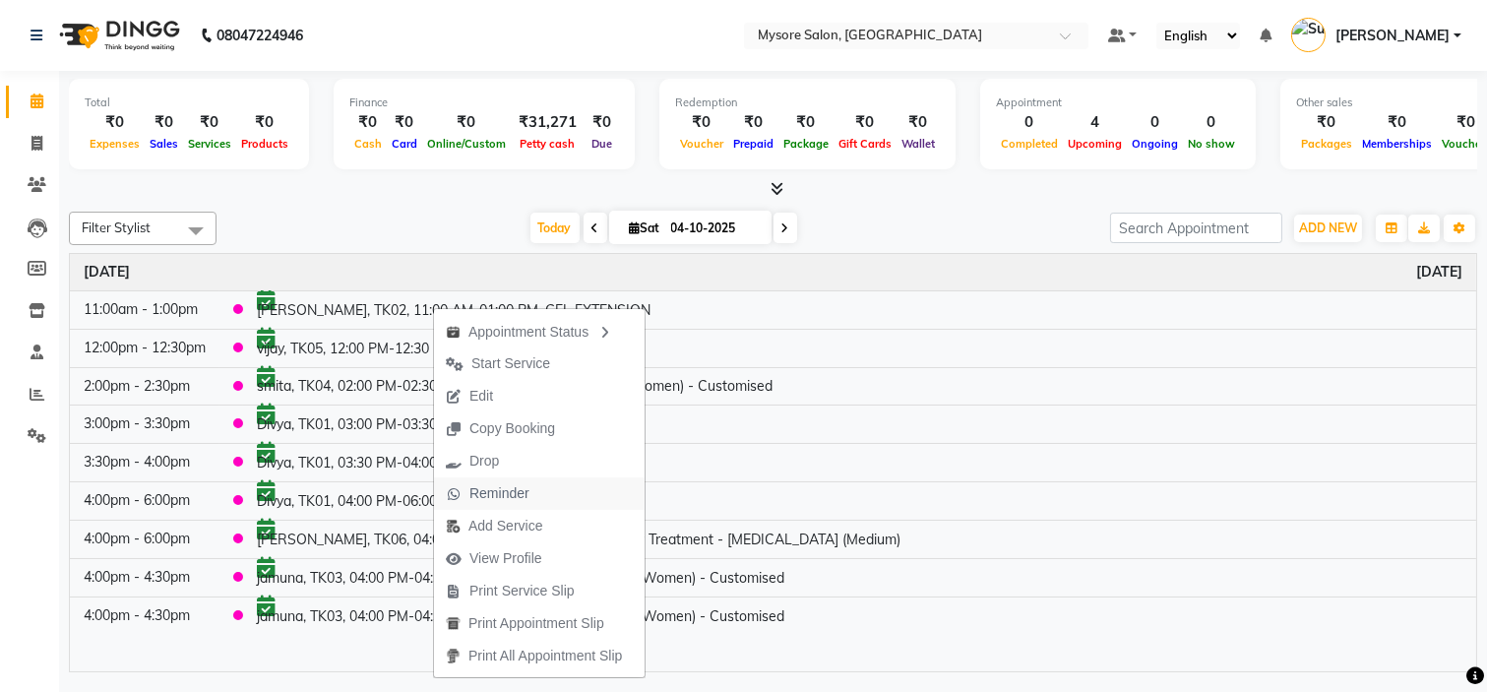
click at [495, 490] on span "Reminder" at bounding box center [499, 493] width 60 height 21
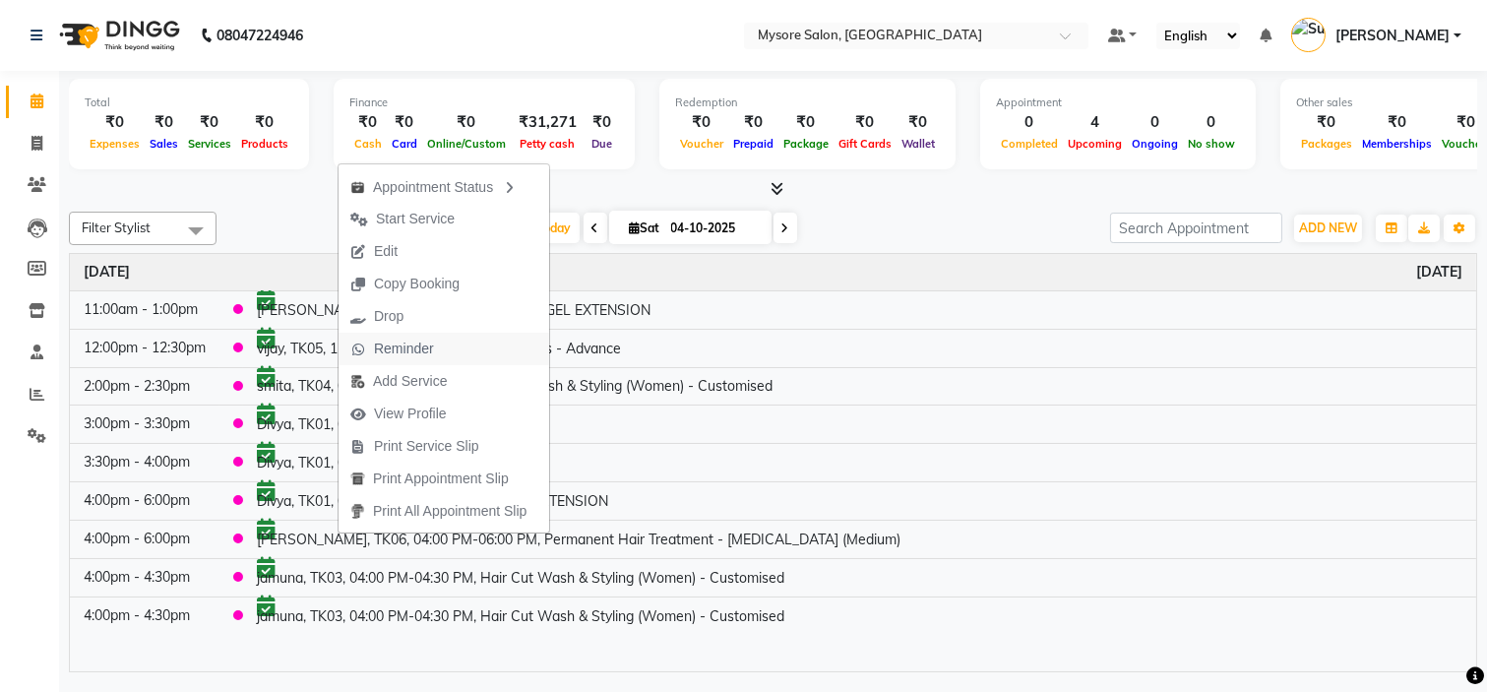
click at [414, 350] on span "Reminder" at bounding box center [404, 349] width 60 height 21
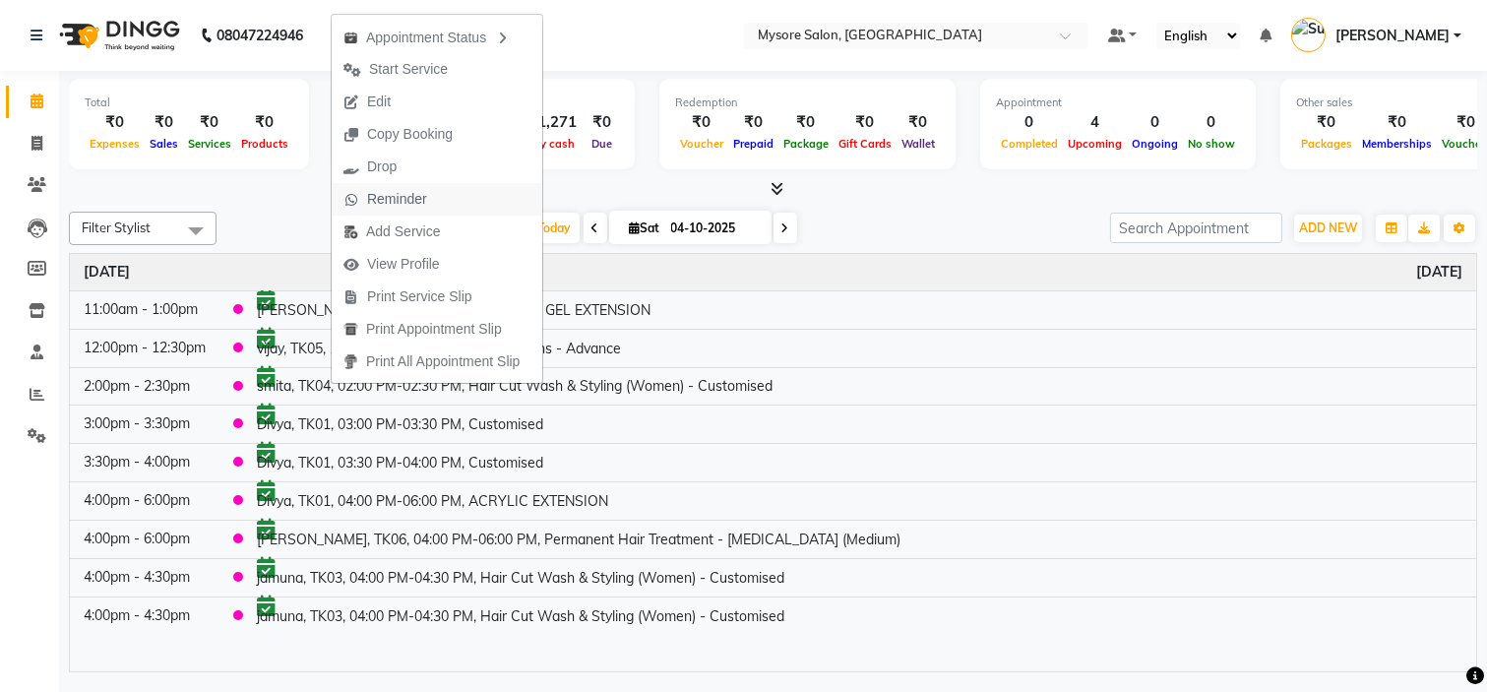
click at [423, 199] on span "Reminder" at bounding box center [397, 199] width 60 height 21
click at [424, 200] on span "Reminder" at bounding box center [382, 204] width 107 height 32
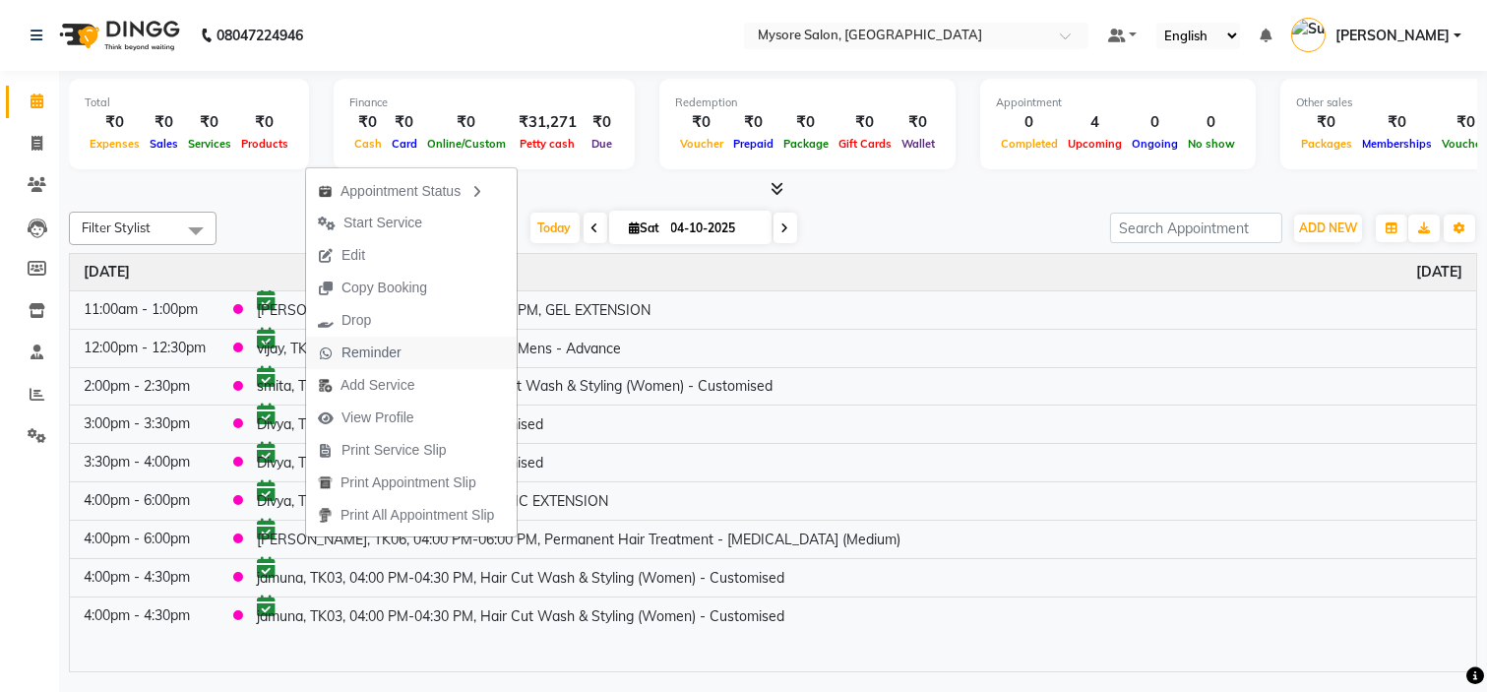
click at [397, 350] on span "Reminder" at bounding box center [371, 352] width 60 height 21
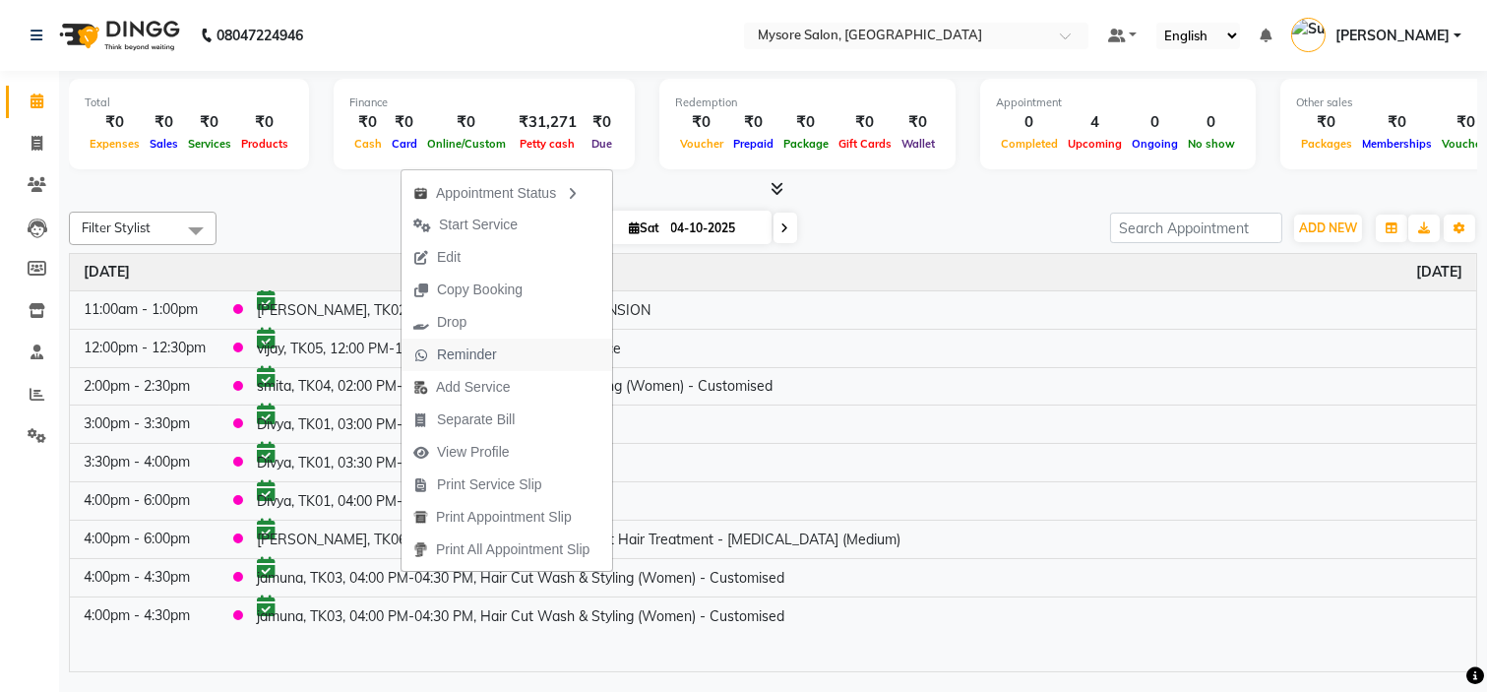
click at [465, 346] on span "Reminder" at bounding box center [467, 354] width 60 height 21
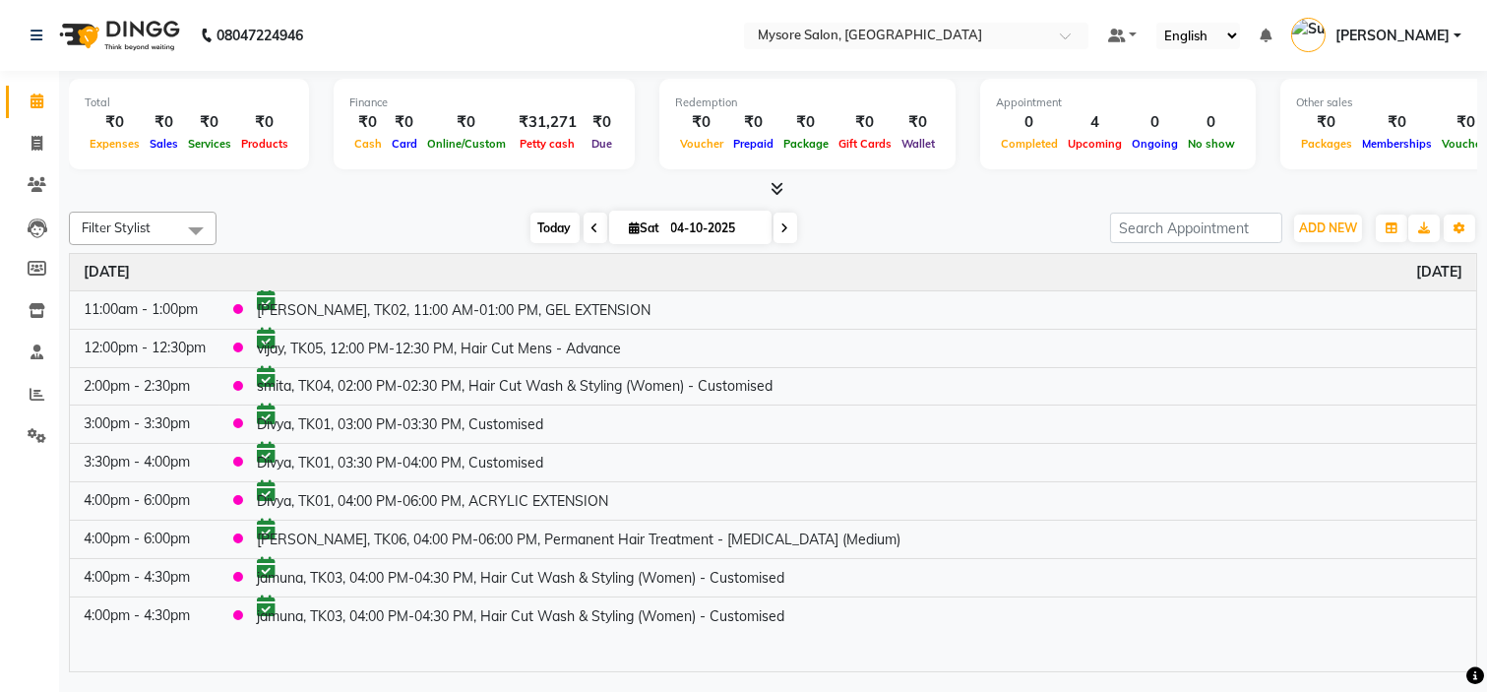
click at [538, 228] on span "Today" at bounding box center [554, 228] width 49 height 31
click at [574, 182] on div at bounding box center [773, 189] width 1408 height 21
click at [542, 219] on span "Today" at bounding box center [554, 228] width 49 height 31
click at [449, 224] on div "Today Sat 04-10-2025" at bounding box center [663, 229] width 874 height 30
click at [591, 230] on icon at bounding box center [595, 228] width 8 height 12
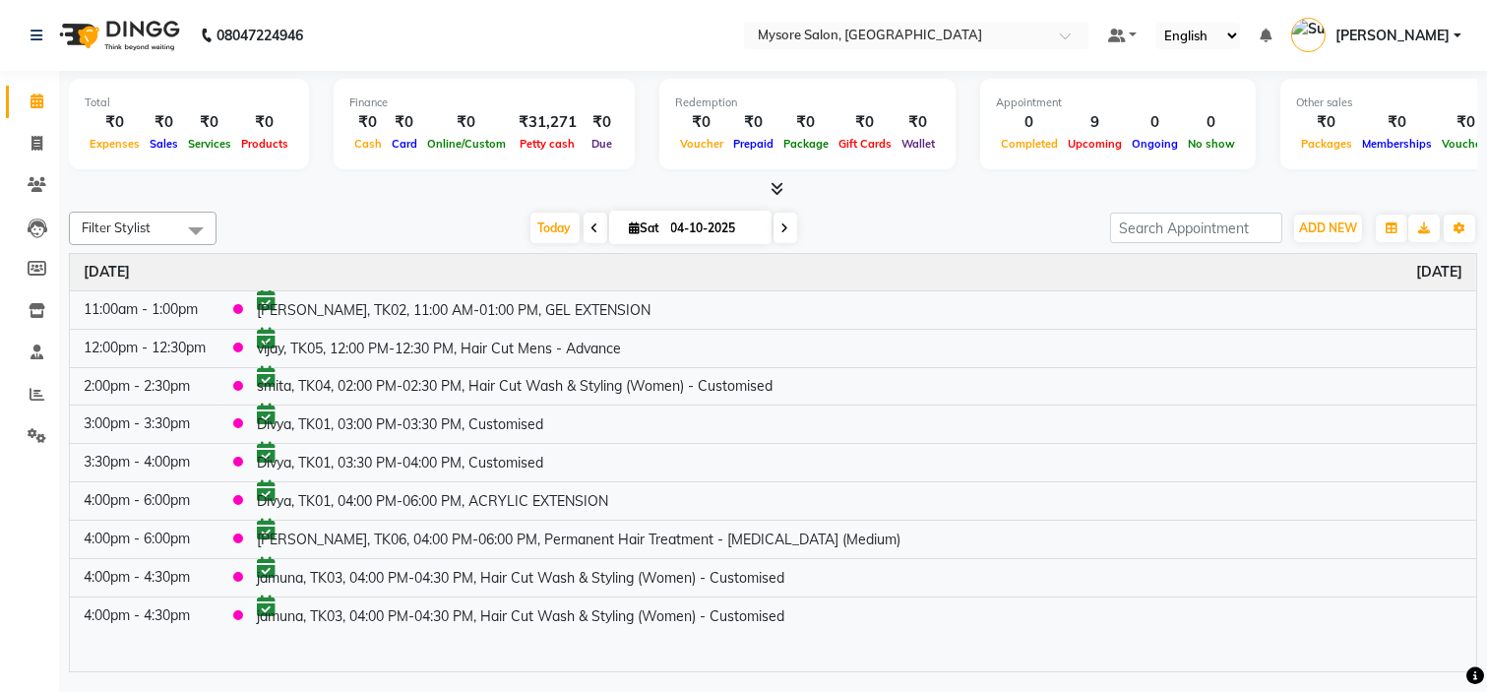
type input "03-10-2025"
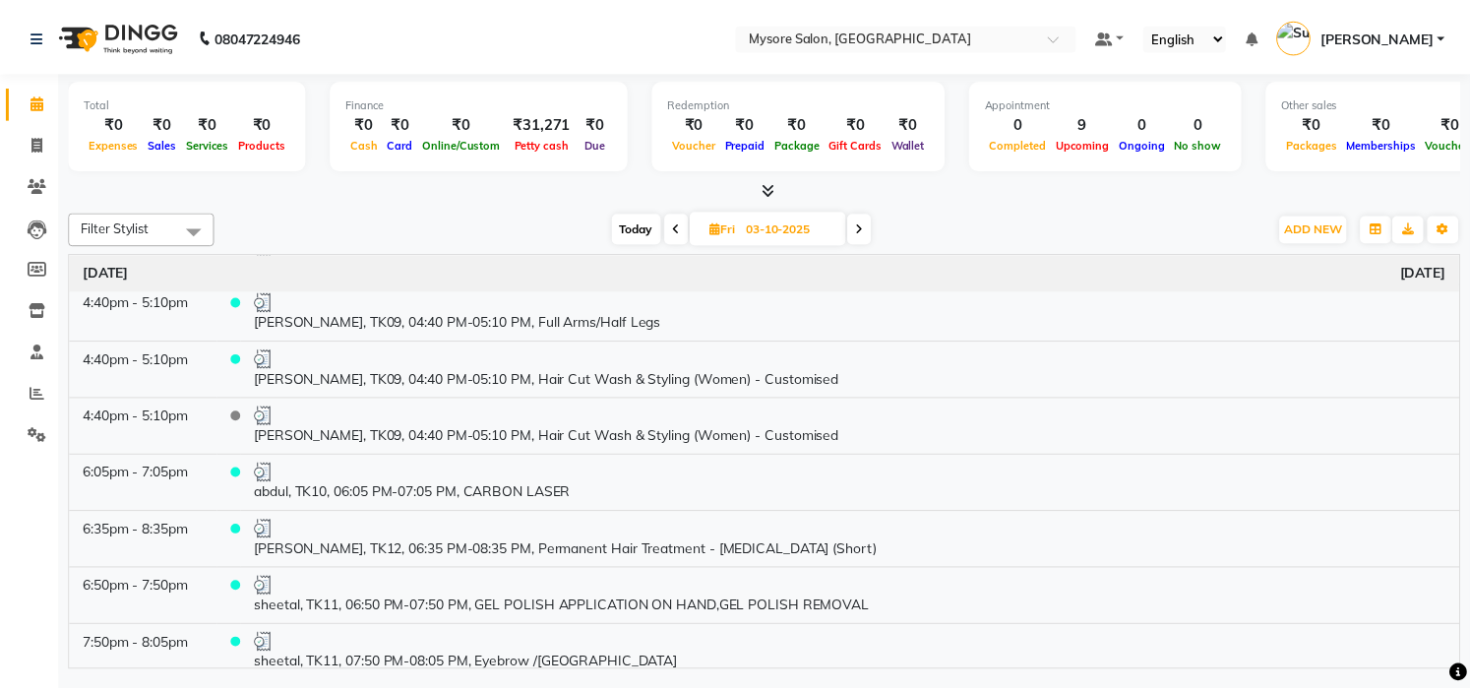
scroll to position [664, 0]
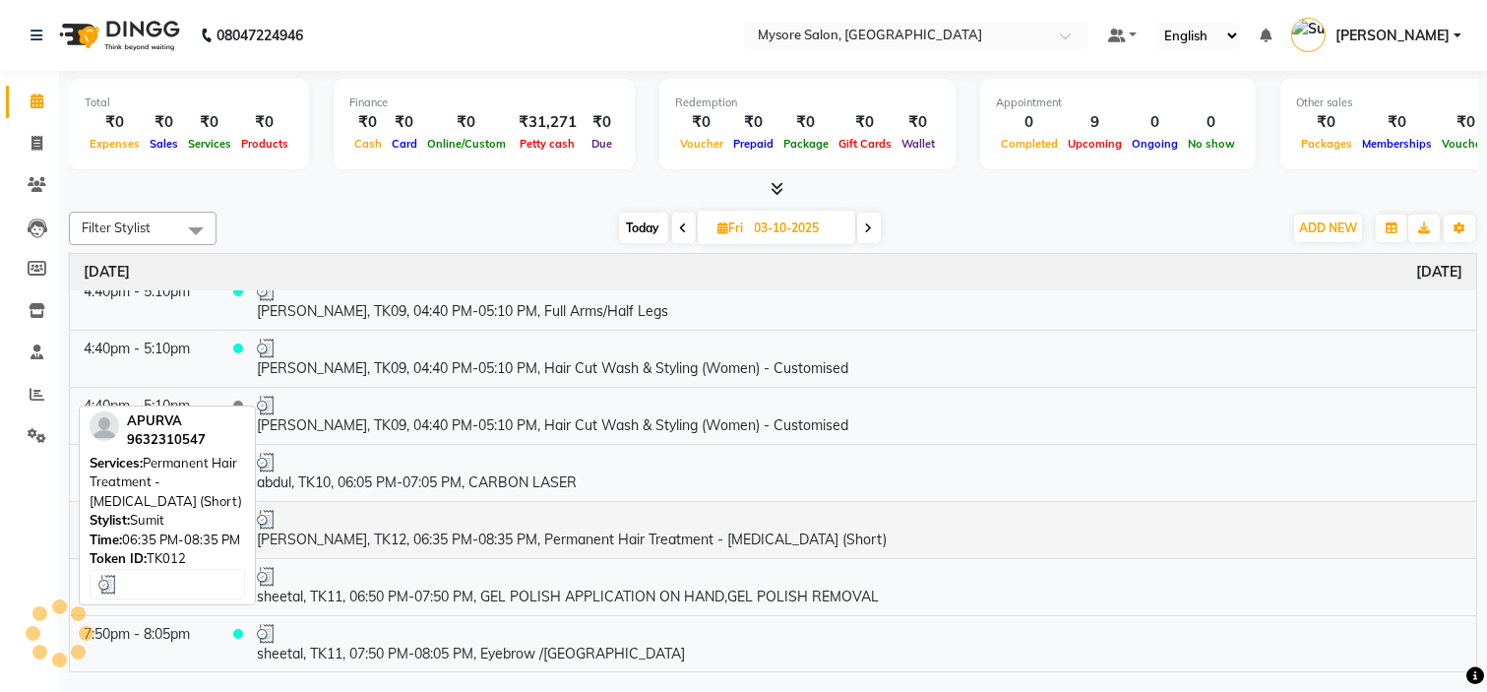
click at [489, 522] on div at bounding box center [859, 520] width 1205 height 20
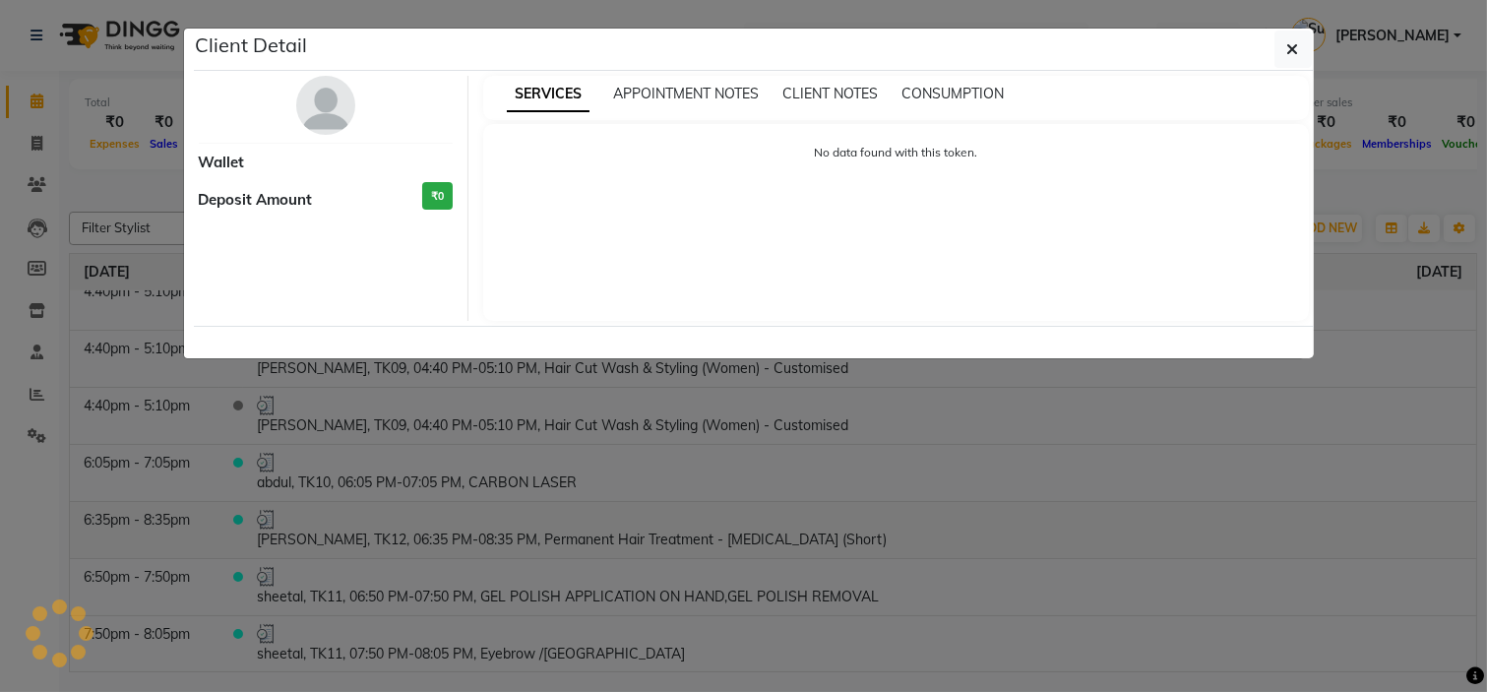
select select "3"
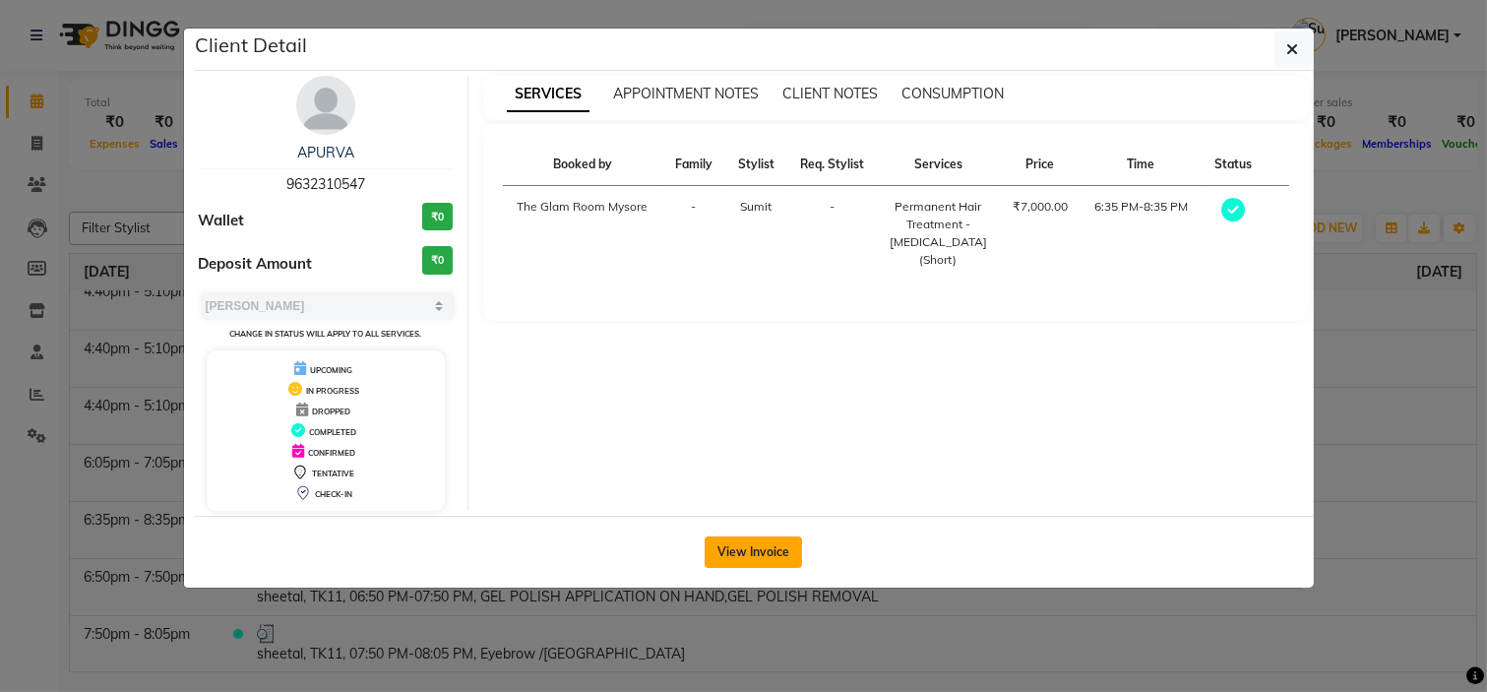
click at [777, 556] on button "View Invoice" at bounding box center [753, 551] width 97 height 31
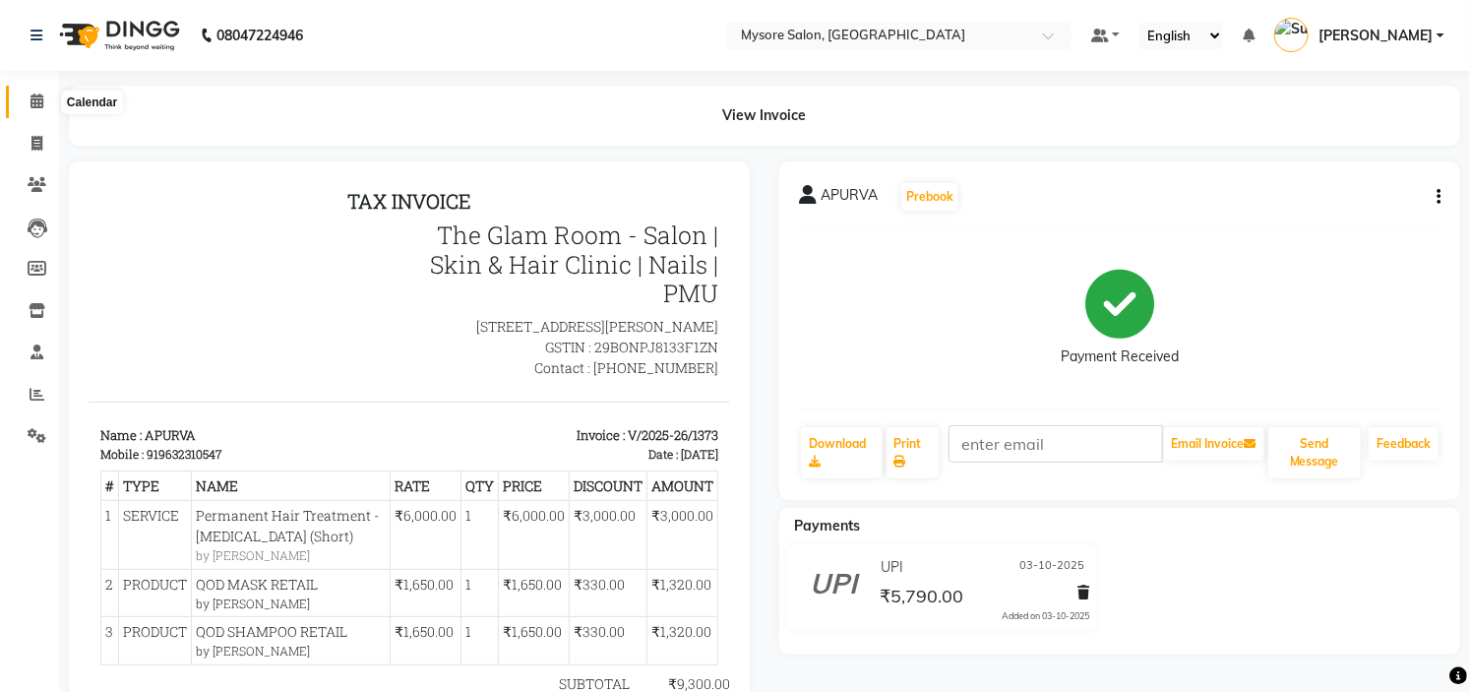
click at [34, 106] on icon at bounding box center [37, 100] width 13 height 15
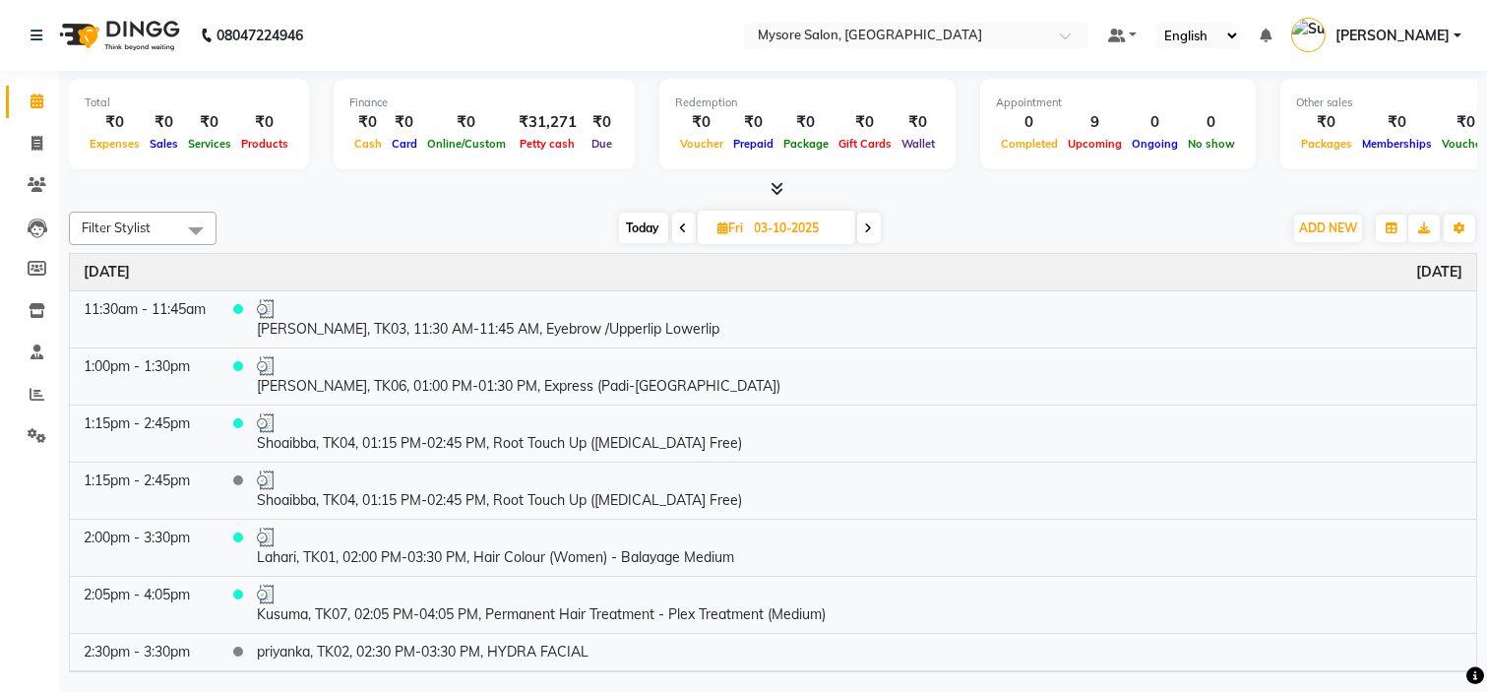
click at [630, 221] on span "Today" at bounding box center [643, 228] width 49 height 31
type input "04-10-2025"
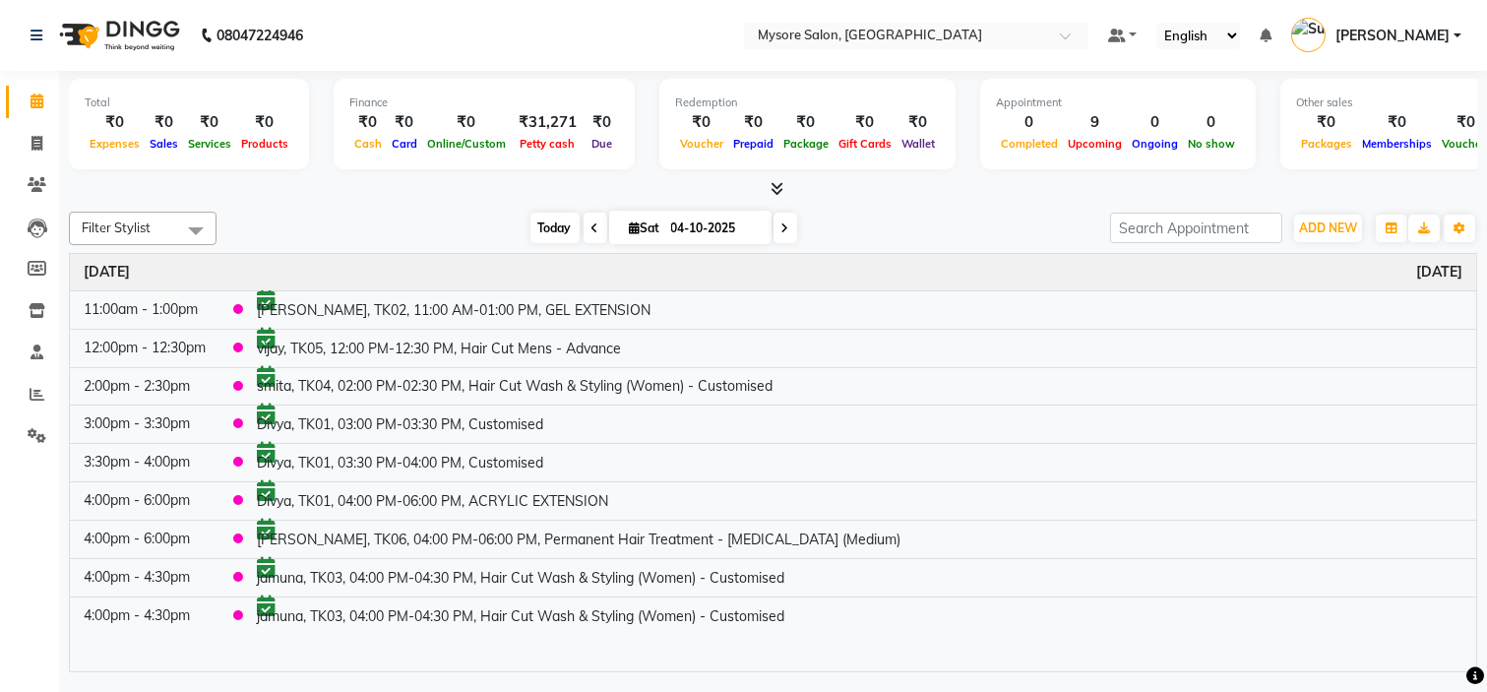
click at [530, 223] on span "Today" at bounding box center [554, 228] width 49 height 31
click at [34, 400] on icon at bounding box center [37, 394] width 15 height 15
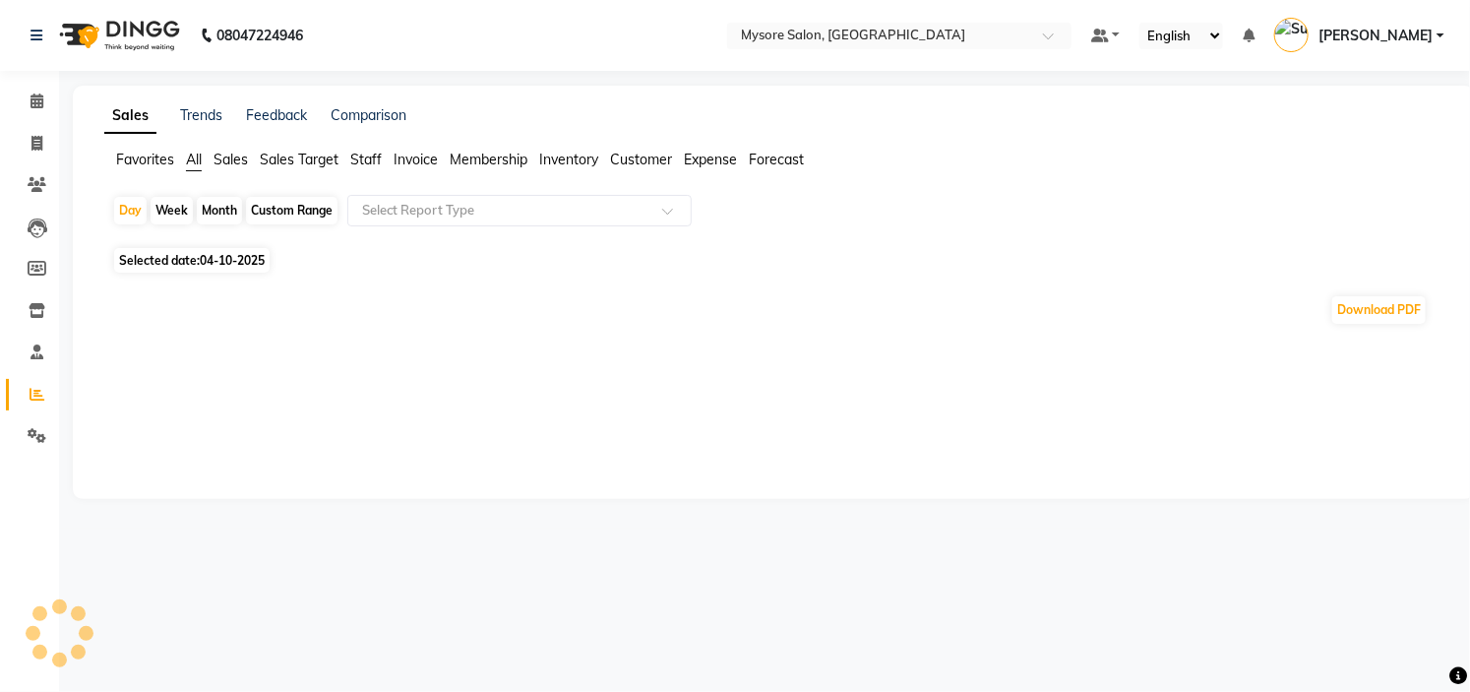
click at [216, 250] on span "Selected date: [DATE]" at bounding box center [191, 260] width 155 height 25
select select "10"
select select "2025"
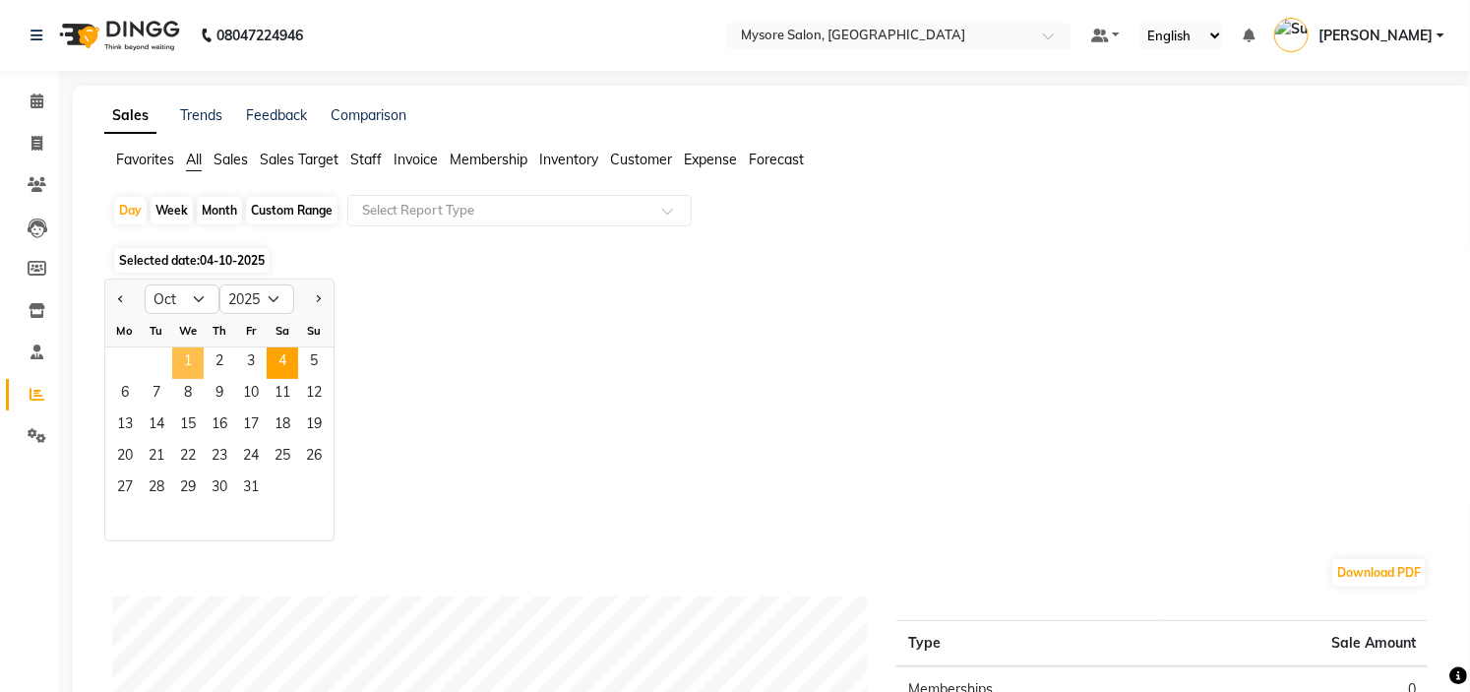
click at [188, 362] on span "1" at bounding box center [187, 362] width 31 height 31
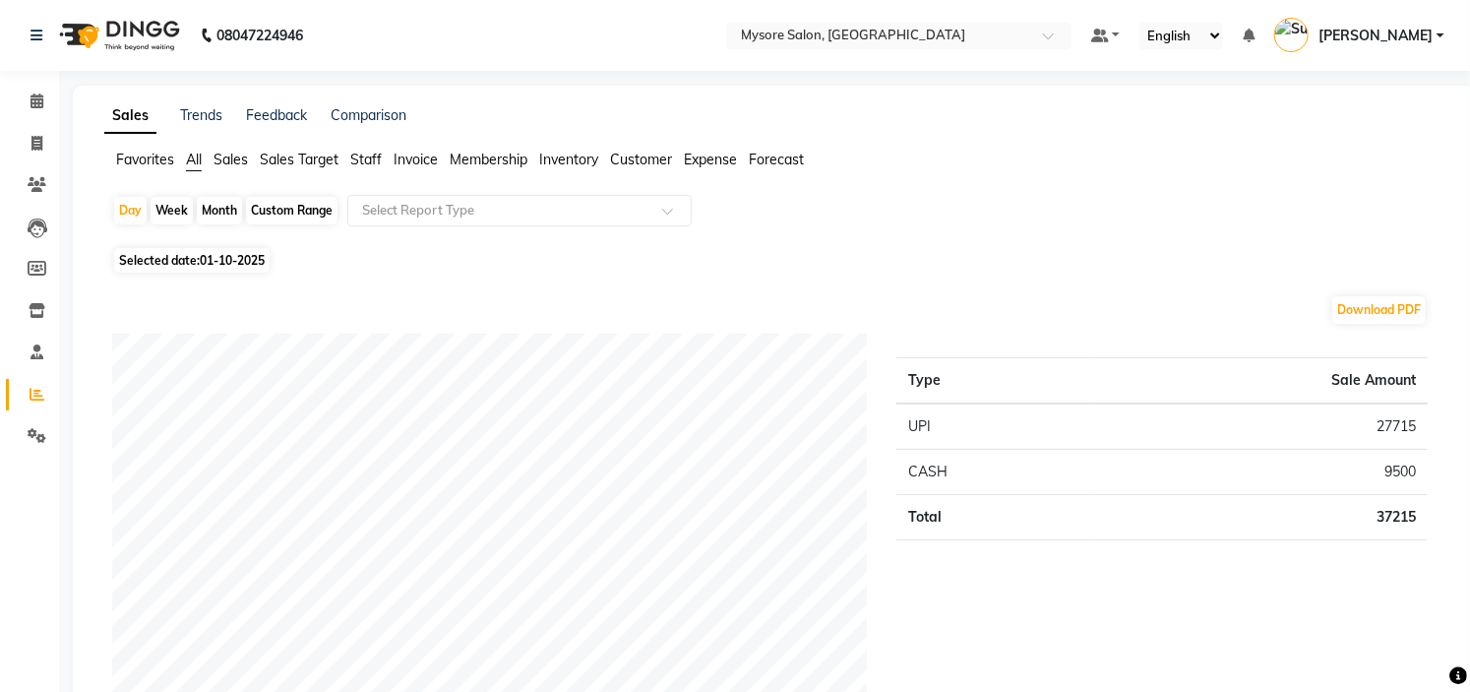
click at [1398, 425] on td "27715" at bounding box center [1260, 426] width 336 height 46
click at [1401, 37] on span "[PERSON_NAME]" at bounding box center [1376, 36] width 114 height 21
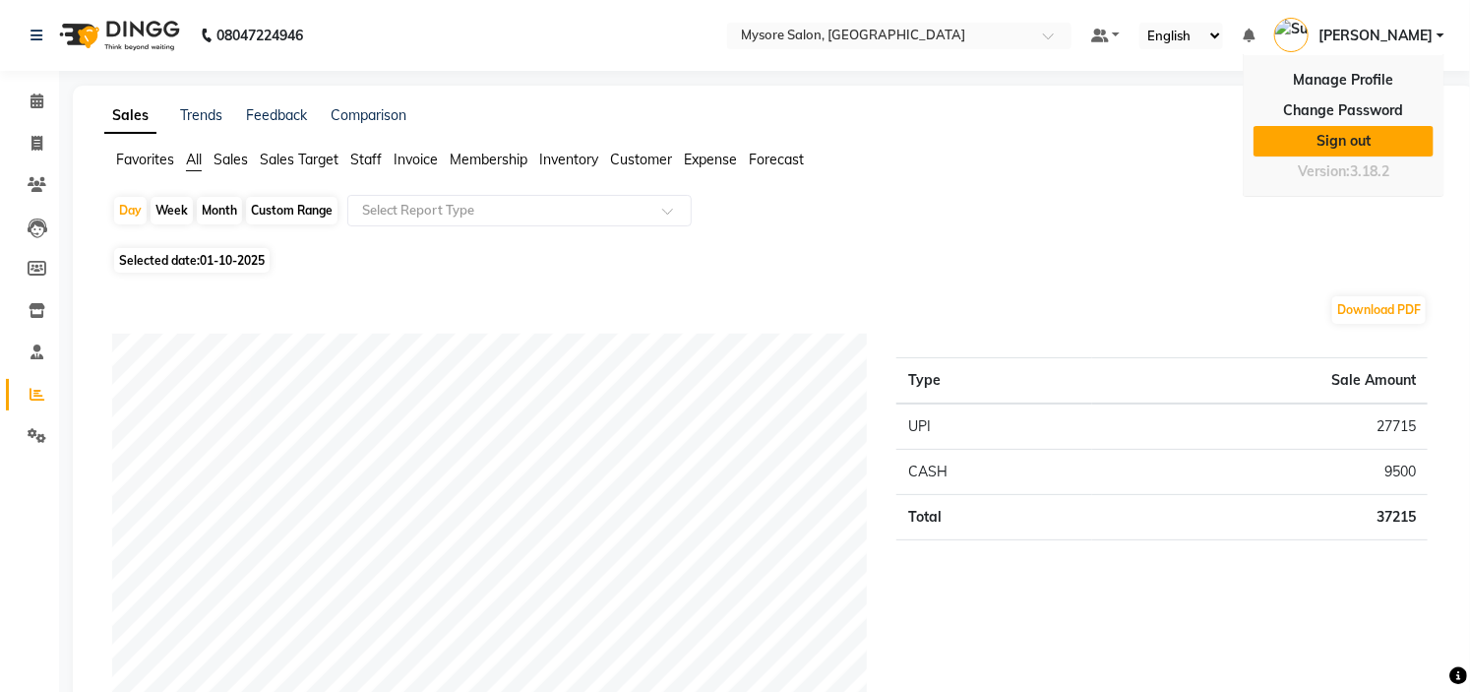
click at [1339, 130] on link "Sign out" at bounding box center [1344, 141] width 180 height 31
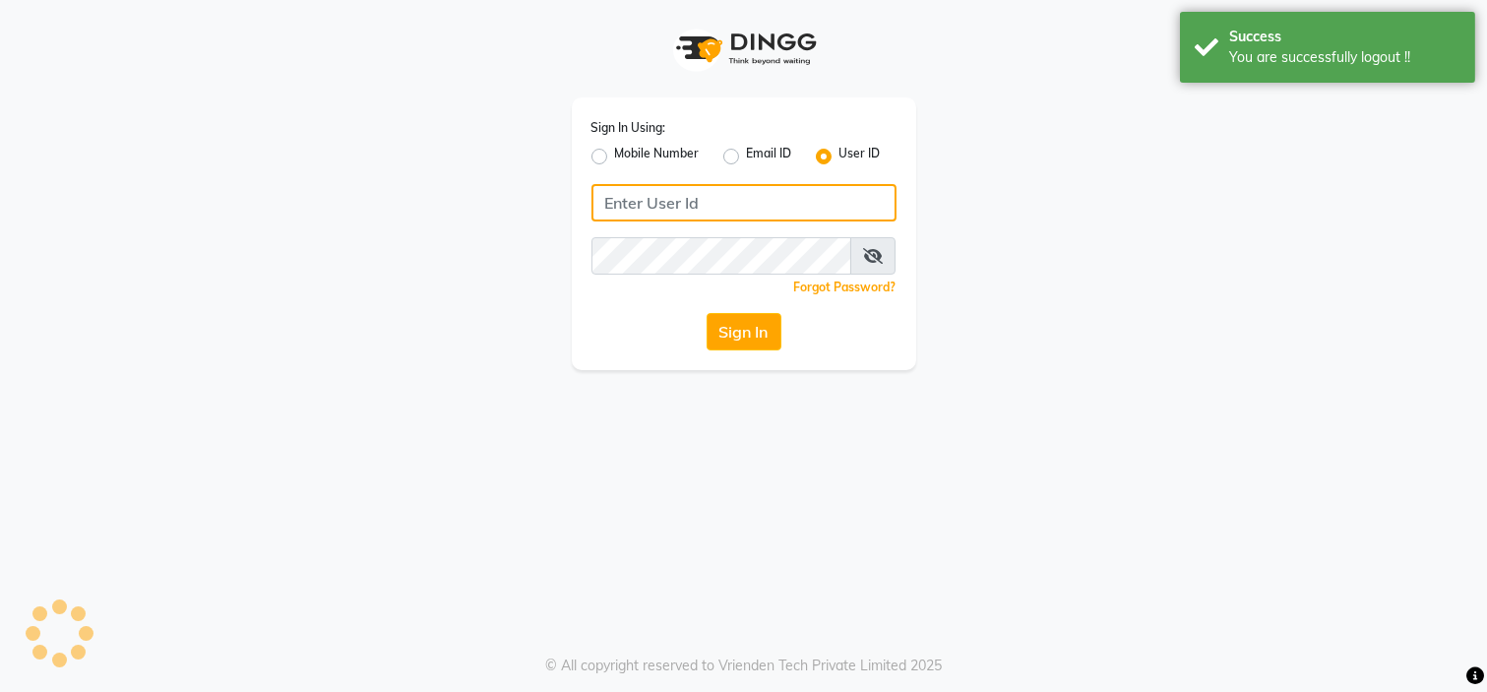
type input "9620417915"
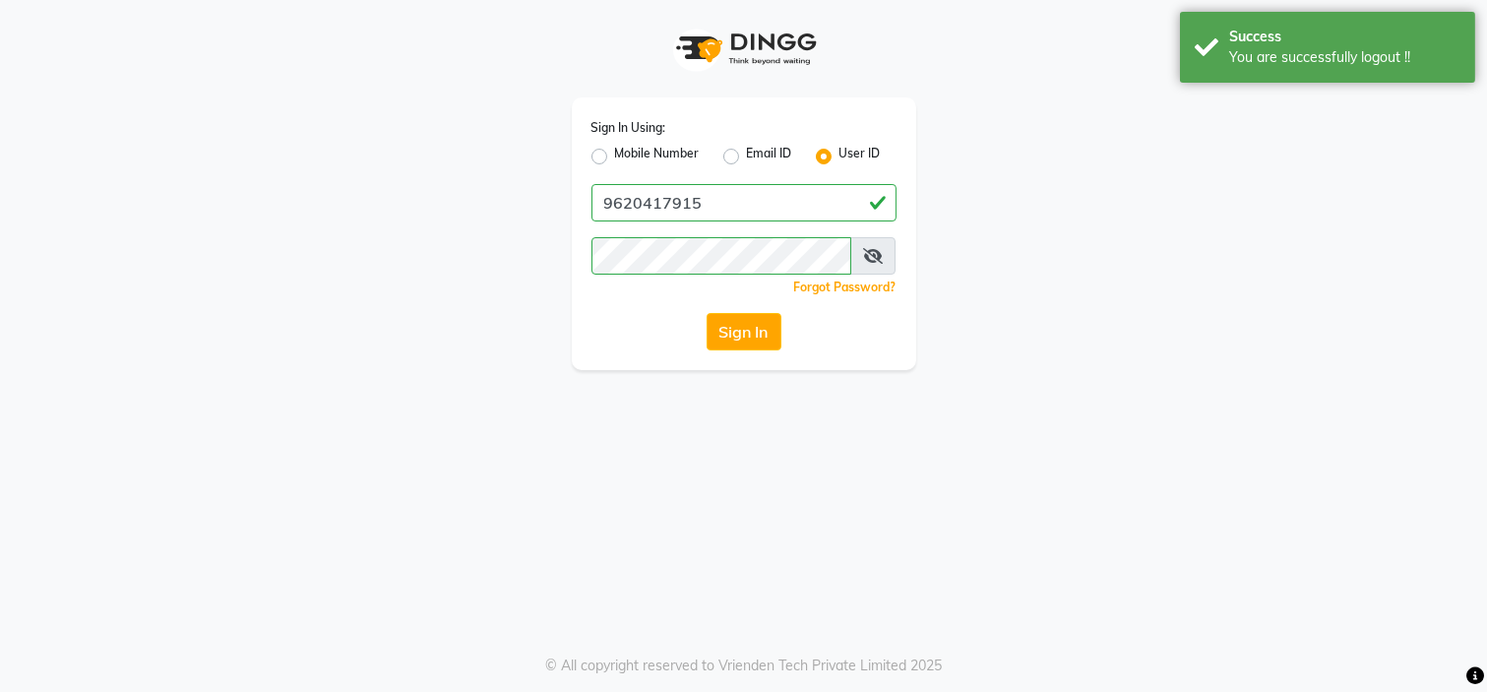
click at [615, 158] on label "Mobile Number" at bounding box center [657, 157] width 85 height 24
click at [615, 157] on input "Mobile Number" at bounding box center [621, 151] width 13 height 13
radio input "true"
radio input "false"
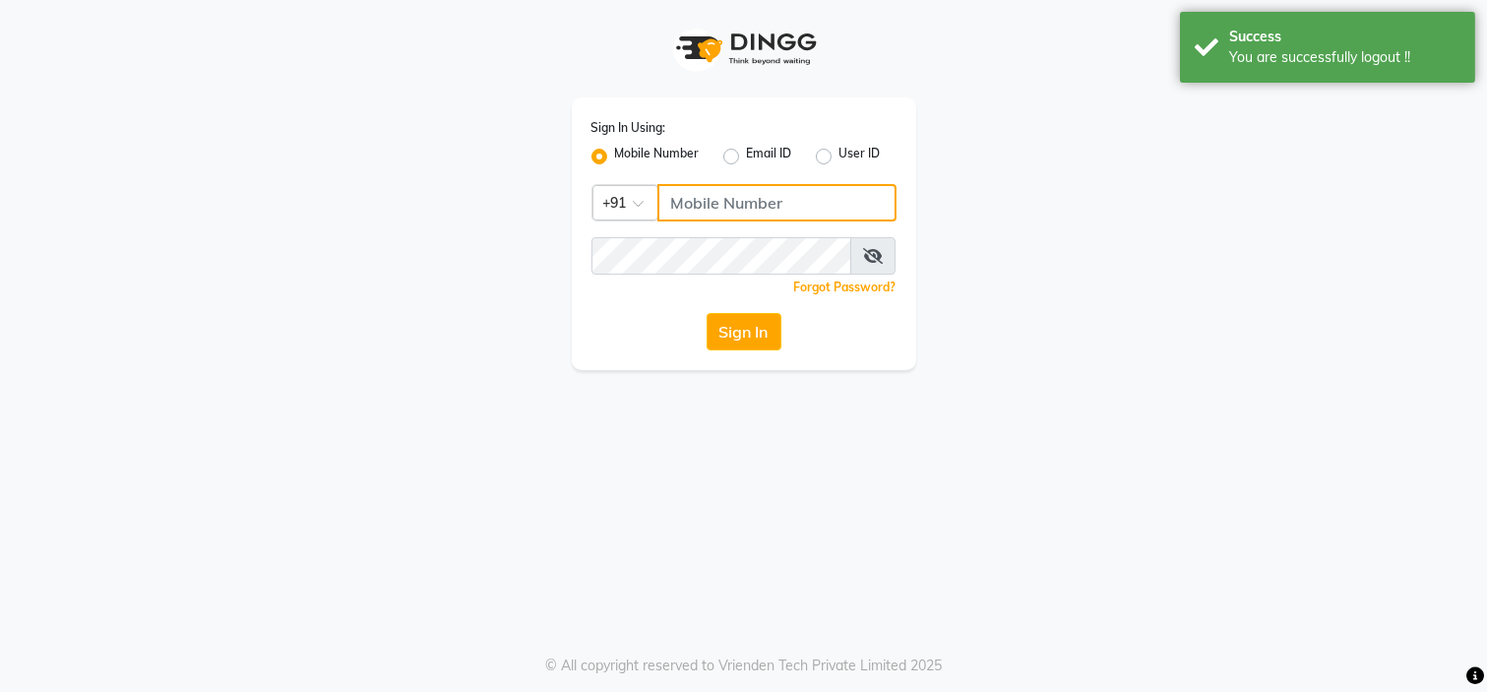
click at [744, 218] on input "Username" at bounding box center [776, 202] width 239 height 37
type input "7338156969"
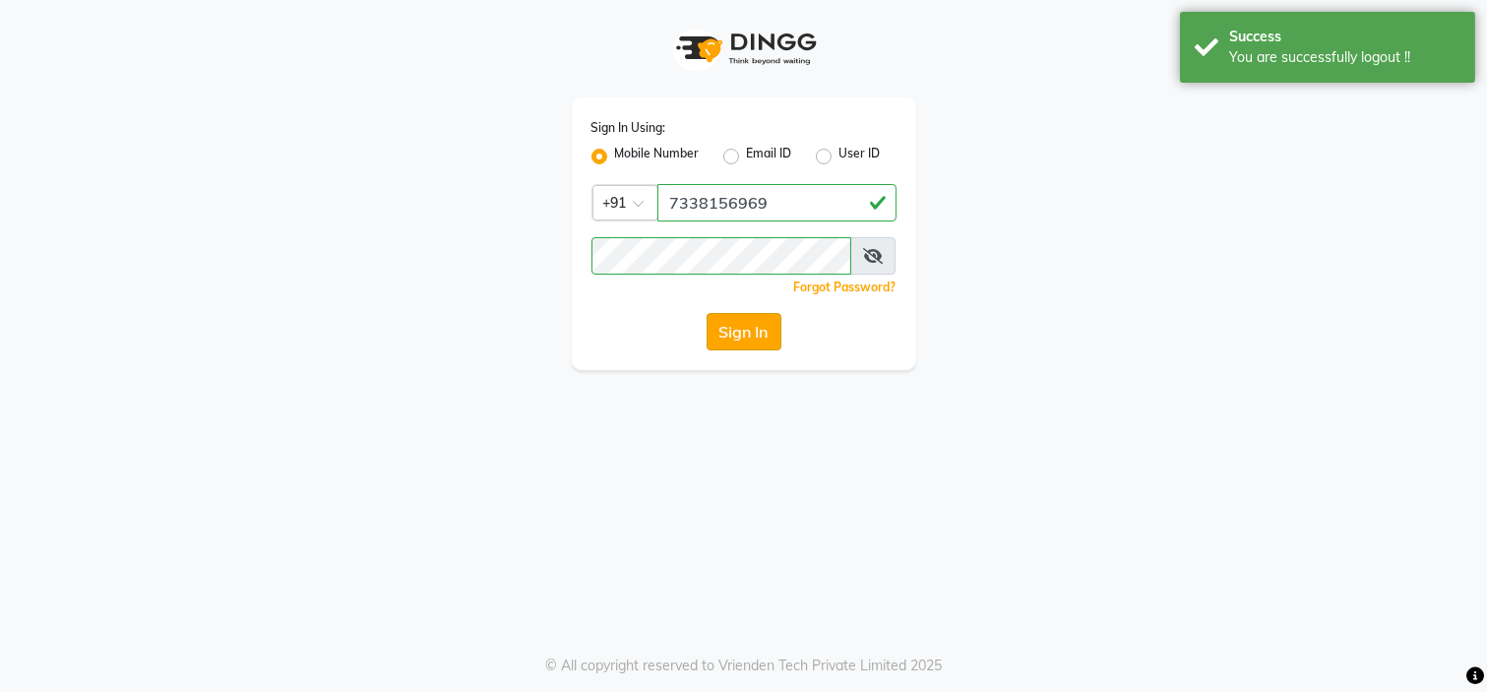
click at [750, 325] on button "Sign In" at bounding box center [744, 331] width 75 height 37
